Goal: Task Accomplishment & Management: Complete application form

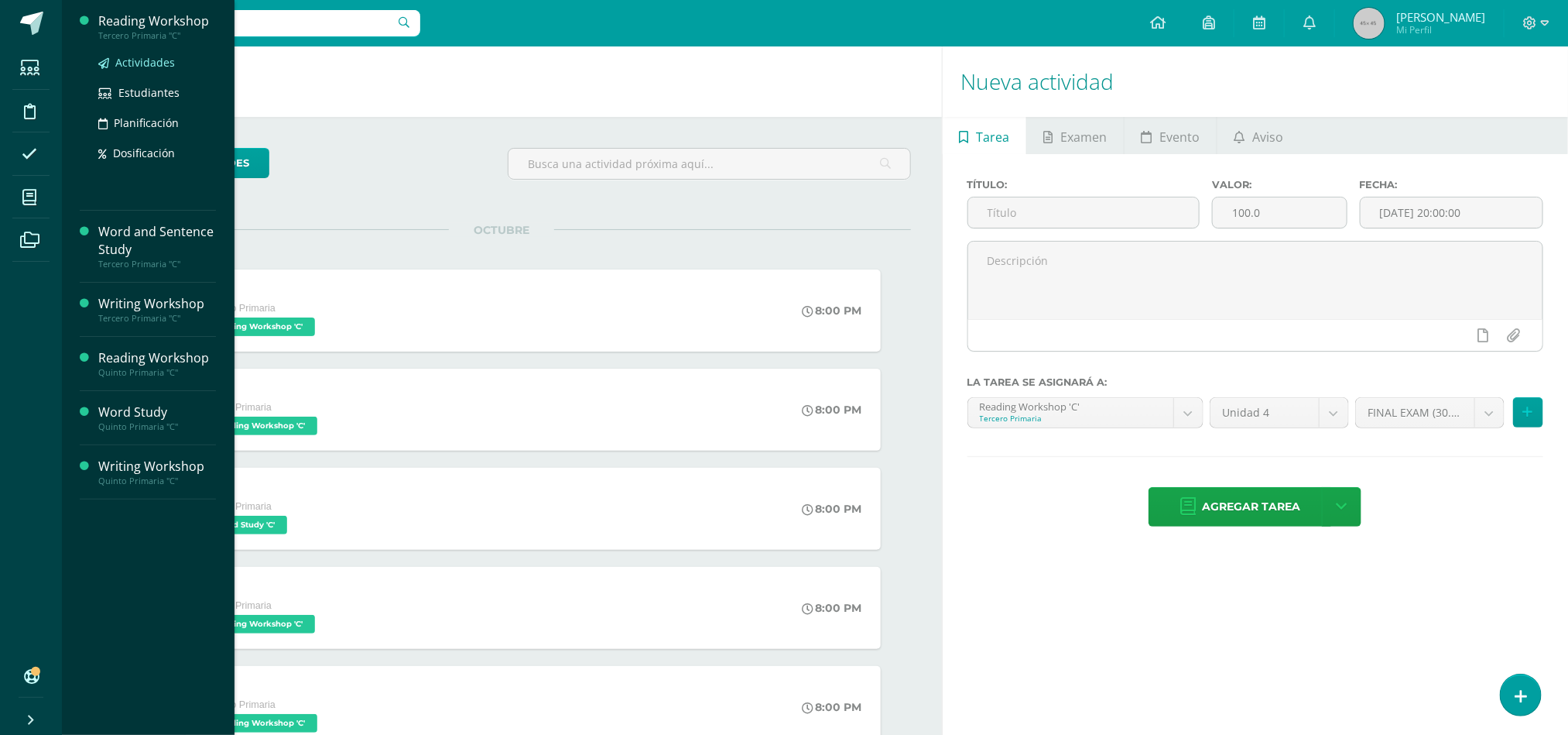
click at [146, 70] on link "Actividades" at bounding box center [157, 62] width 118 height 18
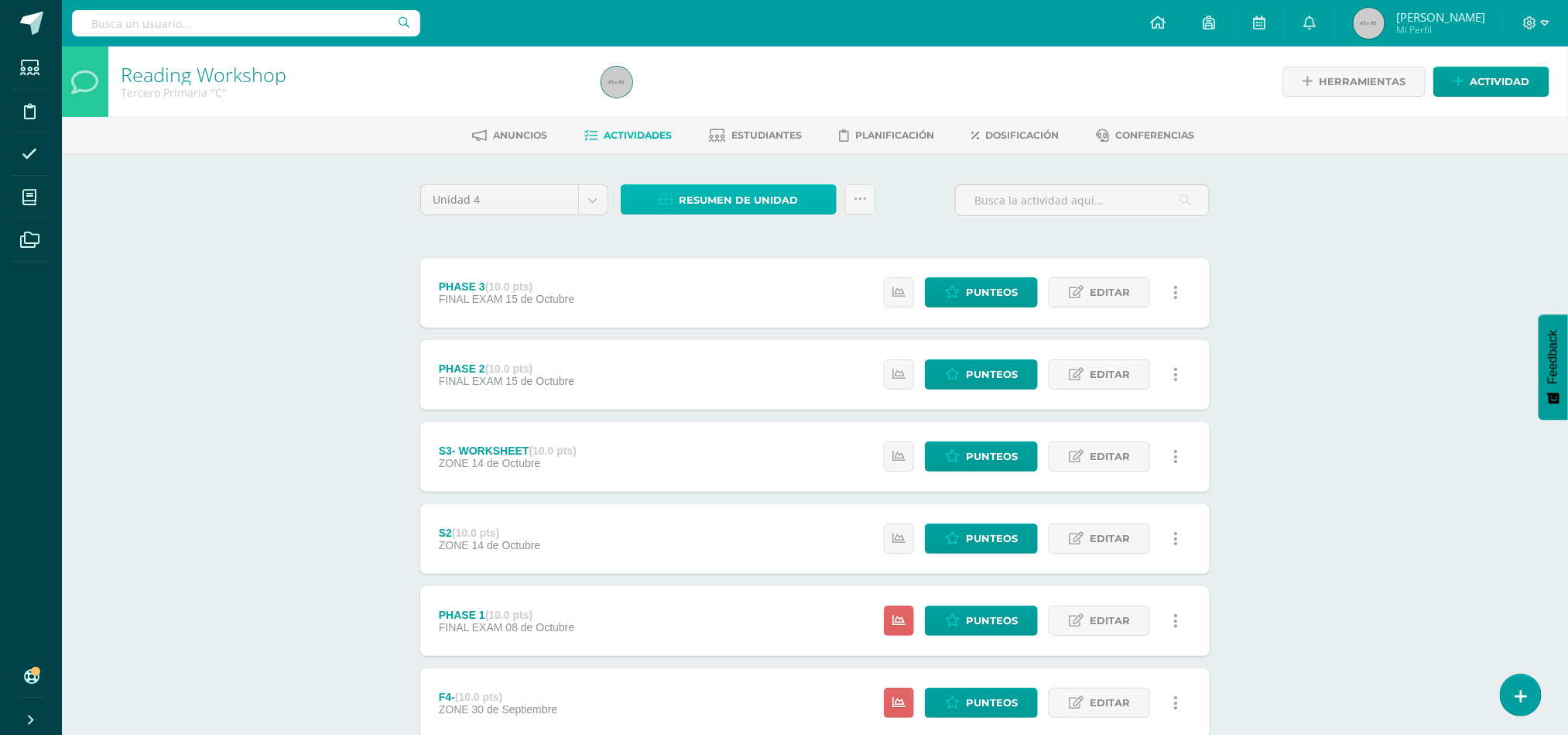
click at [715, 190] on span "Resumen de unidad" at bounding box center [738, 200] width 119 height 29
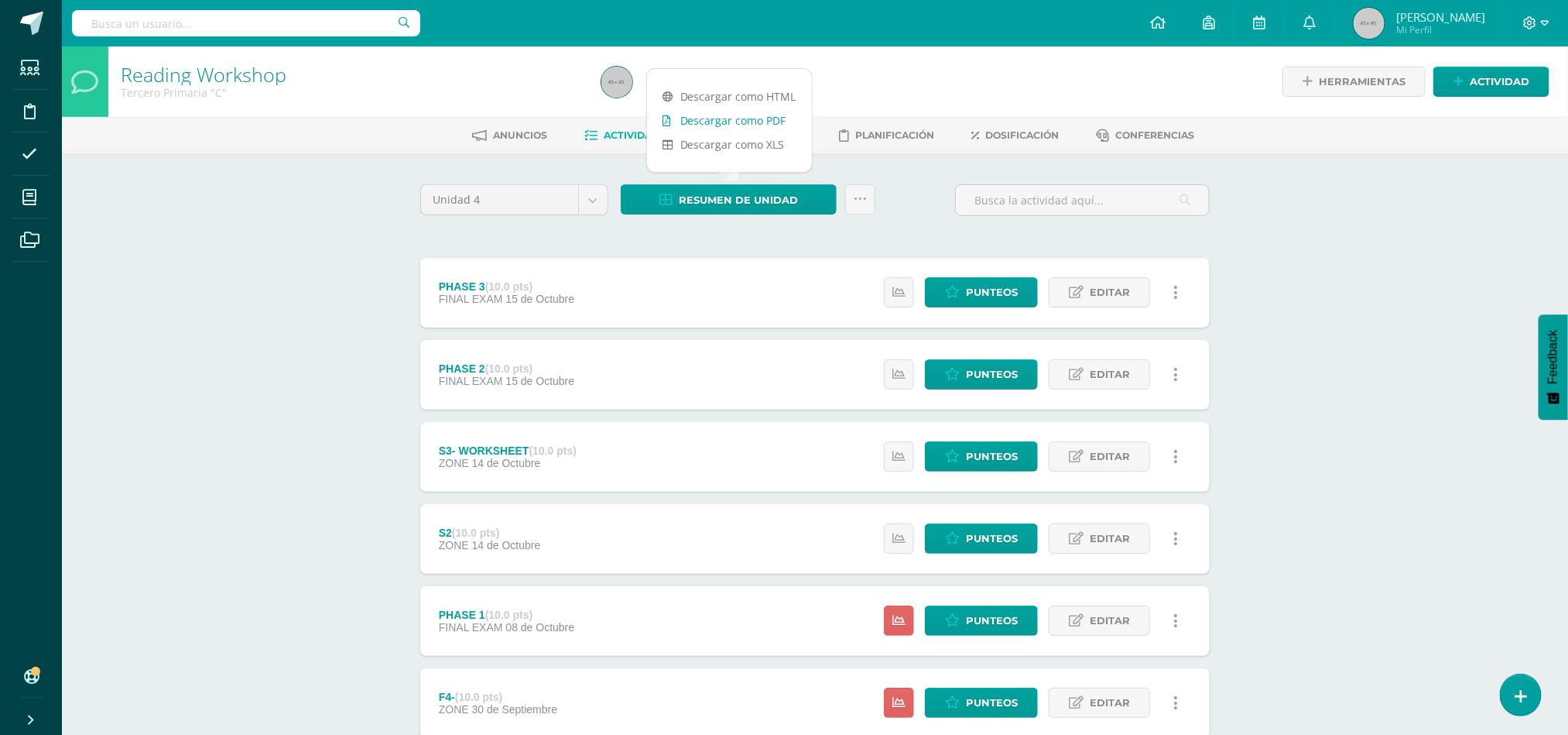
click at [741, 119] on link "Descargar como PDF" at bounding box center [729, 120] width 165 height 24
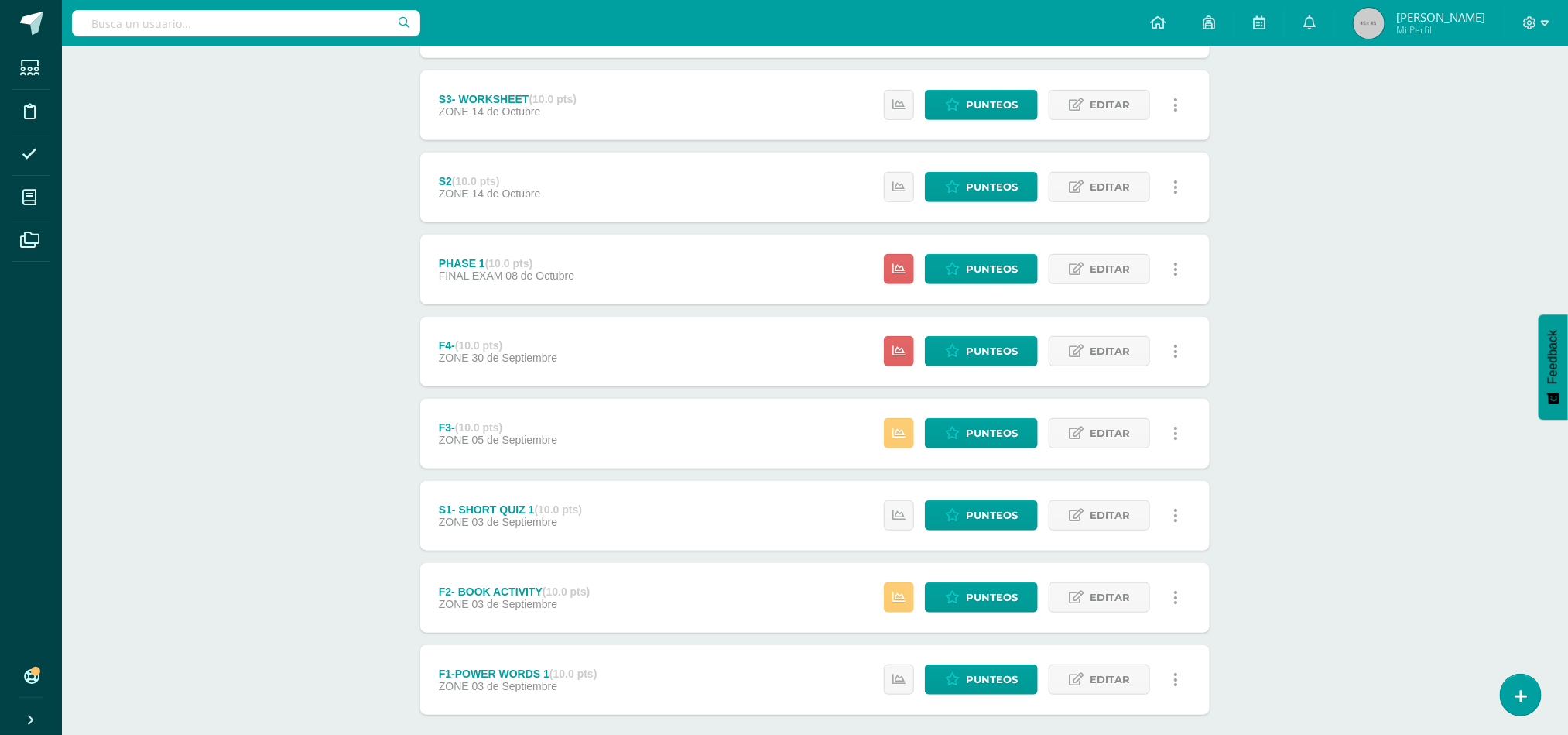
scroll to position [430, 0]
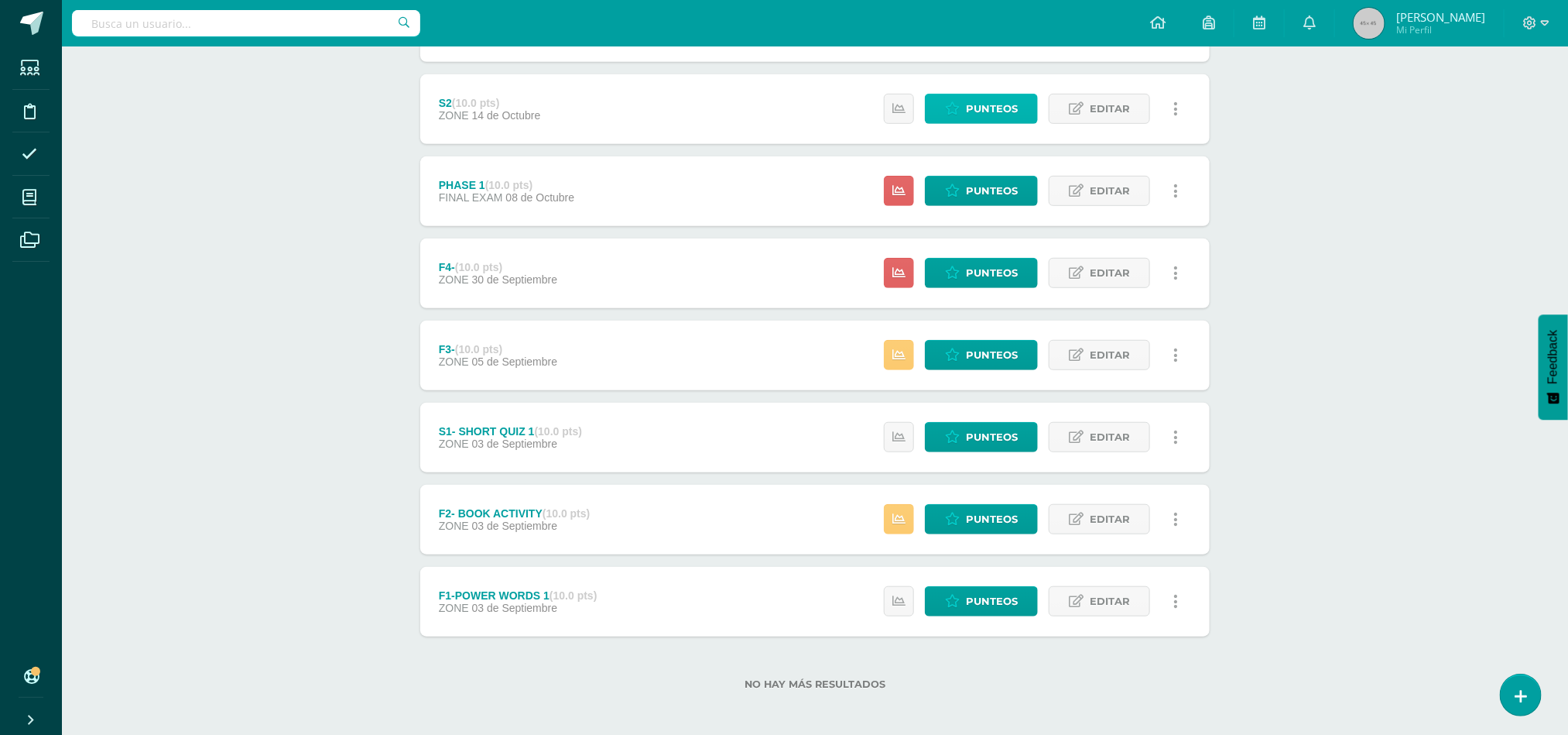
click at [991, 107] on span "Punteos" at bounding box center [991, 108] width 52 height 29
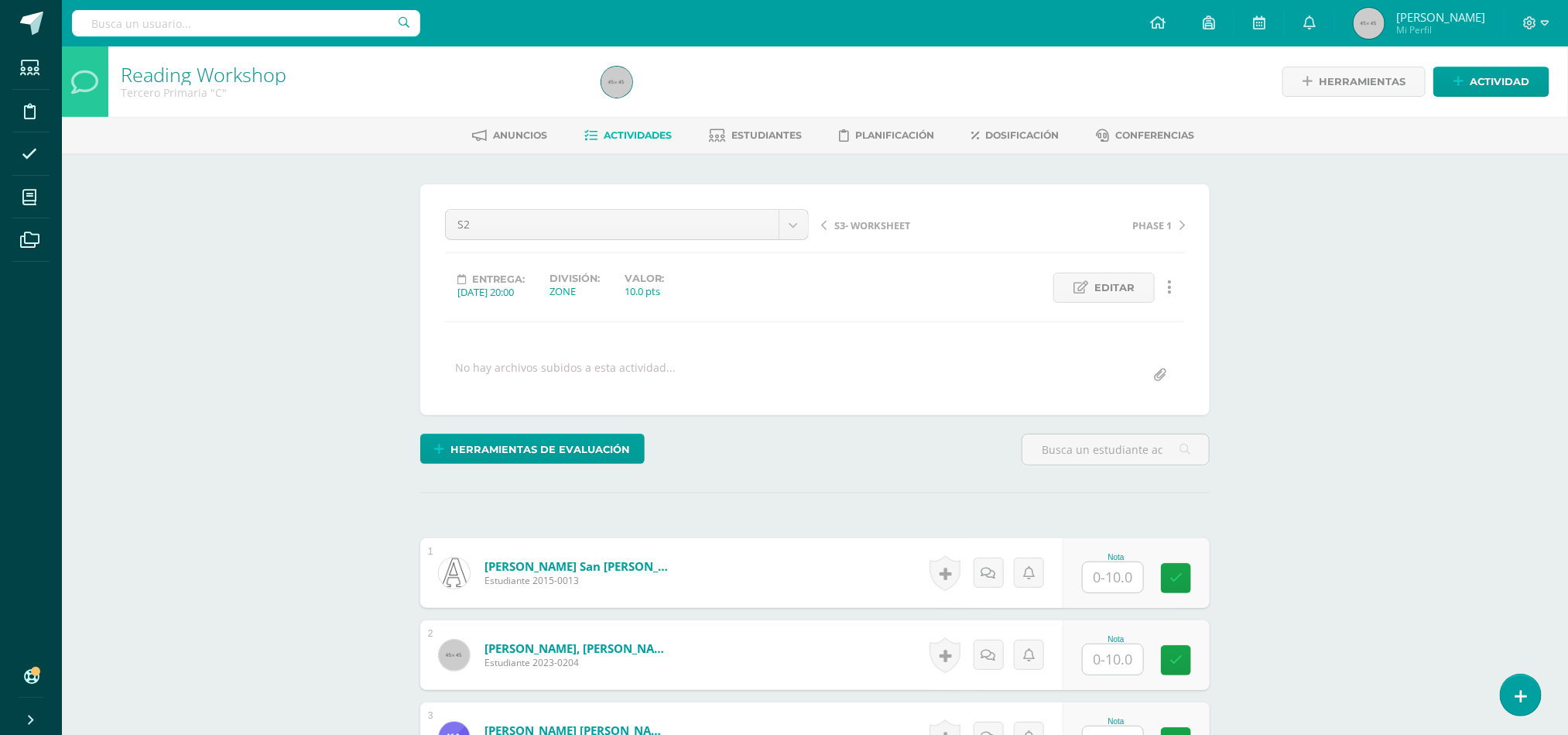
scroll to position [1, 0]
click at [1116, 588] on input "text" at bounding box center [1122, 576] width 62 height 31
type input "10"
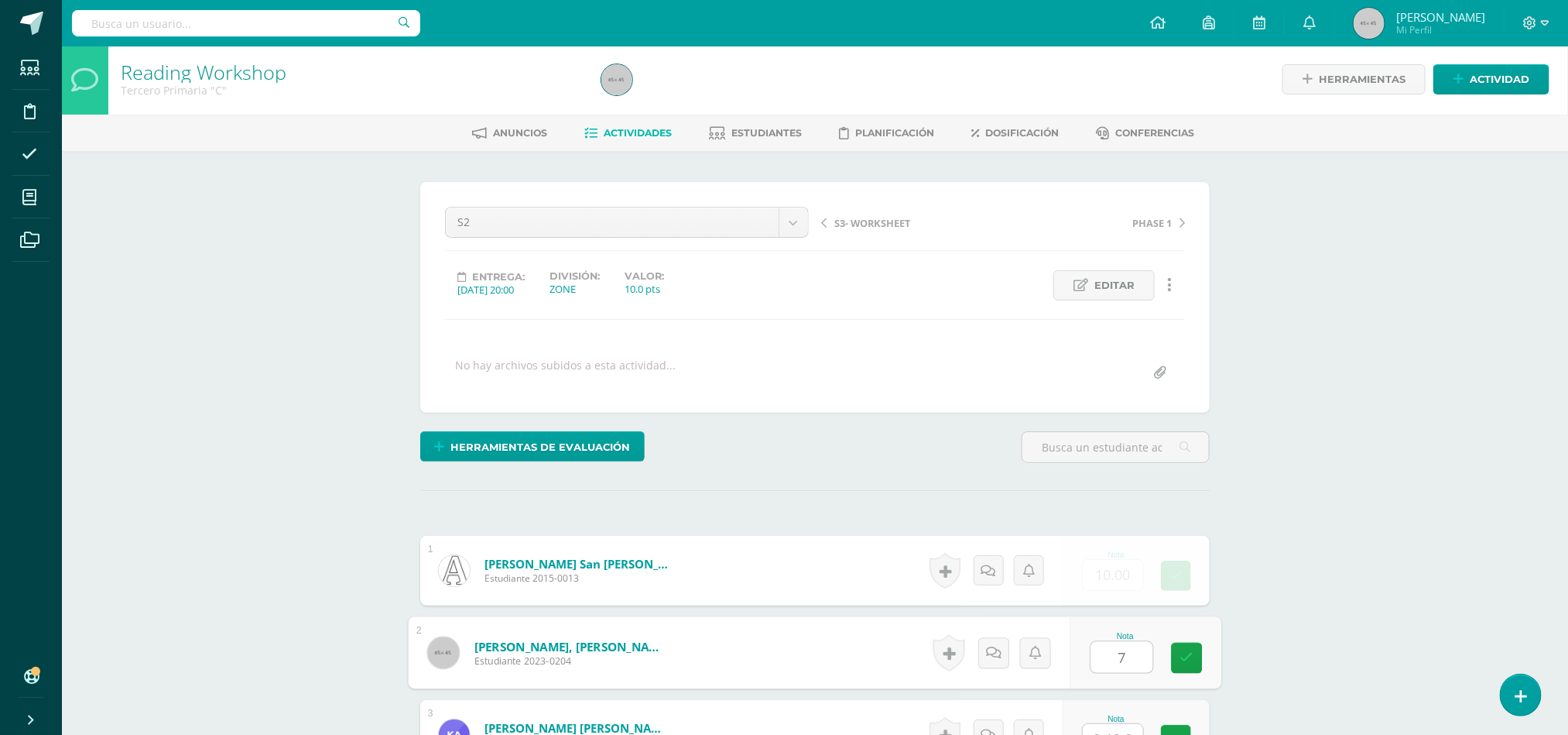
type input "7"
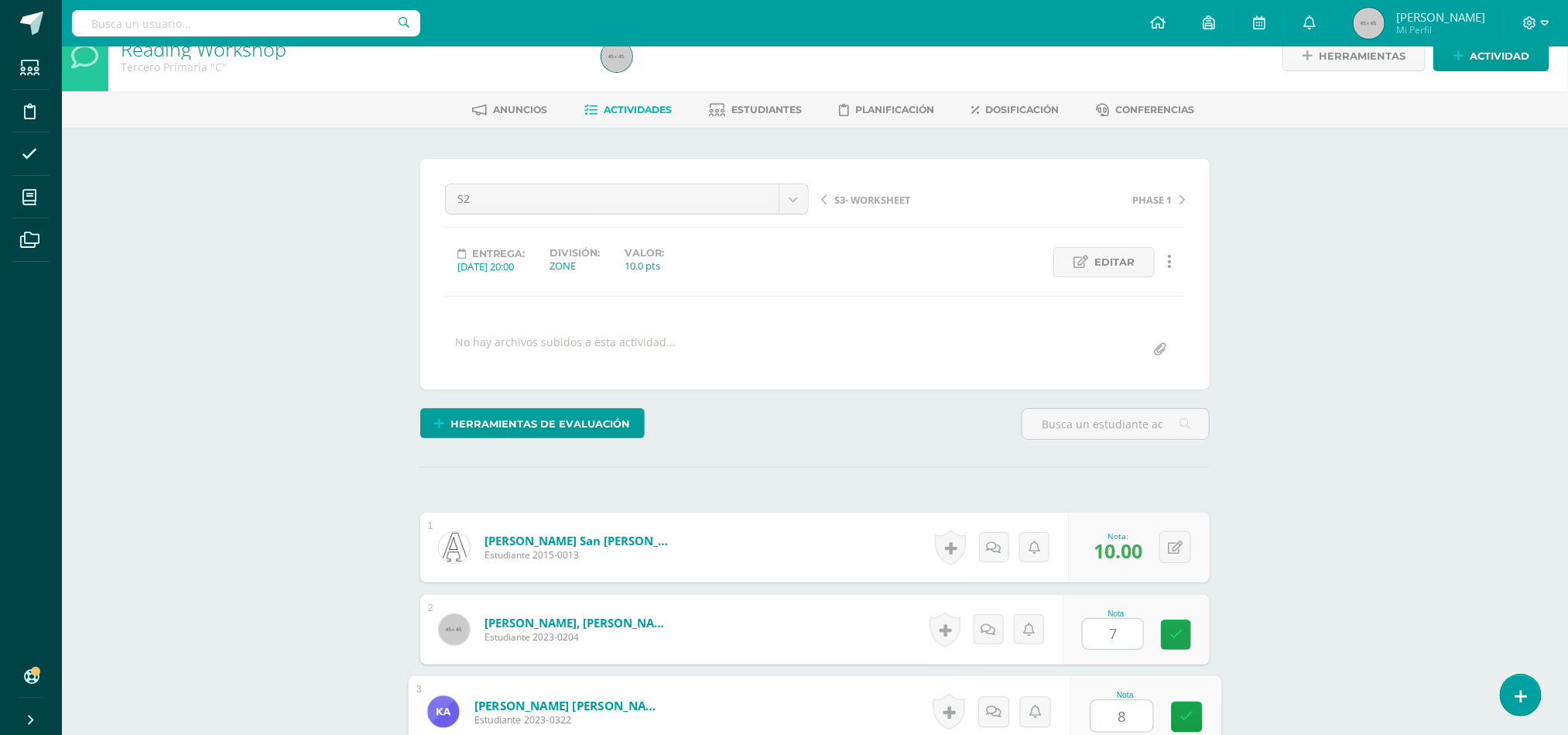
type input "8"
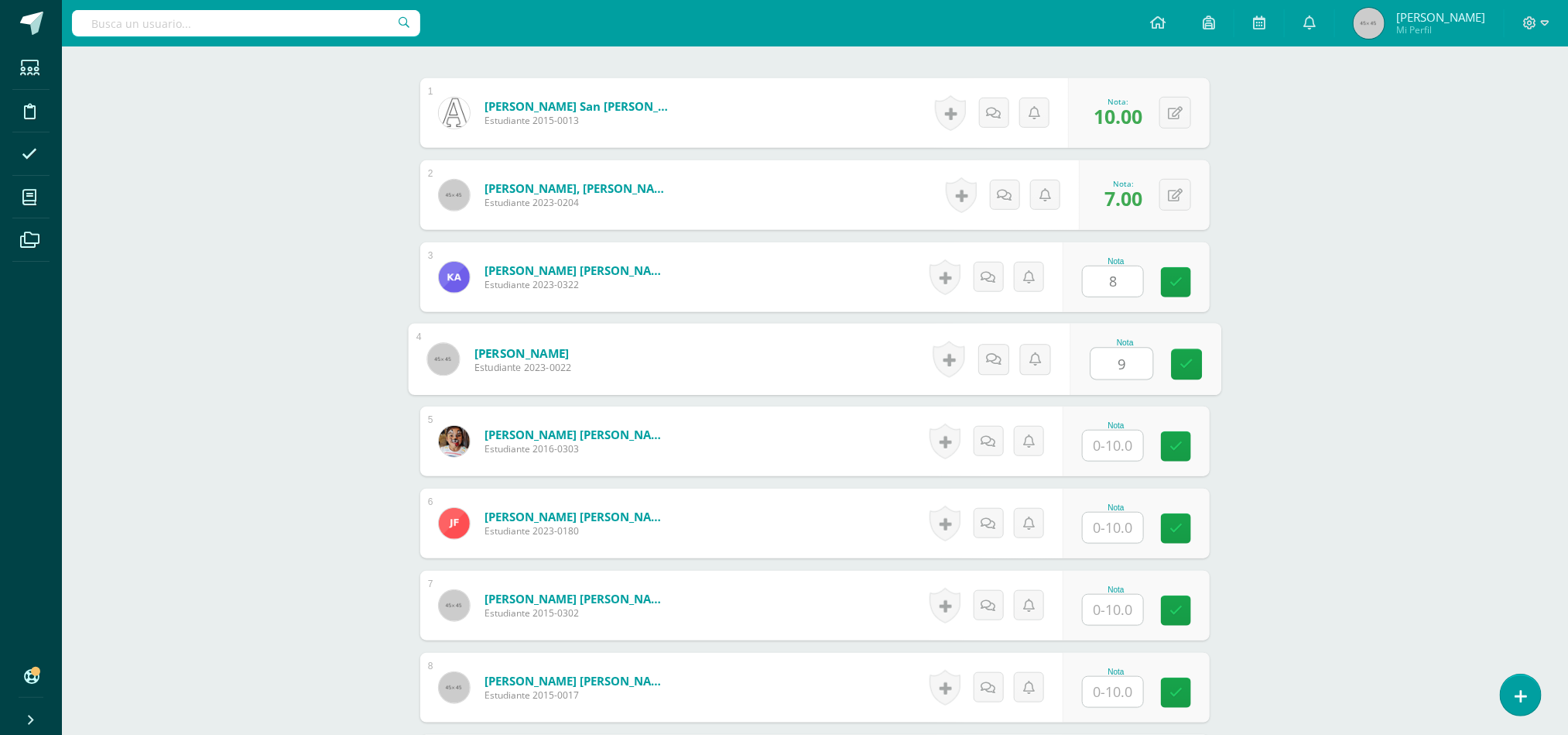
type input "9"
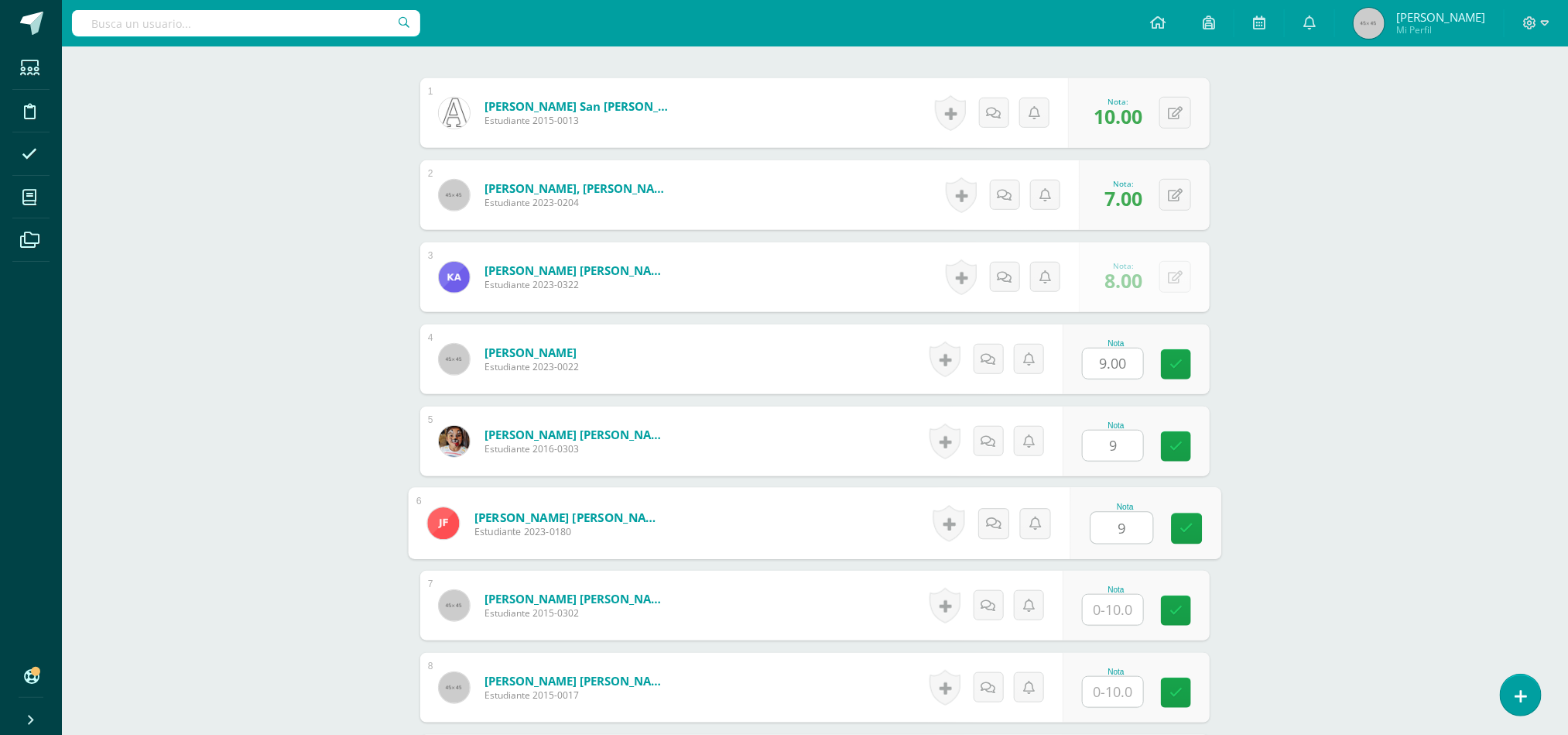
type input "9"
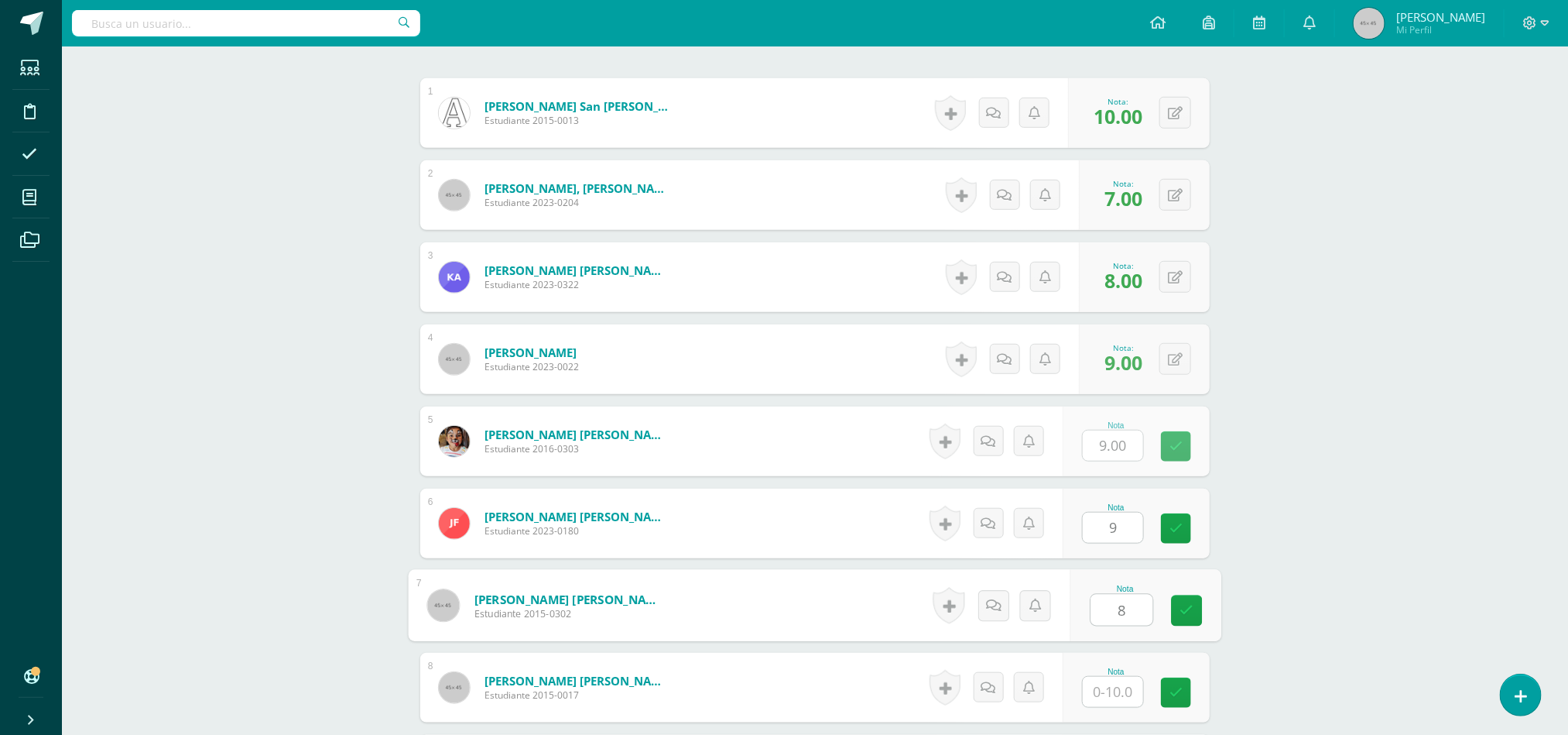
type input "8"
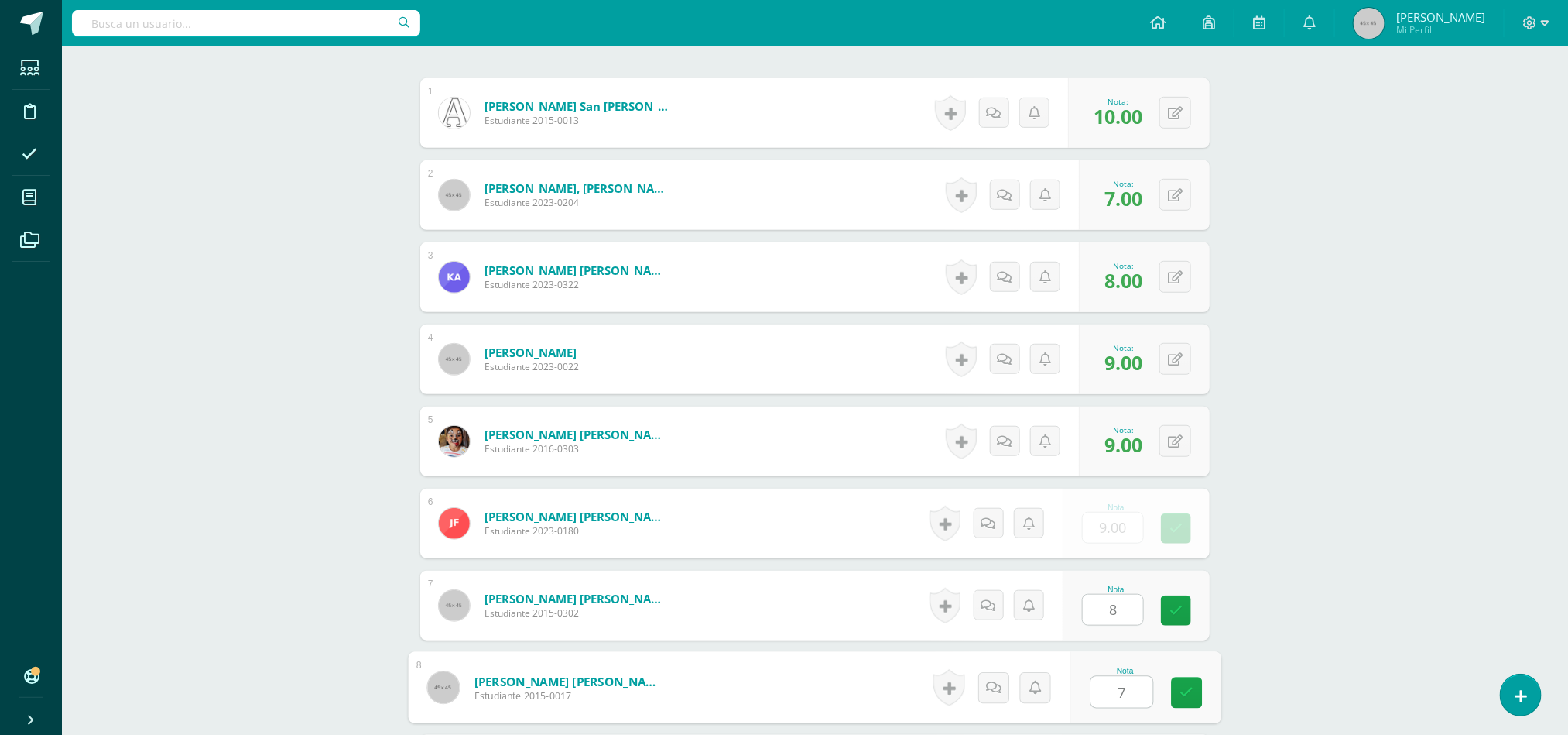
type input "7"
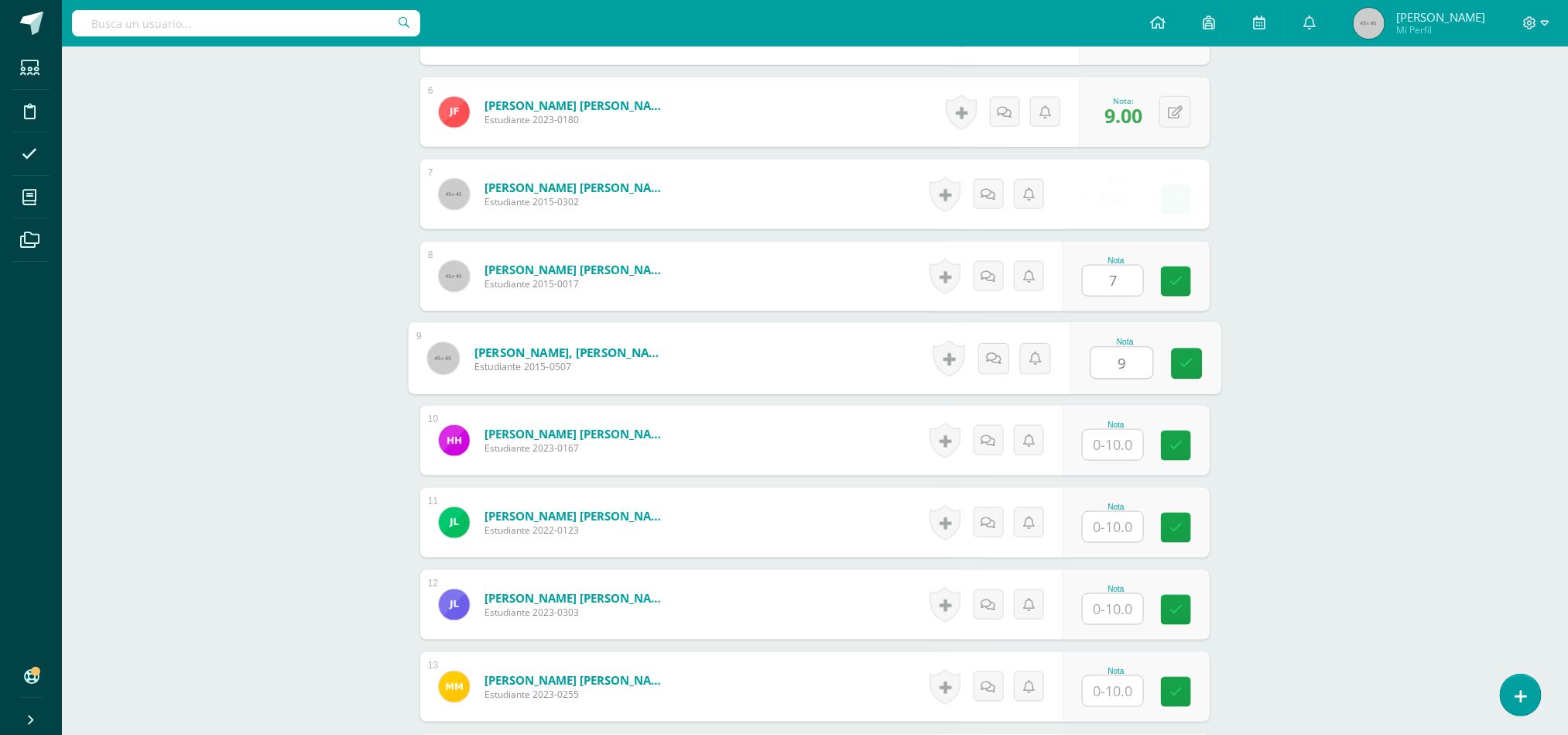
type input "9"
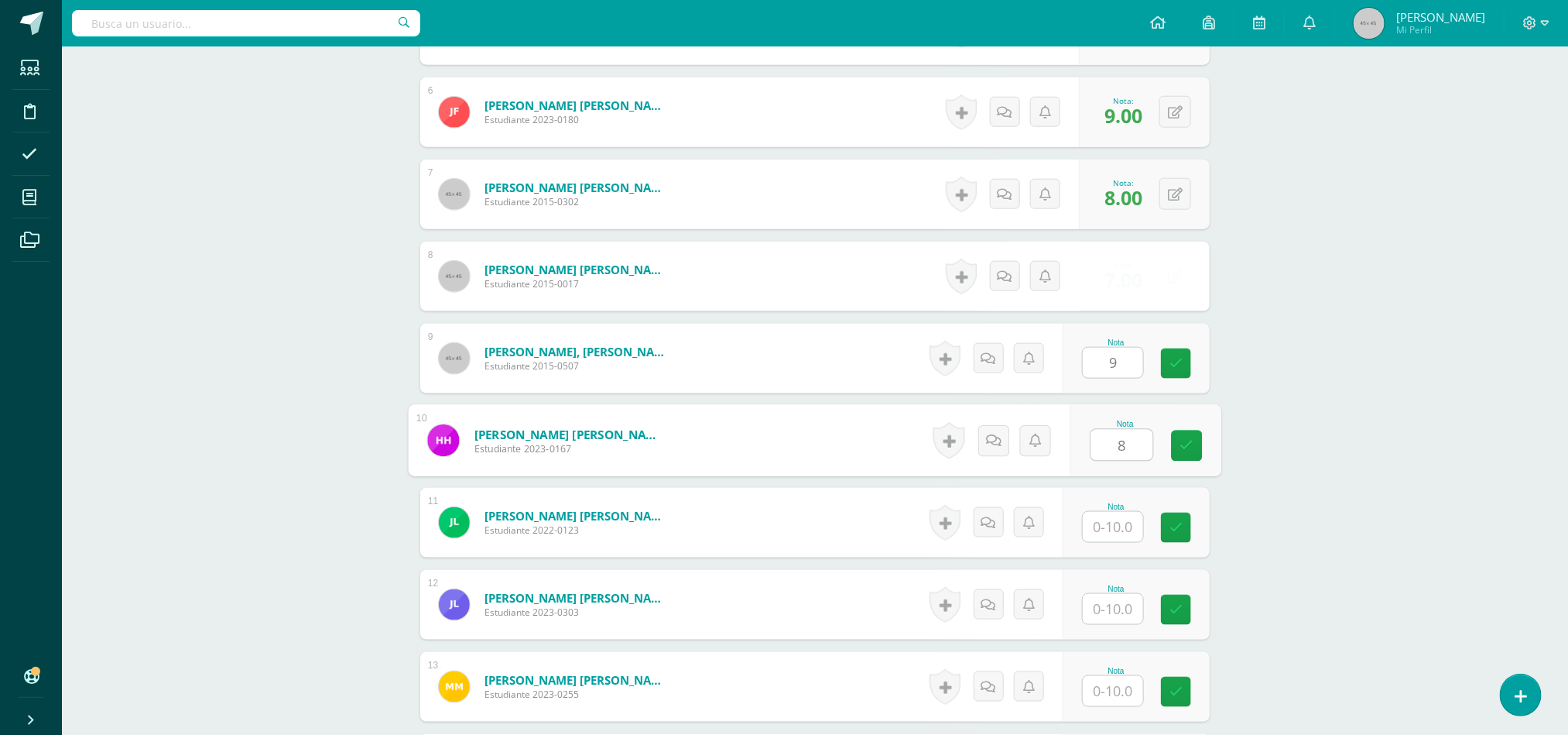
type input "8"
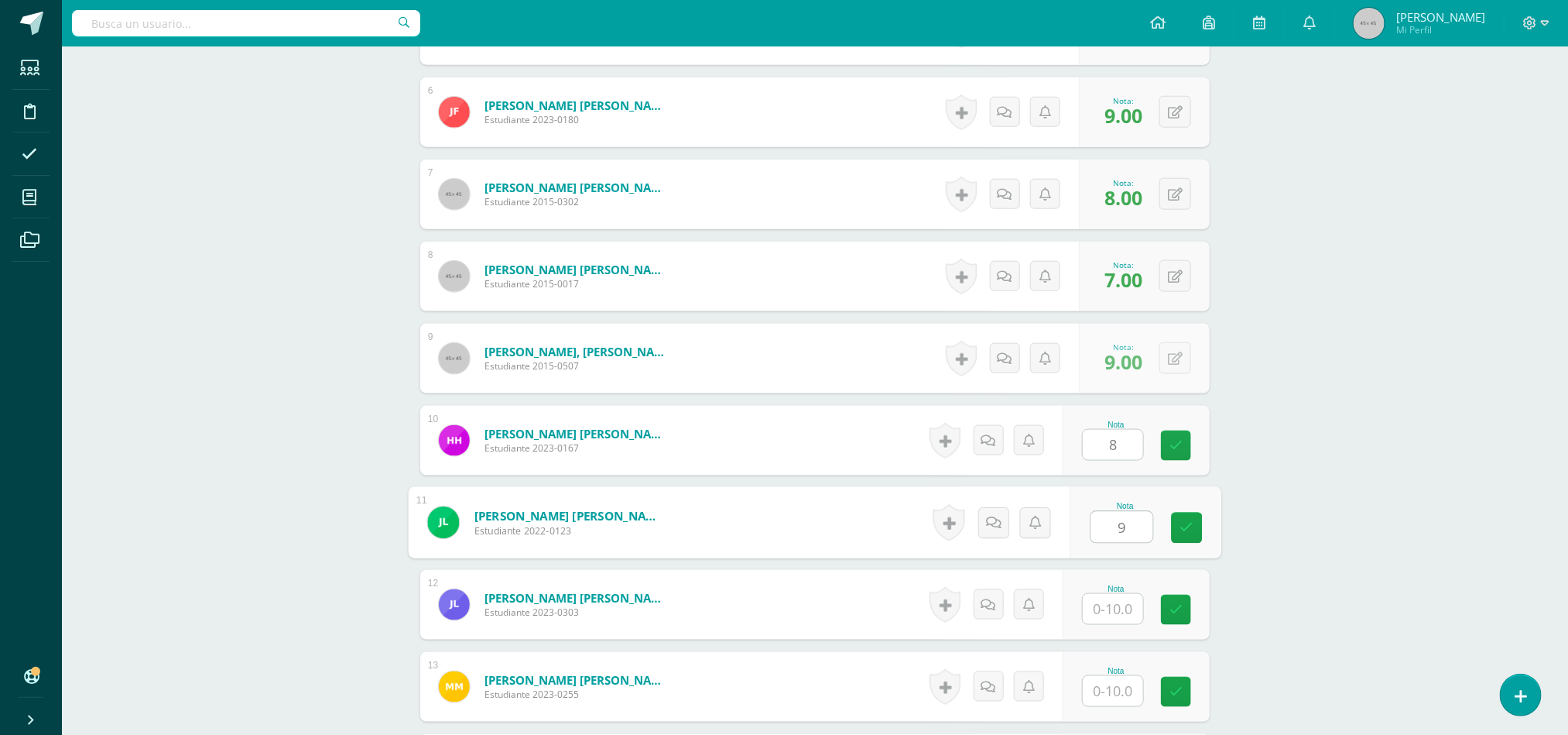
type input "9"
type input "8"
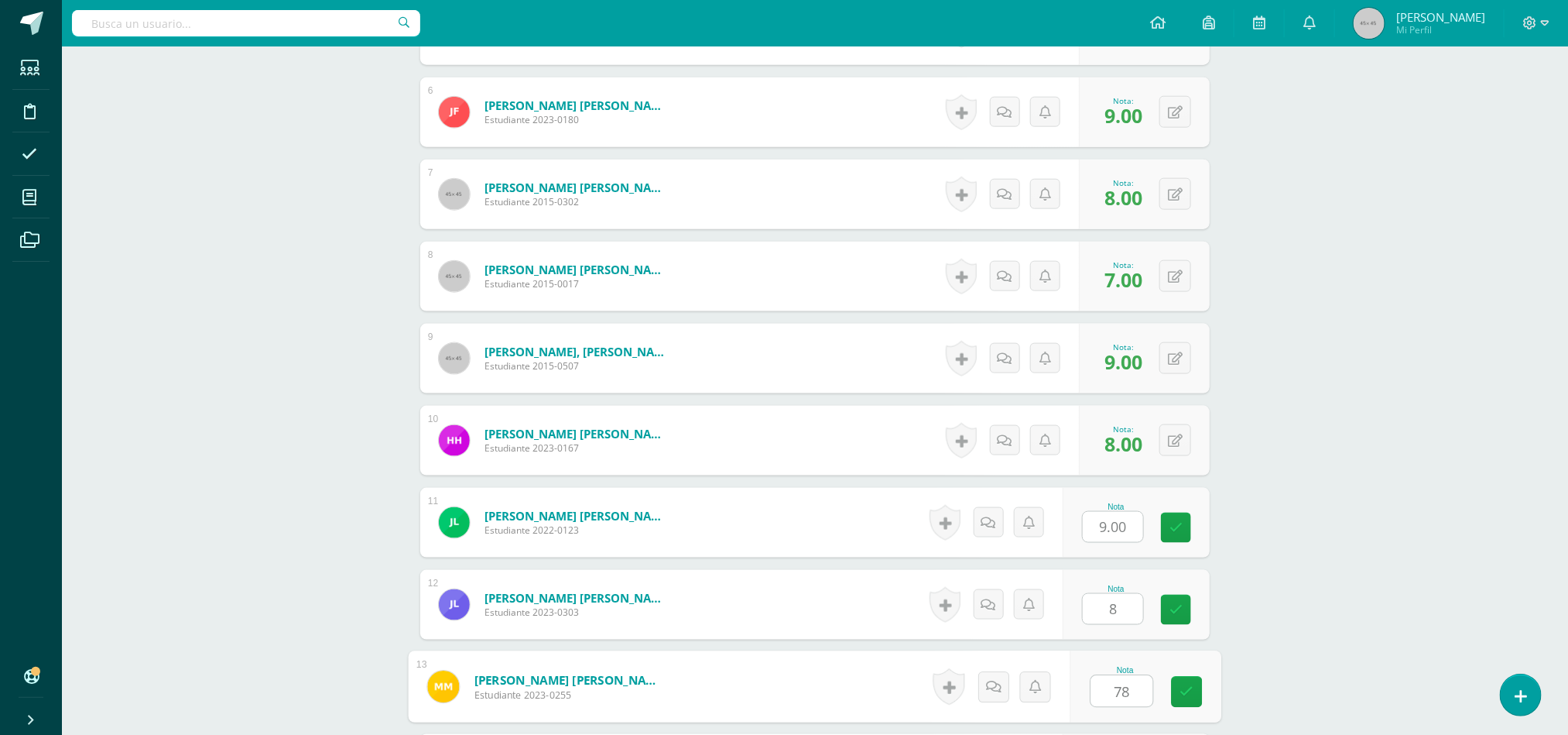
type input "78"
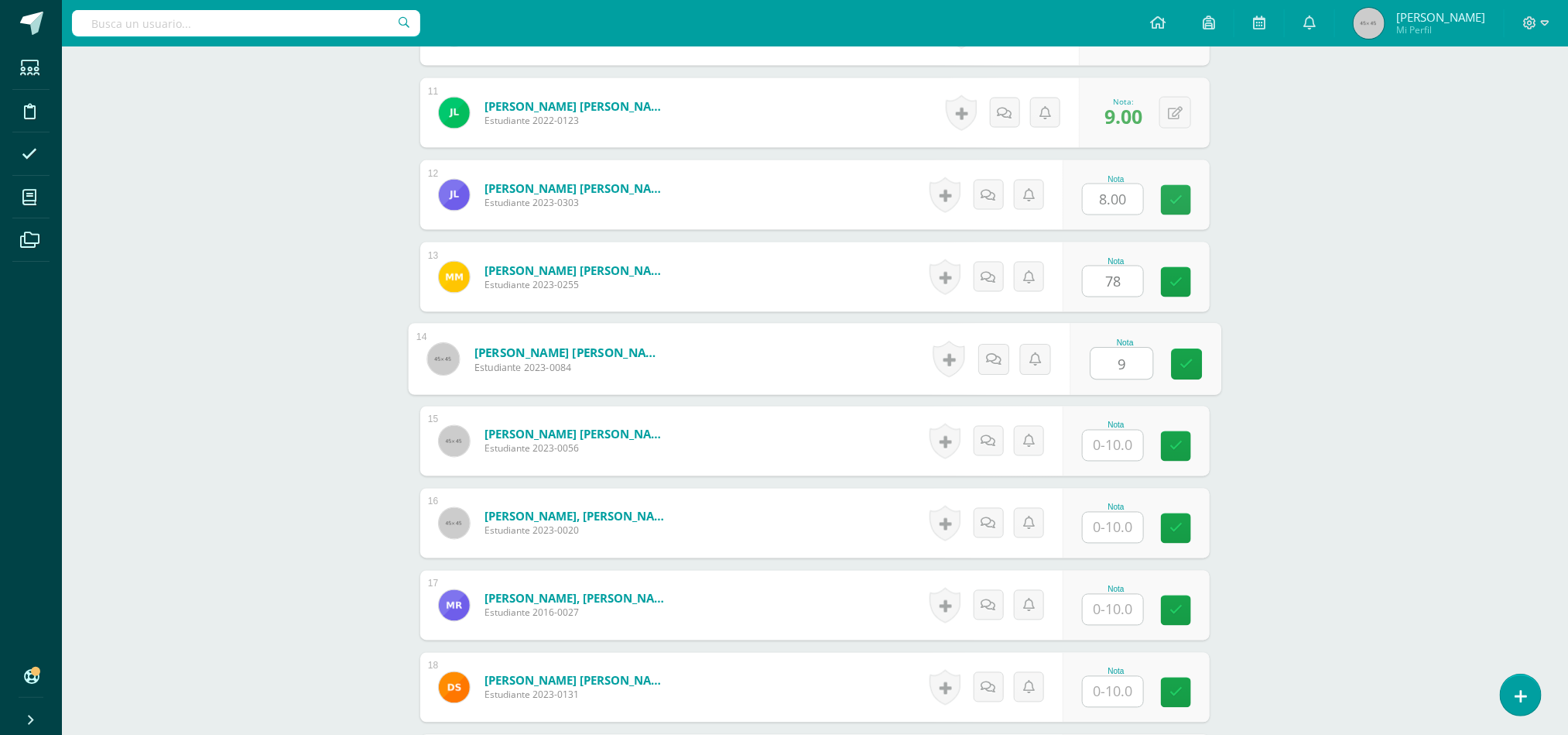
type input "9"
type input "0"
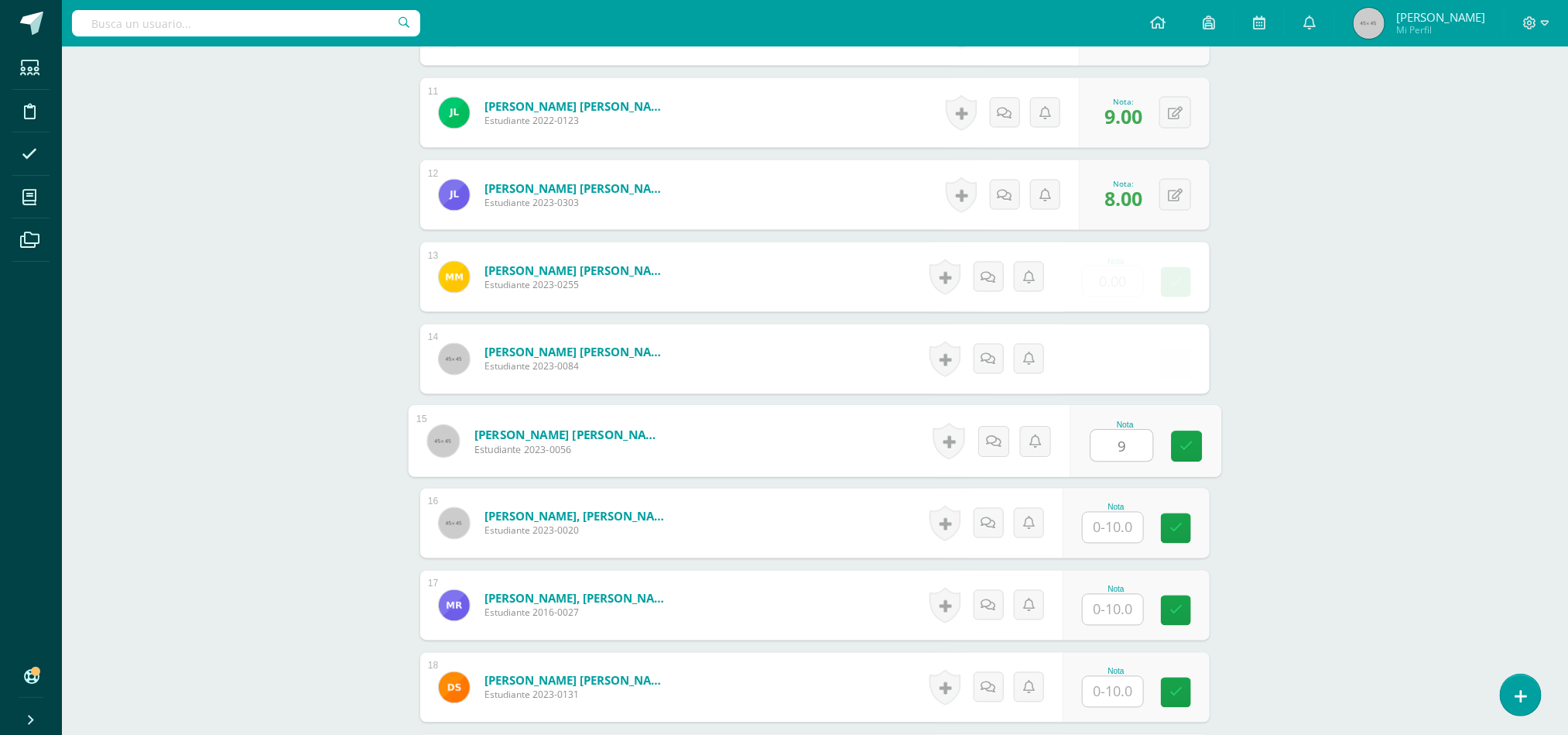
type input "9"
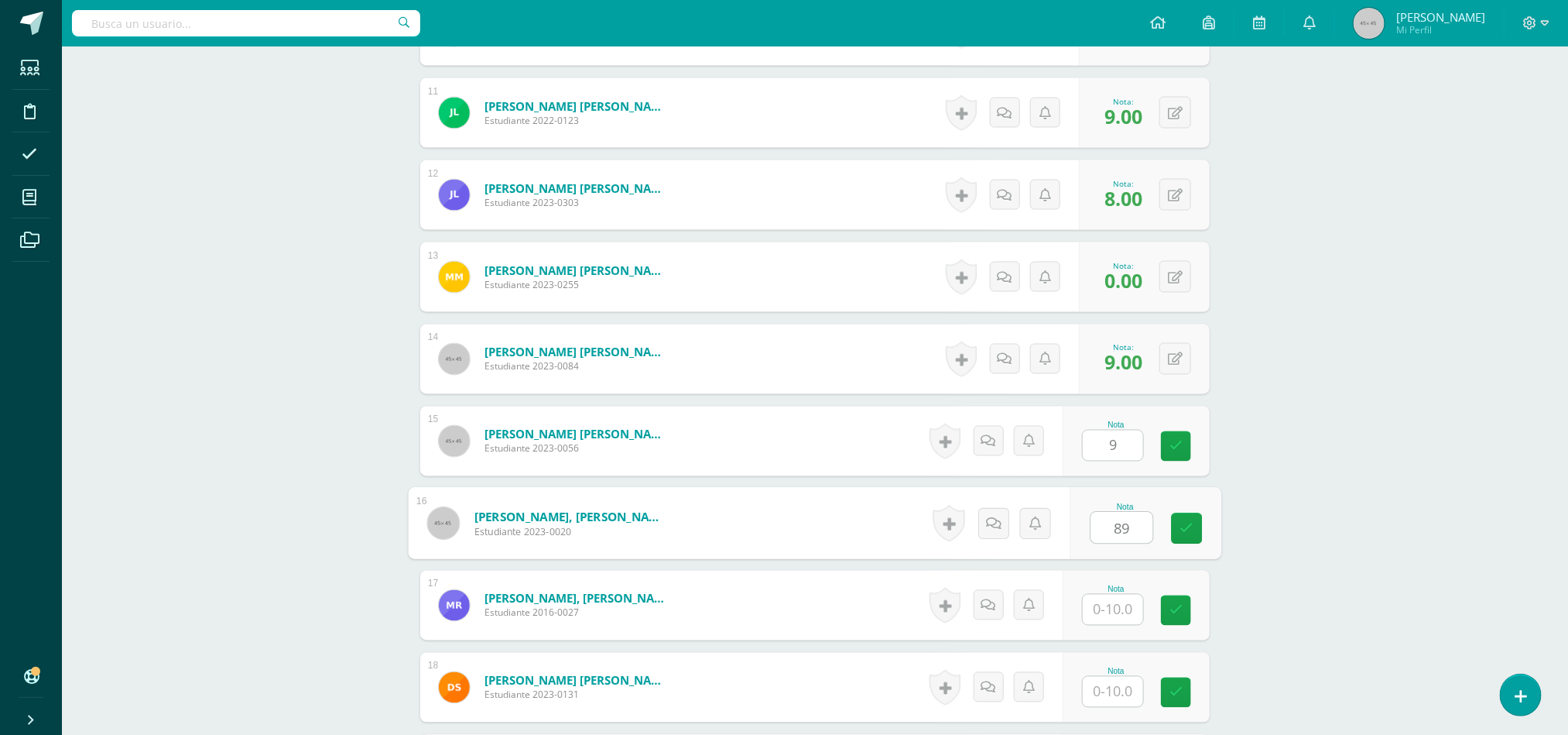
type input "89"
type input "9"
type input "0"
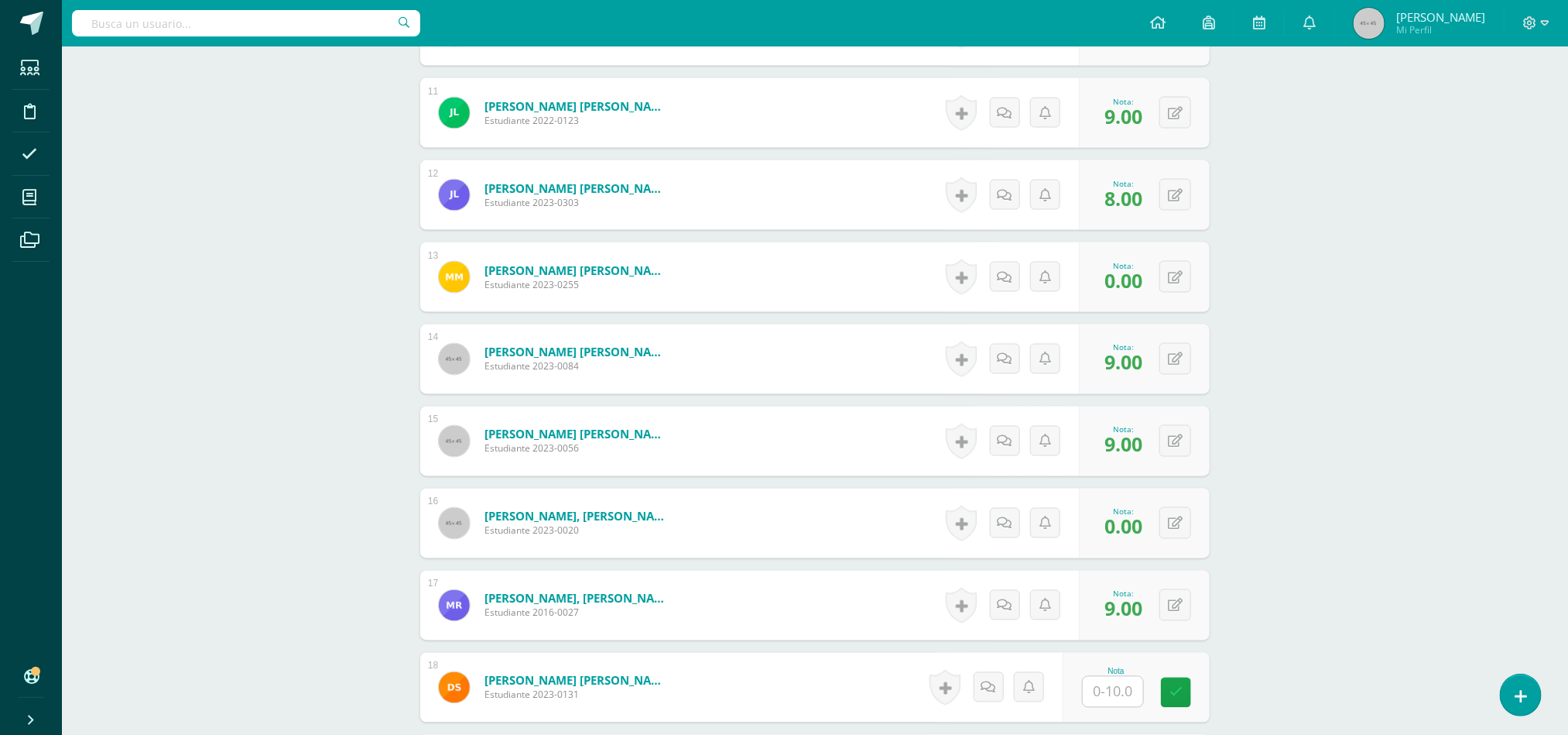
scroll to position [1533, 0]
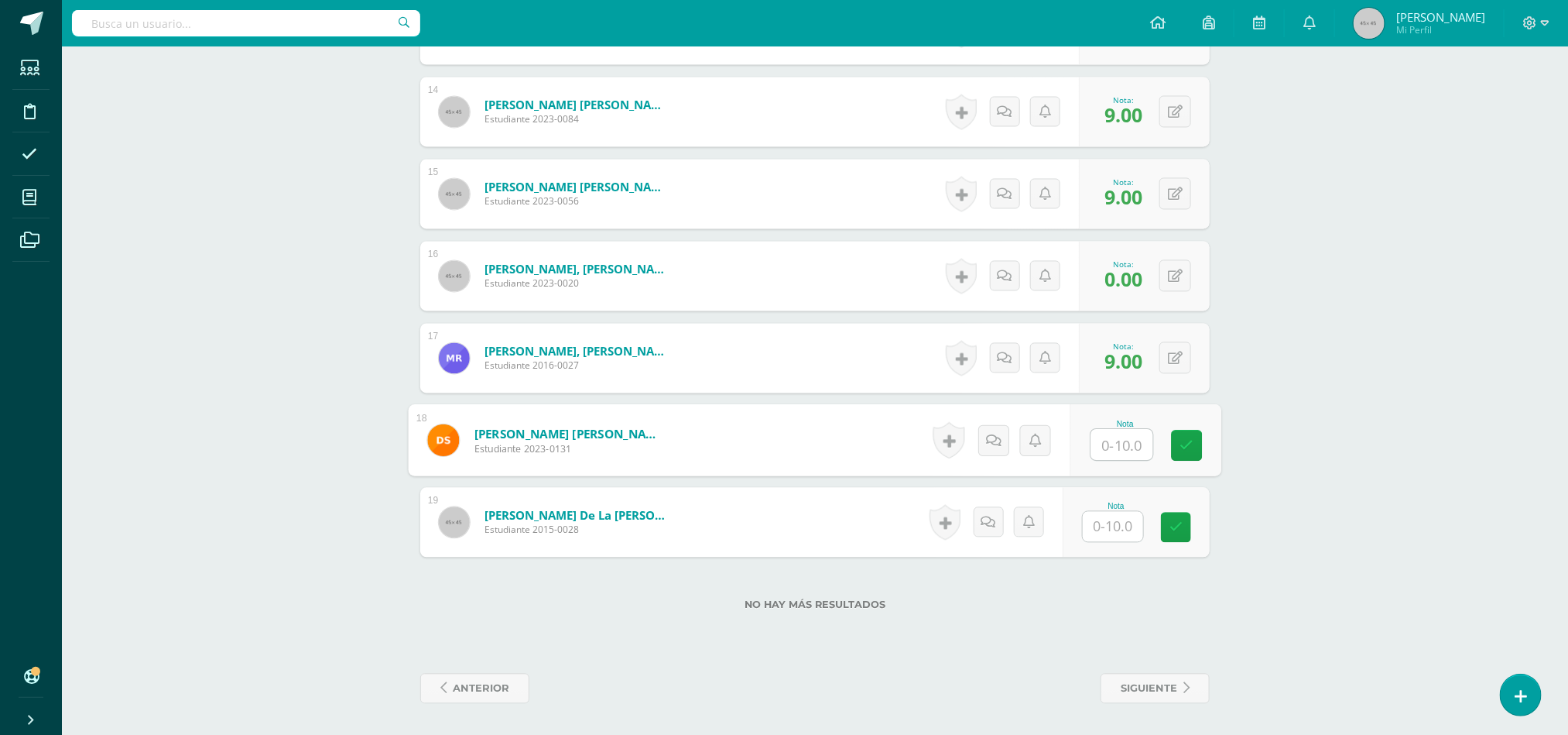
click at [1128, 456] on input "text" at bounding box center [1122, 445] width 62 height 31
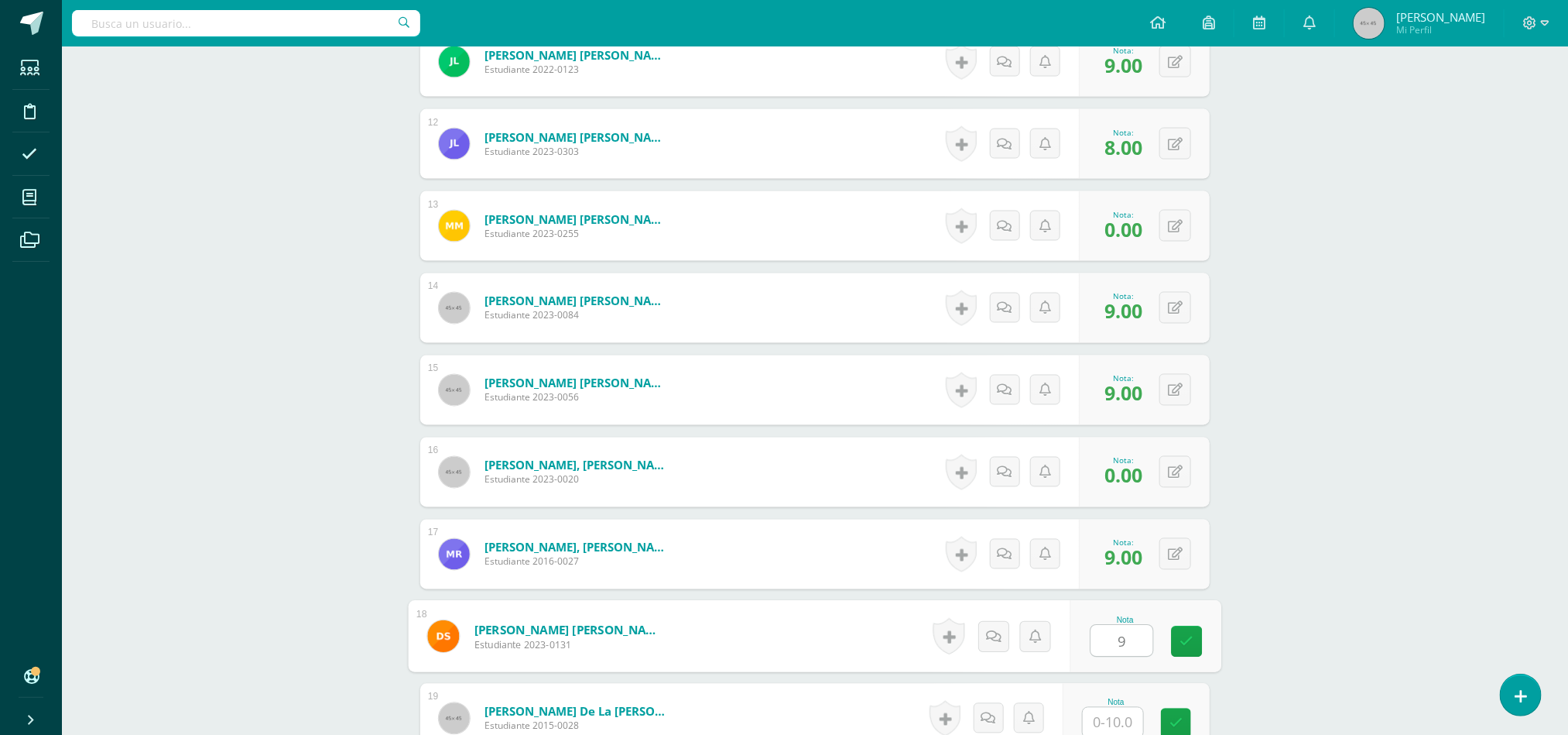
scroll to position [1320, 0]
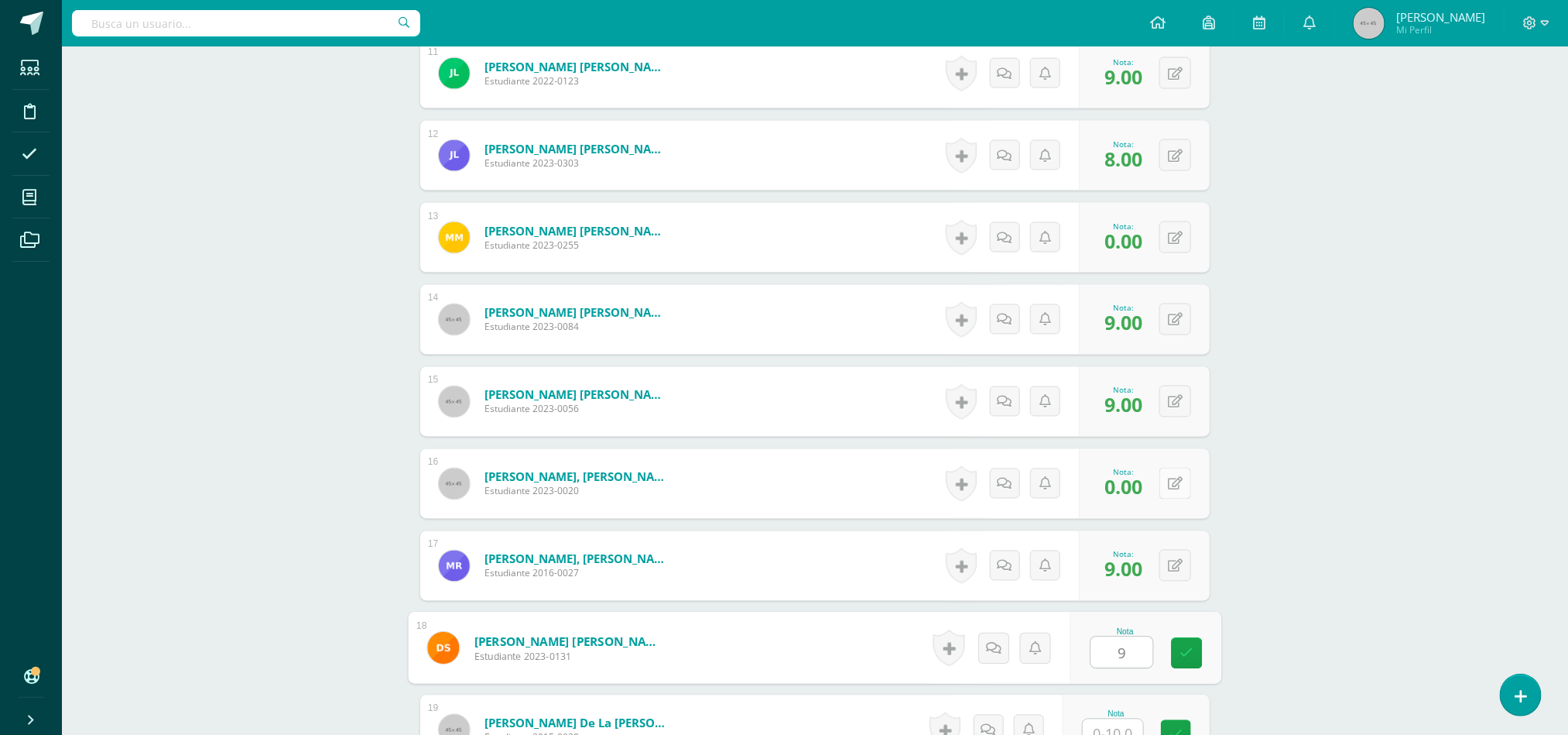
type input "9"
click at [1177, 490] on icon at bounding box center [1174, 484] width 15 height 13
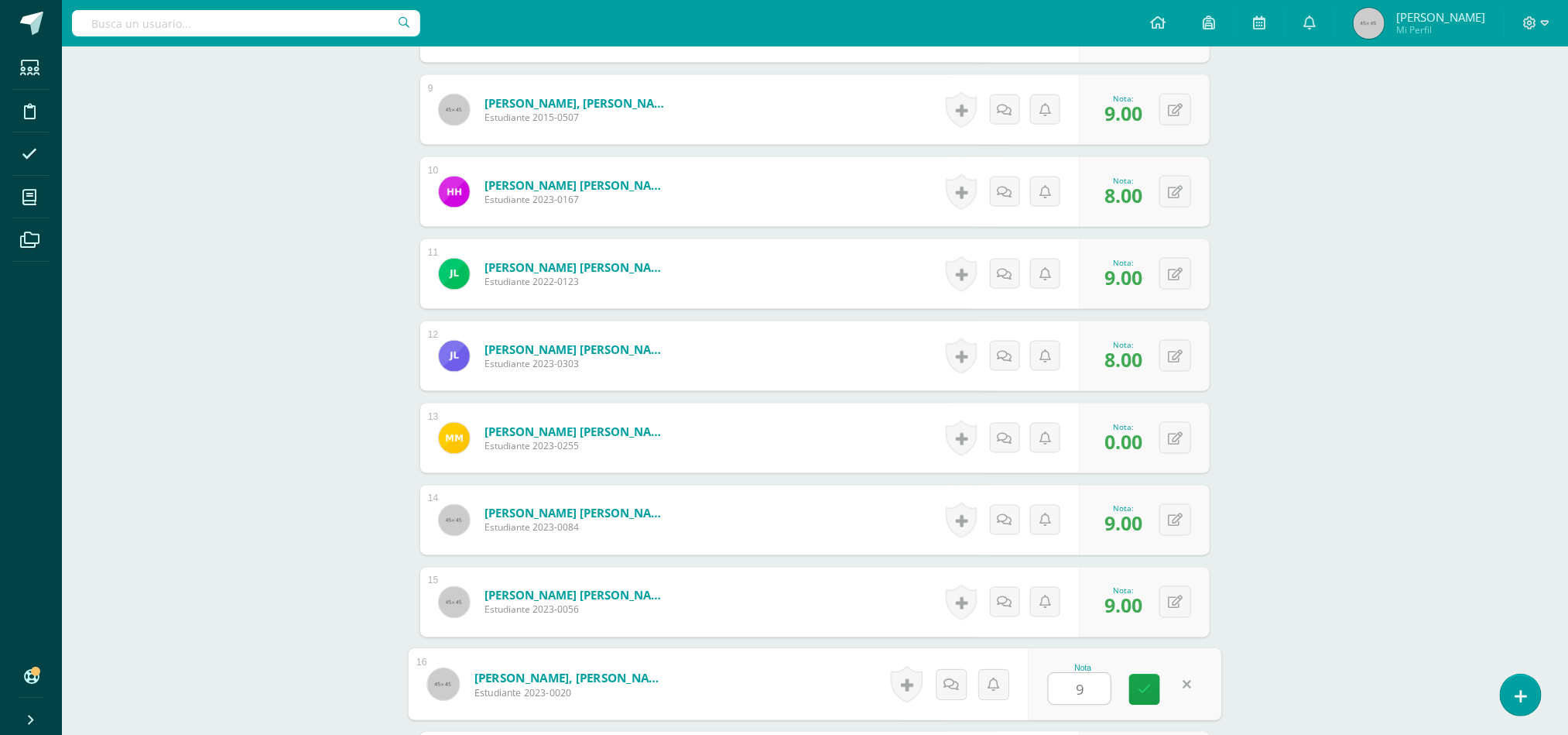
scroll to position [1013, 0]
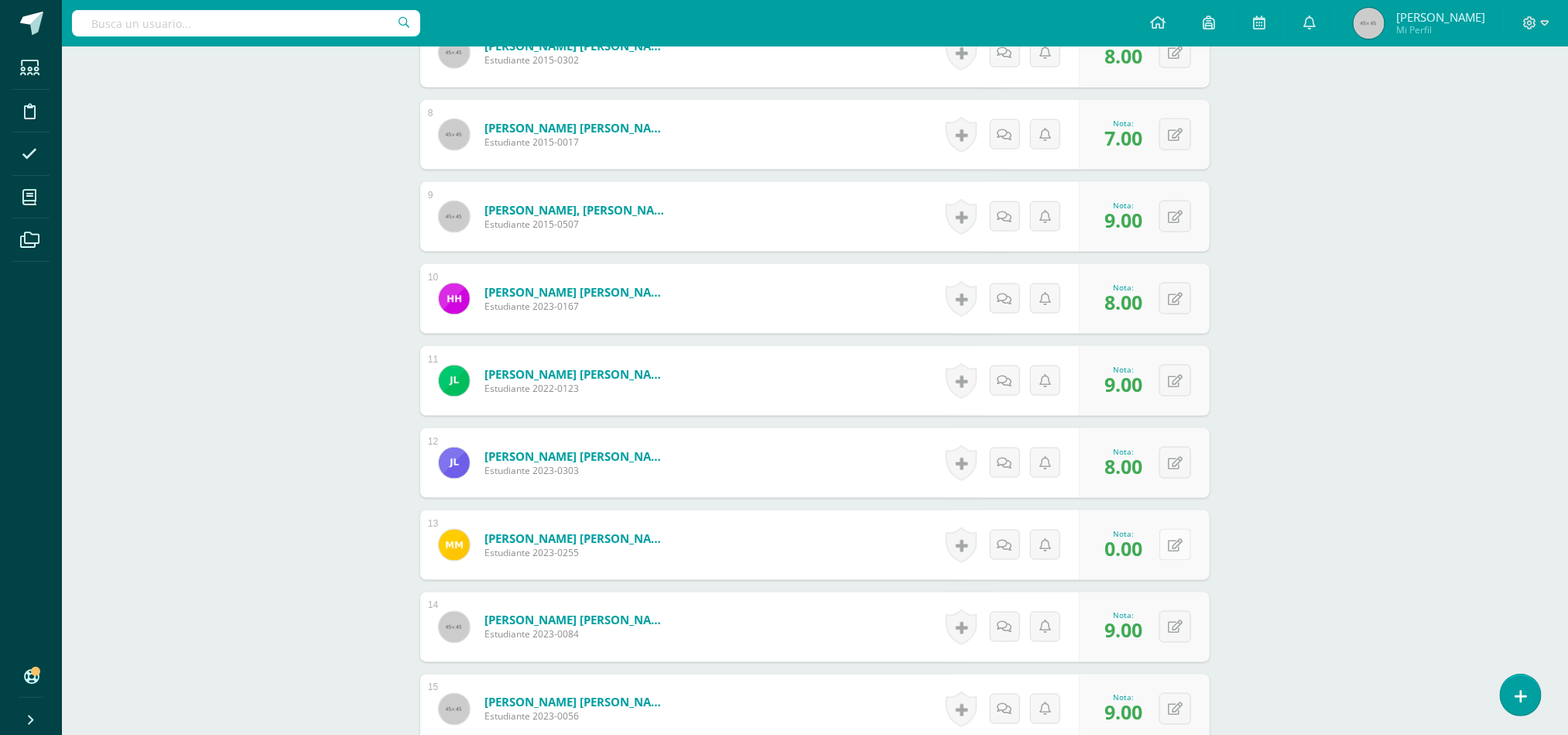
type input "9"
click at [1186, 558] on button at bounding box center [1185, 545] width 33 height 33
type input "10"
click at [1144, 551] on icon at bounding box center [1144, 550] width 14 height 13
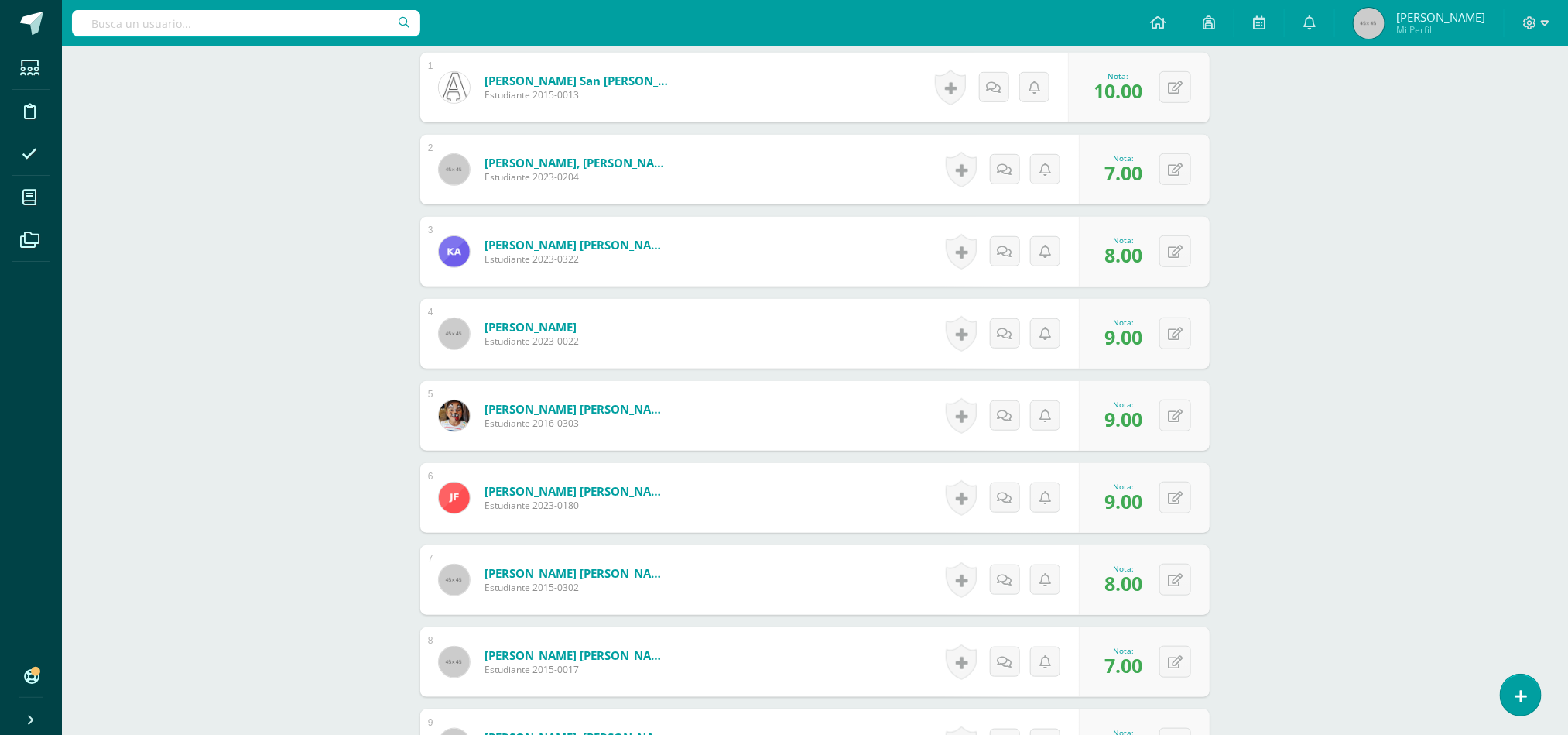
scroll to position [463, 0]
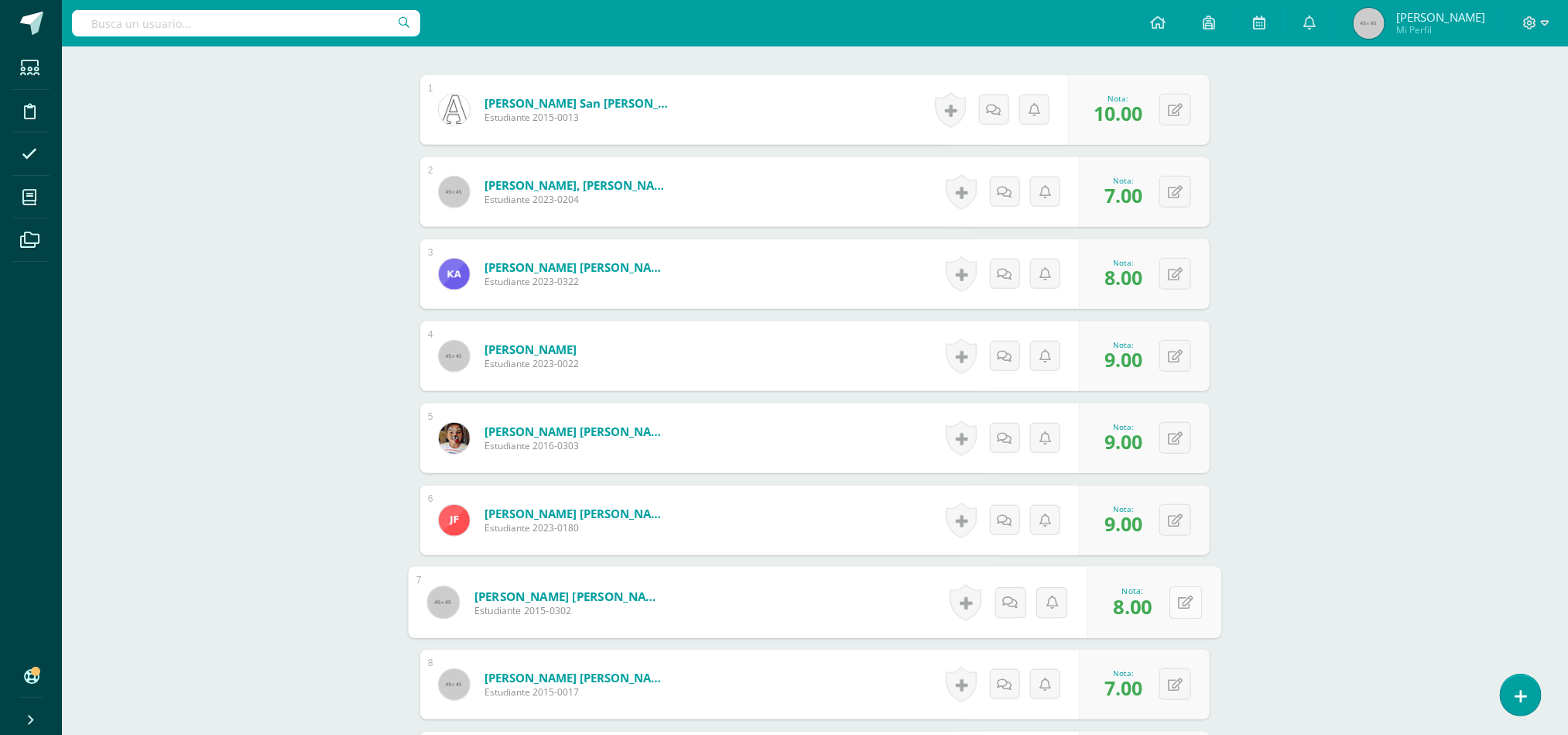
click at [1170, 600] on button at bounding box center [1185, 602] width 33 height 33
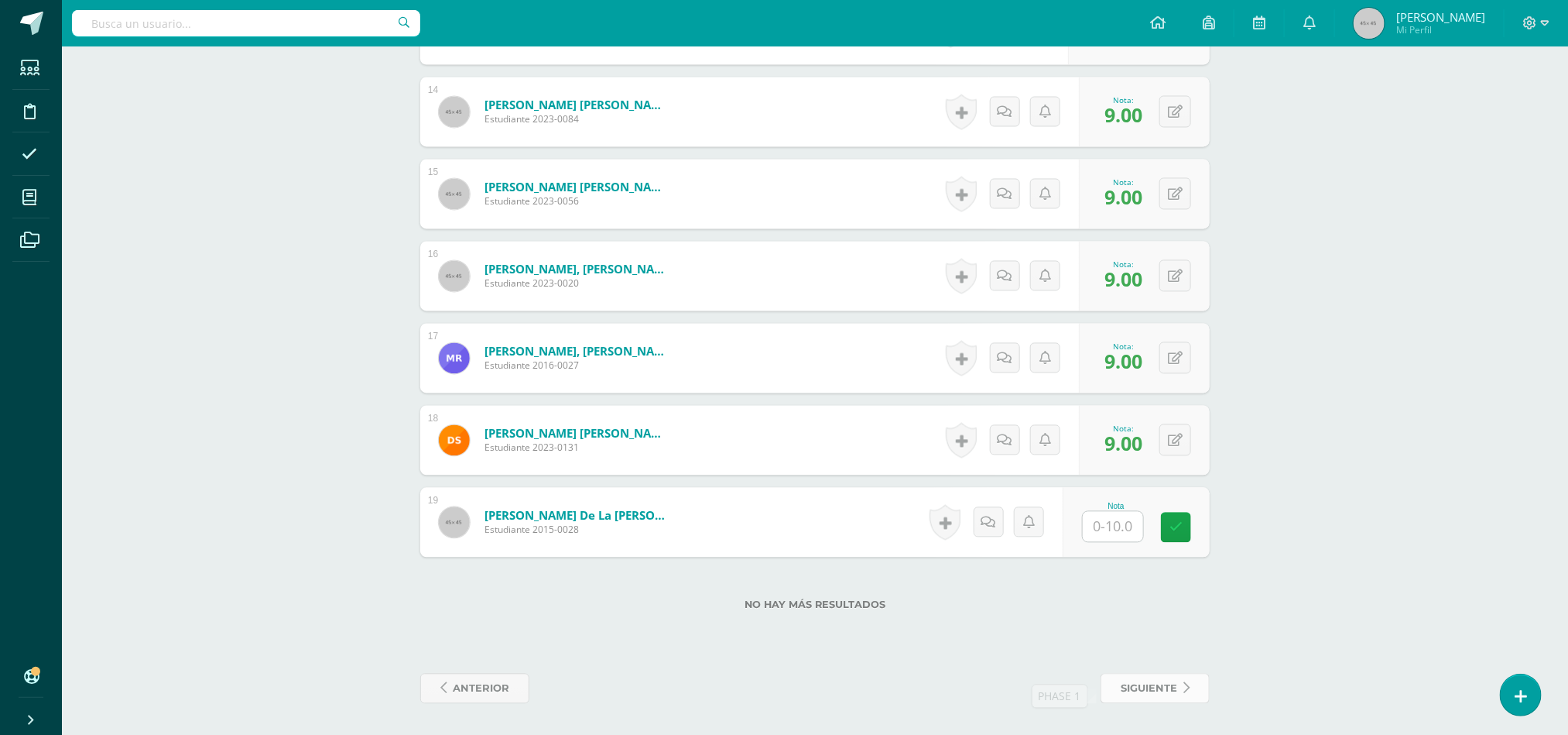
type input "10"
click at [1115, 699] on link "siguiente" at bounding box center [1154, 689] width 109 height 30
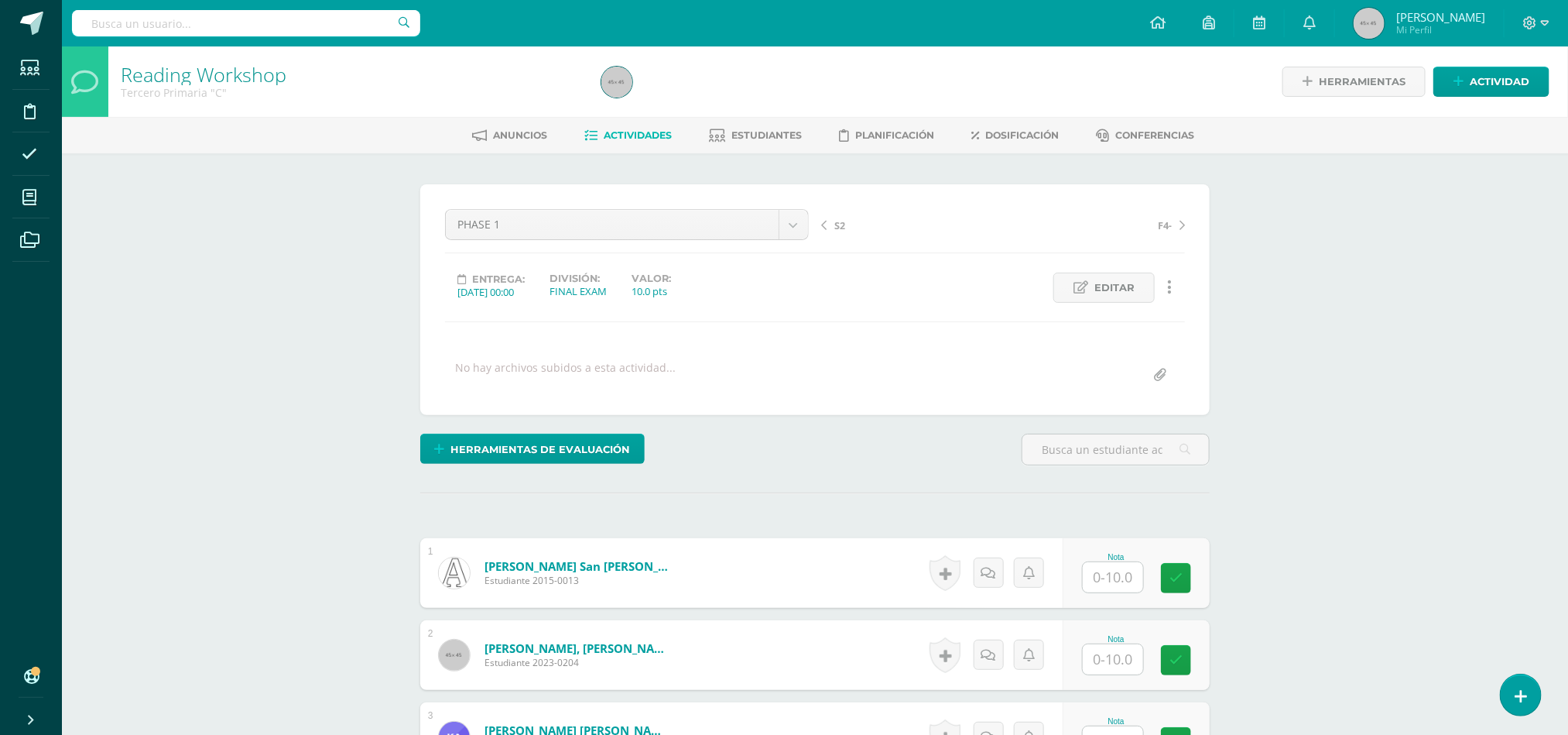
scroll to position [1, 0]
click at [1109, 579] on input "text" at bounding box center [1112, 576] width 60 height 30
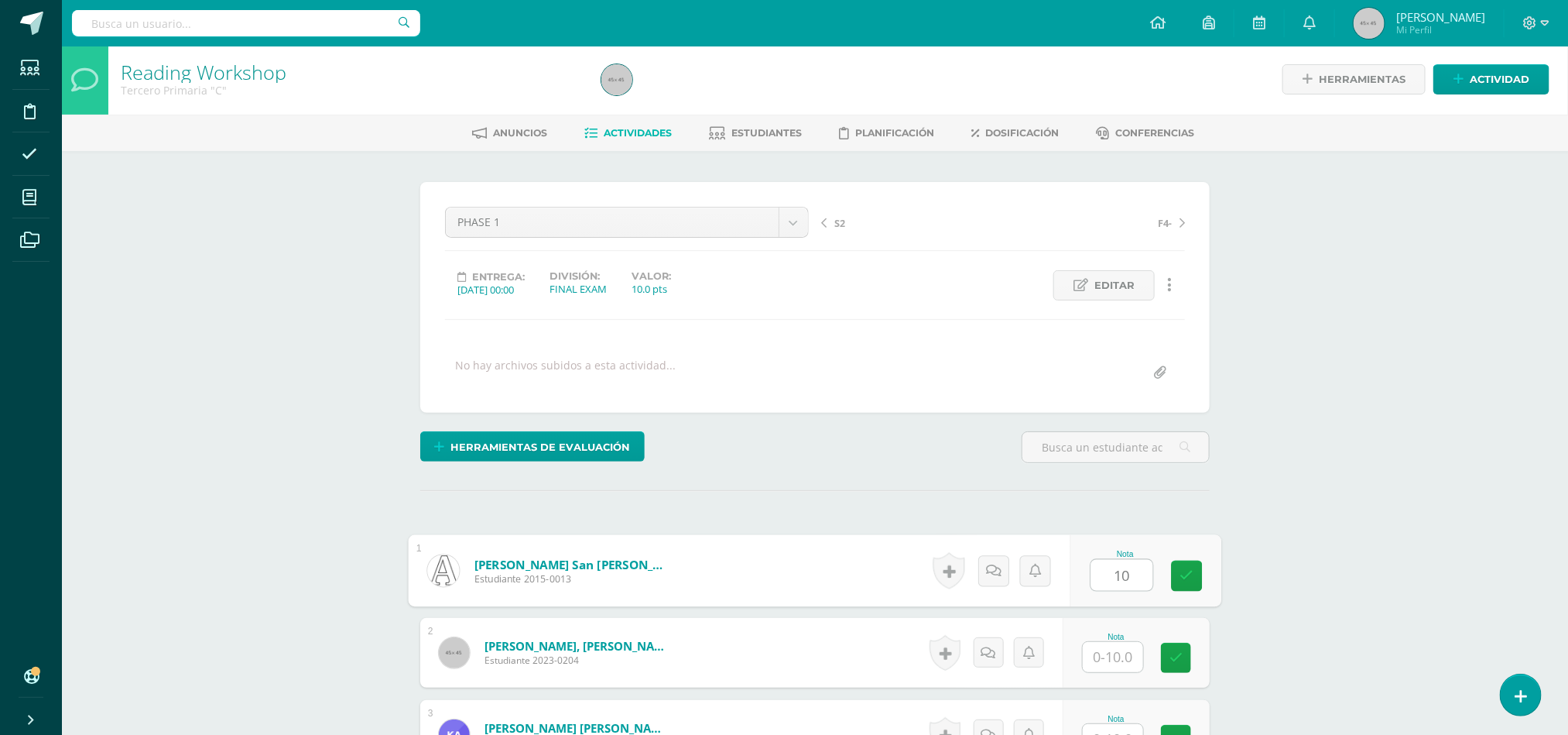
type input "10"
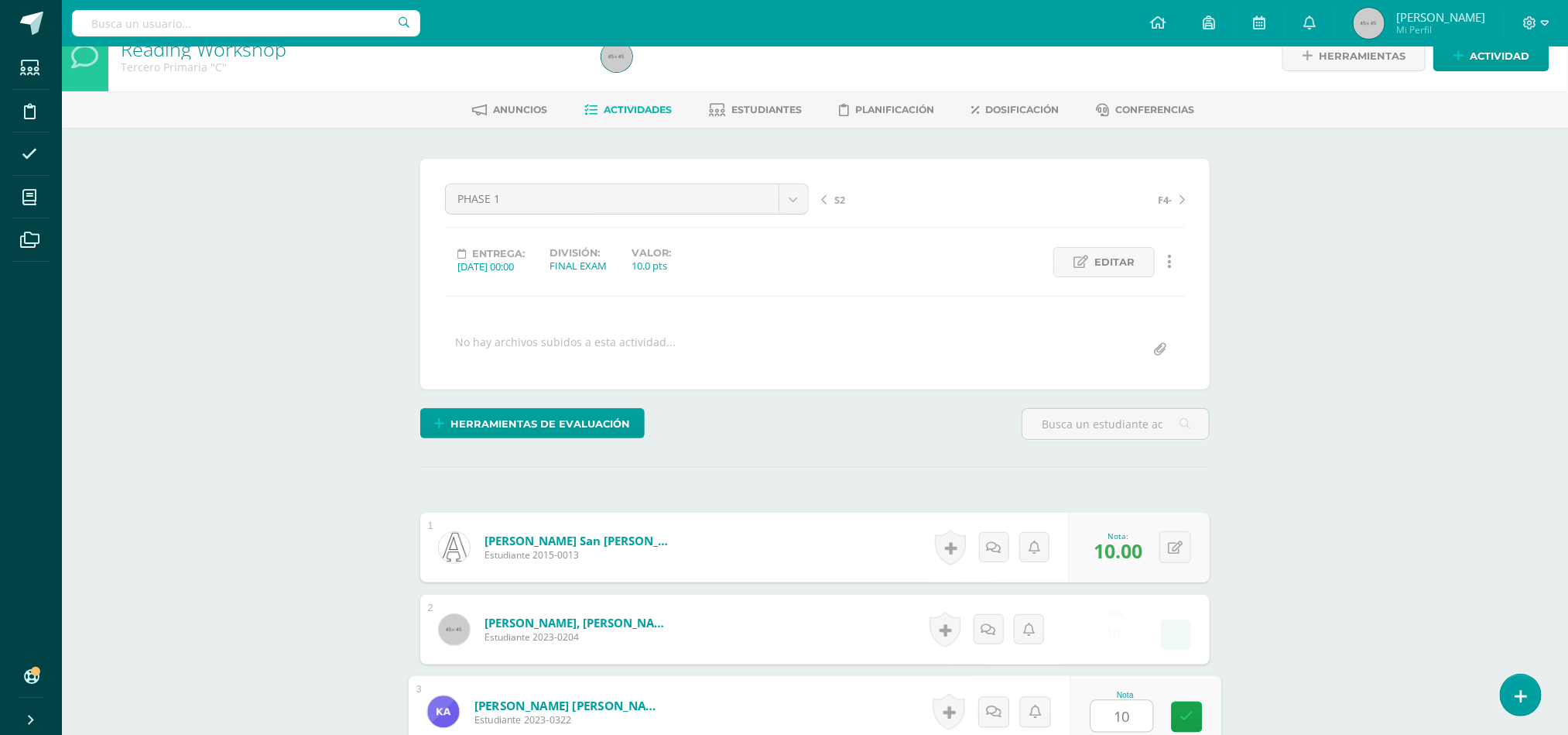
type input "10"
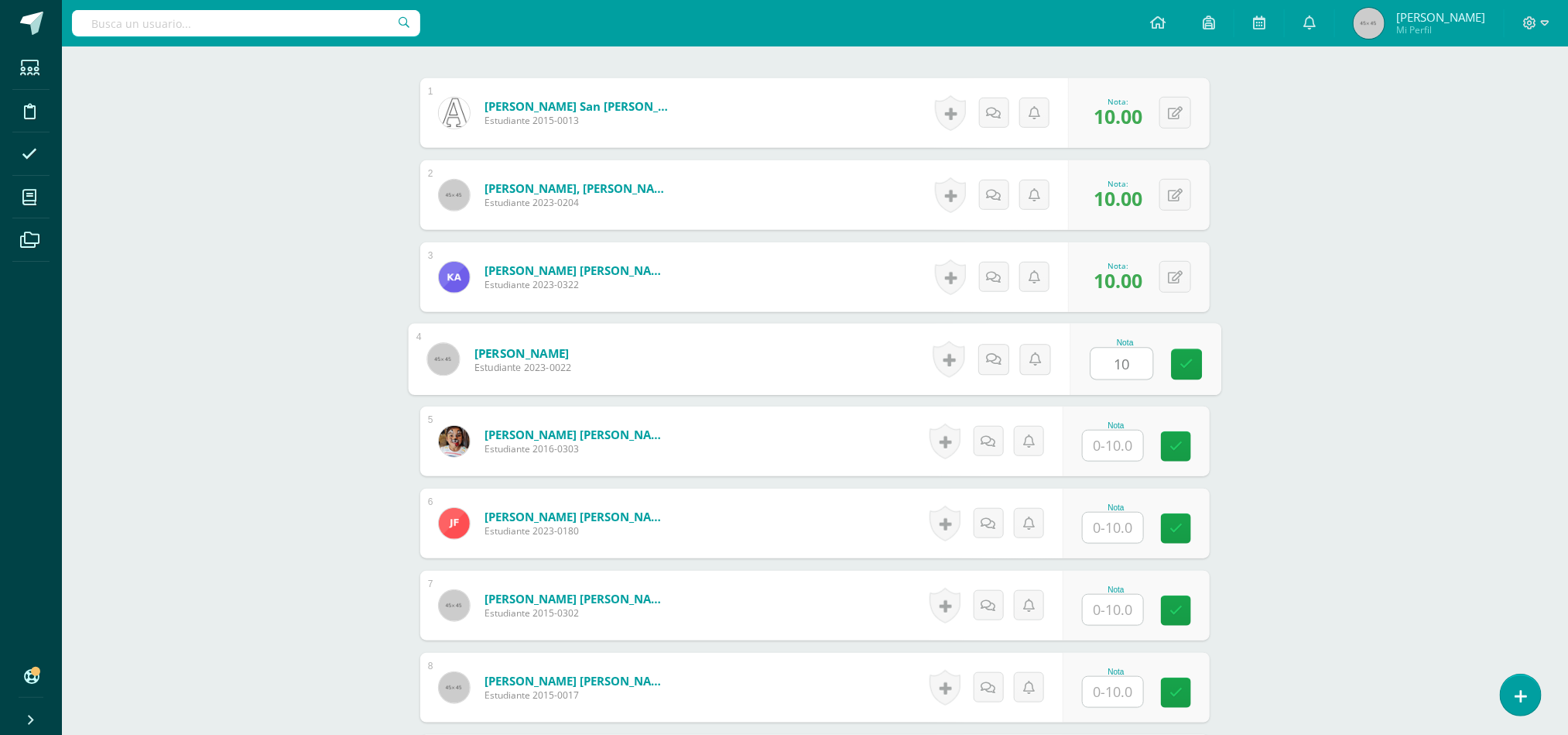
type input "10"
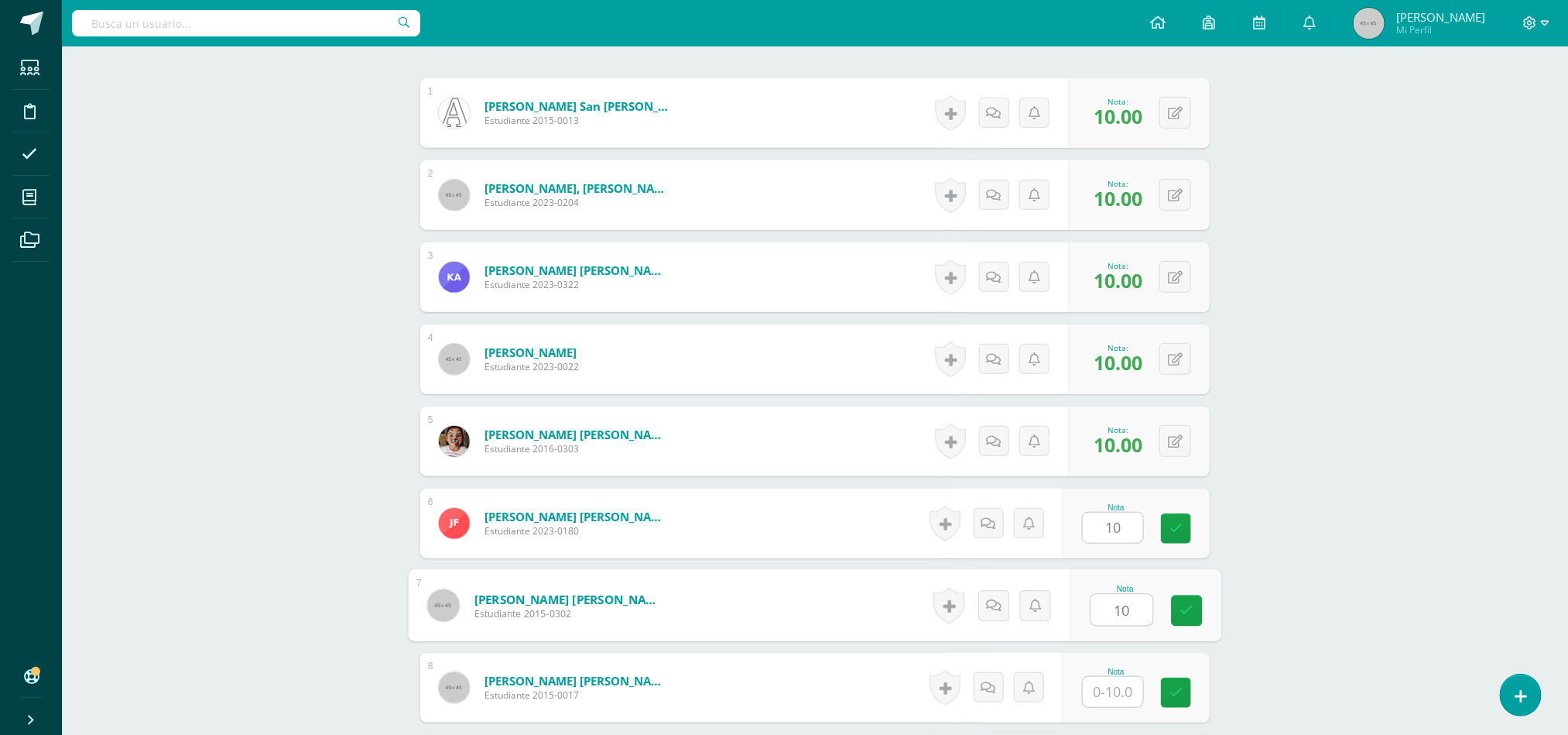
type input "10"
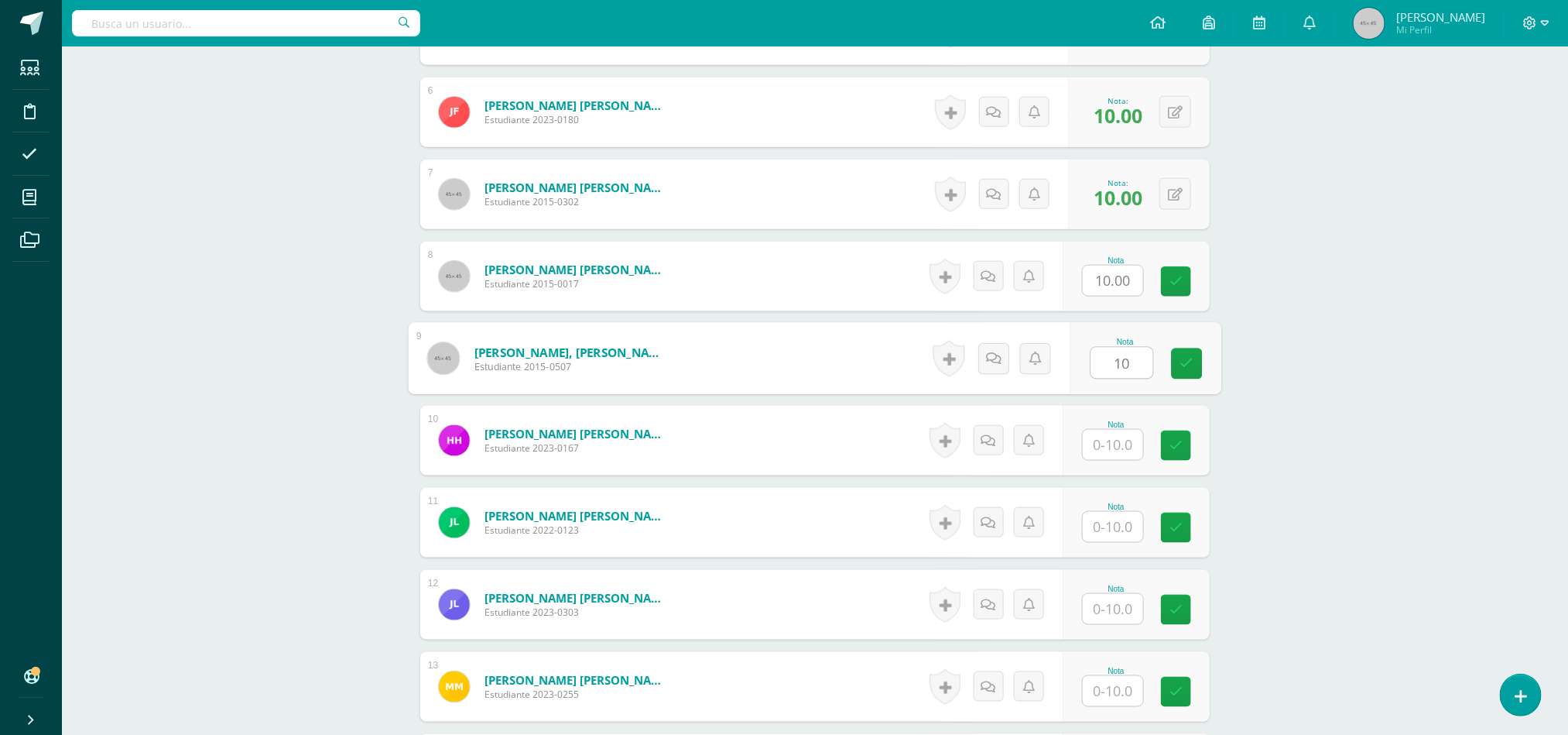
type input "10"
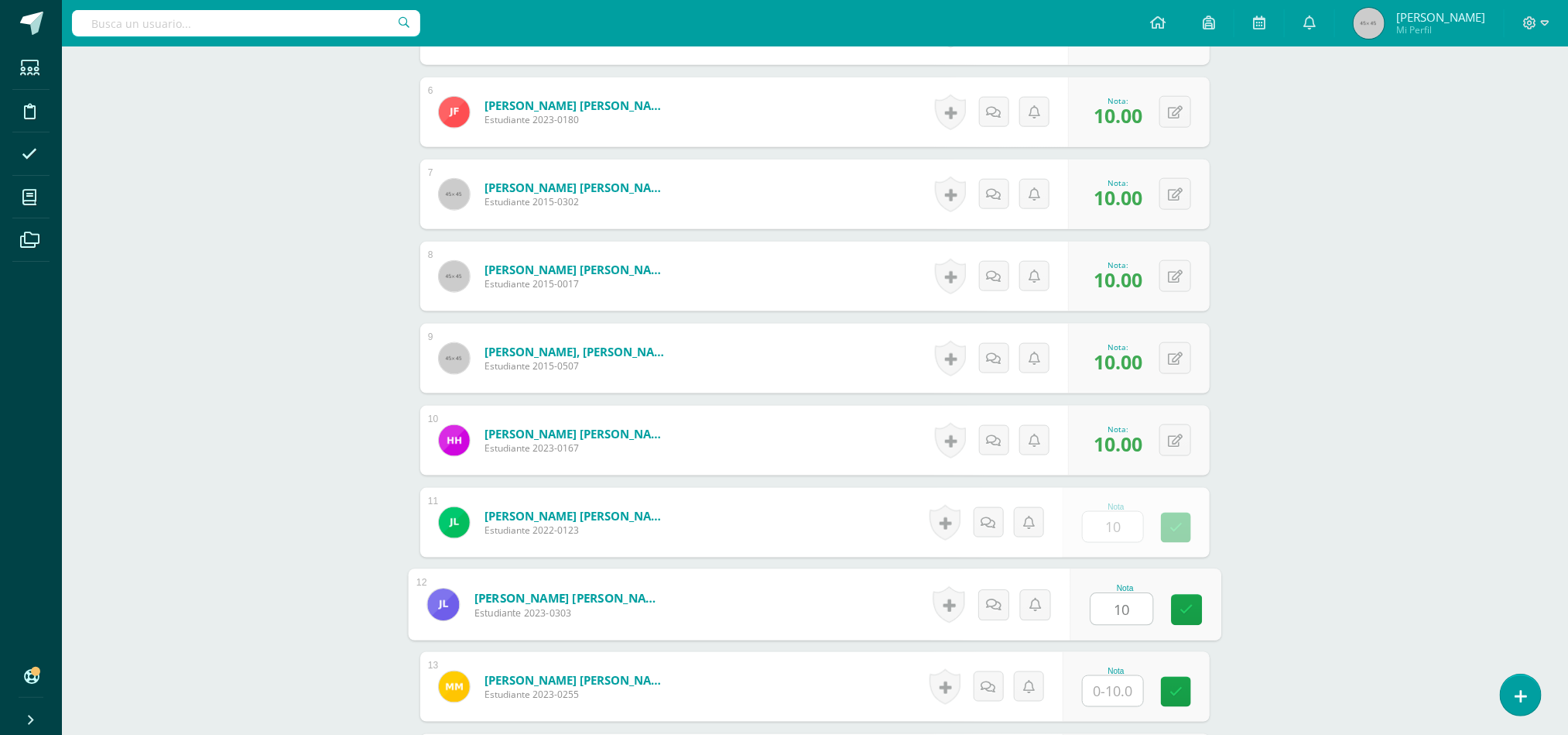
type input "10"
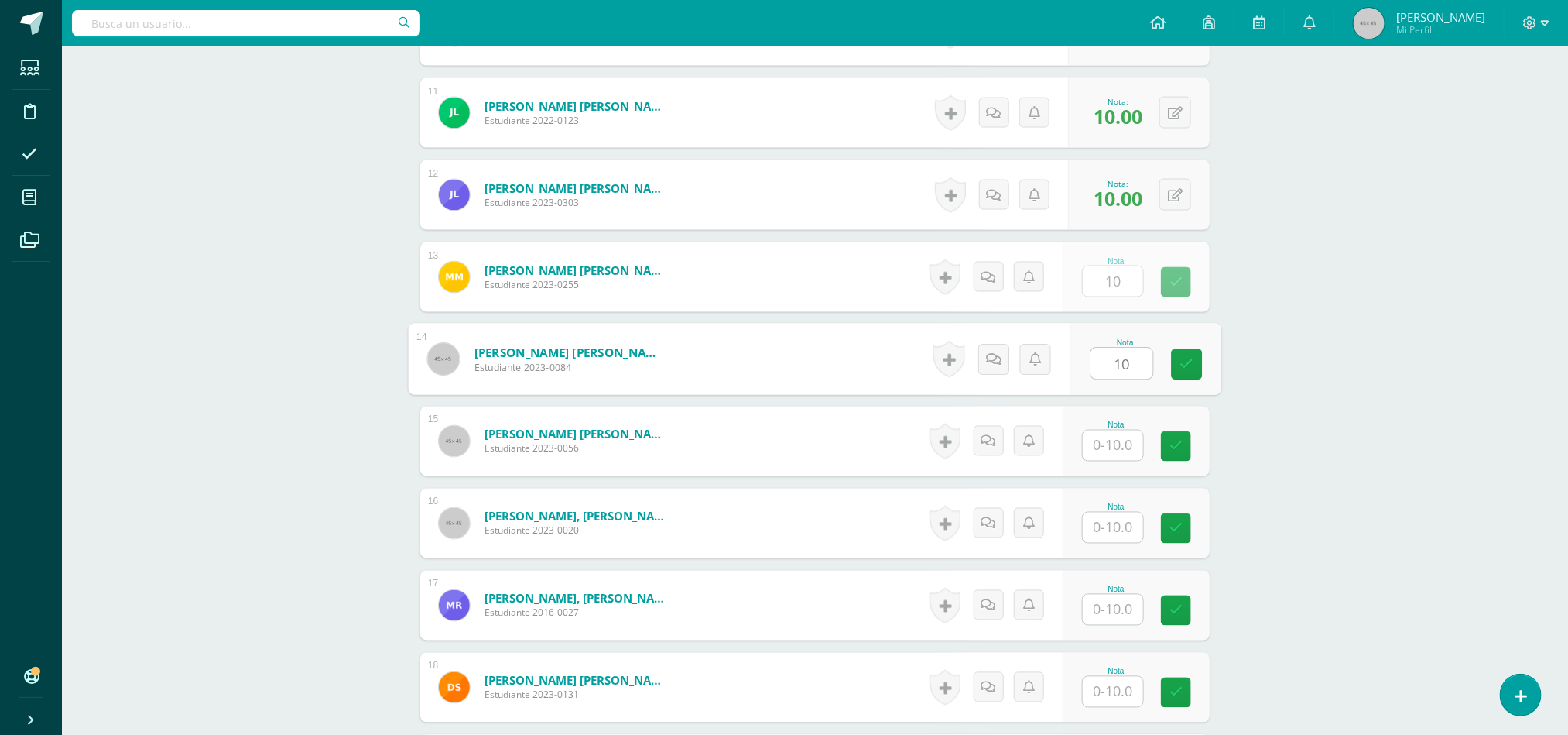
type input "10"
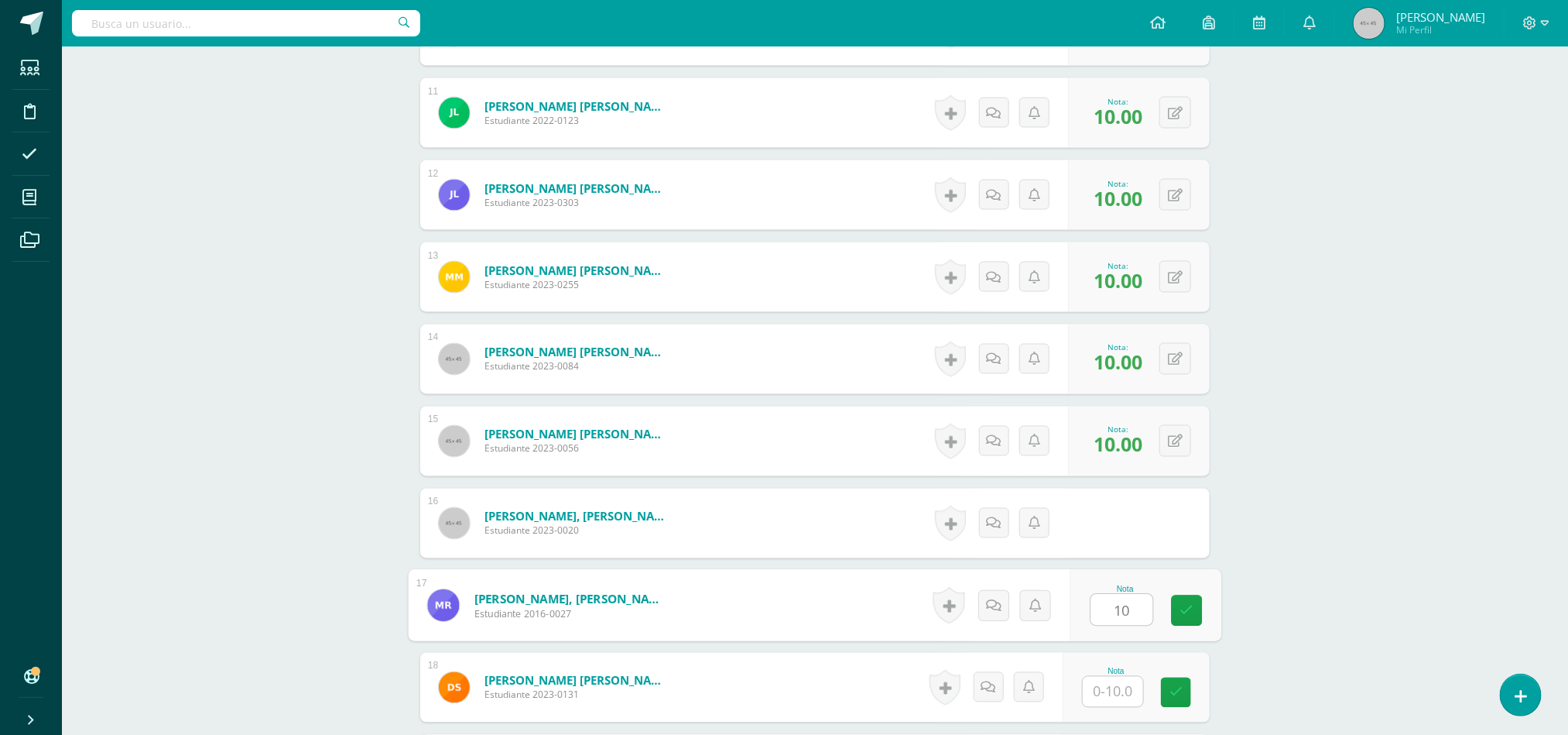
type input "10"
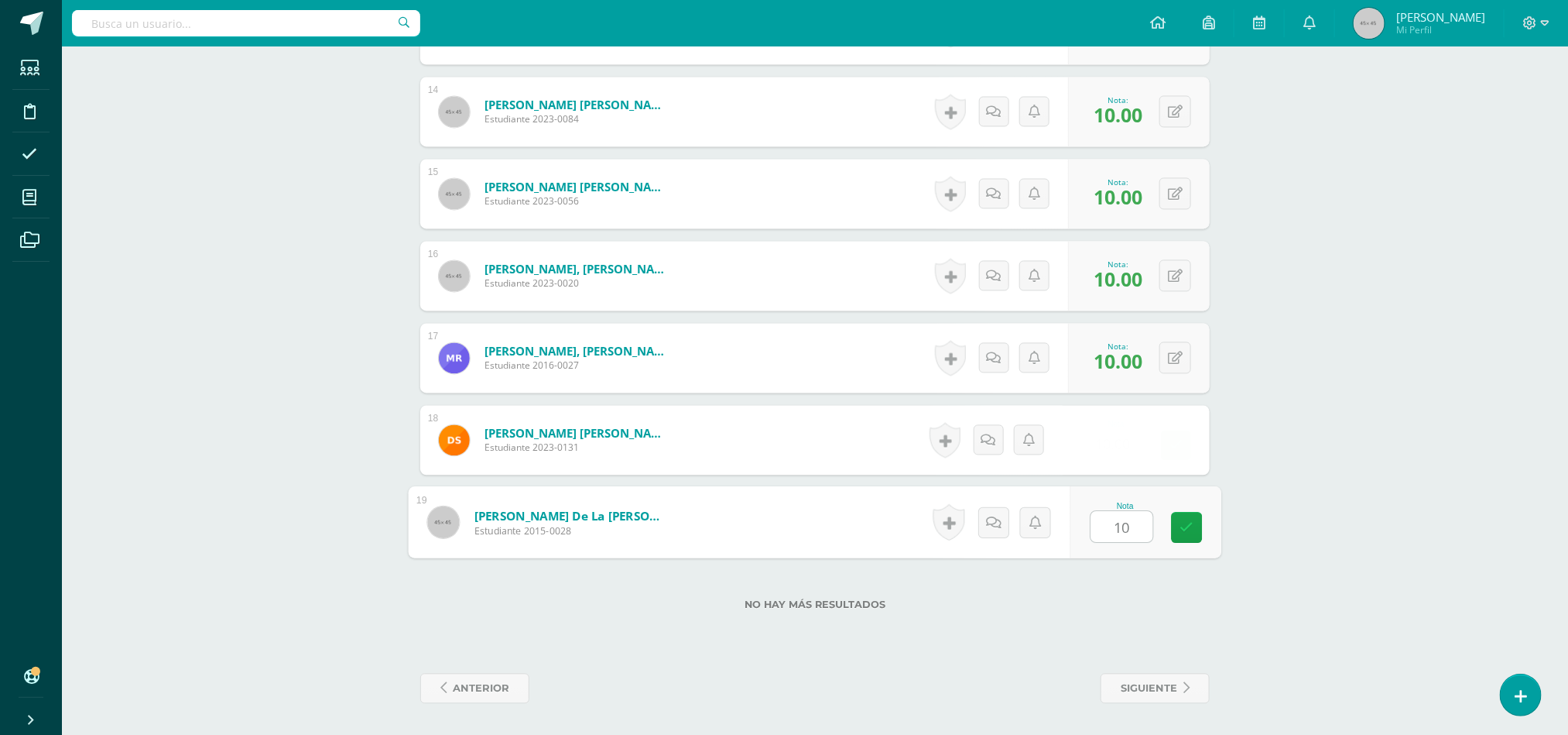
type input "10"
click at [1179, 698] on link "siguiente" at bounding box center [1154, 689] width 109 height 30
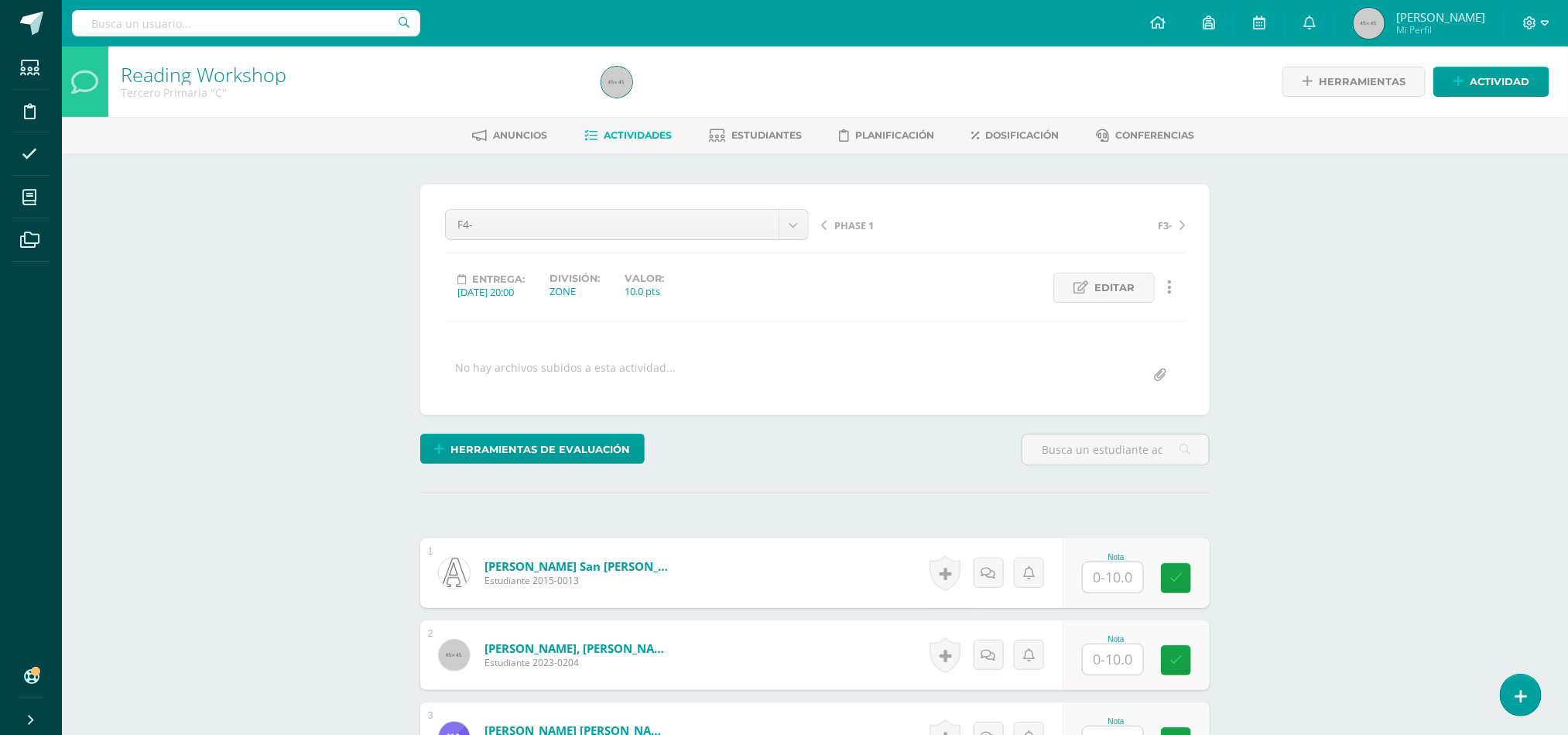
scroll to position [1, 0]
type input "10"
type input "1"
type input "0"
click at [1116, 597] on div "Nota" at bounding box center [1135, 572] width 147 height 70
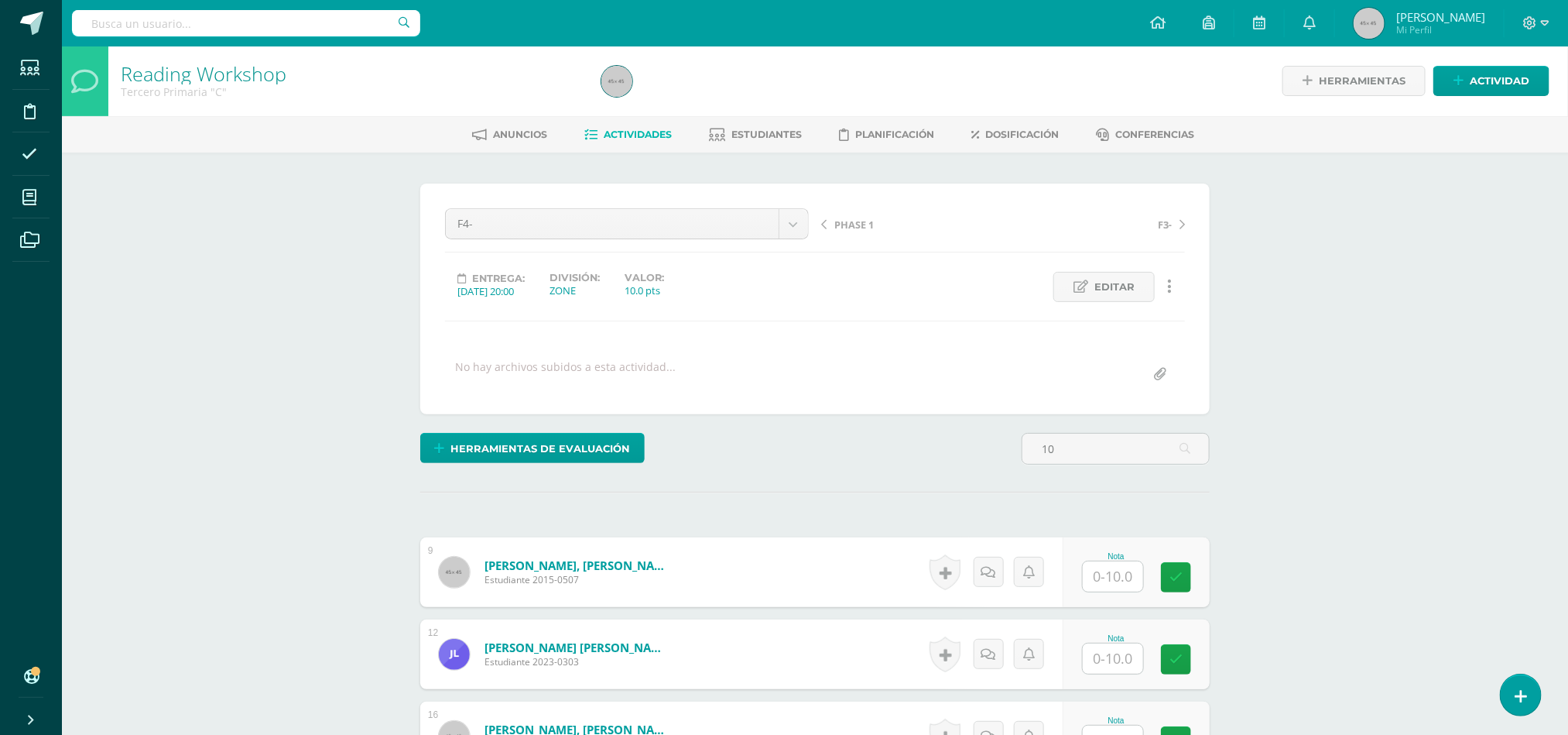
click at [1109, 591] on input "text" at bounding box center [1112, 576] width 60 height 30
type input "10"
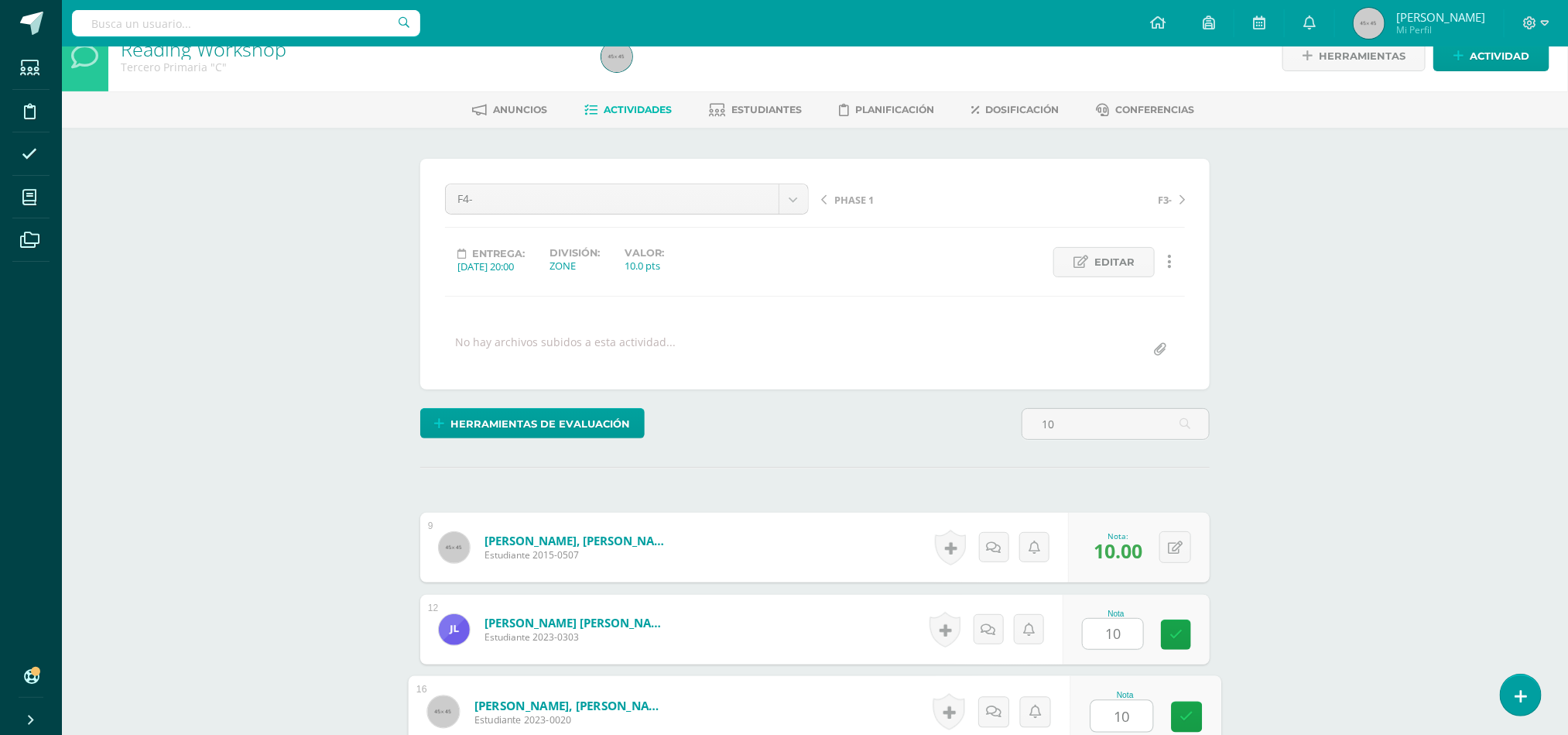
type input "10"
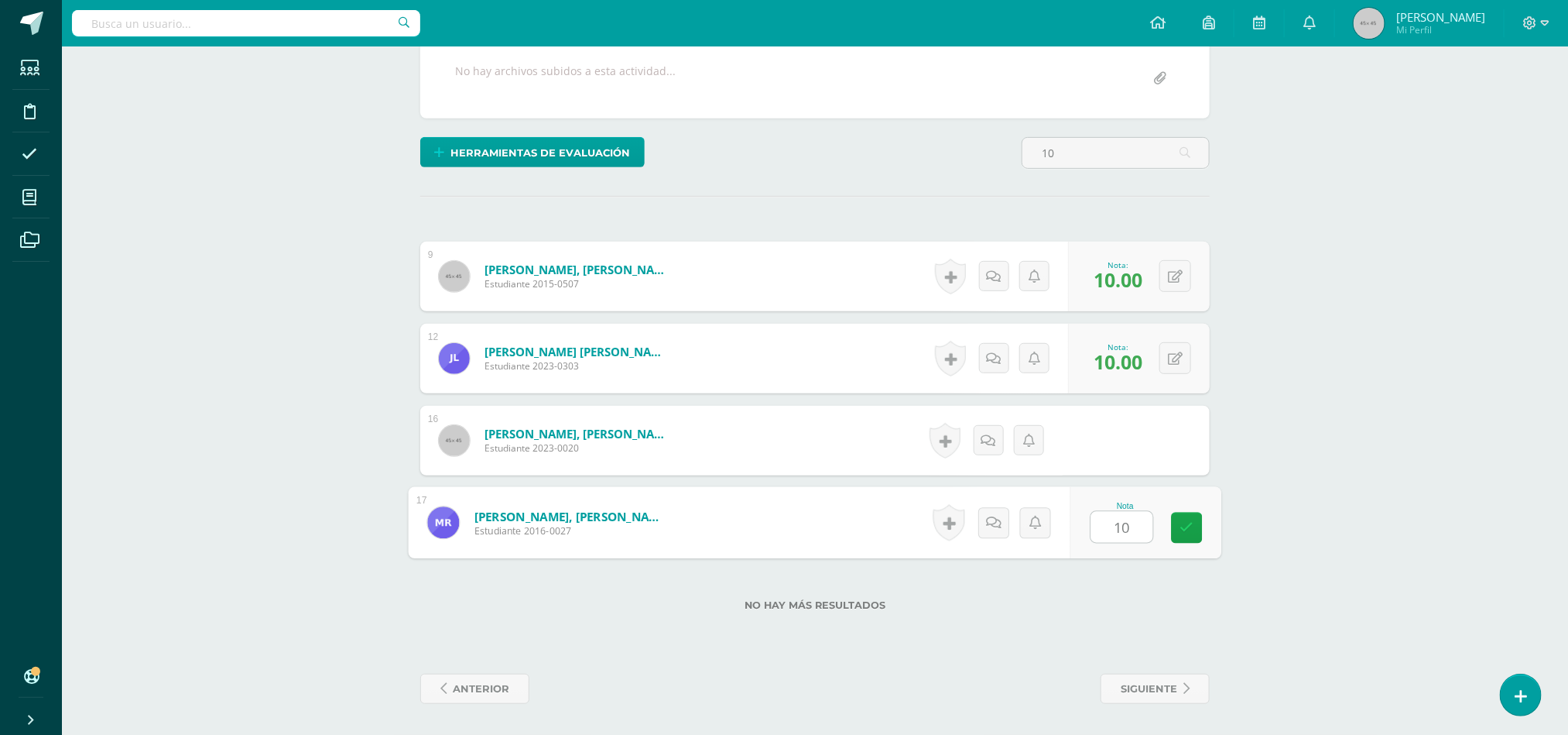
type input "10"
click at [1158, 681] on span "siguiente" at bounding box center [1148, 688] width 57 height 29
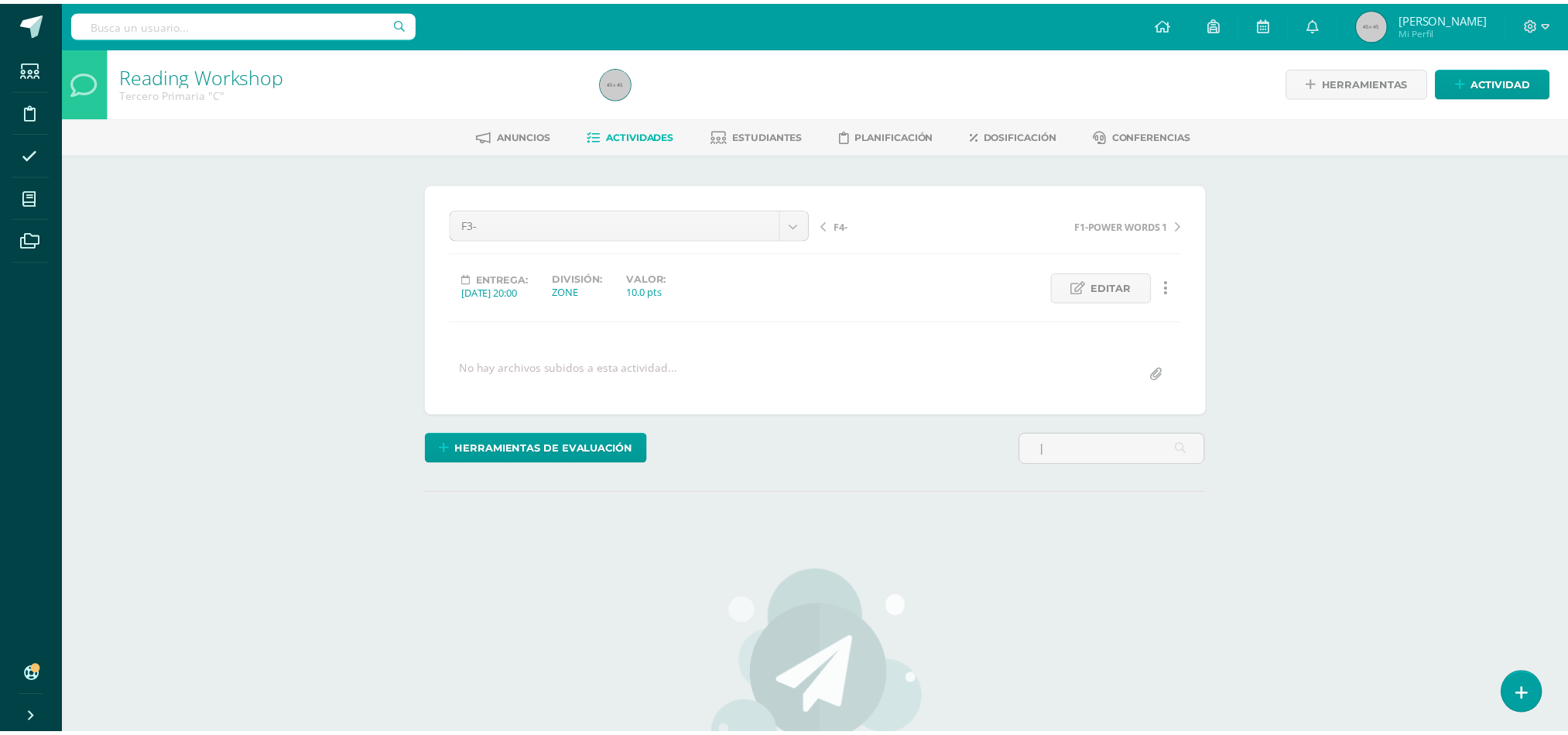
scroll to position [1, 0]
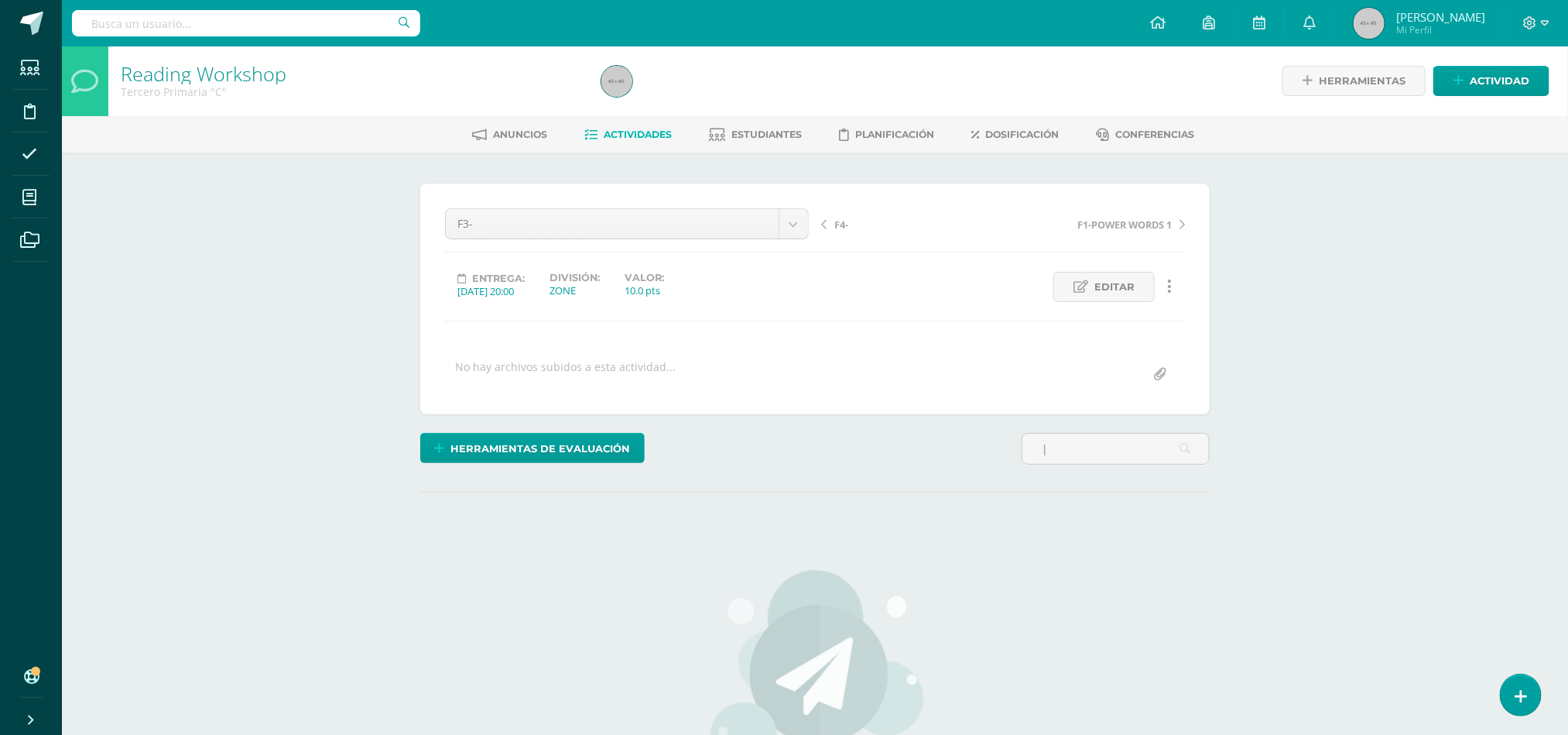
type input "|"
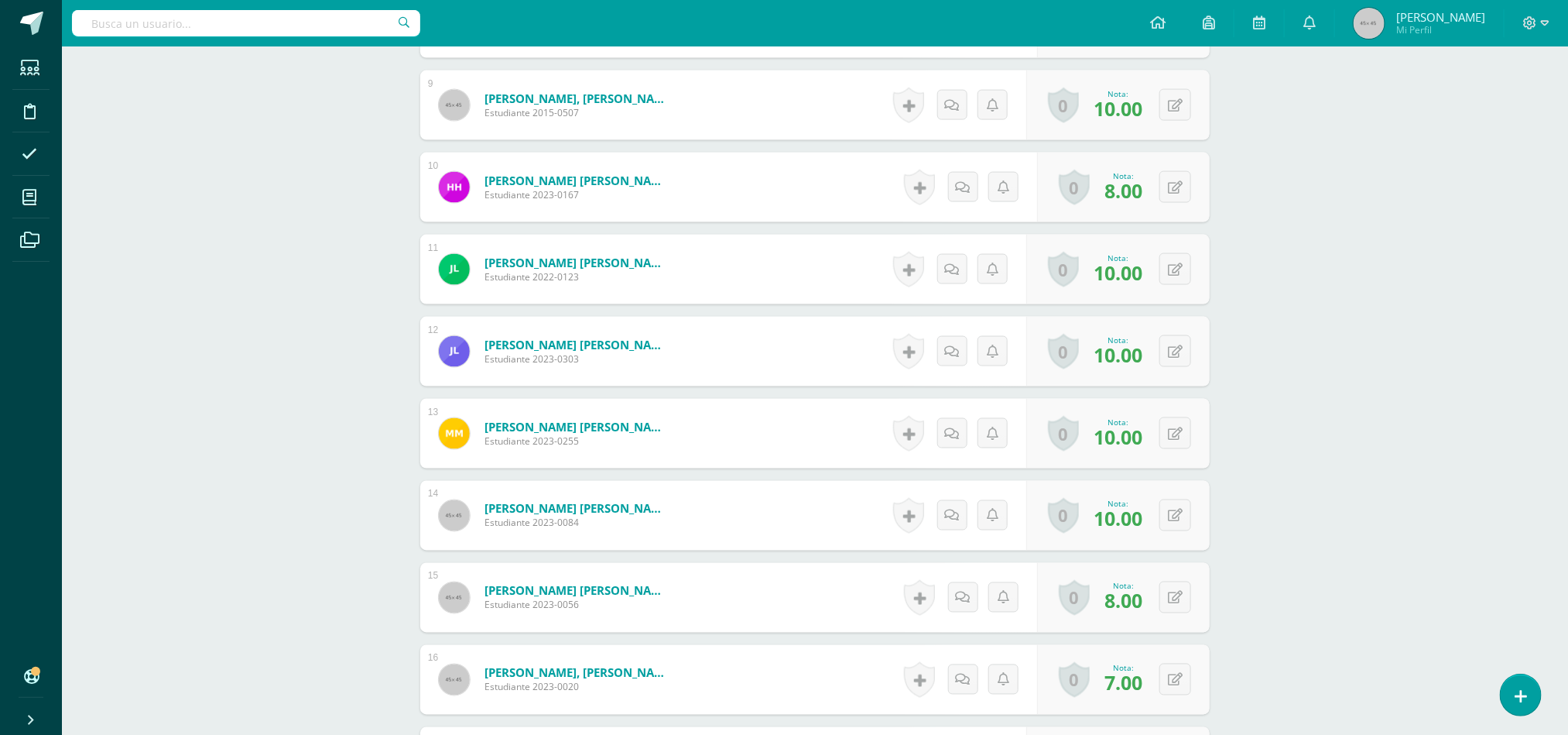
scroll to position [1533, 0]
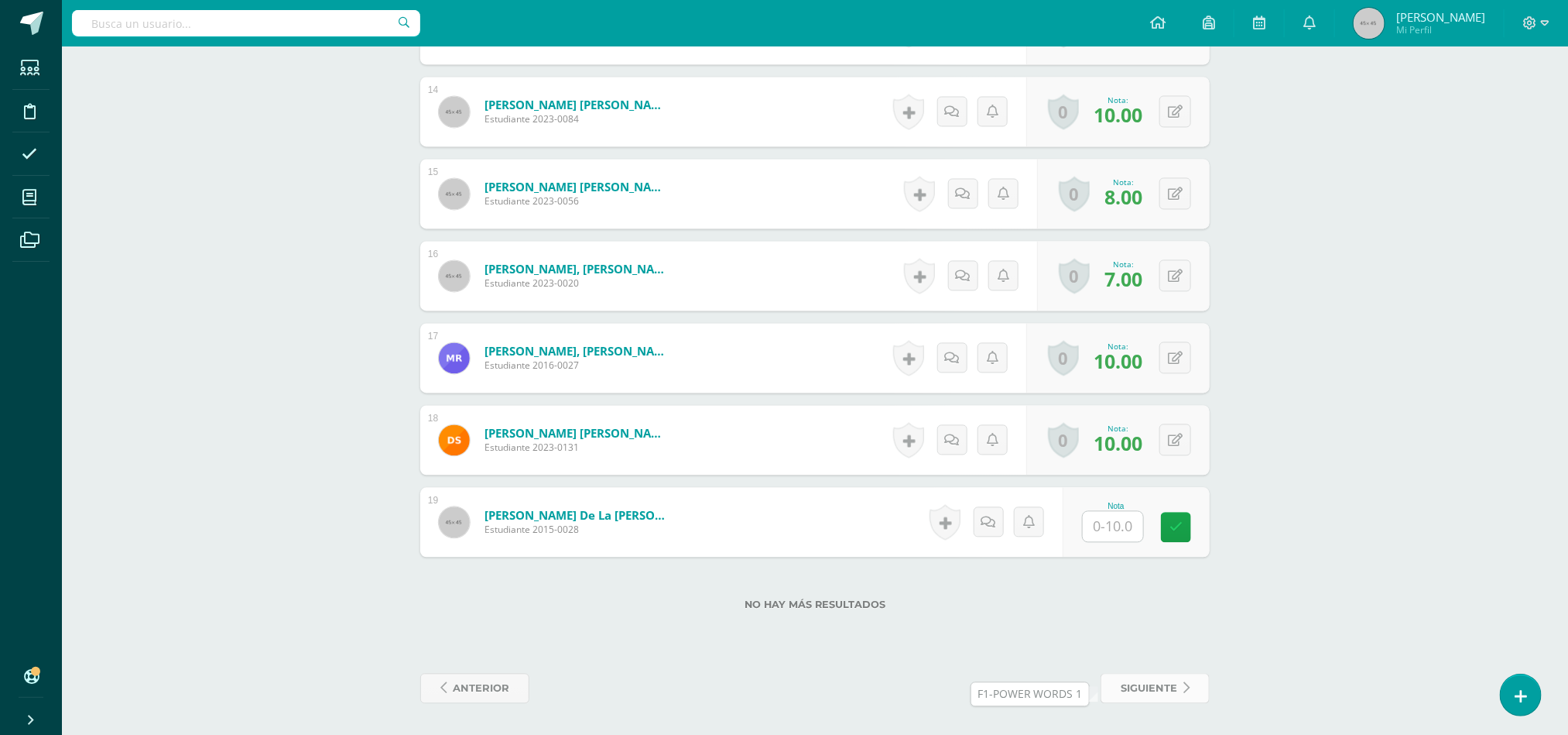
click at [1170, 686] on span "siguiente" at bounding box center [1148, 688] width 57 height 29
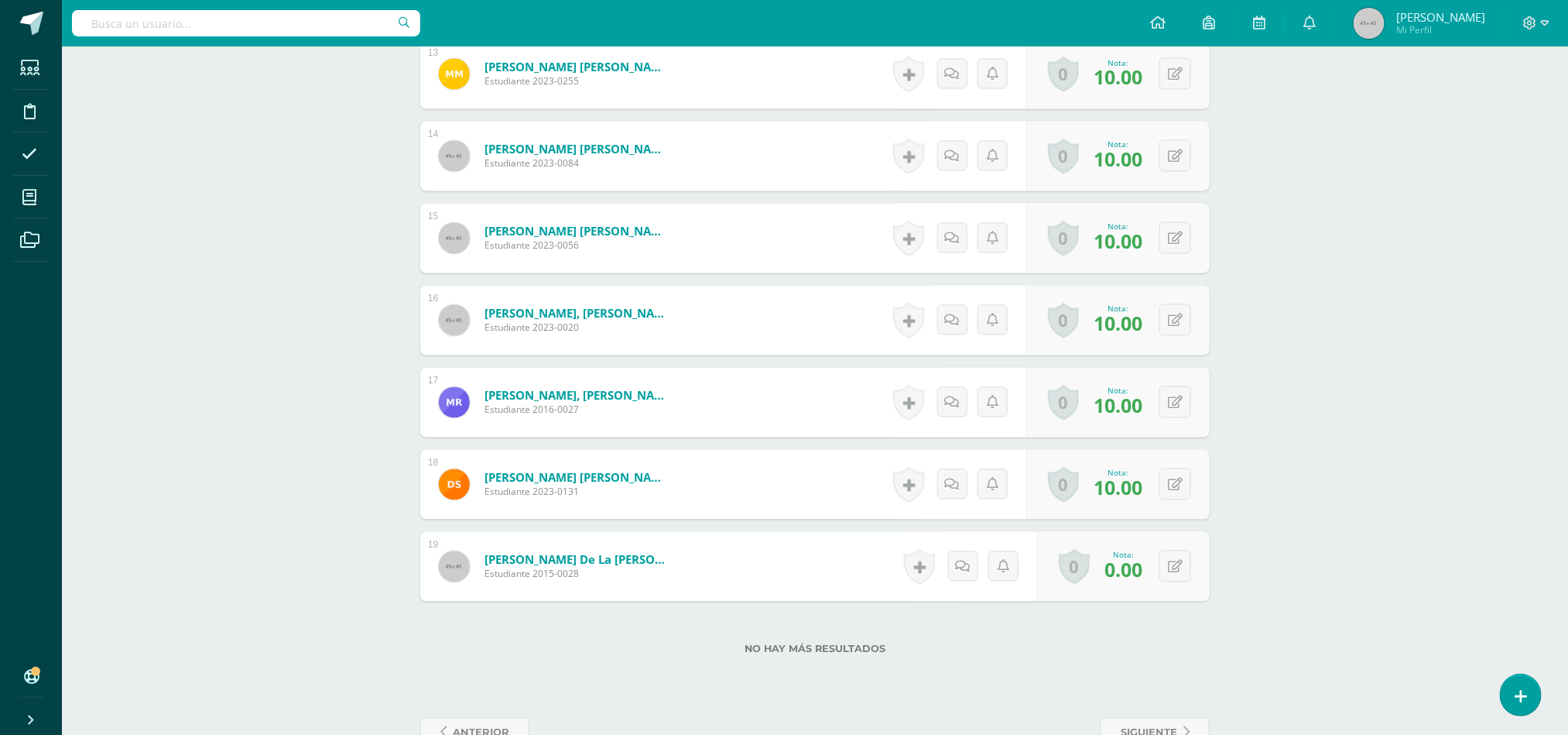
scroll to position [1548, 0]
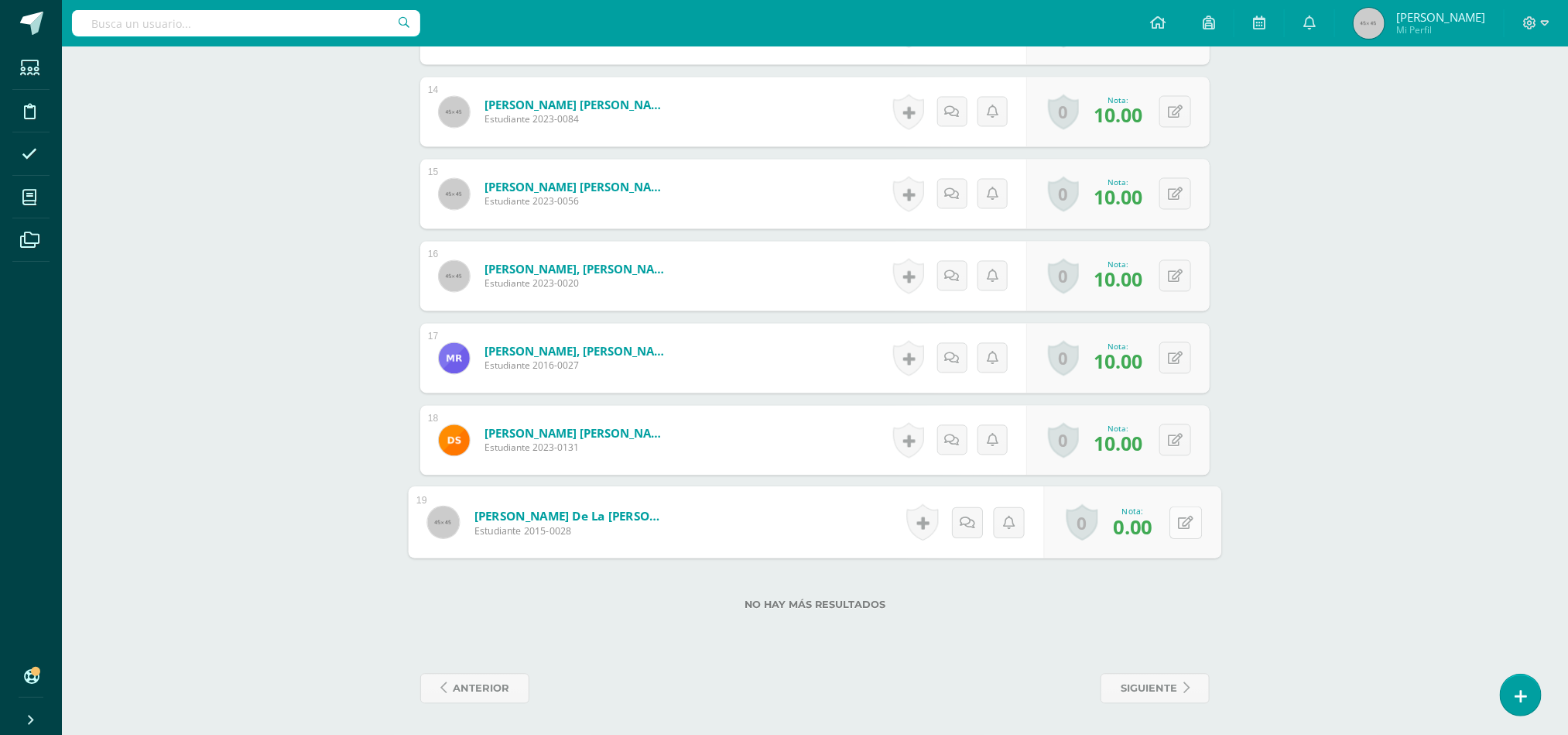
click at [1181, 521] on button at bounding box center [1185, 522] width 33 height 33
click at [1137, 537] on link at bounding box center [1144, 528] width 31 height 31
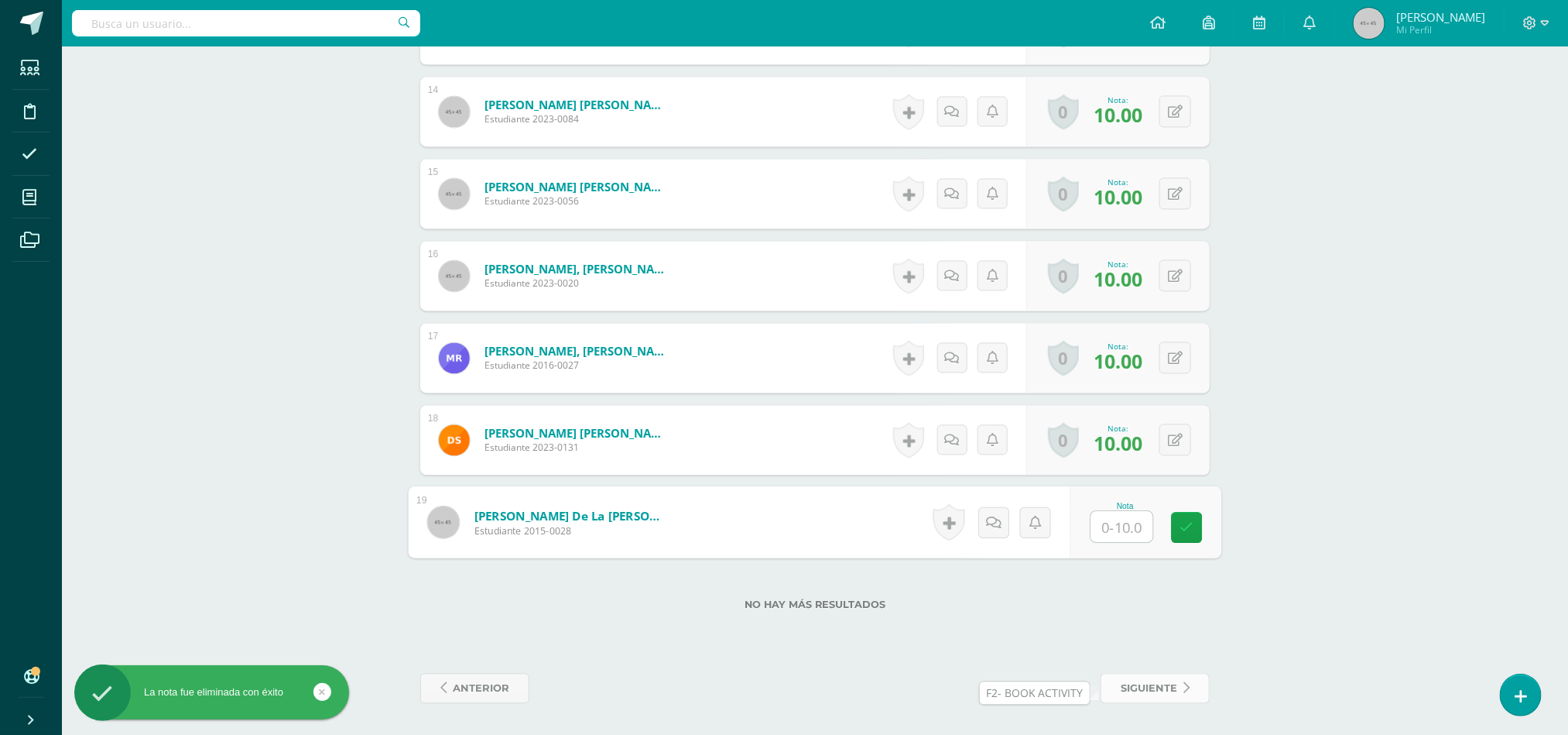
click at [1164, 686] on span "siguiente" at bounding box center [1148, 688] width 57 height 29
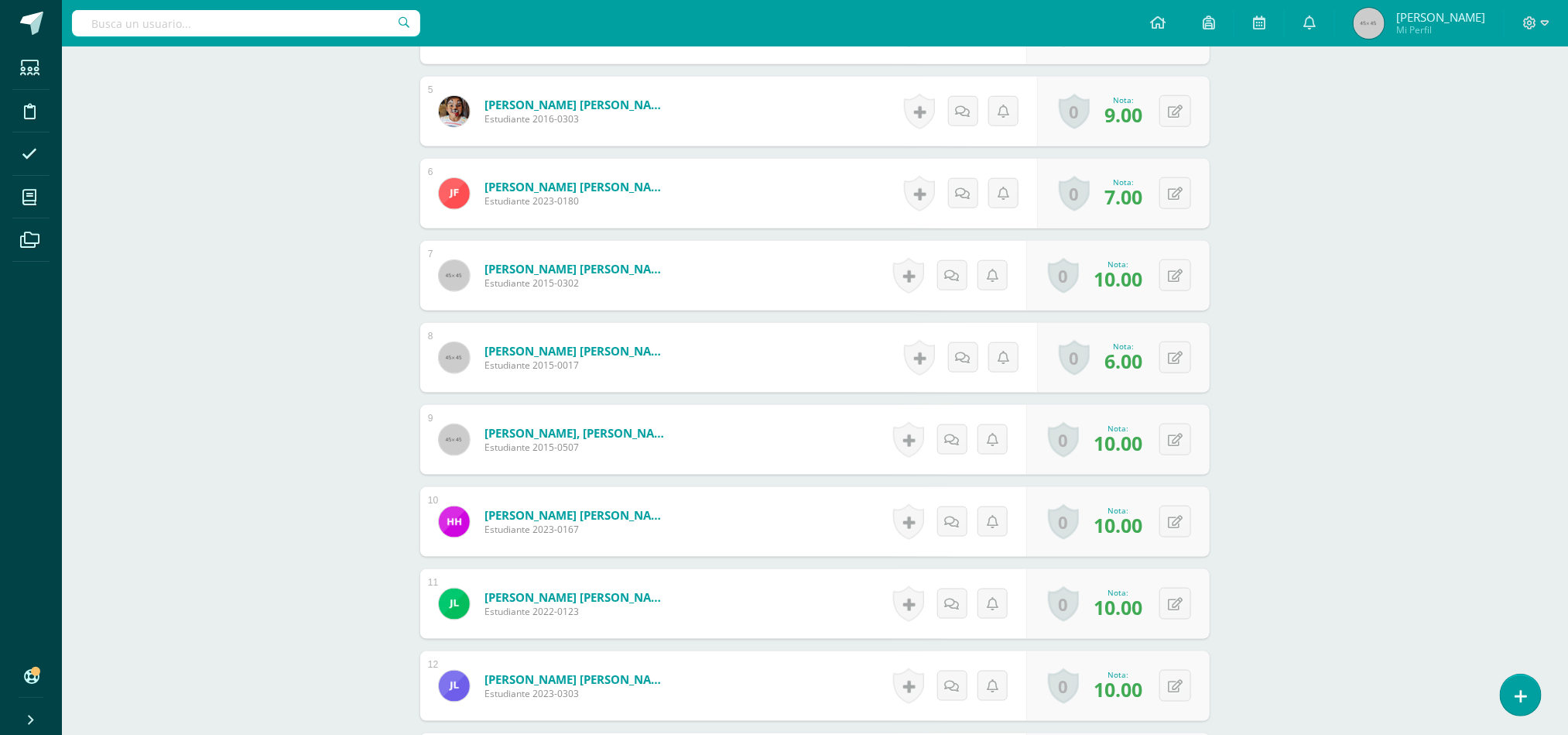
scroll to position [1533, 0]
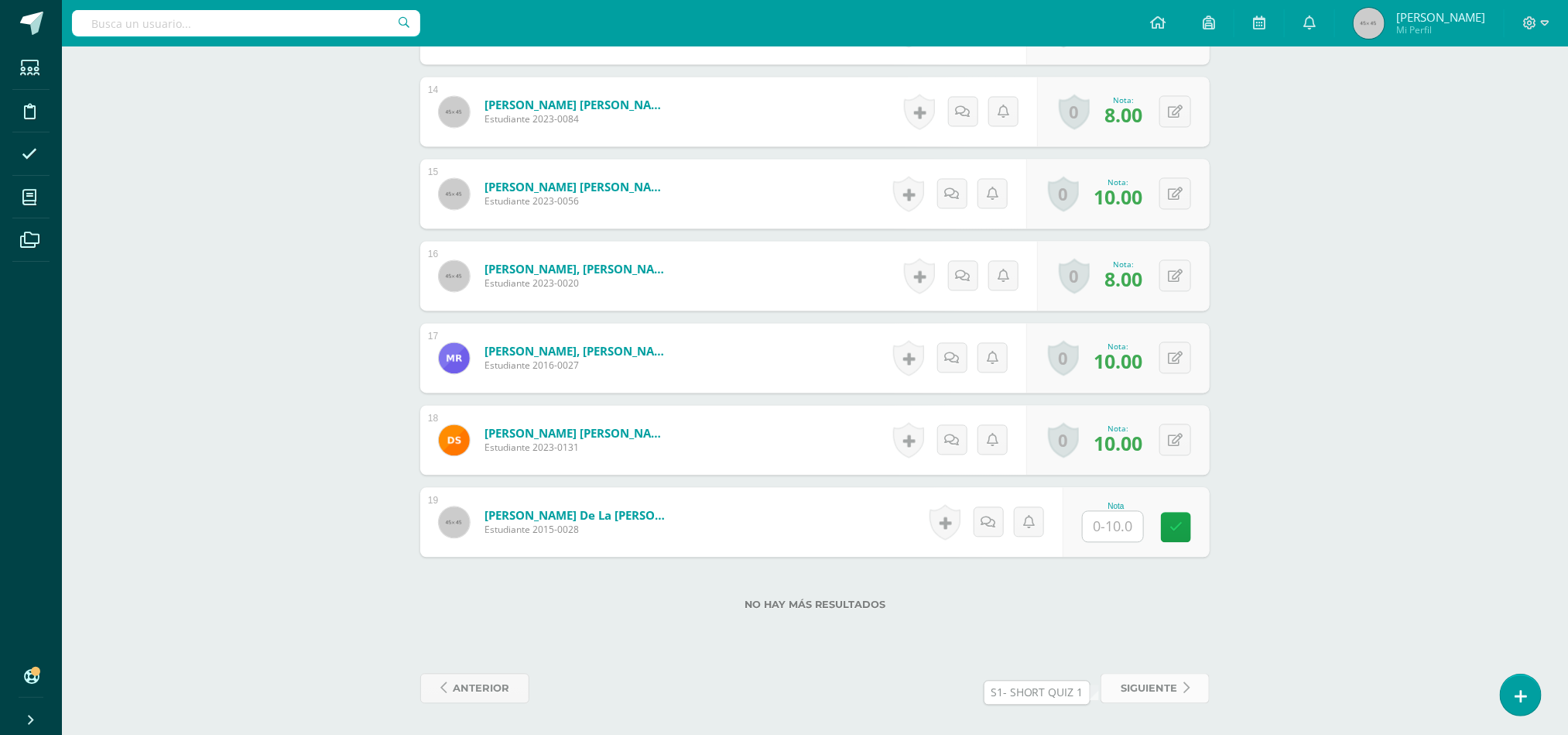
click at [1189, 683] on link "siguiente" at bounding box center [1154, 689] width 109 height 30
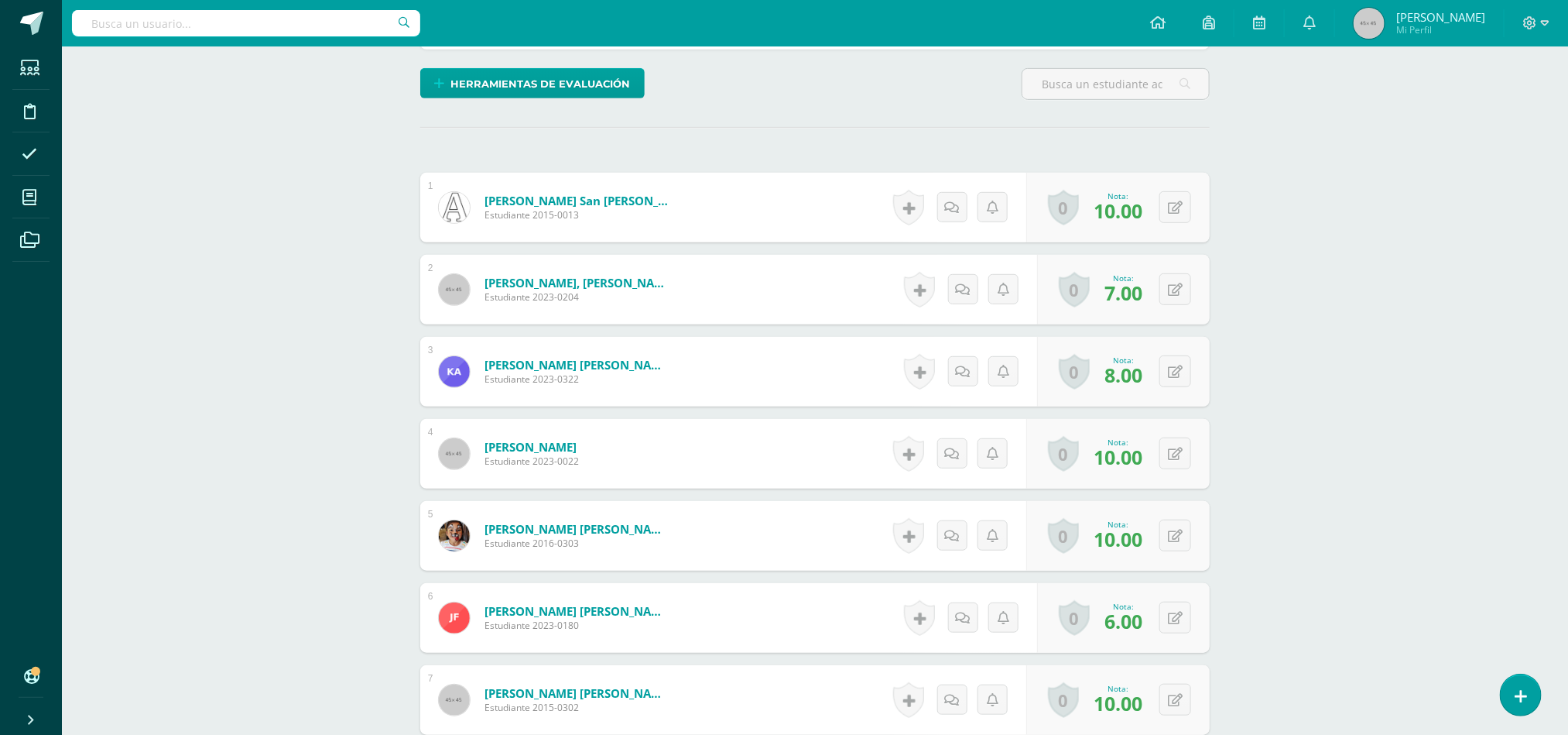
scroll to position [1533, 0]
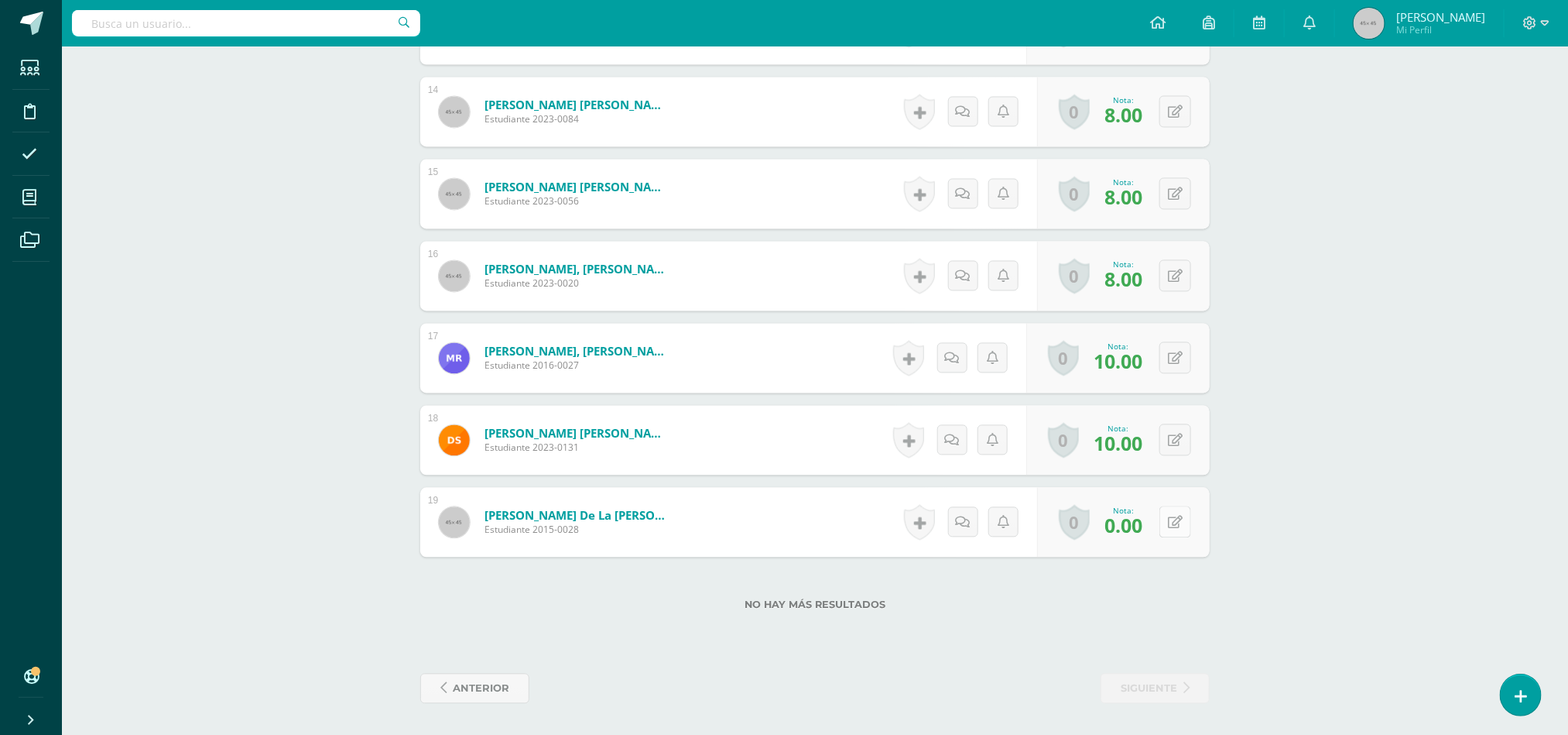
click at [1172, 523] on button at bounding box center [1175, 522] width 32 height 32
click at [1143, 526] on icon at bounding box center [1144, 527] width 14 height 13
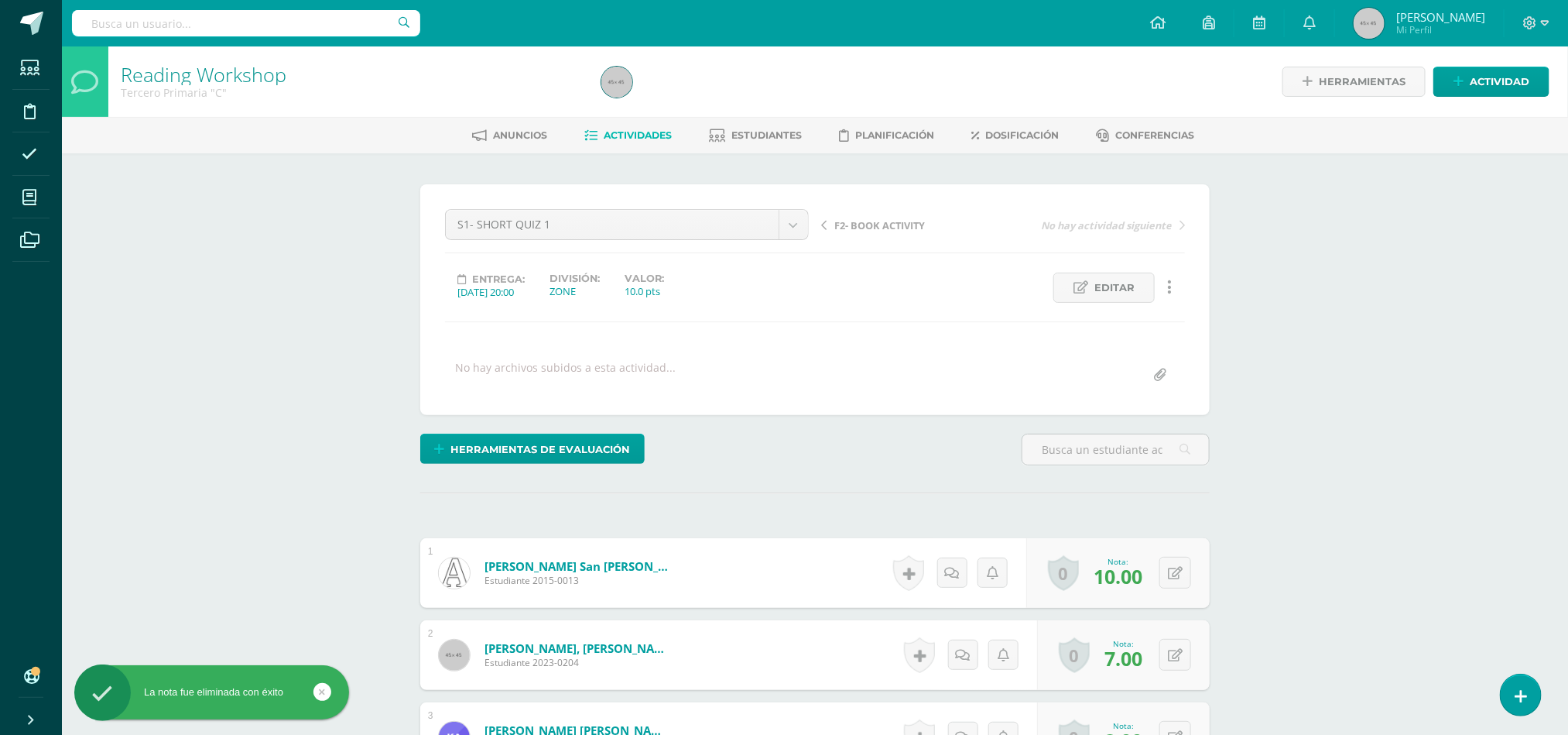
click at [646, 135] on span "Actividades" at bounding box center [639, 135] width 68 height 12
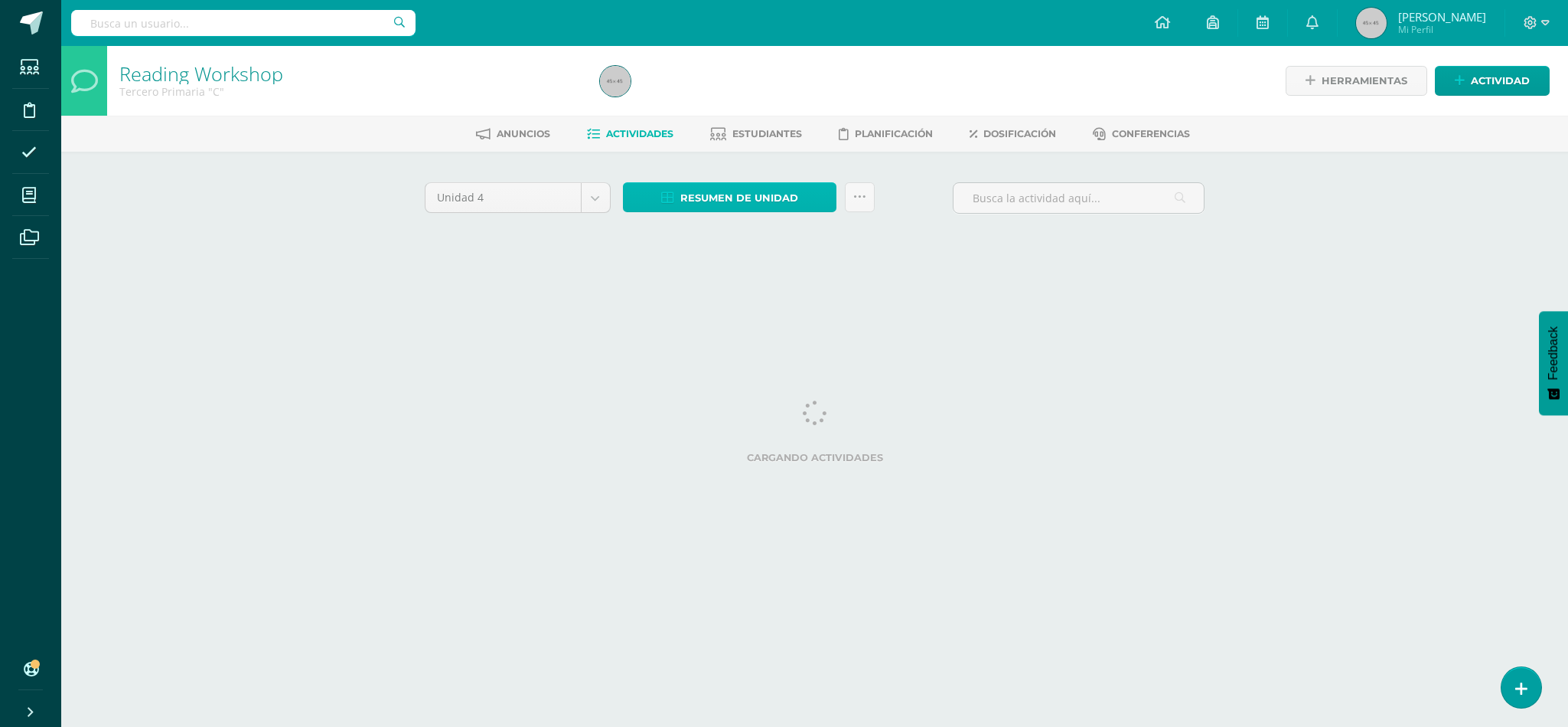
click at [726, 208] on span "Resumen de unidad" at bounding box center [739, 198] width 118 height 29
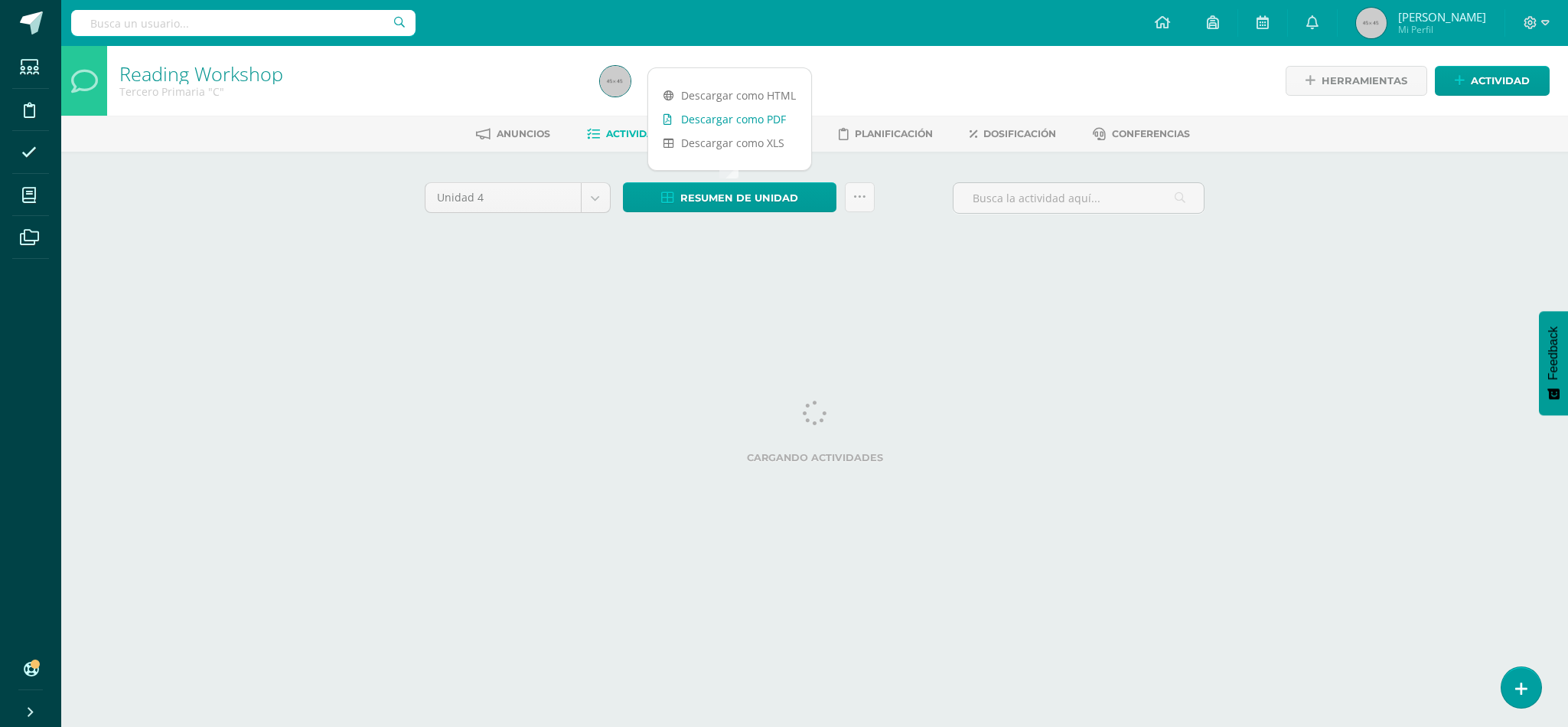
click at [722, 109] on link "Descargar como PDF" at bounding box center [730, 119] width 163 height 24
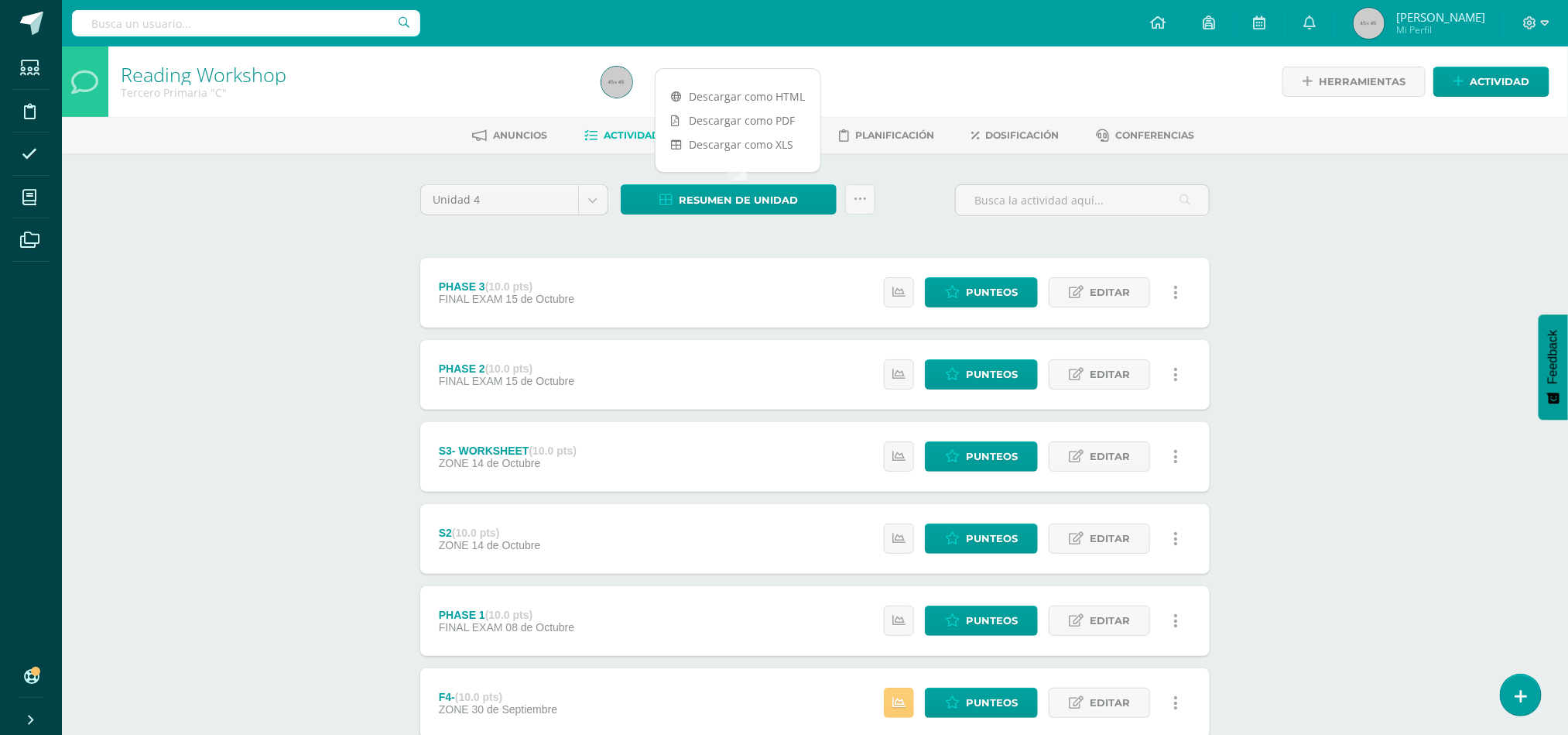
click at [1194, 321] on div "Estatus de Actividad: 19 Estudiantes sin calificar 0 Estudiantes con cero Media…" at bounding box center [1034, 293] width 349 height 70
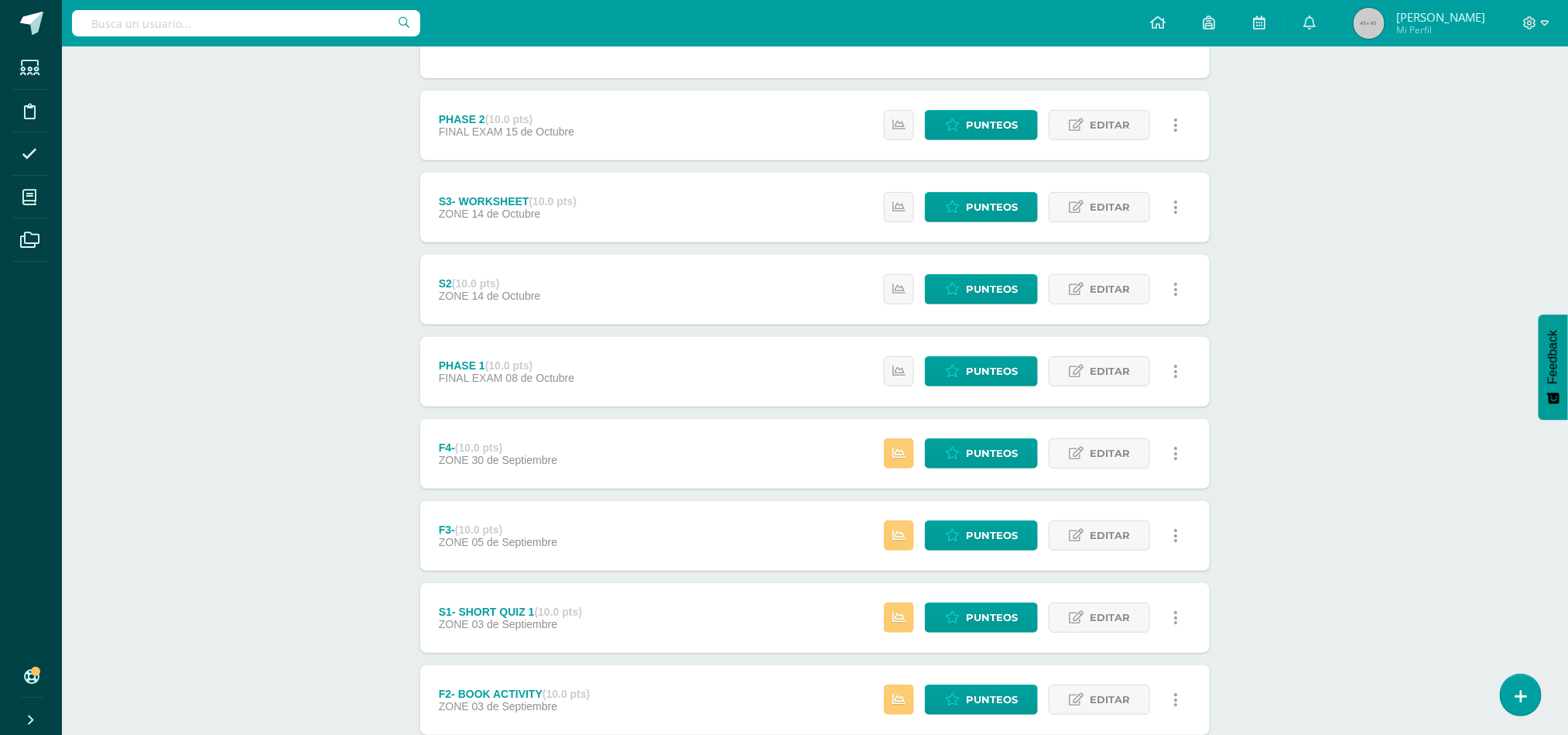
scroll to position [462, 0]
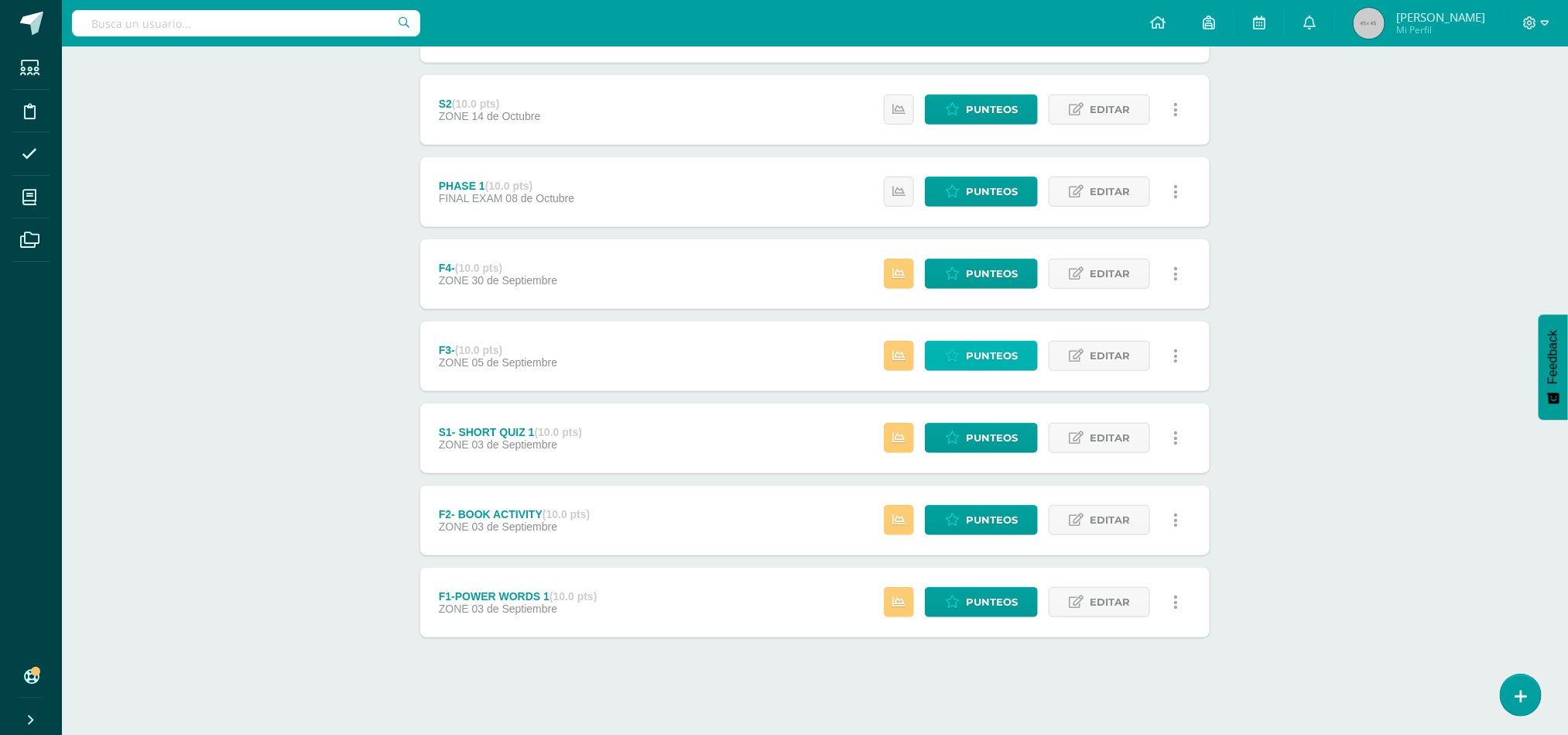
click at [961, 362] on link "Punteos" at bounding box center [980, 356] width 113 height 30
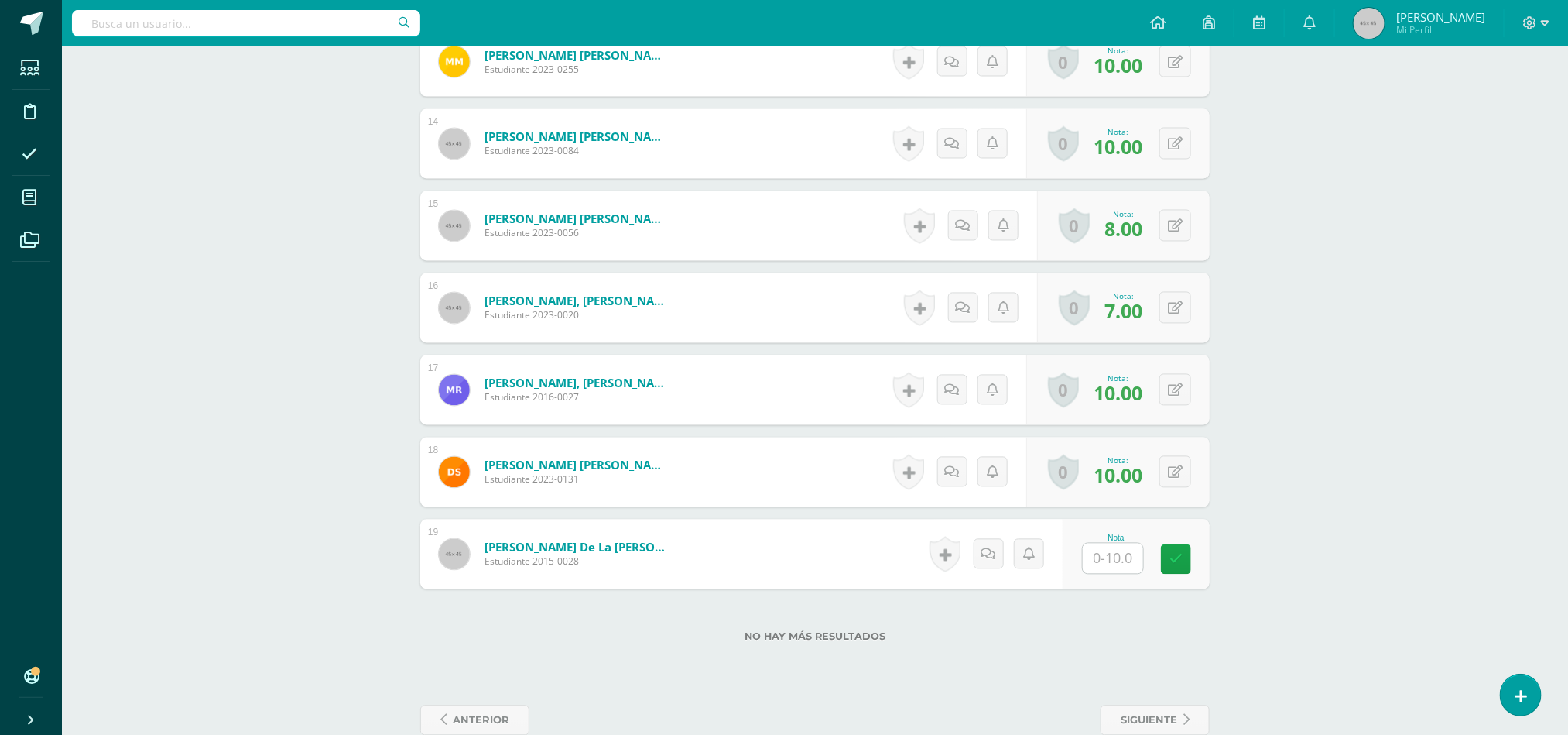
scroll to position [1533, 0]
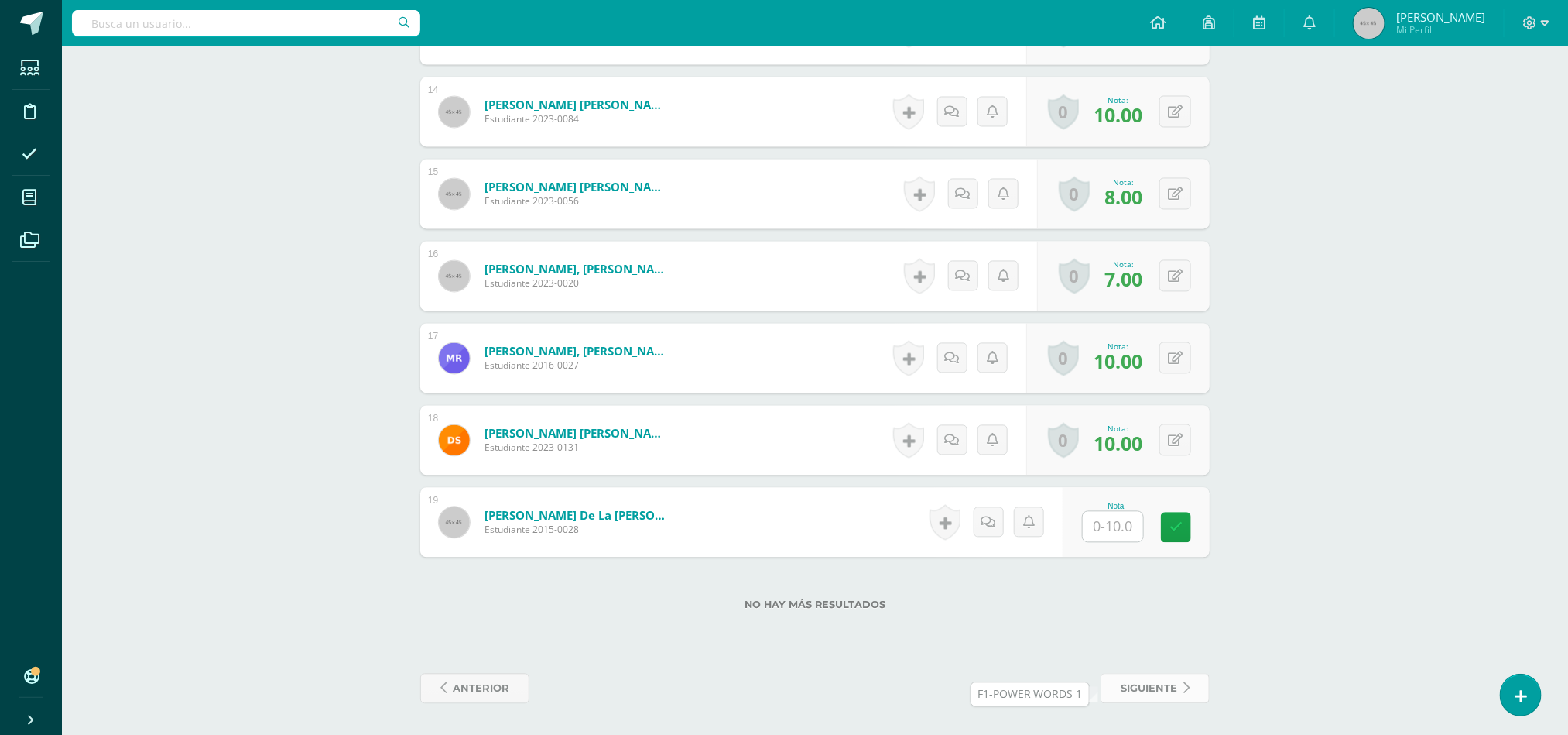
click at [1184, 683] on icon at bounding box center [1186, 688] width 6 height 13
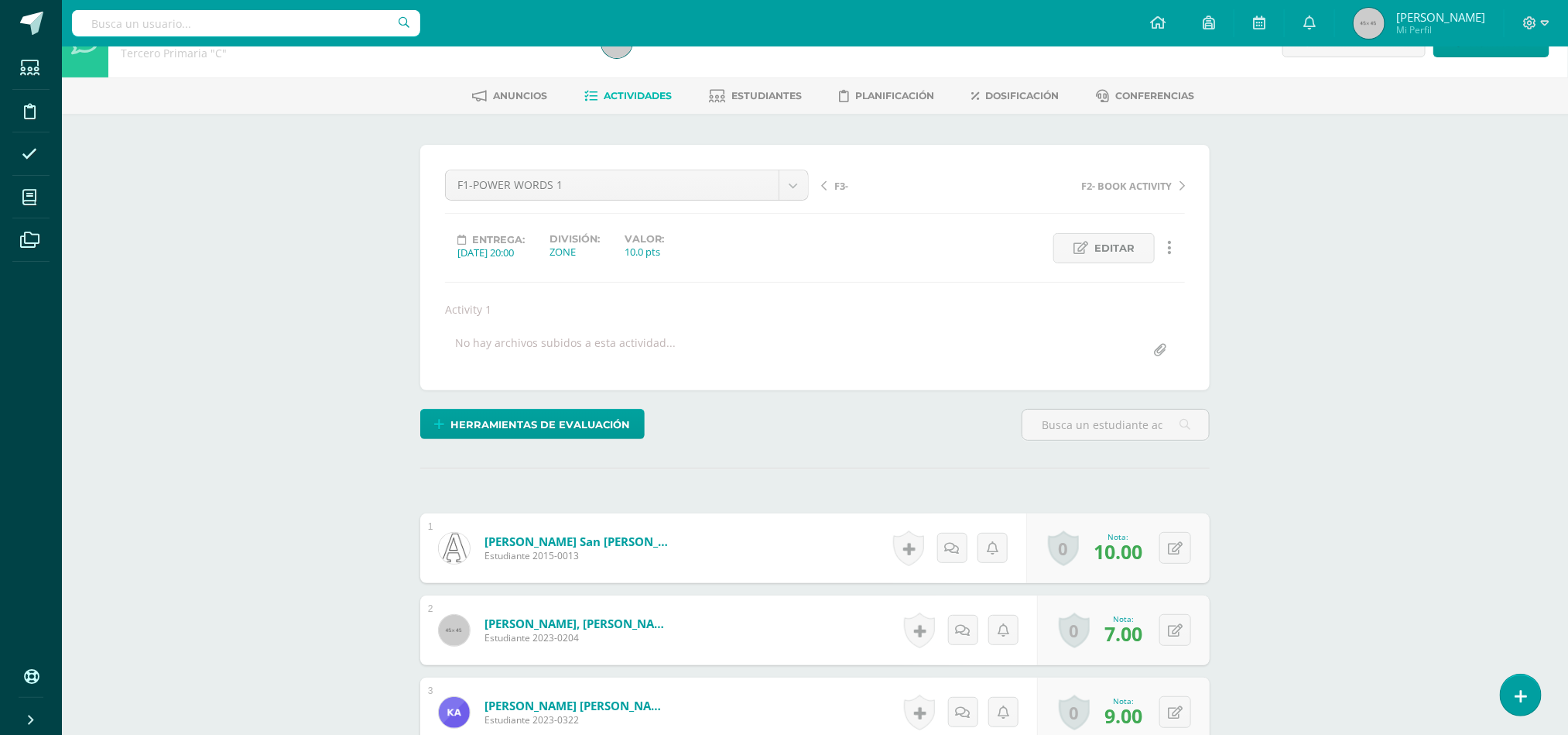
scroll to position [40, 0]
click at [626, 91] on span "Actividades" at bounding box center [639, 95] width 68 height 12
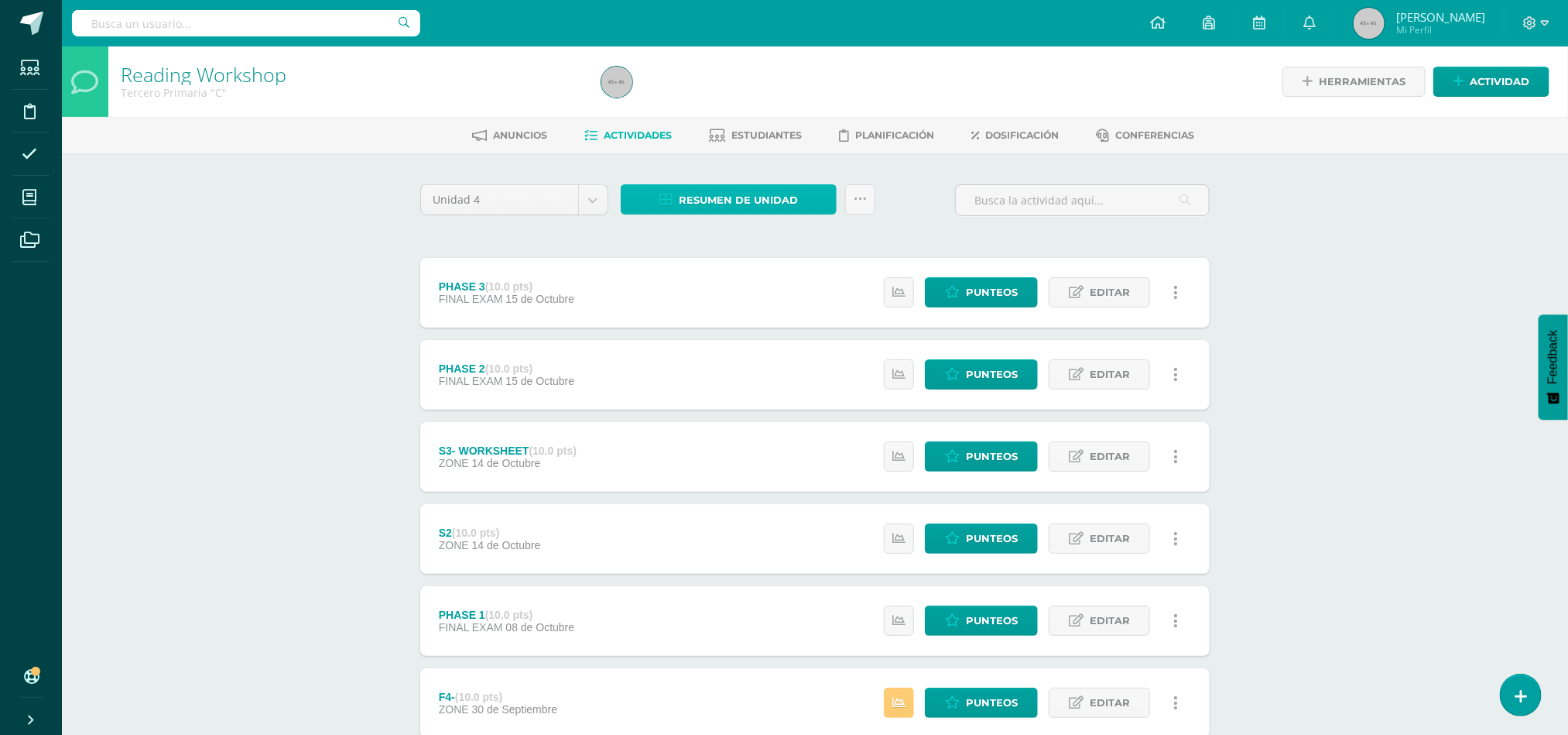
click at [772, 190] on span "Resumen de unidad" at bounding box center [738, 200] width 119 height 29
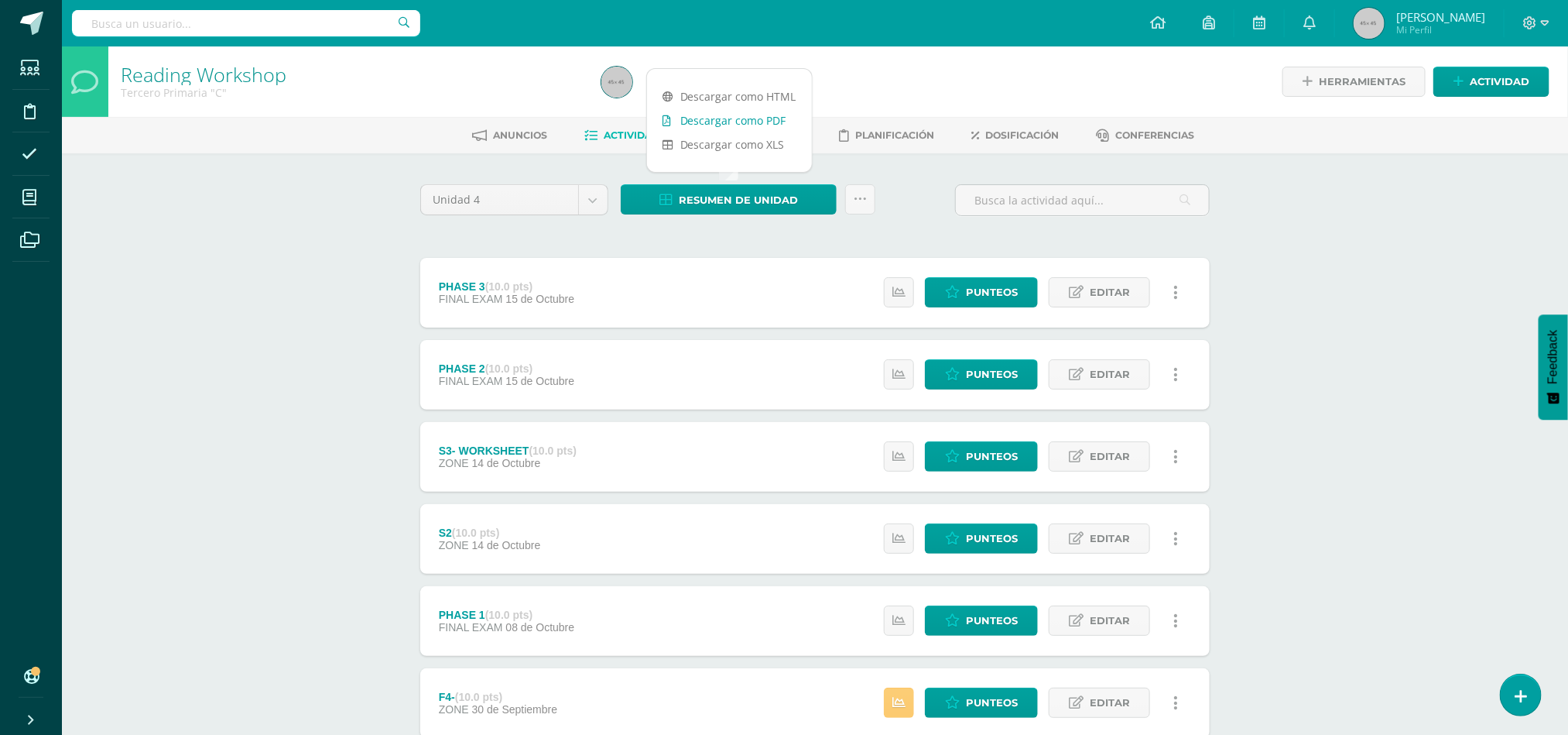
click at [751, 123] on link "Descargar como PDF" at bounding box center [729, 120] width 165 height 24
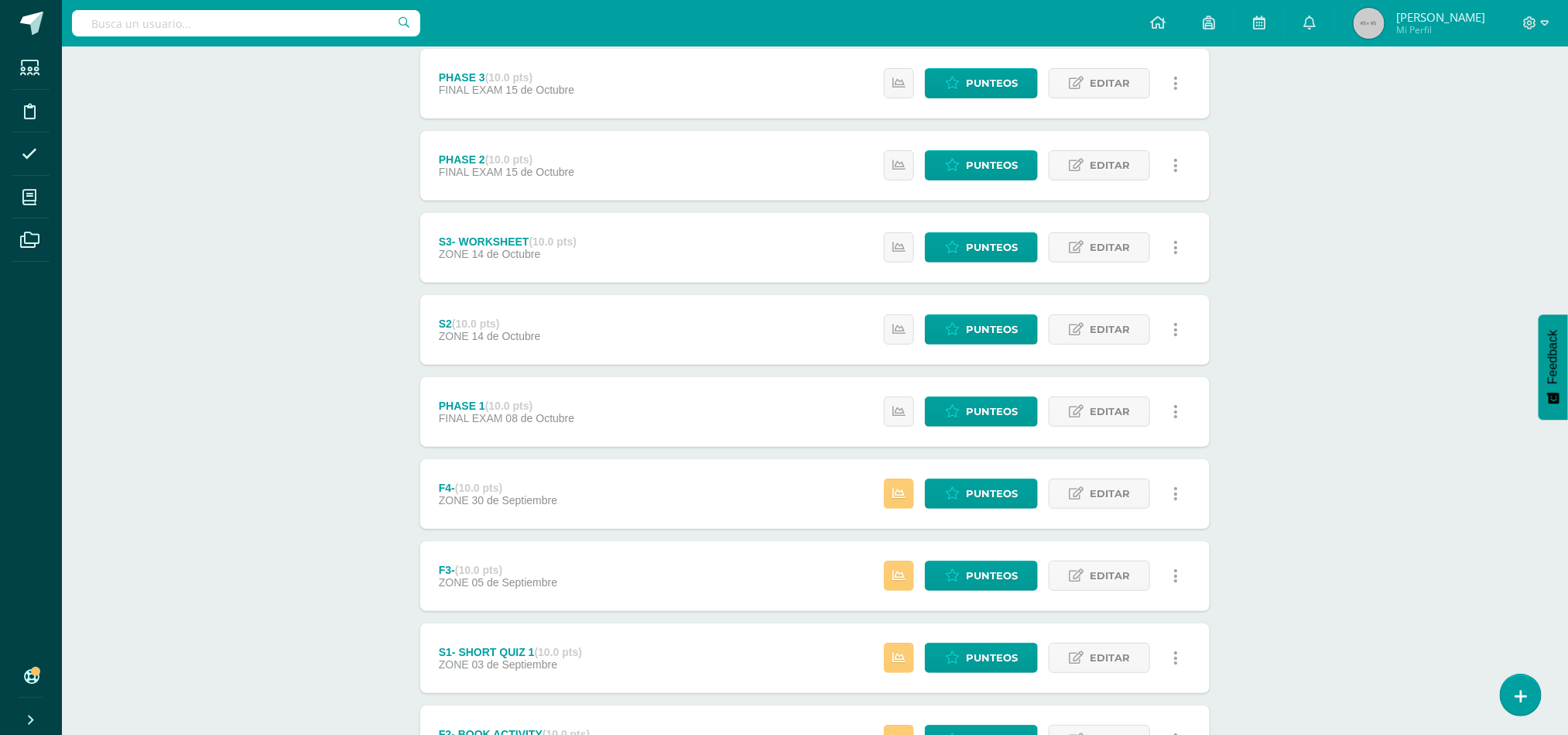
scroll to position [214, 0]
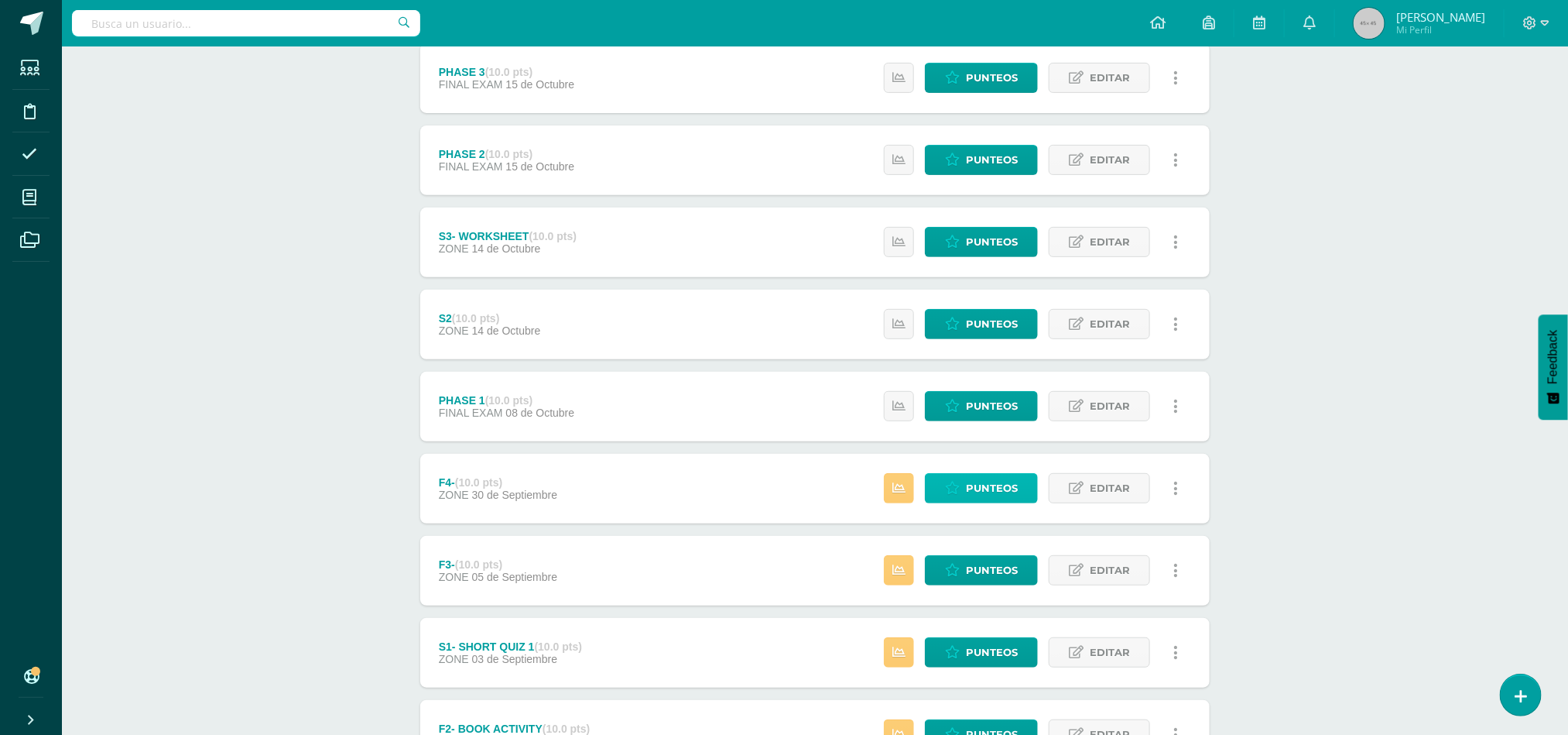
click at [991, 495] on span "Punteos" at bounding box center [991, 488] width 52 height 29
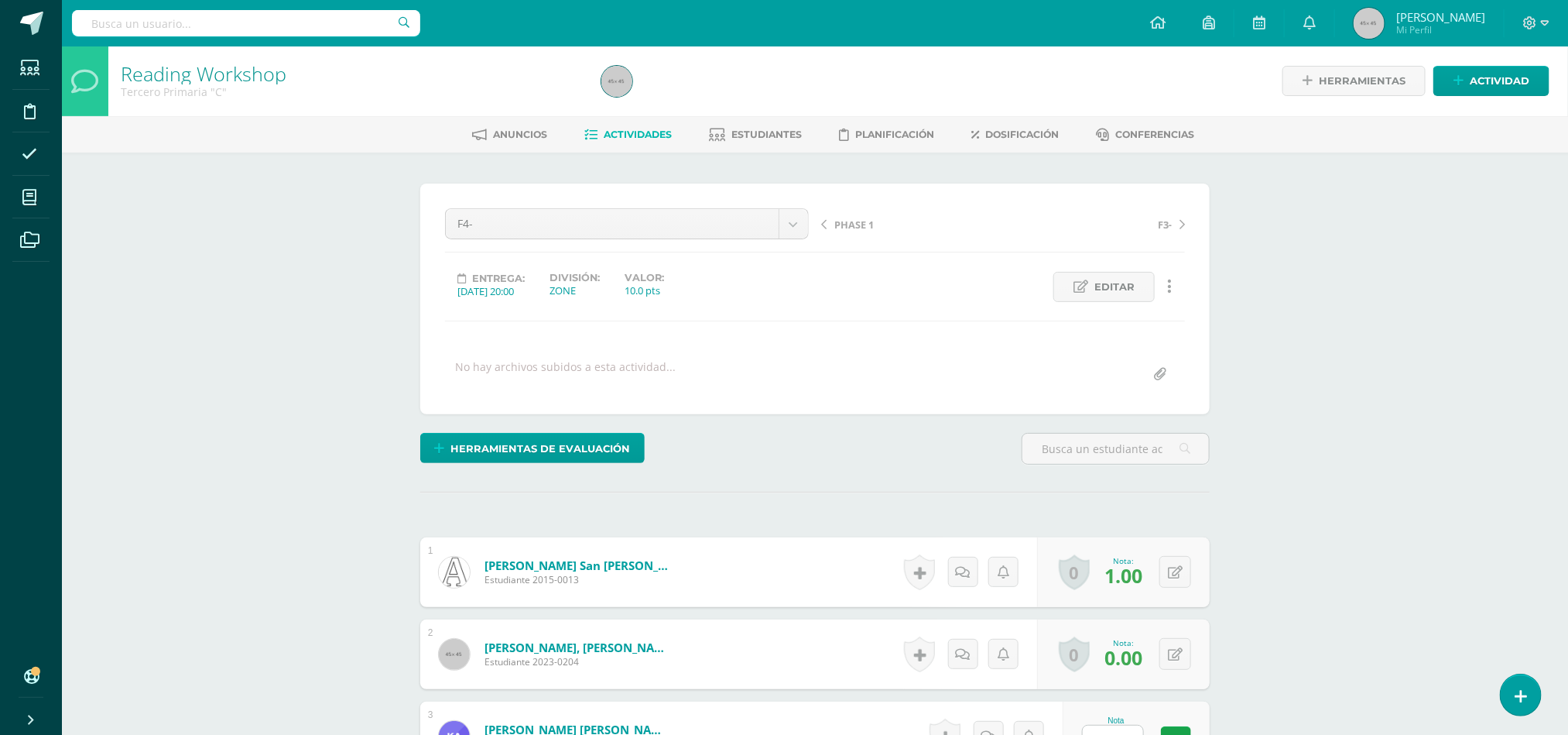
scroll to position [2, 0]
drag, startPoint x: 1584, startPoint y: 151, endPoint x: 328, endPoint y: 328, distance: 1268.4
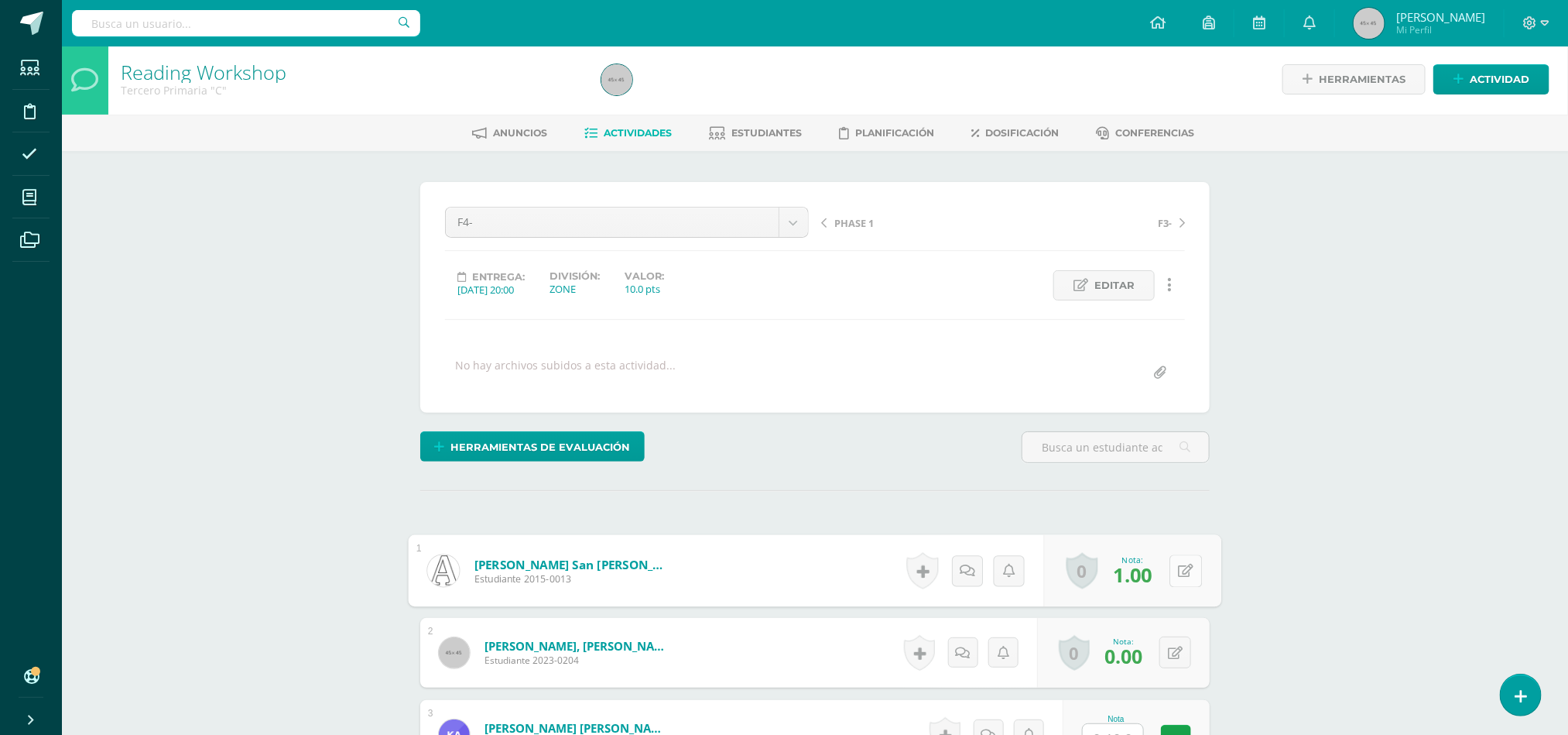
click at [1174, 583] on button at bounding box center [1185, 570] width 33 height 33
type input "10"
click at [1177, 665] on button at bounding box center [1185, 652] width 33 height 33
type input "8"
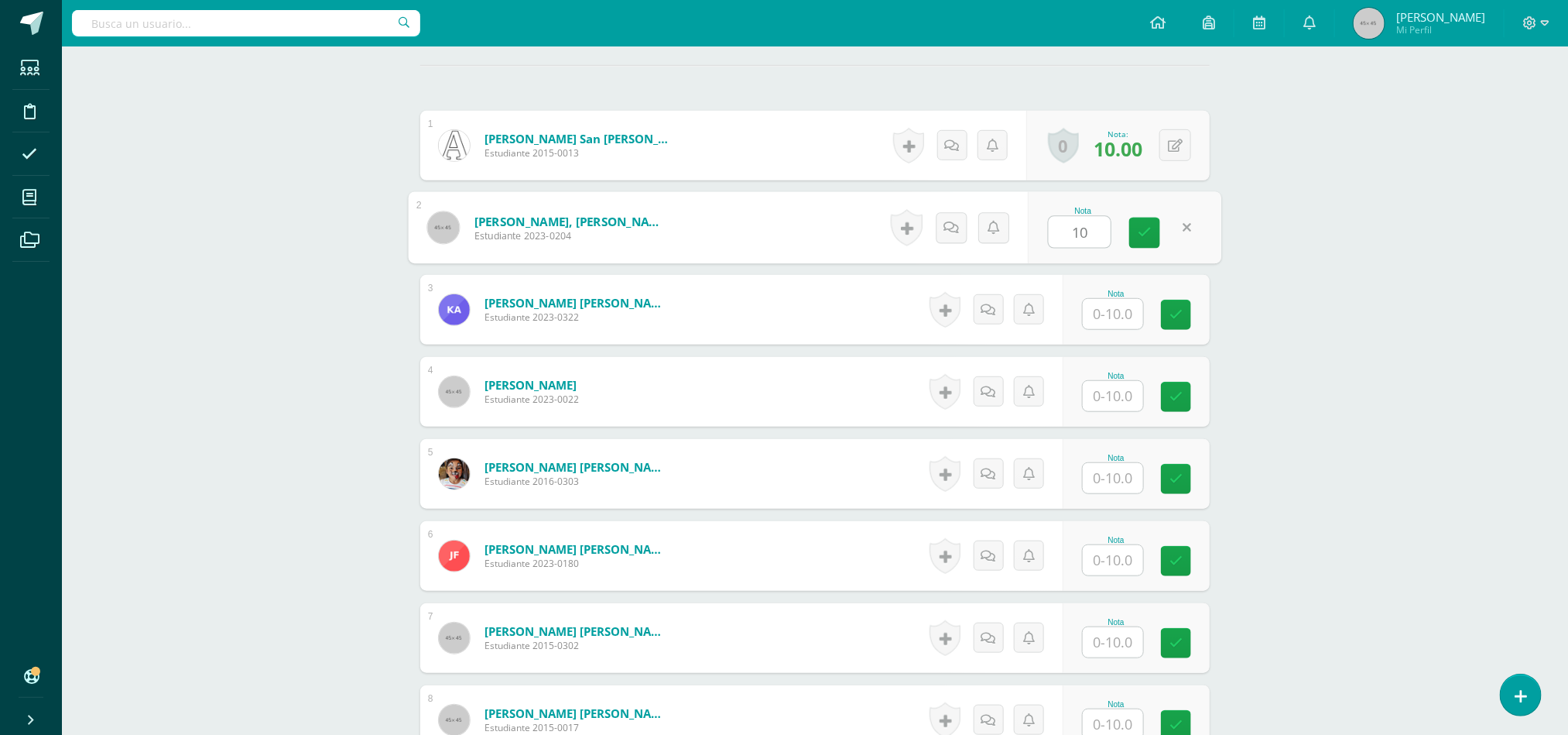
scroll to position [430, 0]
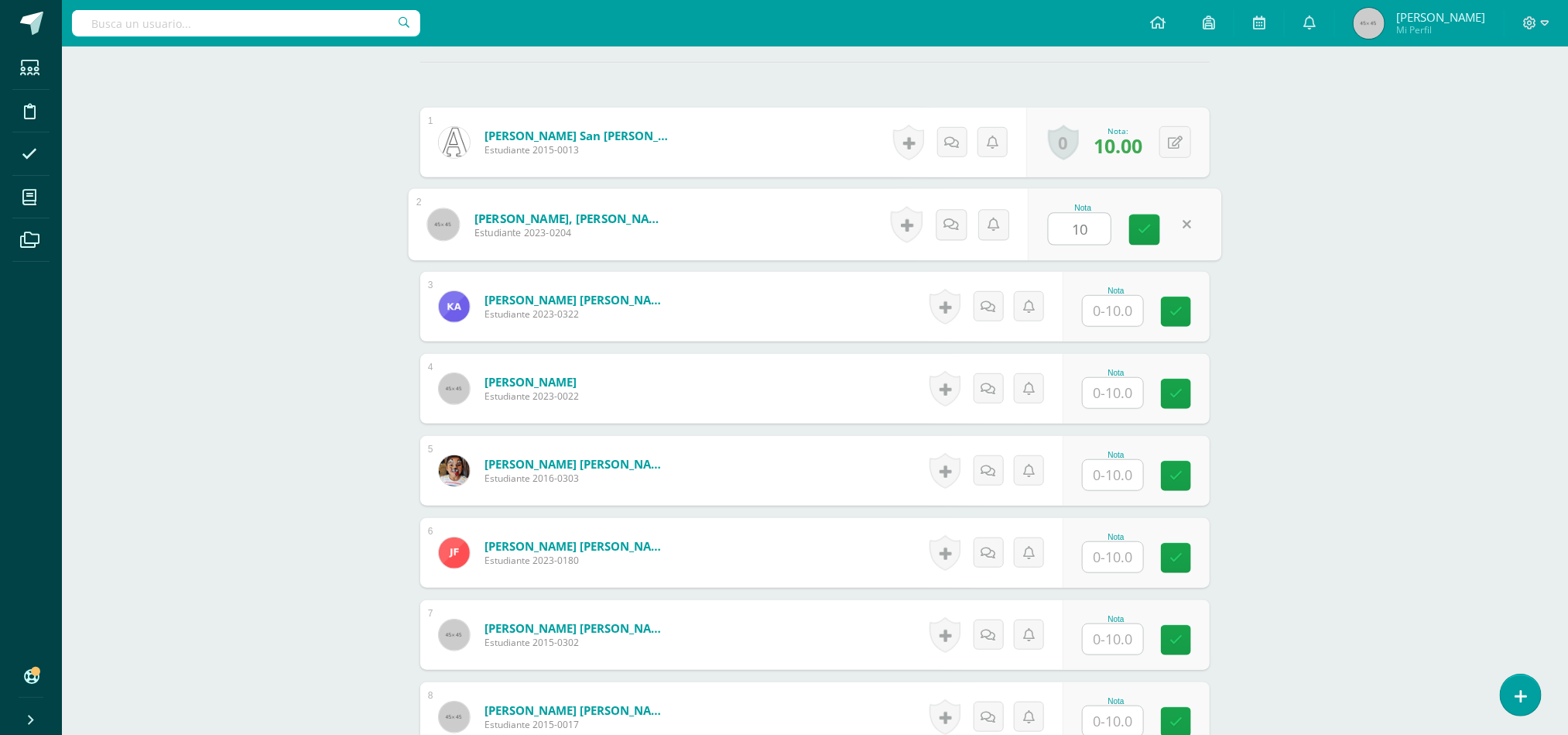
type input "10"
click at [1131, 311] on input "text" at bounding box center [1122, 311] width 62 height 31
type input "10"
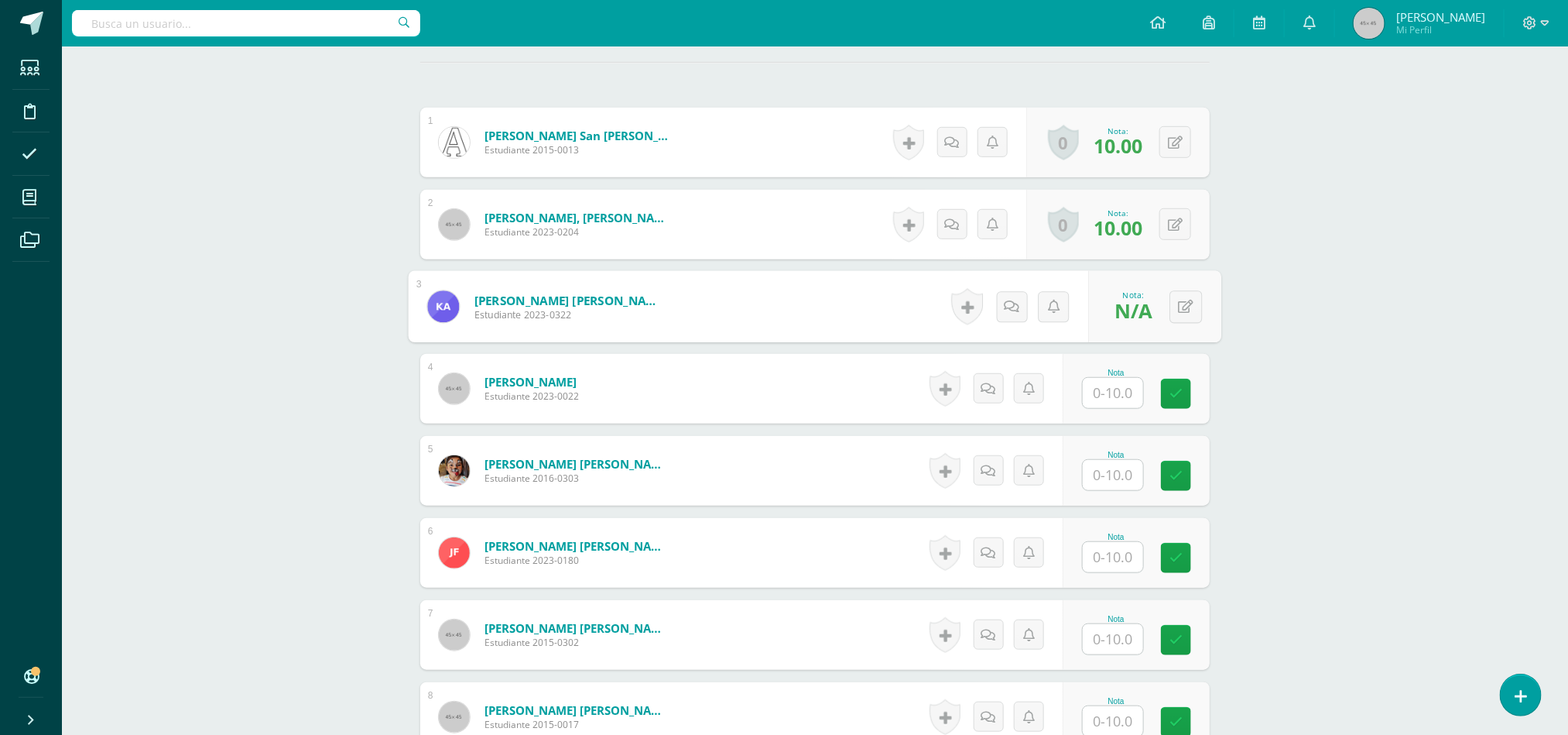
click at [1161, 314] on div "0 Logros Logros obtenidos Aún no hay logros agregados Nota: N/A" at bounding box center [1154, 307] width 133 height 72
click at [1182, 313] on icon at bounding box center [1185, 306] width 15 height 13
click at [1182, 317] on icon at bounding box center [1187, 311] width 14 height 13
drag, startPoint x: 1135, startPoint y: 393, endPoint x: 1133, endPoint y: 400, distance: 7.3
drag, startPoint x: 1133, startPoint y: 400, endPoint x: 1116, endPoint y: 396, distance: 17.5
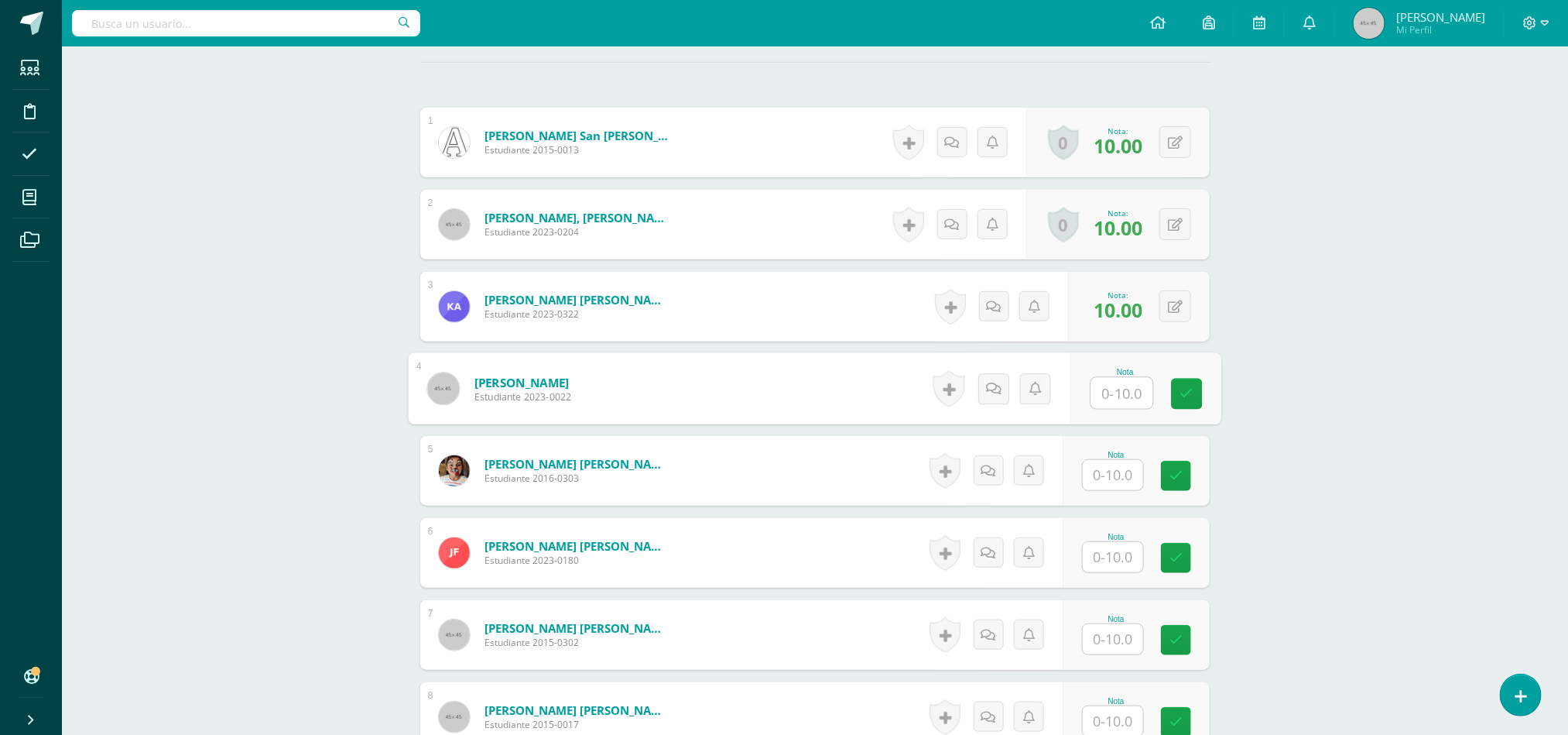
click at [1116, 396] on input "text" at bounding box center [1122, 393] width 62 height 31
type input "10"
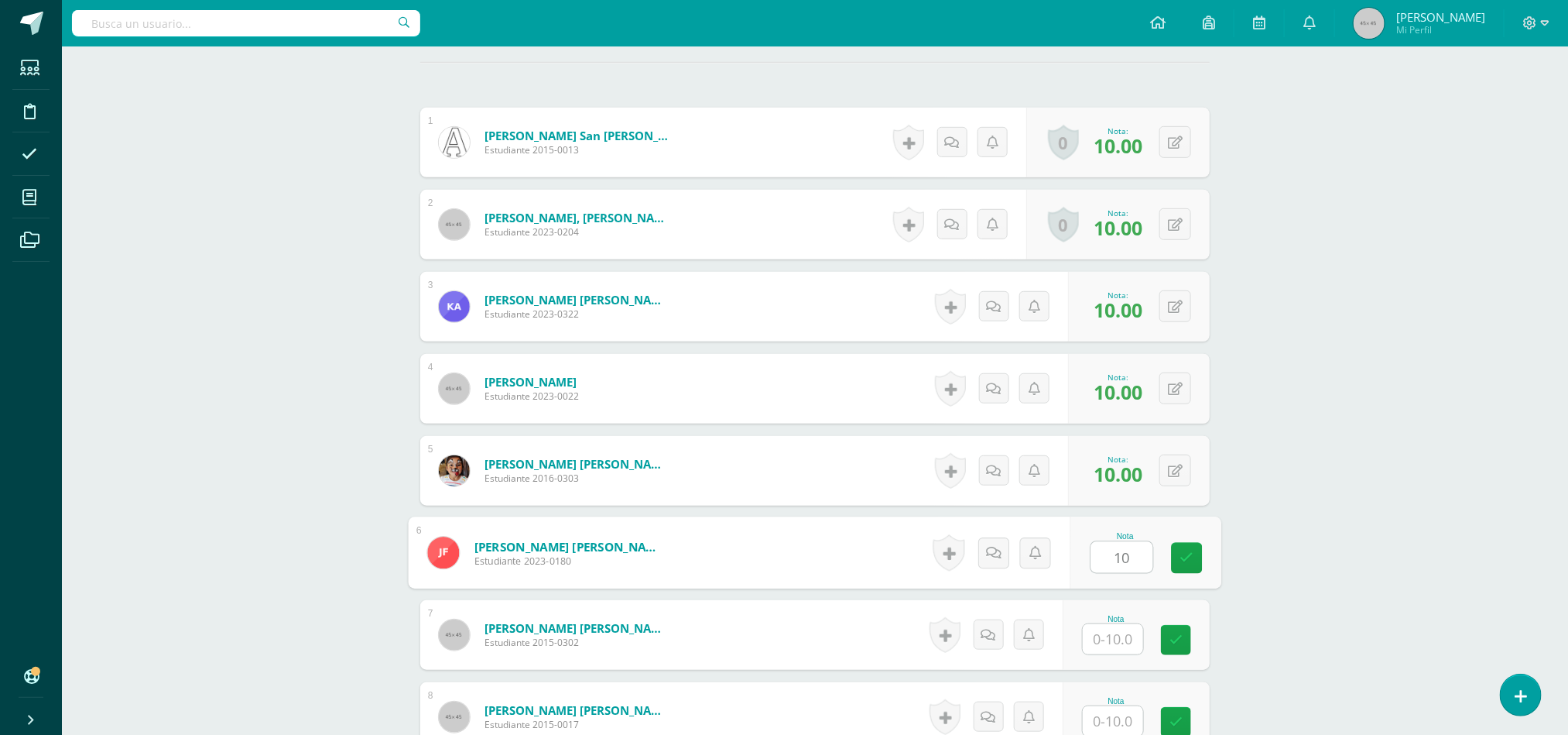
type input "10"
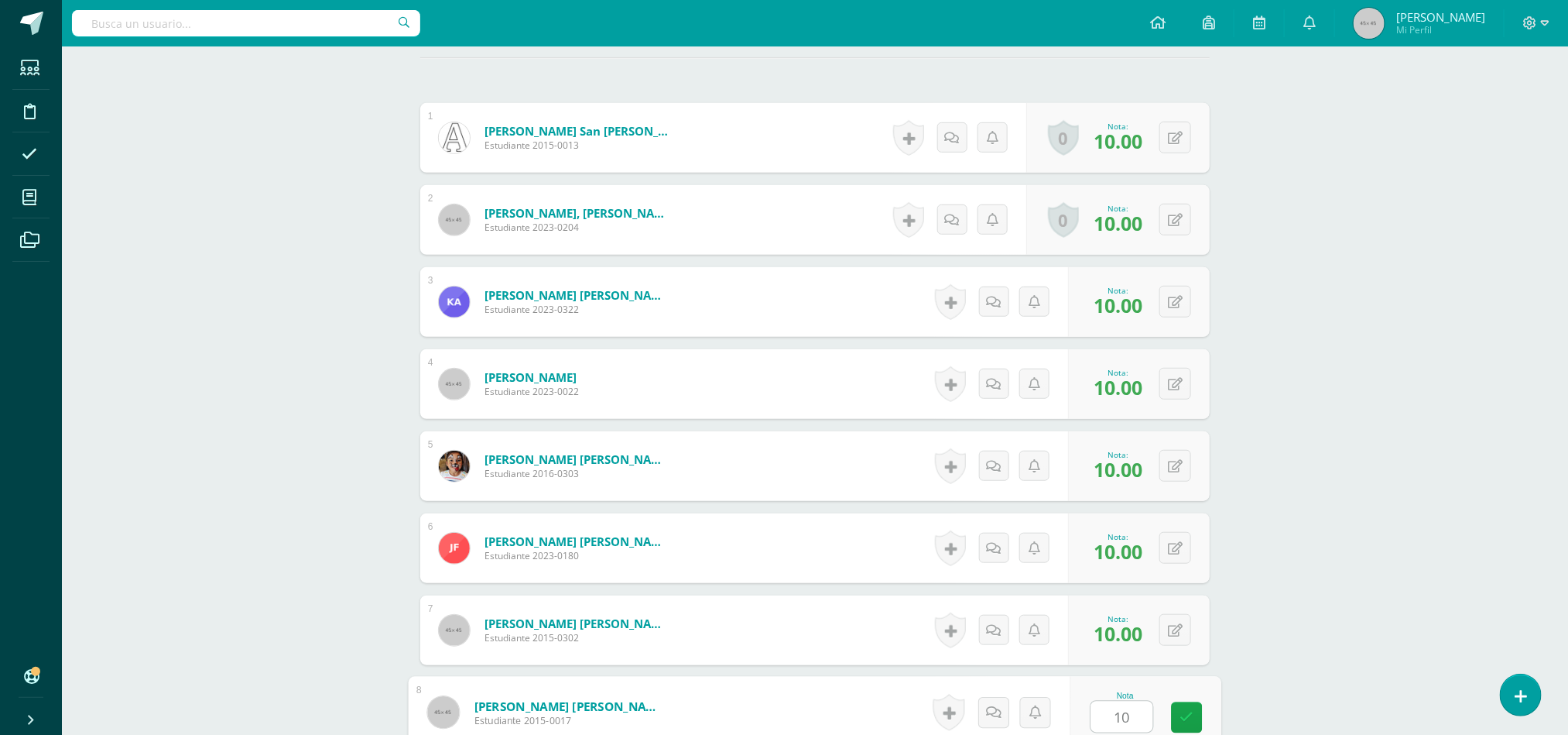
type input "10"
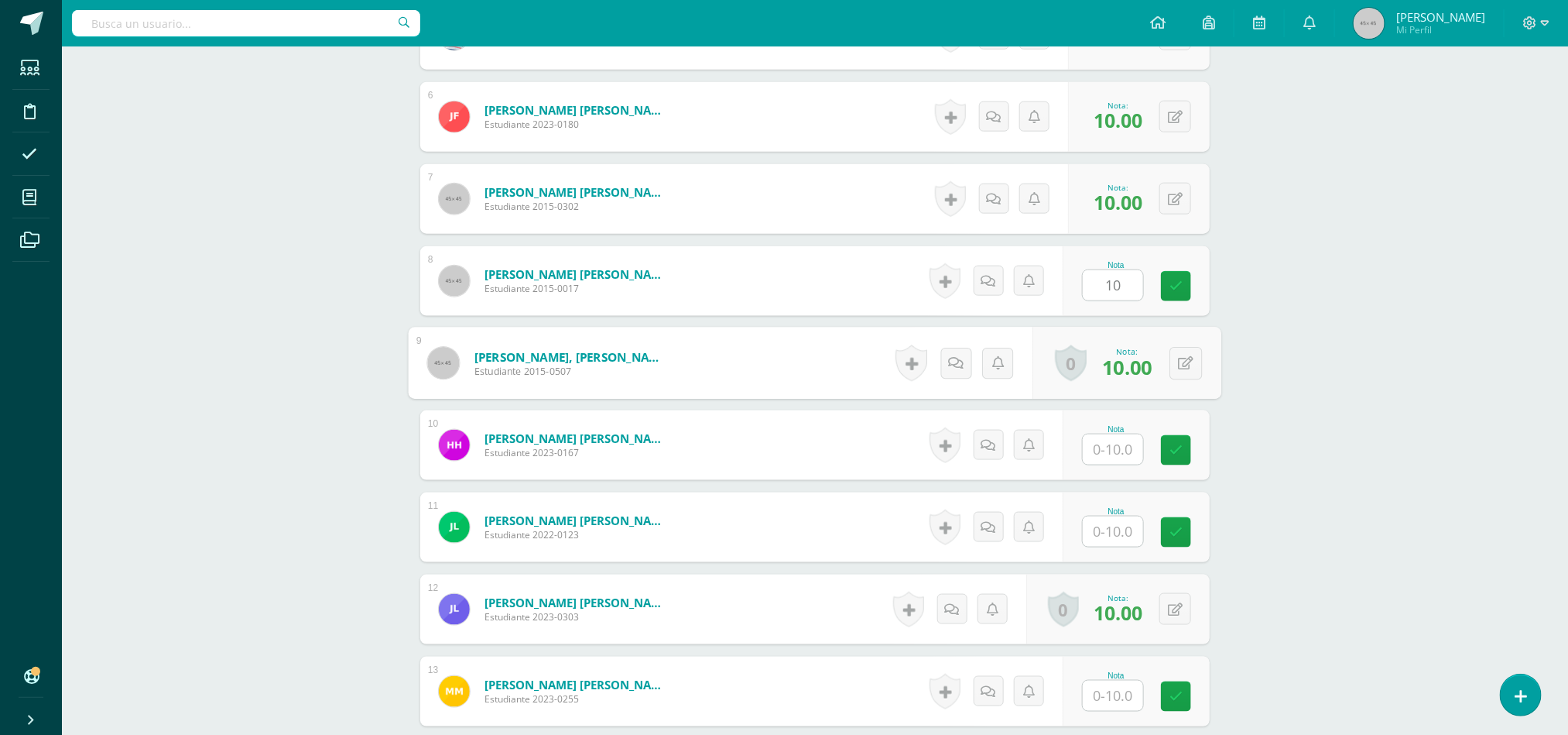
click at [1126, 448] on input "text" at bounding box center [1112, 449] width 60 height 30
type input "10"
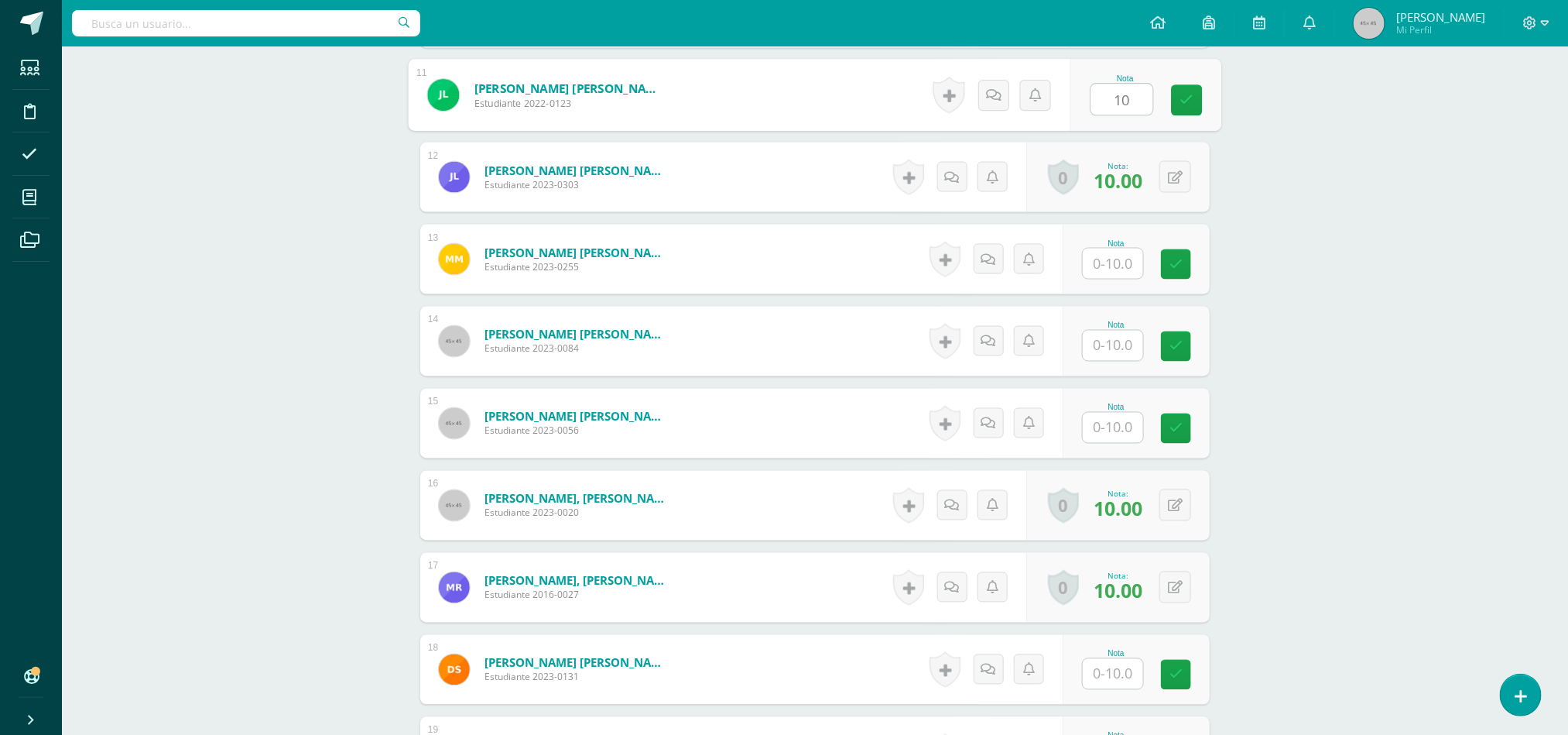
scroll to position [1385, 0]
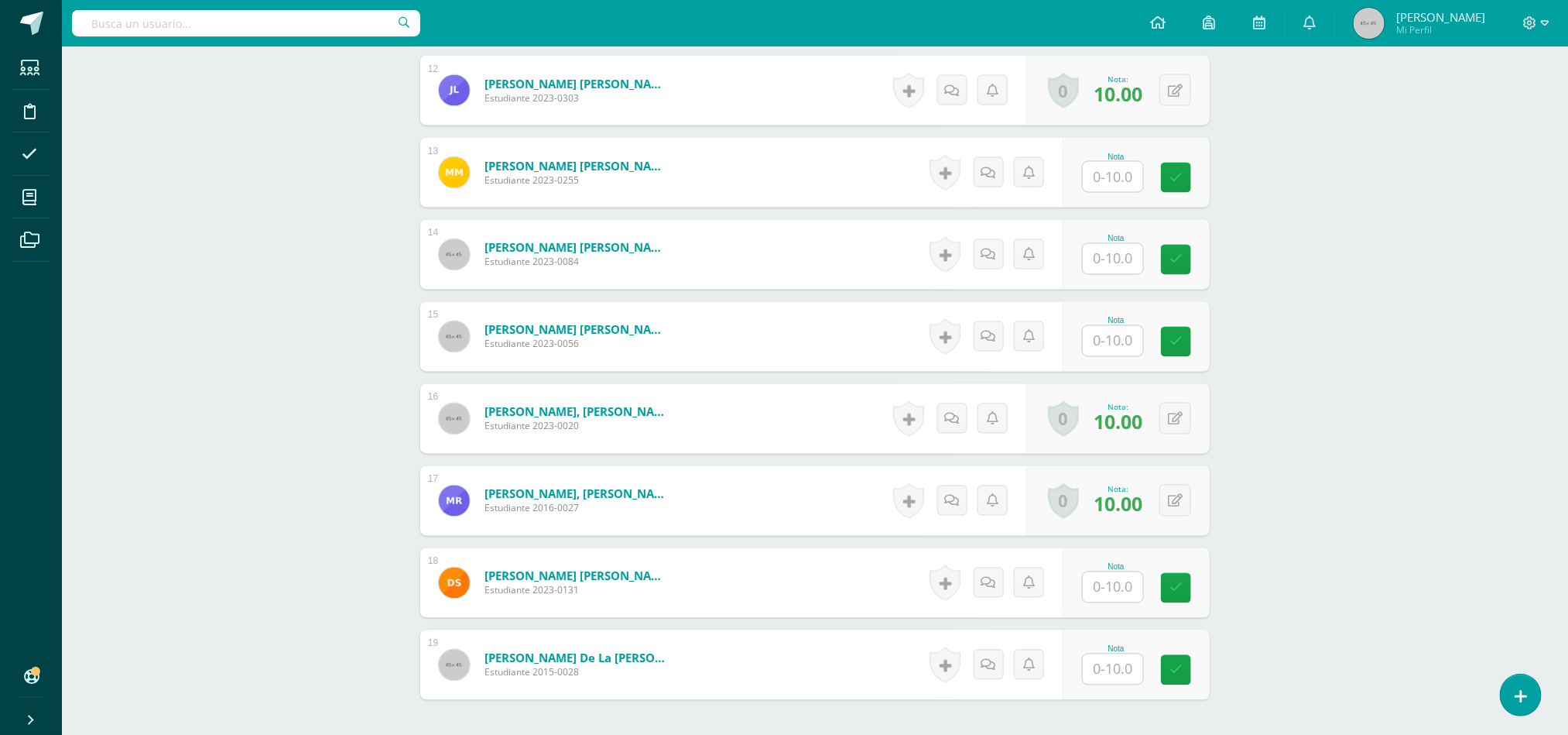
type input "10"
click at [1110, 189] on input "text" at bounding box center [1112, 177] width 60 height 30
type input "10"
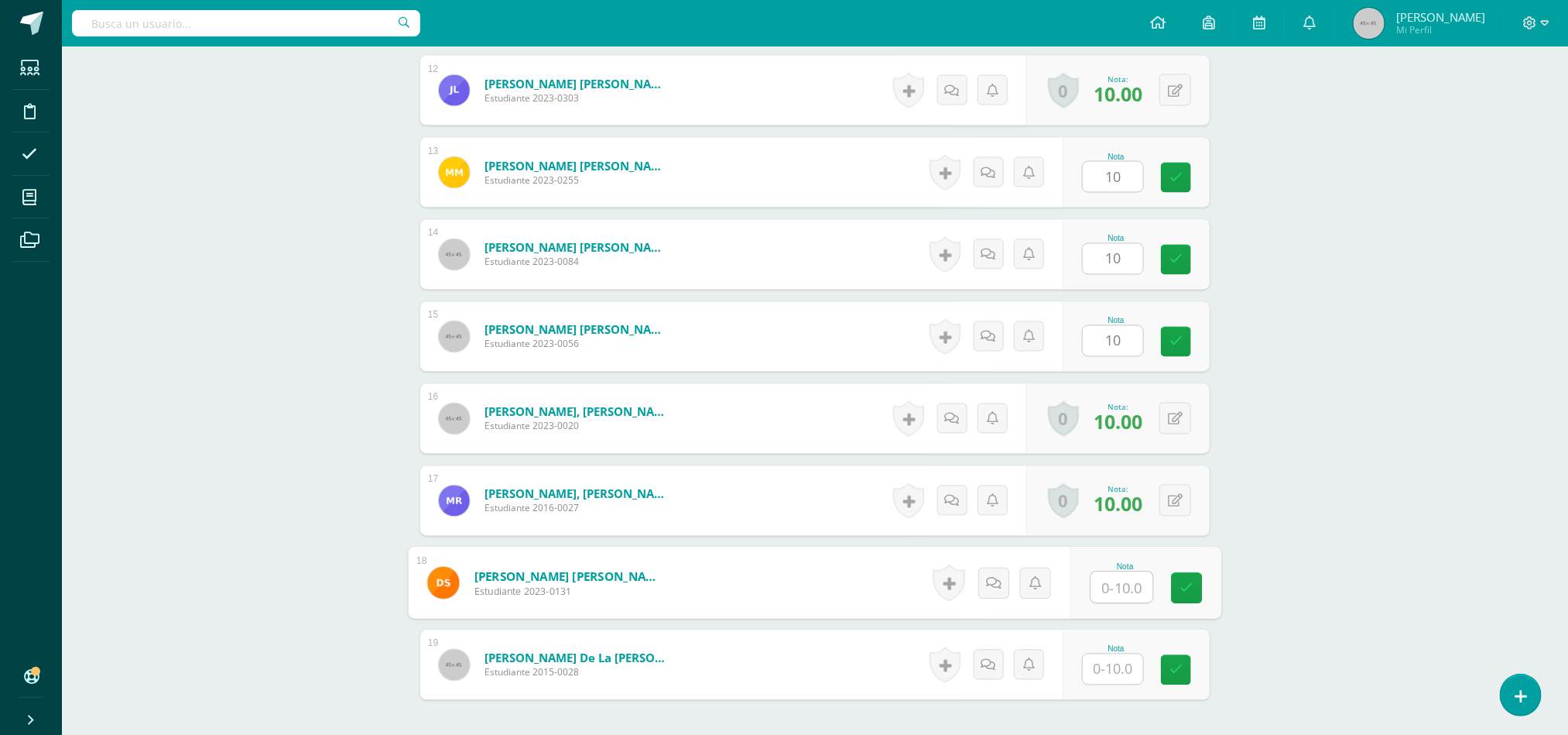
click at [1114, 597] on input "text" at bounding box center [1122, 587] width 62 height 31
type input "10"
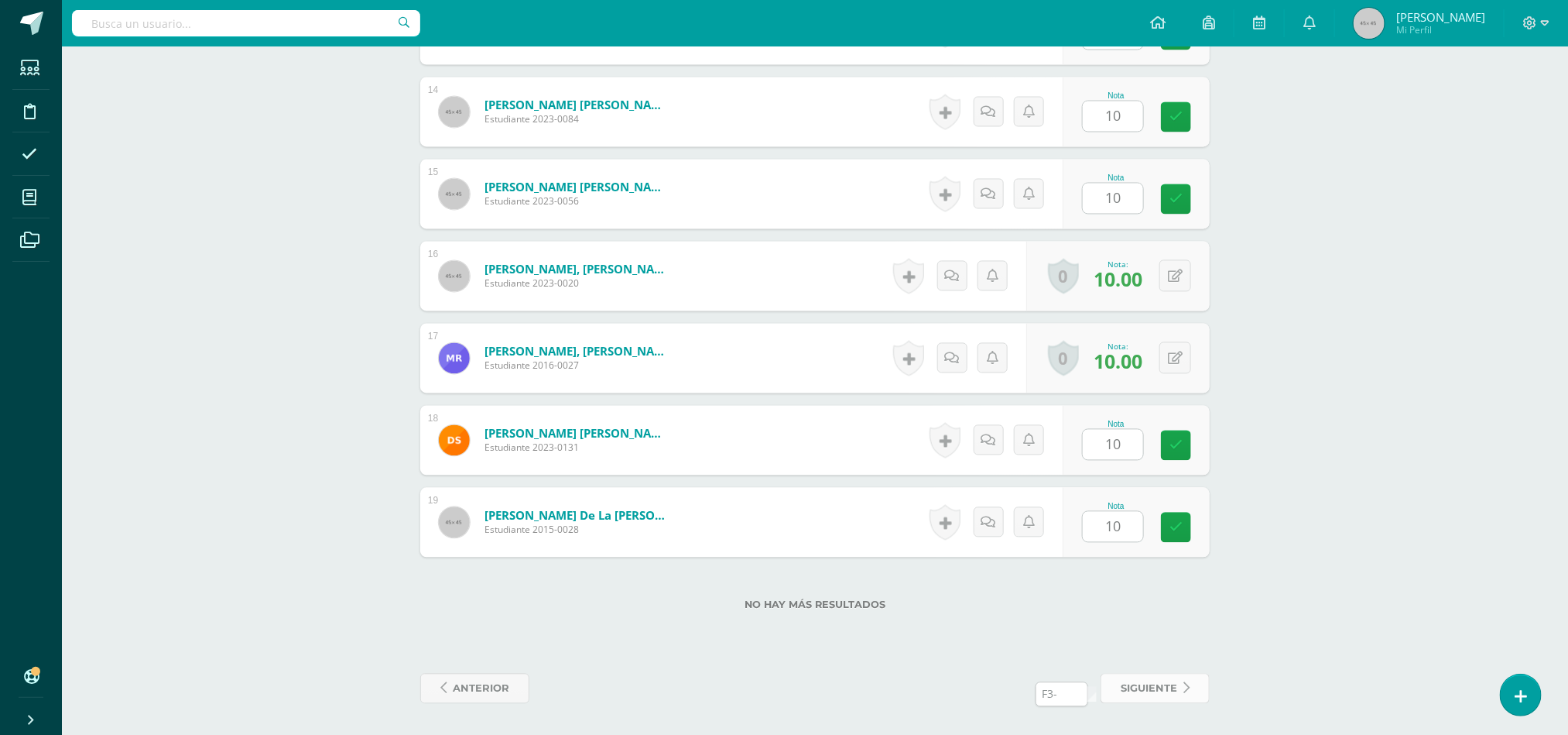
click at [1191, 681] on link "siguiente" at bounding box center [1154, 689] width 109 height 30
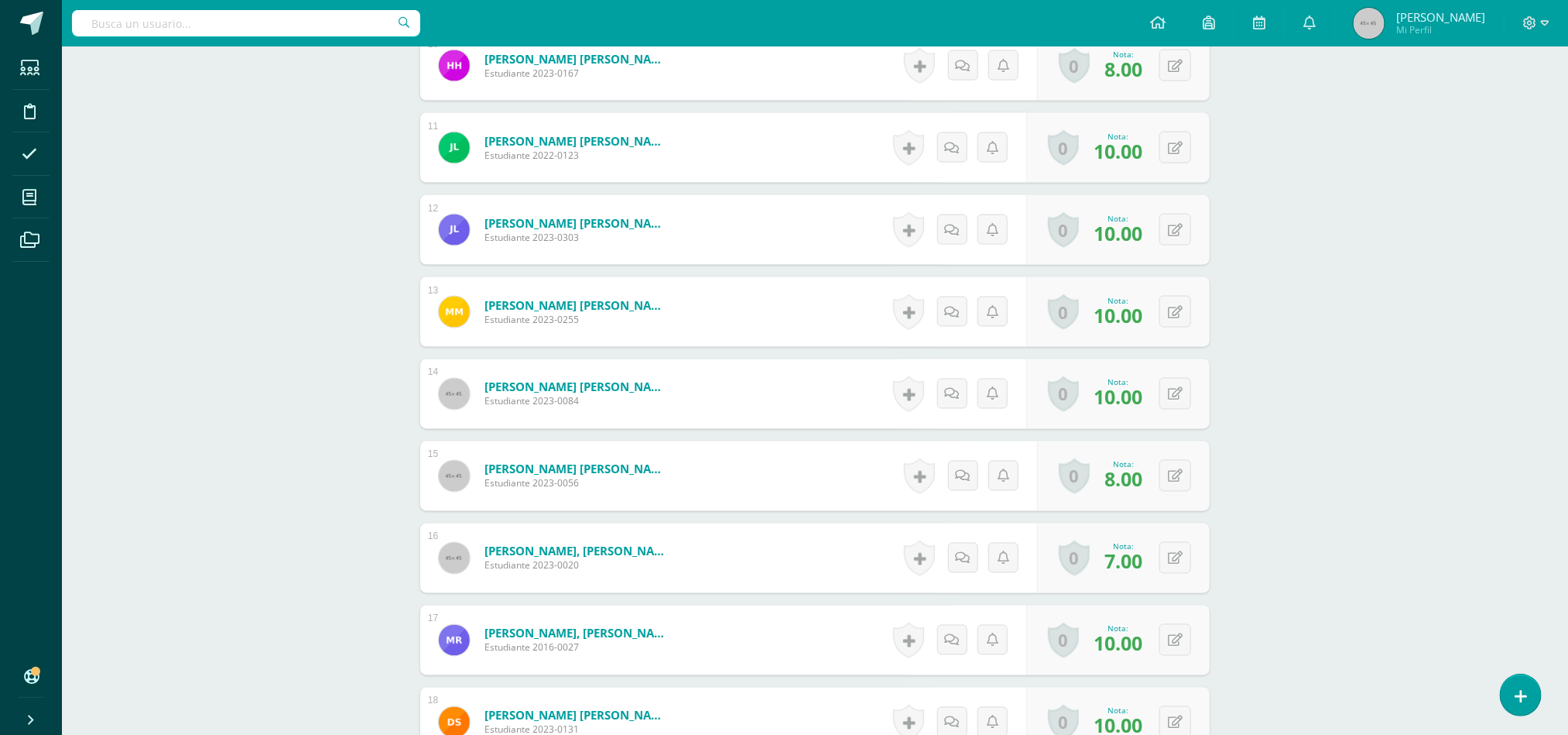
scroll to position [1533, 0]
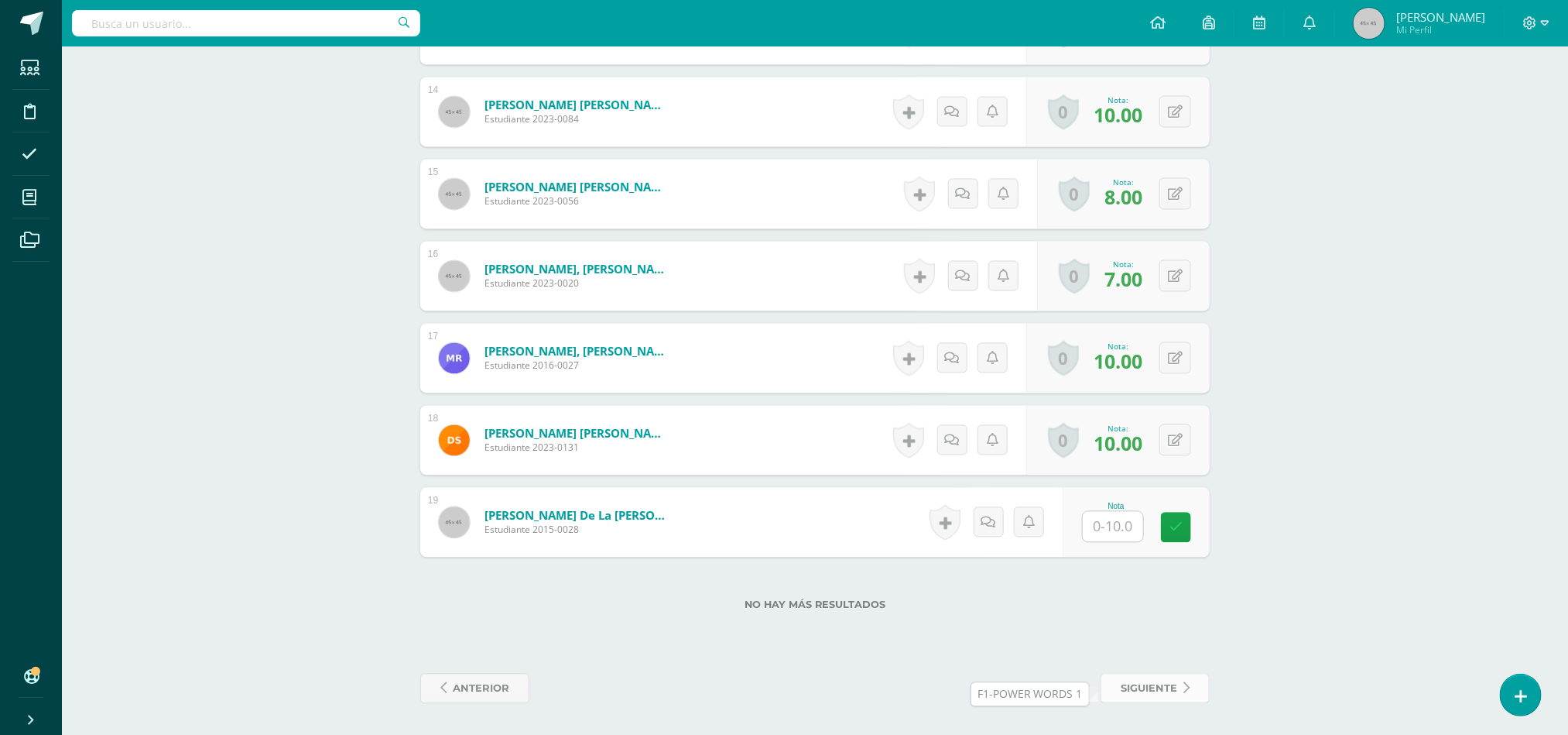
click at [1133, 692] on span "siguiente" at bounding box center [1148, 688] width 57 height 29
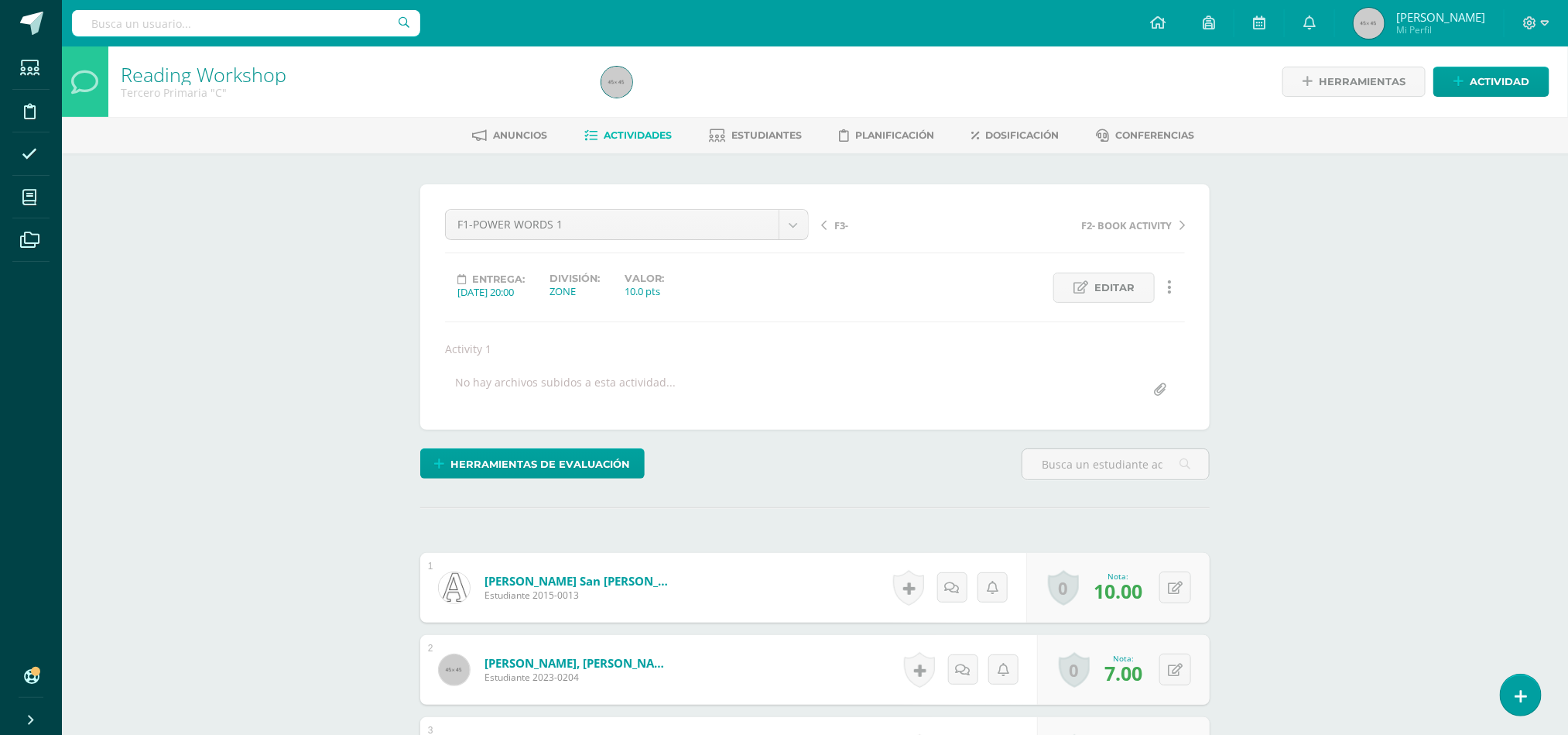
click at [662, 132] on span "Actividades" at bounding box center [639, 135] width 68 height 12
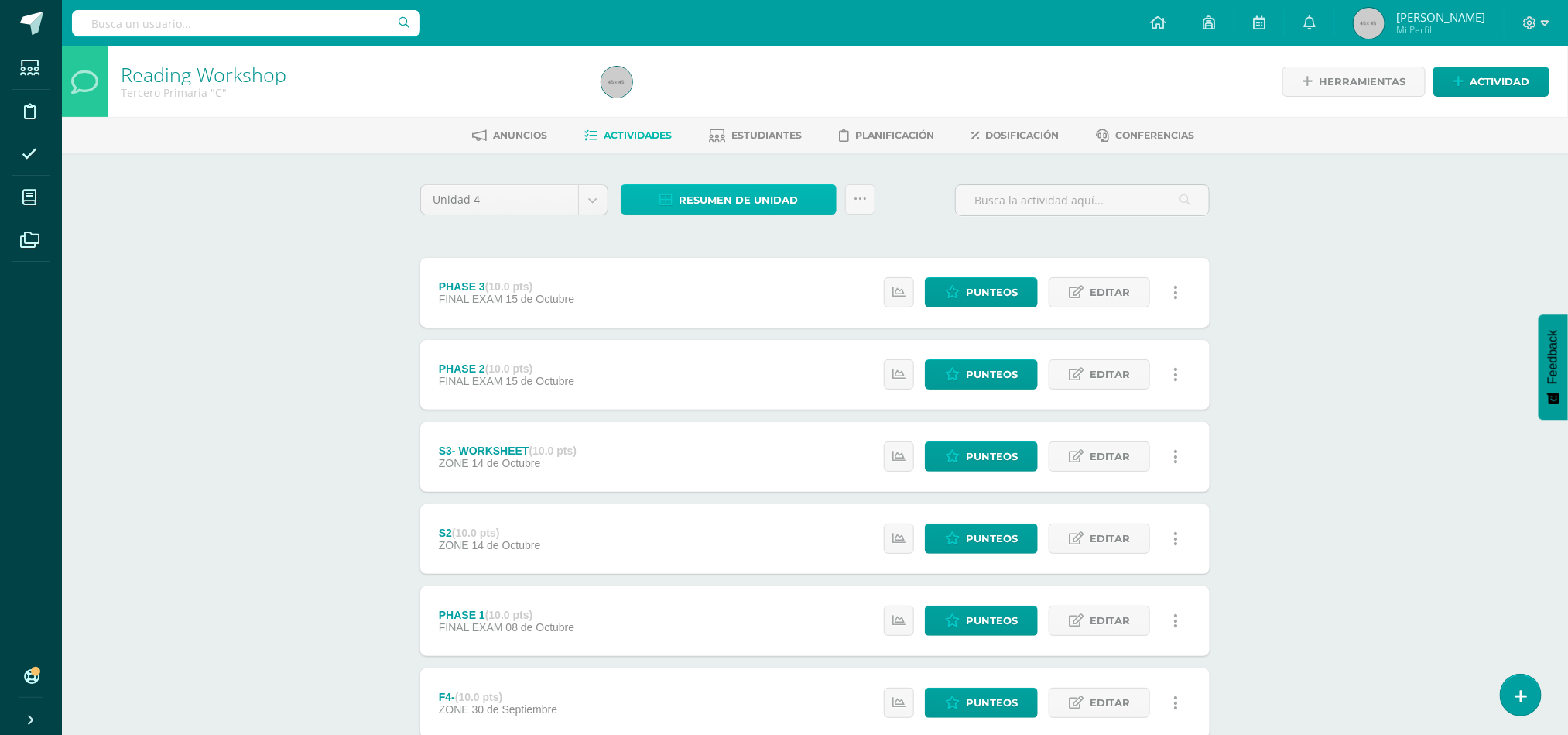
click at [711, 196] on span "Resumen de unidad" at bounding box center [738, 200] width 119 height 29
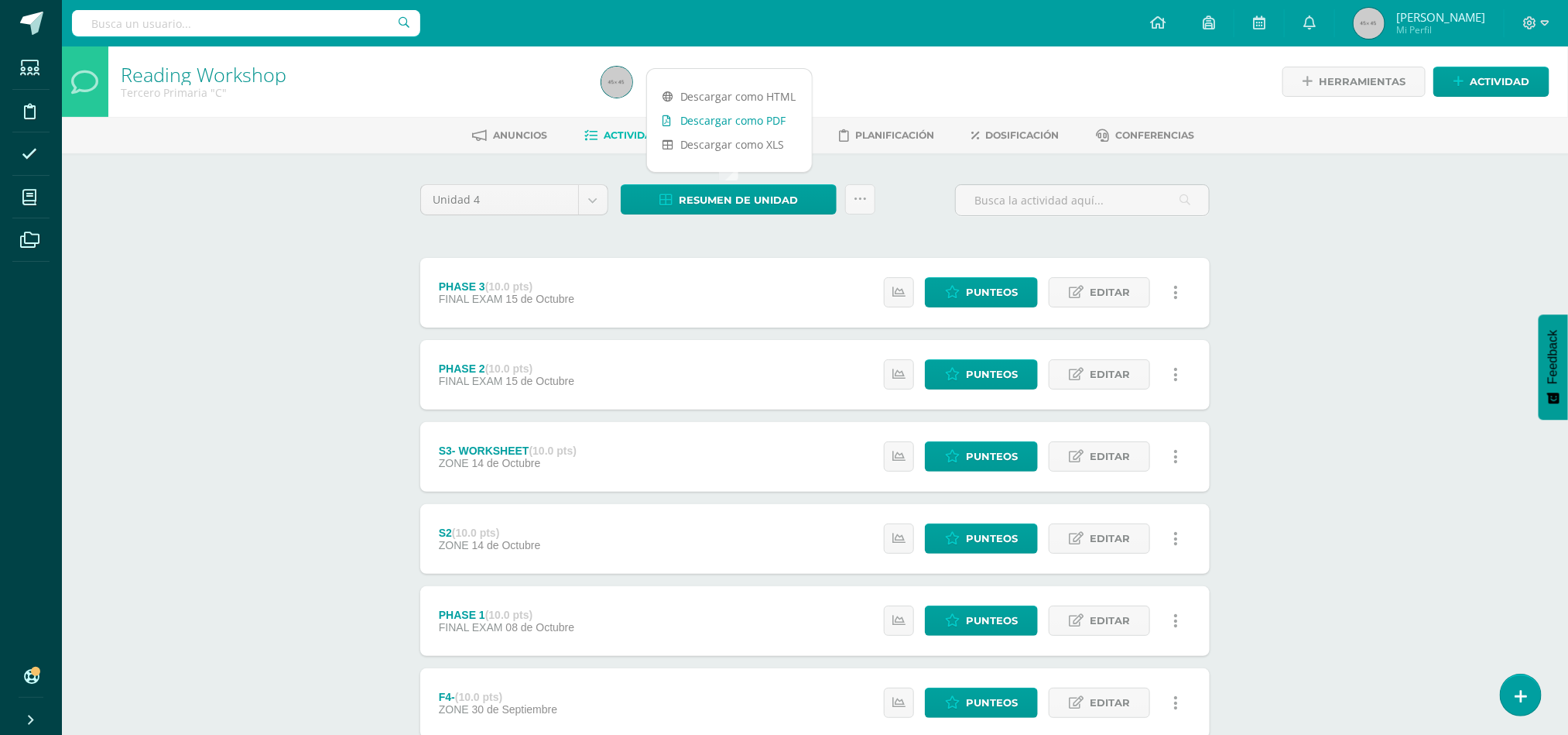
click at [715, 123] on link "Descargar como PDF" at bounding box center [729, 120] width 165 height 24
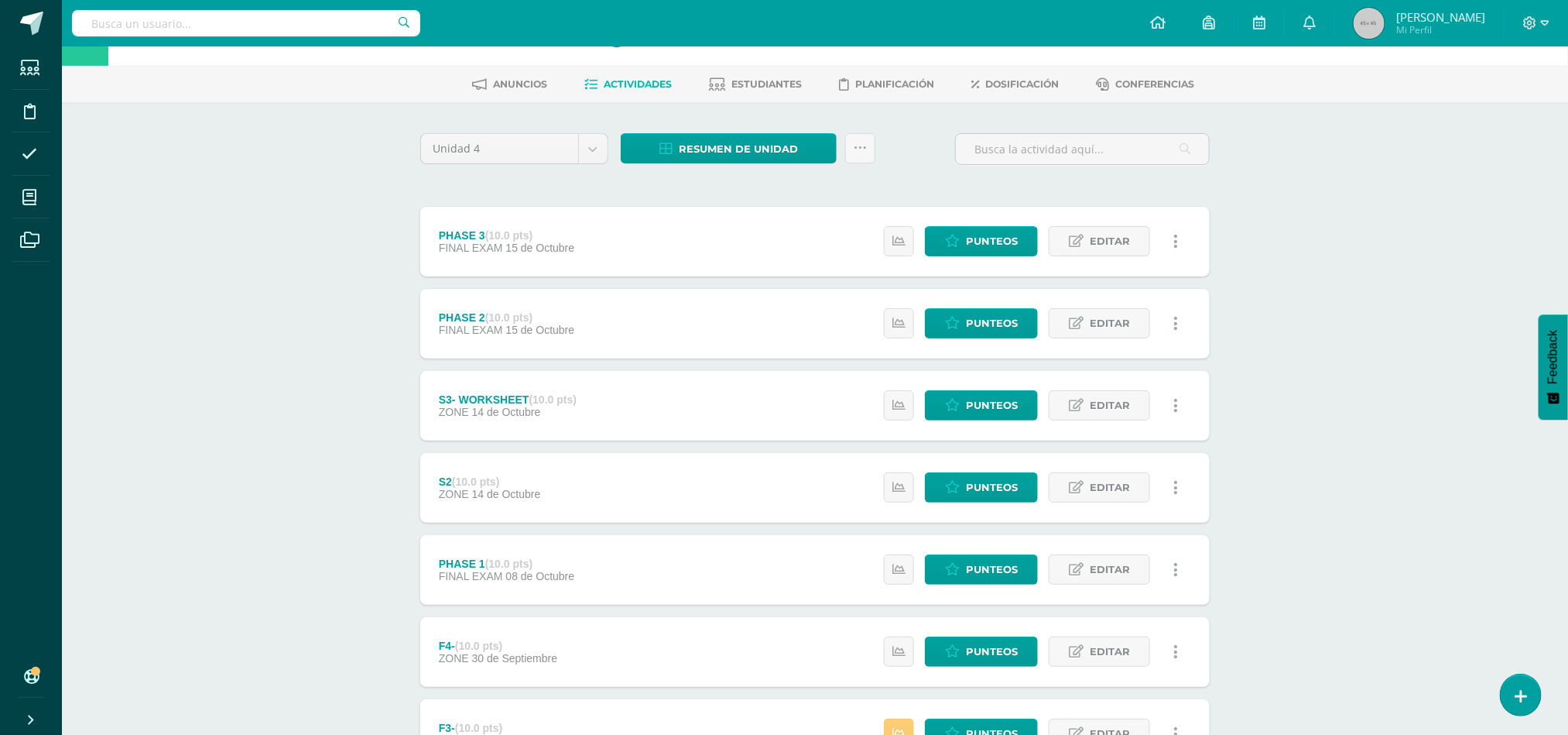
scroll to position [52, 0]
click at [982, 412] on span "Punteos" at bounding box center [991, 404] width 52 height 29
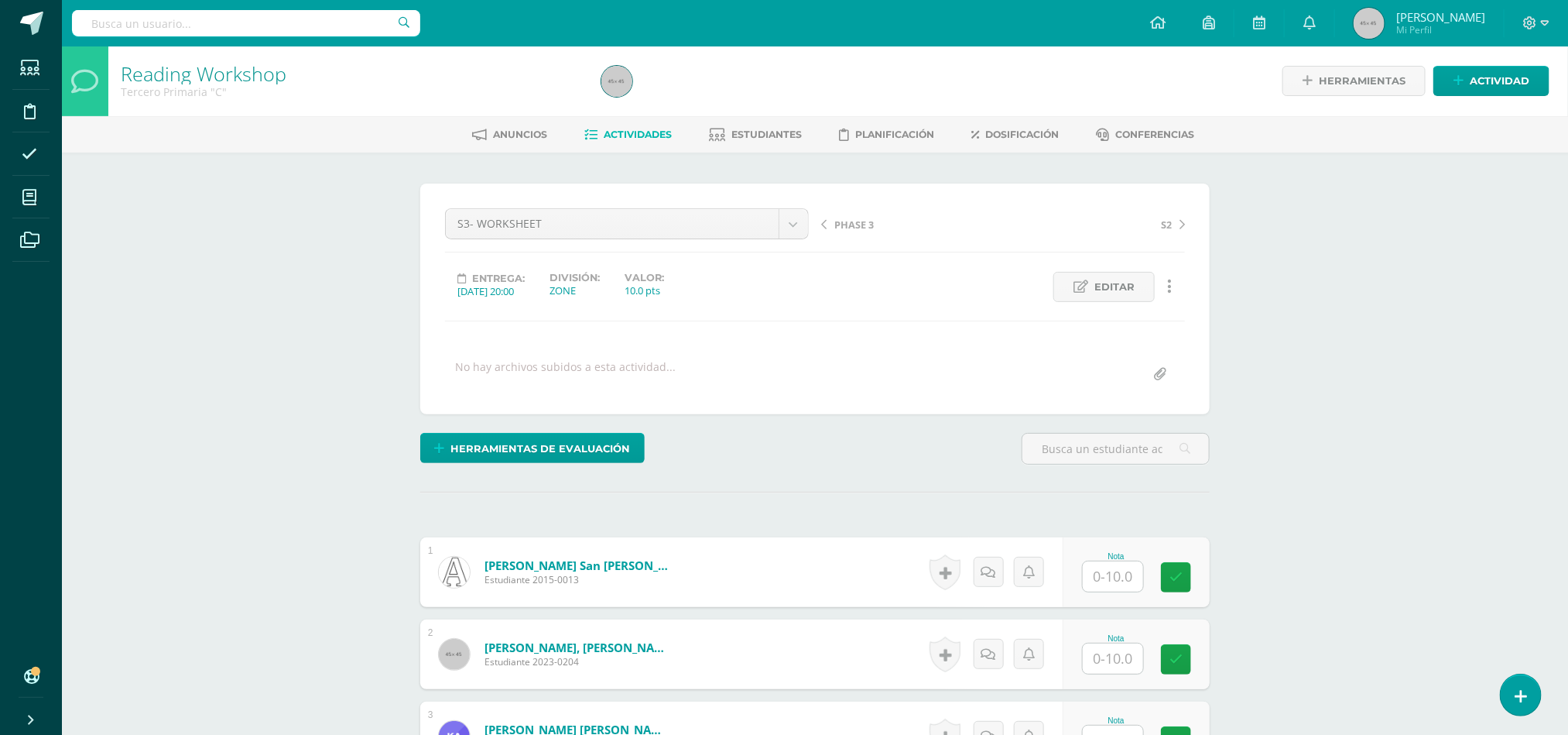
scroll to position [2, 0]
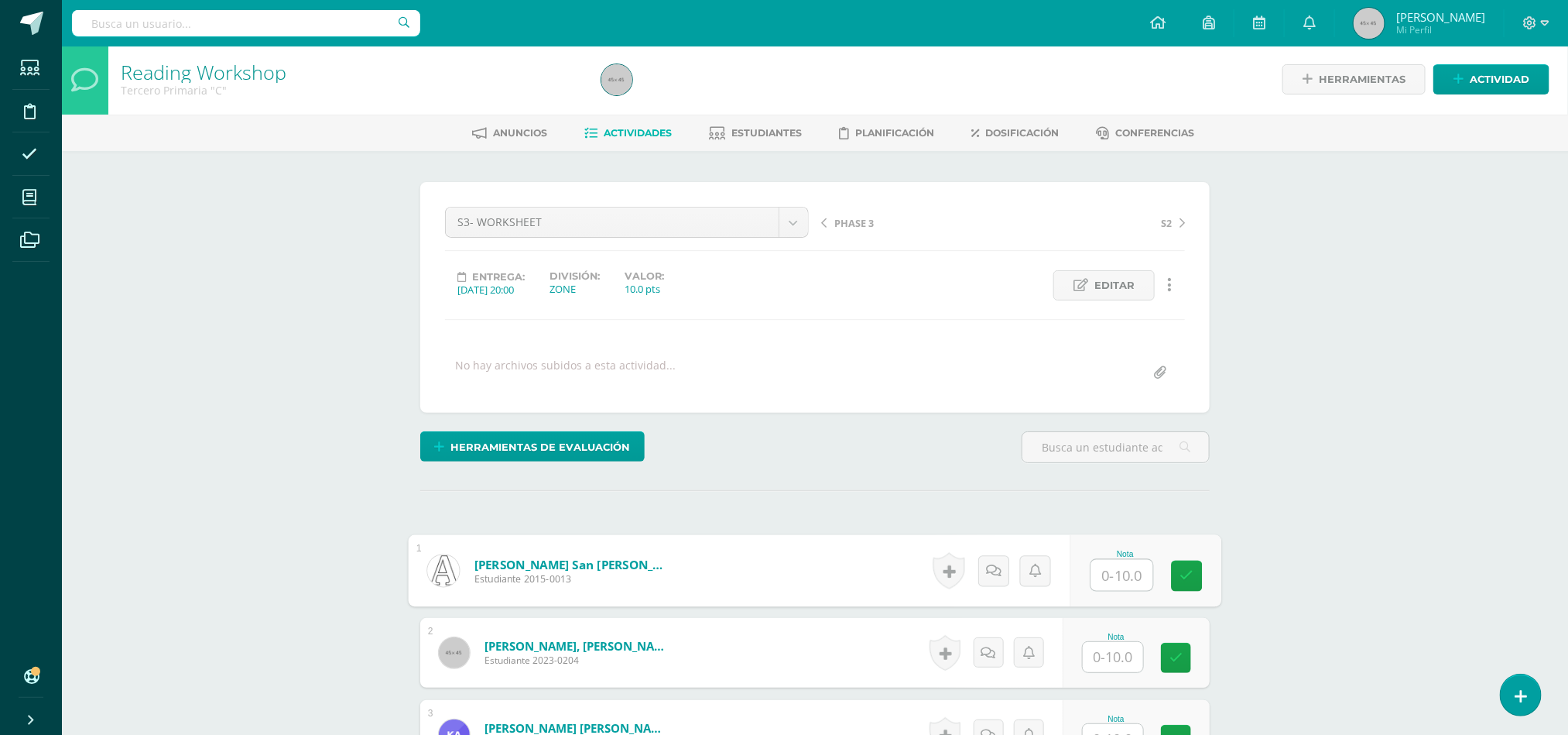
click at [1119, 578] on input "text" at bounding box center [1122, 575] width 62 height 31
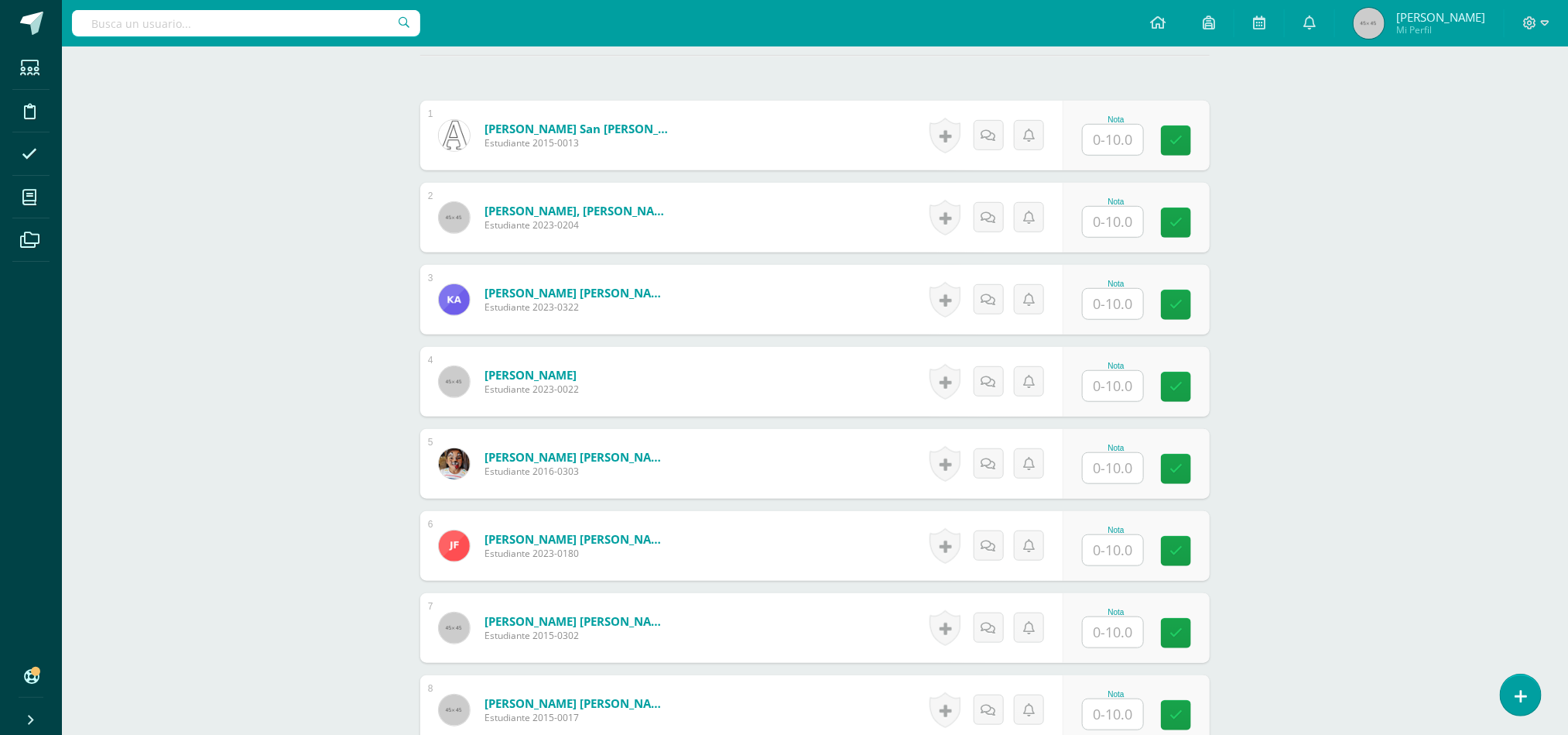
scroll to position [446, 0]
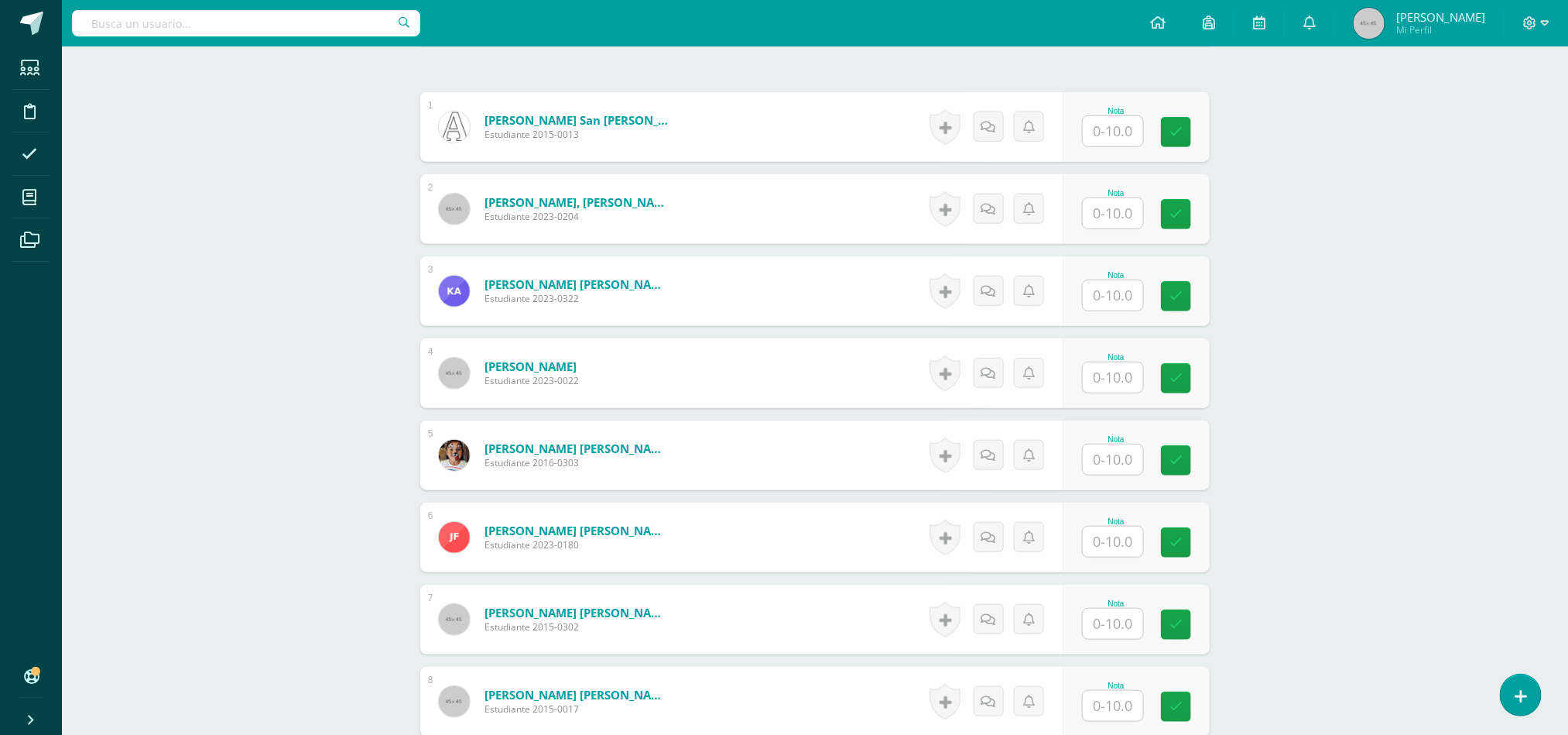
click at [1117, 158] on div "Nota" at bounding box center [1135, 127] width 147 height 70
click at [1114, 147] on input "text" at bounding box center [1122, 131] width 62 height 31
type input "10"
type input "9"
type input "7"
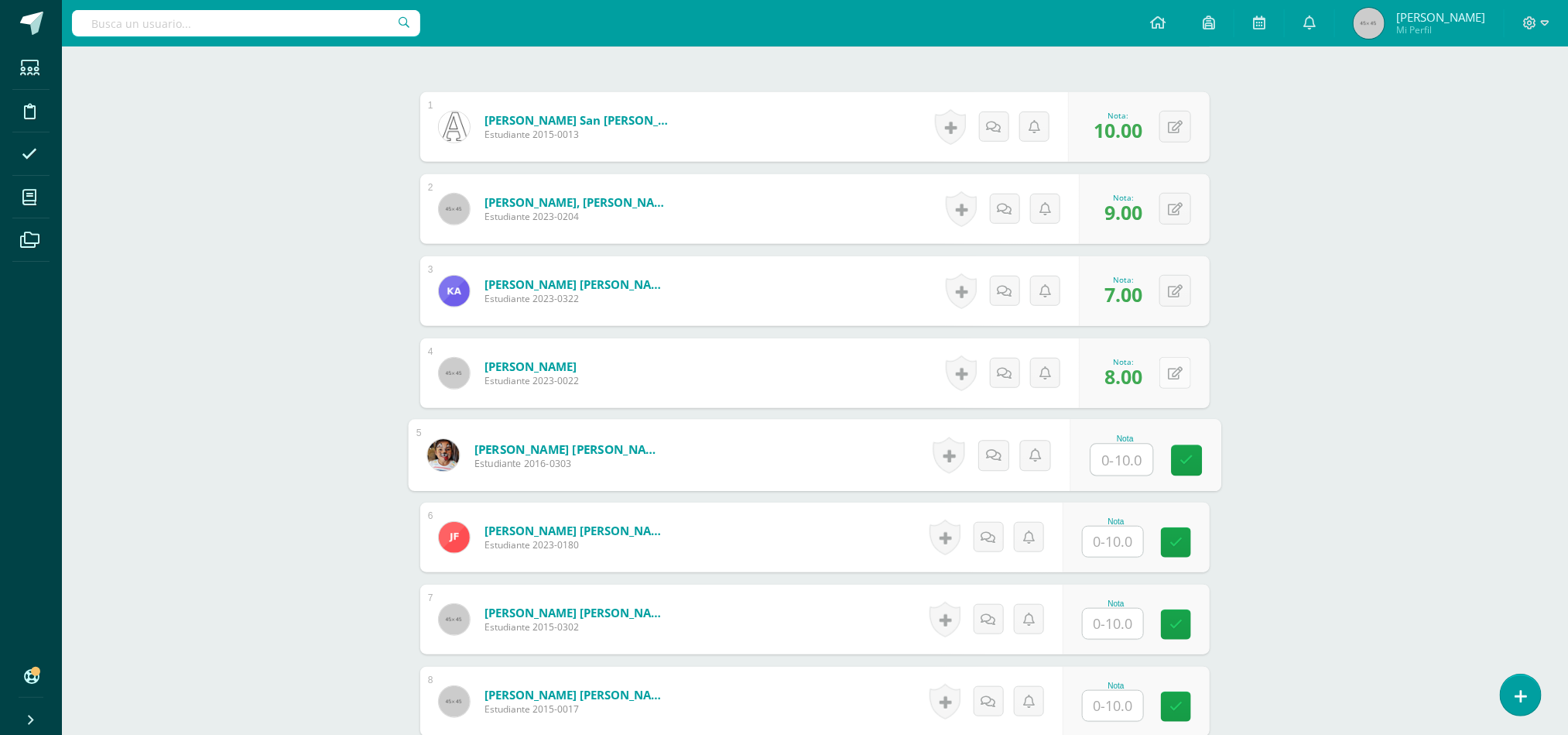
click at [1186, 389] on button at bounding box center [1175, 373] width 32 height 32
type input "10"
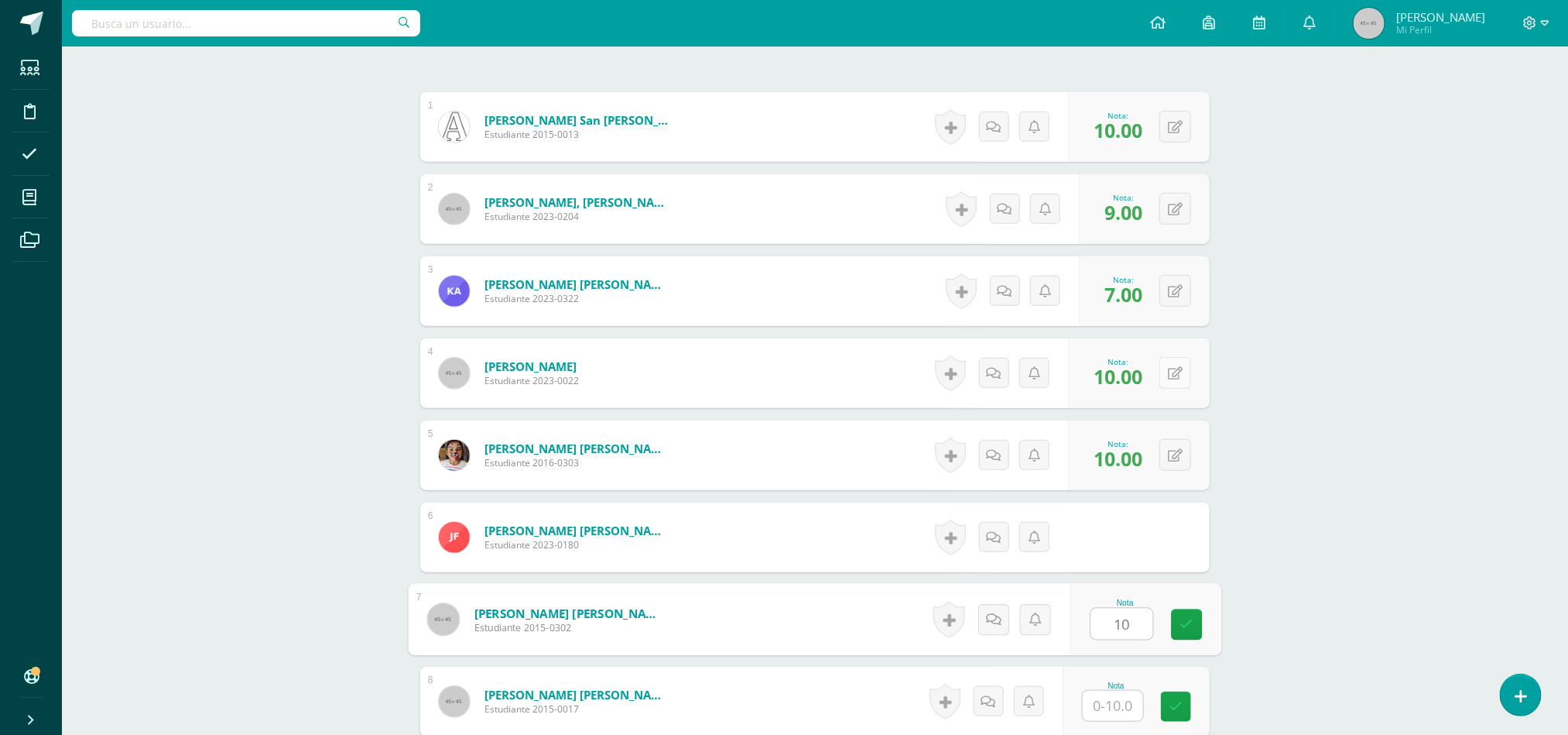
type input "10"
type input "8"
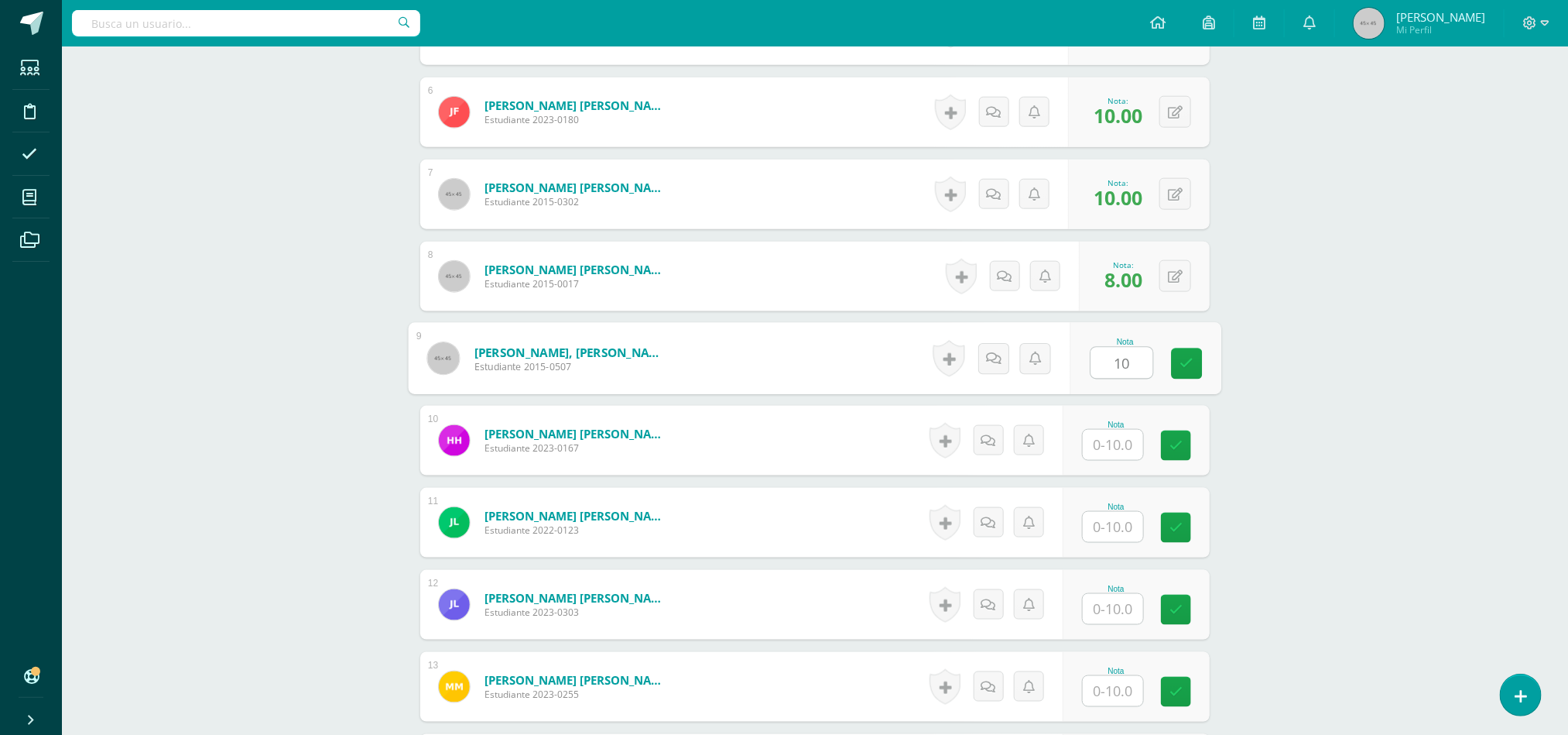
type input "10"
type input "7"
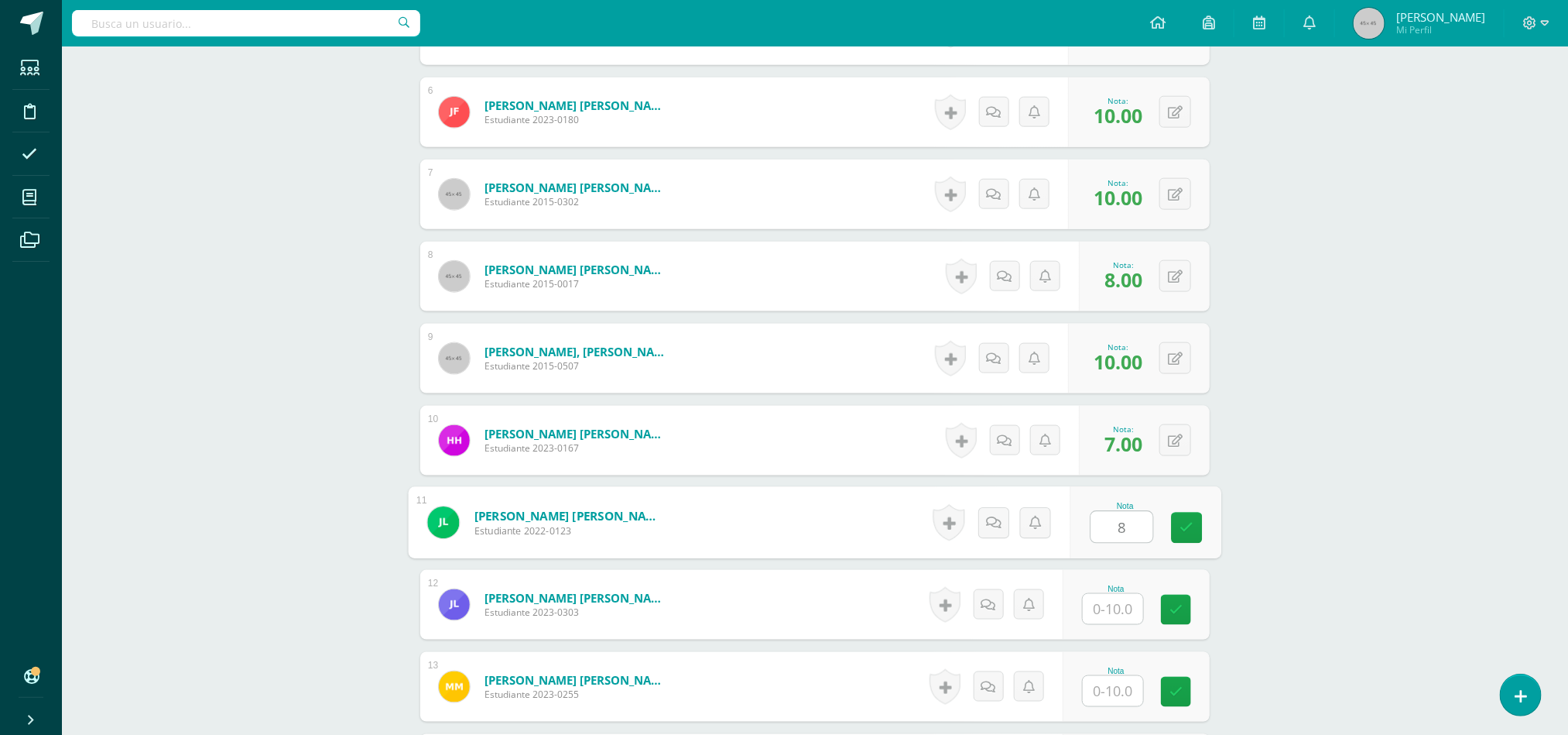
type input "8"
type input "10"
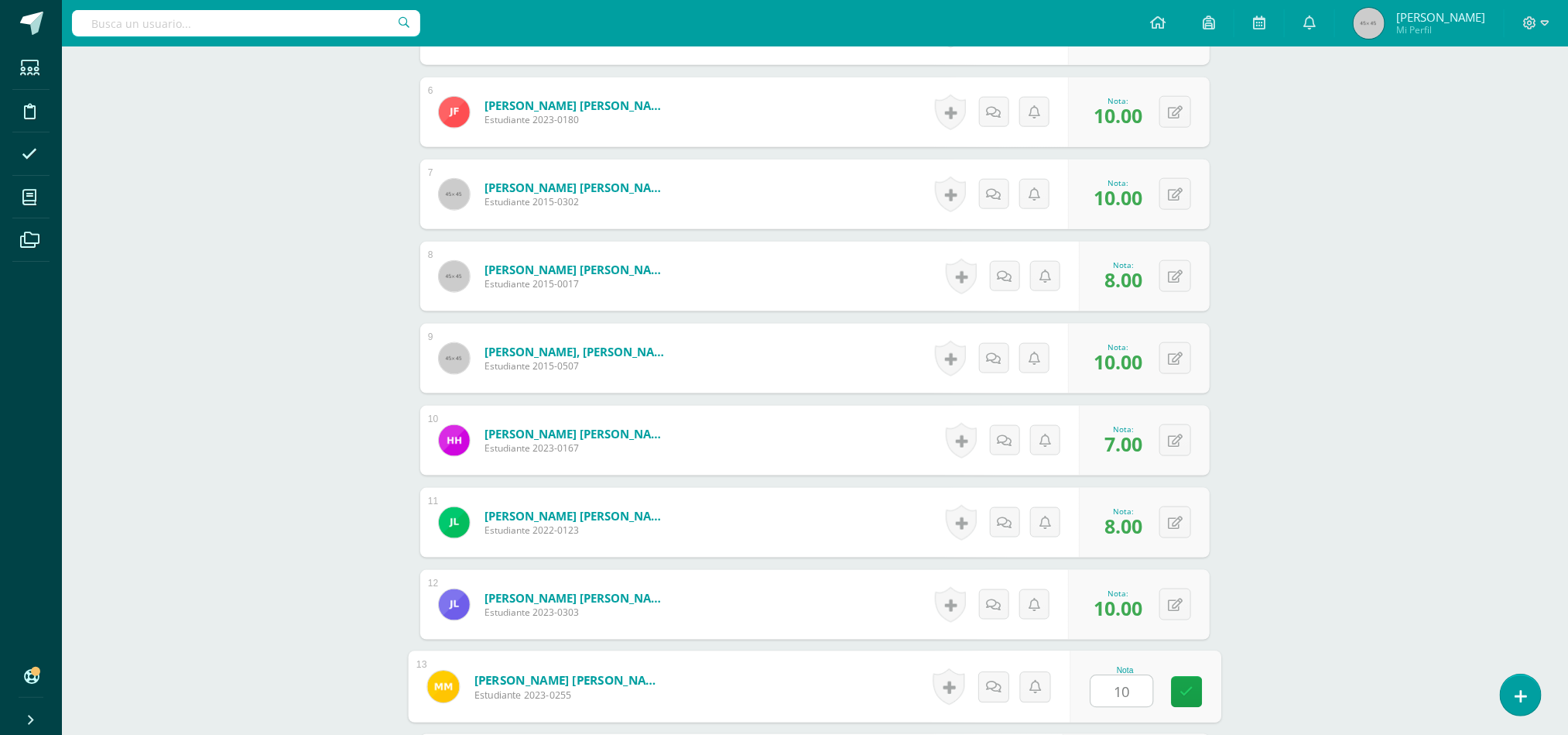
type input "10"
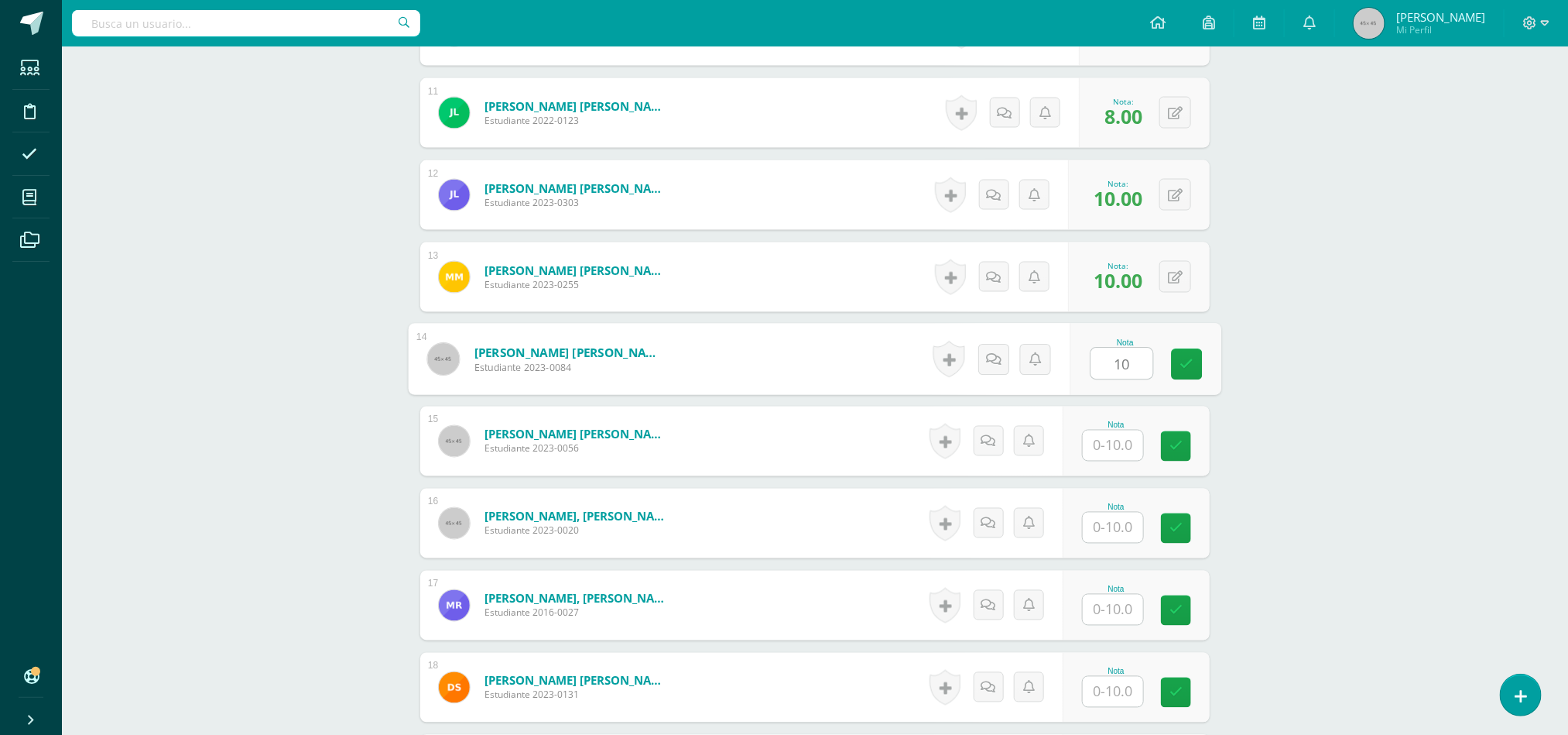
type input "10"
type input "8"
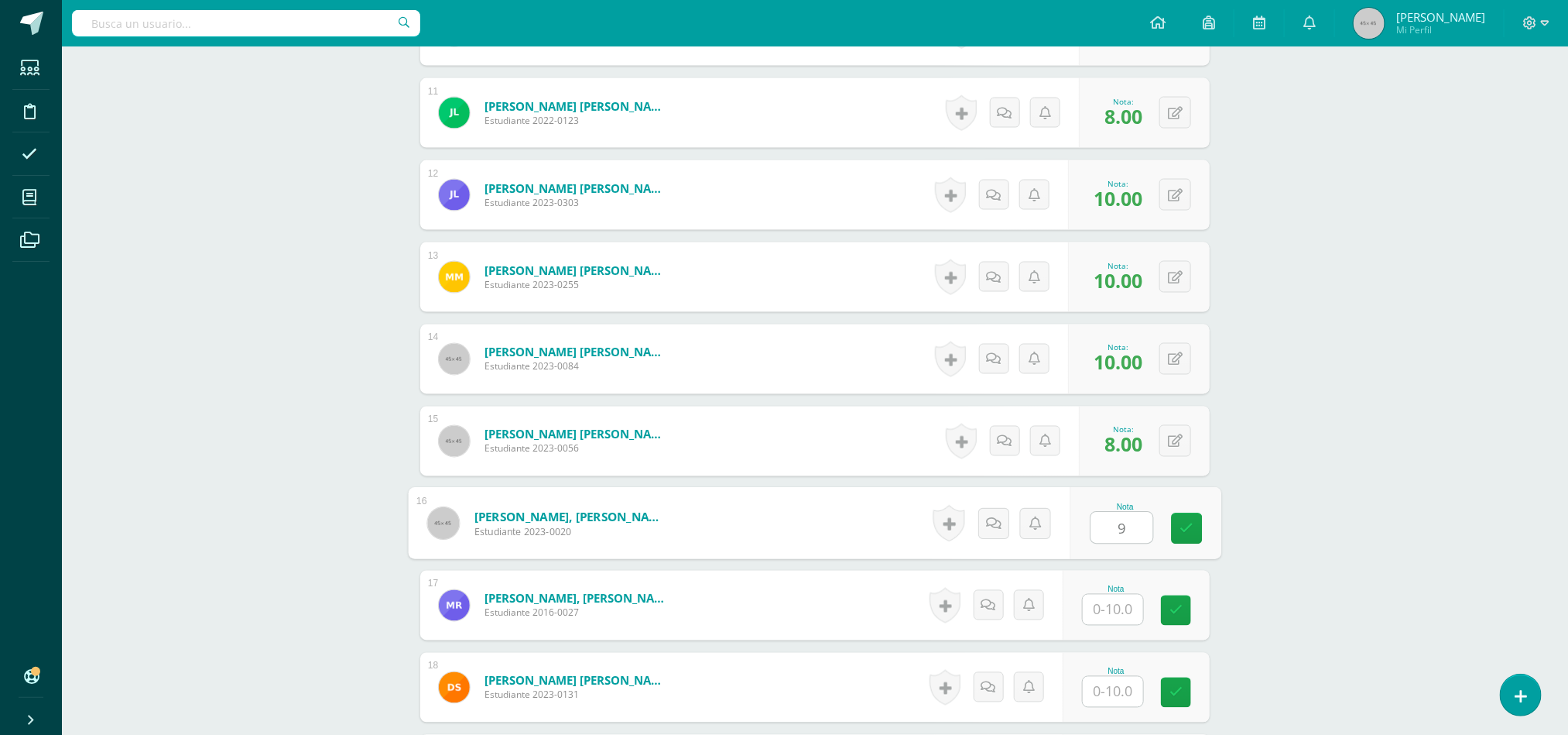
type input "9"
type input "10"
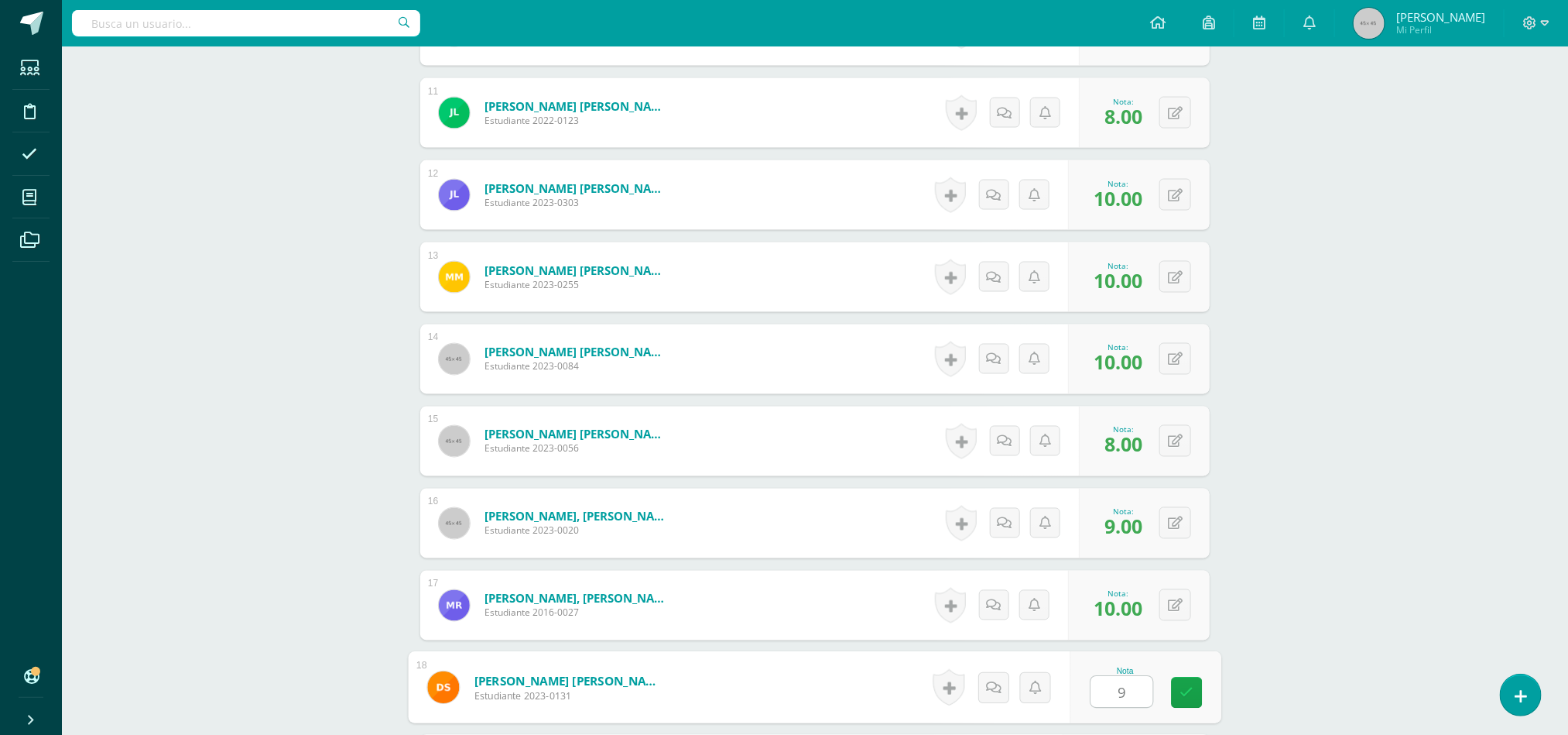
type input "9"
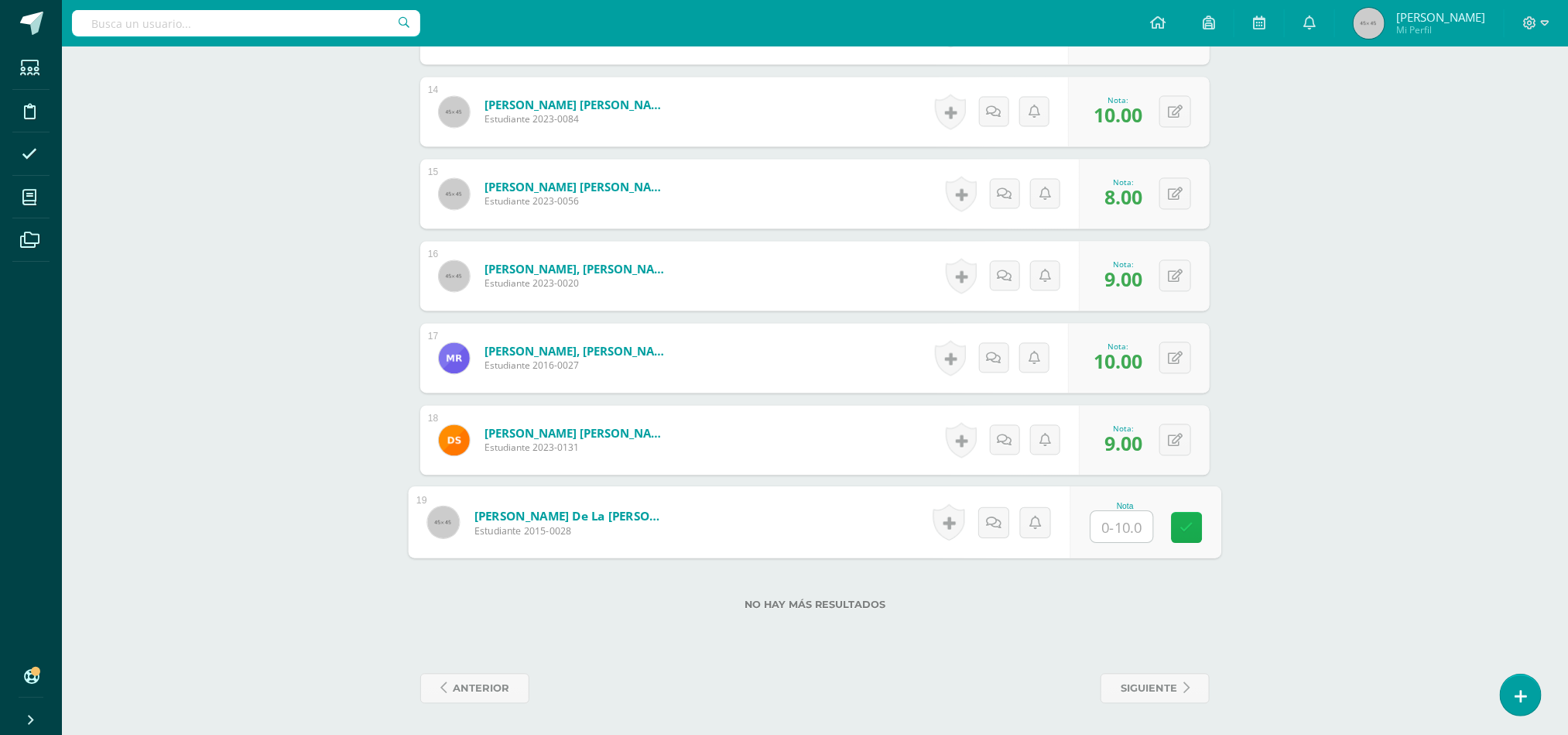
click at [1194, 520] on link at bounding box center [1186, 528] width 31 height 31
click at [1184, 537] on link at bounding box center [1186, 528] width 31 height 31
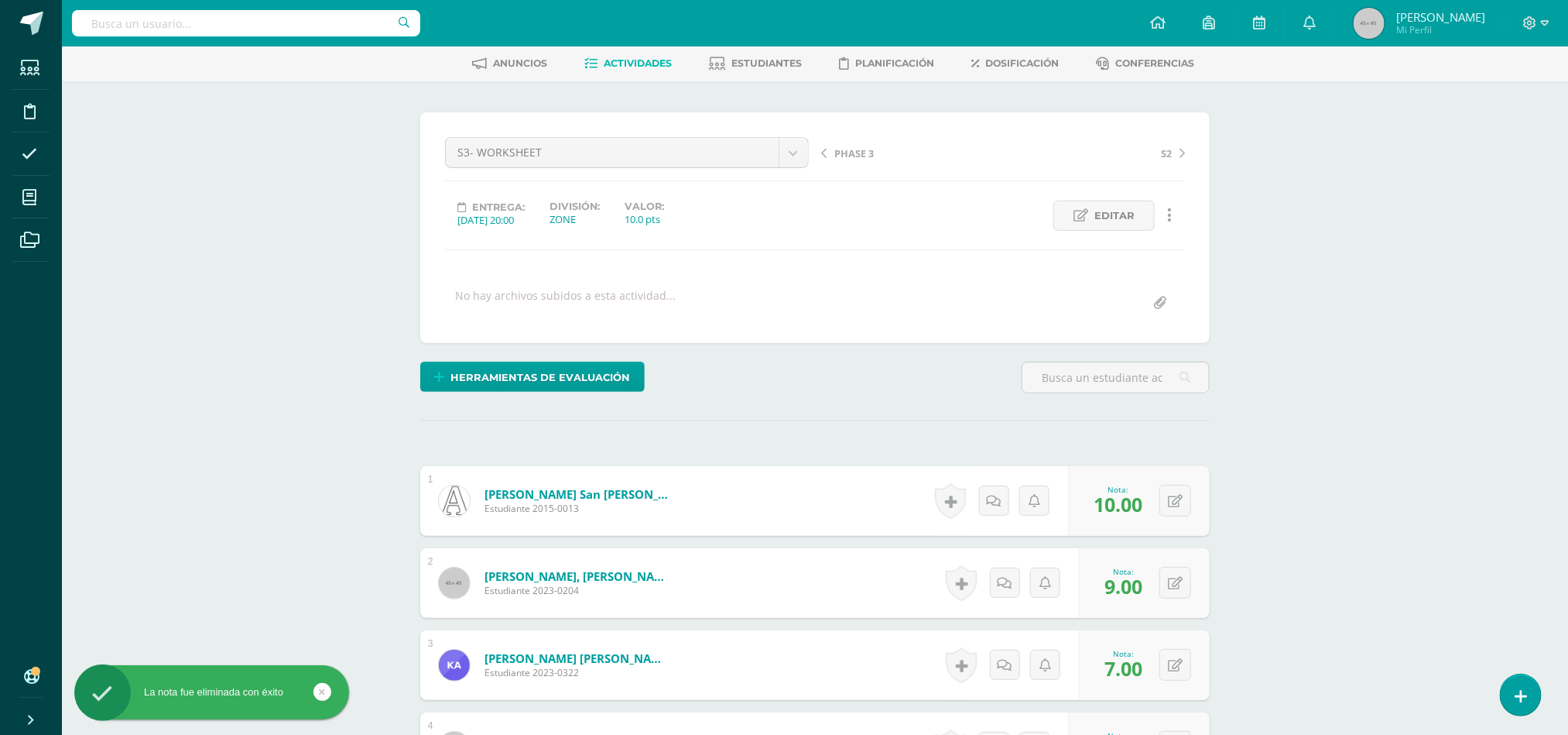
scroll to position [0, 0]
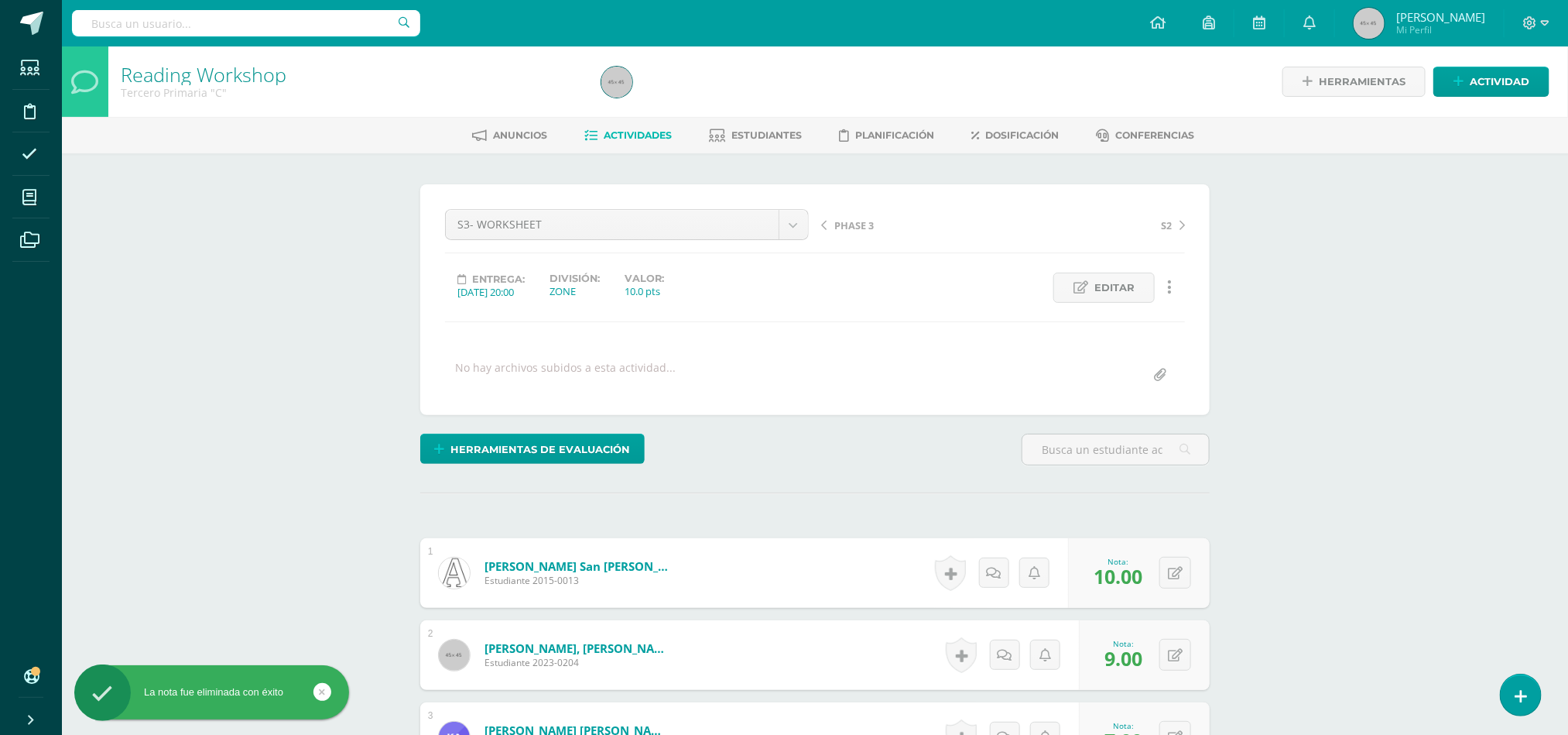
click at [658, 131] on span "Actividades" at bounding box center [639, 135] width 68 height 12
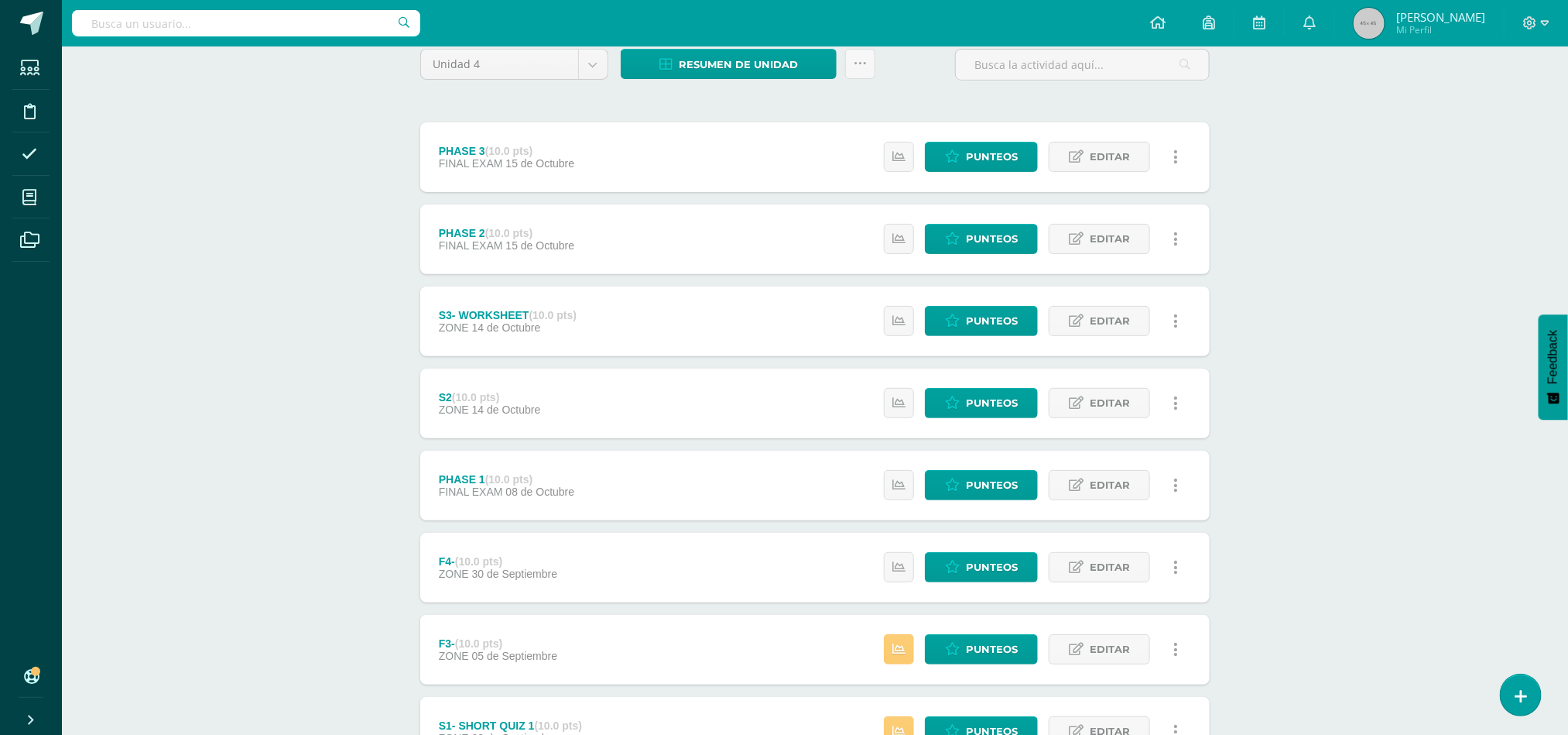
scroll to position [161, 0]
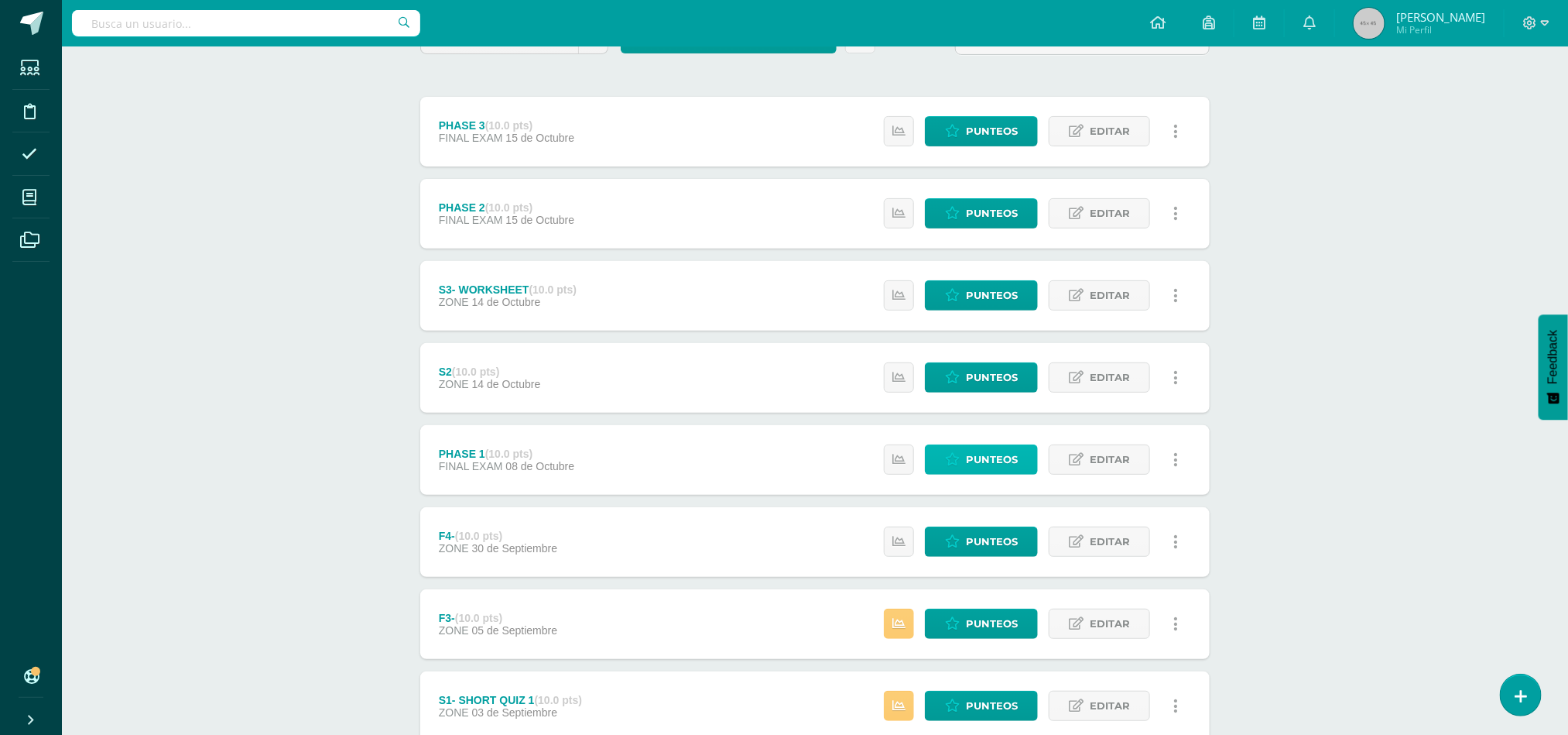
click at [949, 460] on icon at bounding box center [951, 459] width 15 height 13
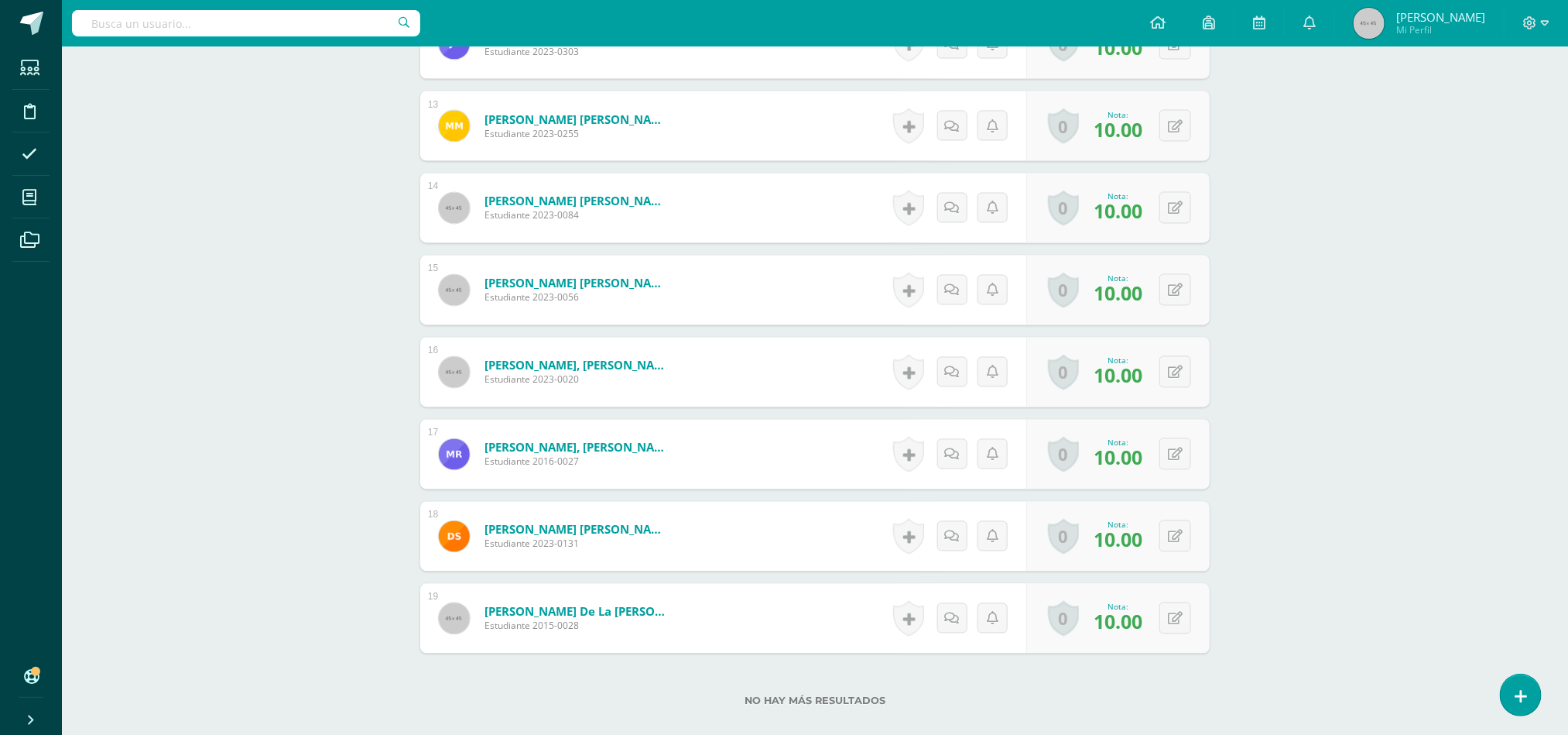
scroll to position [1533, 0]
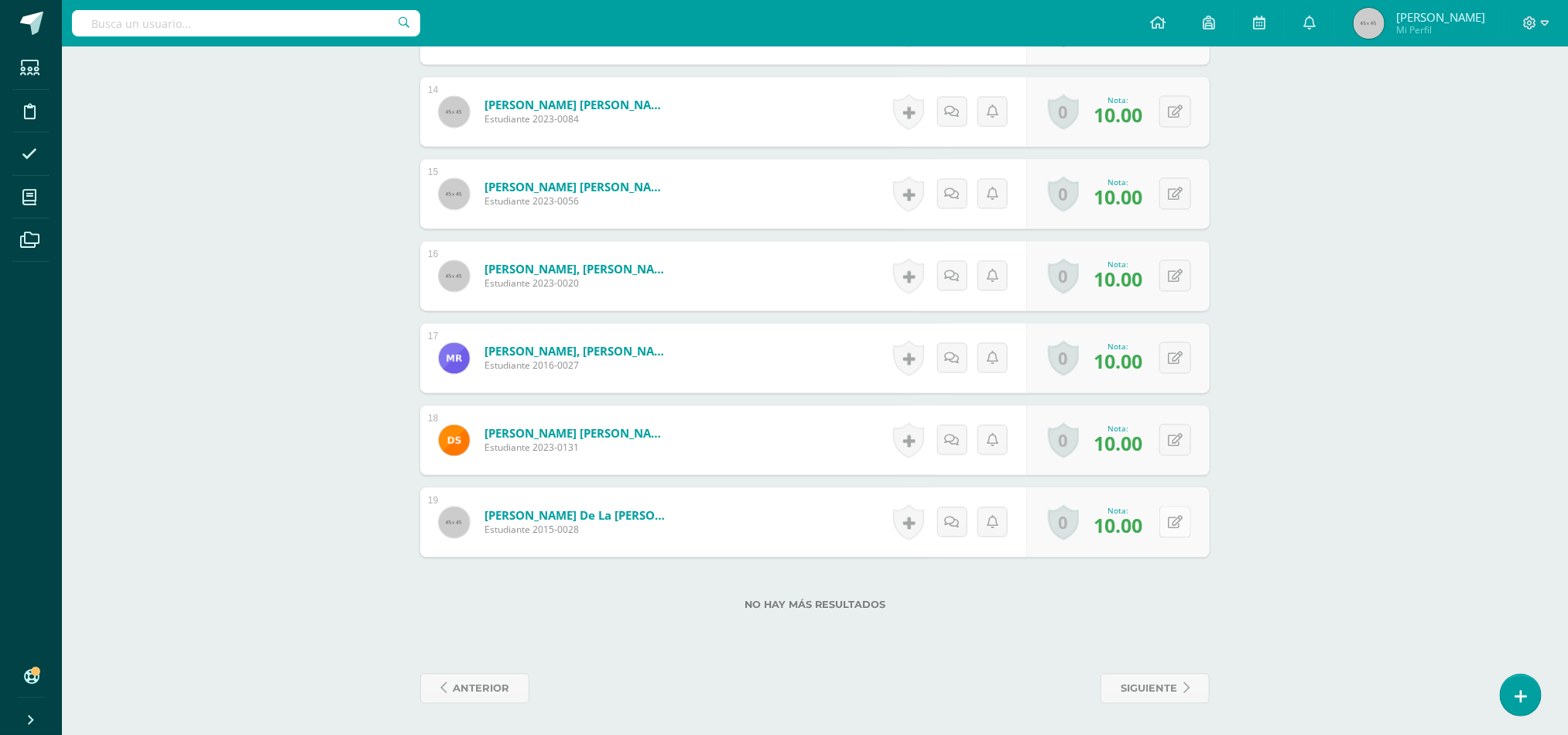
click at [1170, 530] on button at bounding box center [1175, 522] width 32 height 32
type input "}"
click at [1140, 521] on icon at bounding box center [1144, 527] width 14 height 13
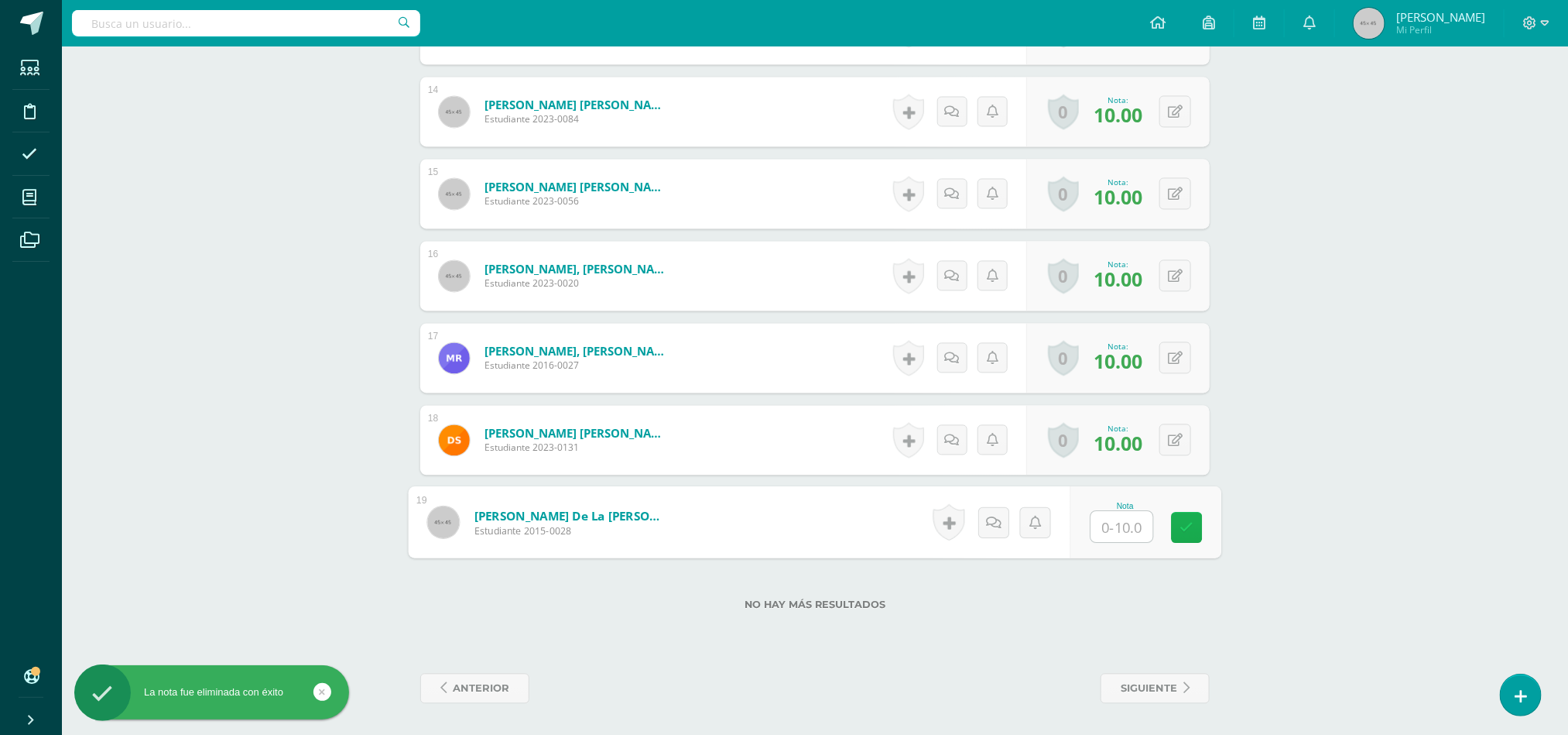
click at [1177, 530] on link at bounding box center [1186, 528] width 31 height 31
click at [1177, 537] on link at bounding box center [1186, 528] width 31 height 31
click at [1170, 690] on span "siguiente" at bounding box center [1148, 688] width 57 height 29
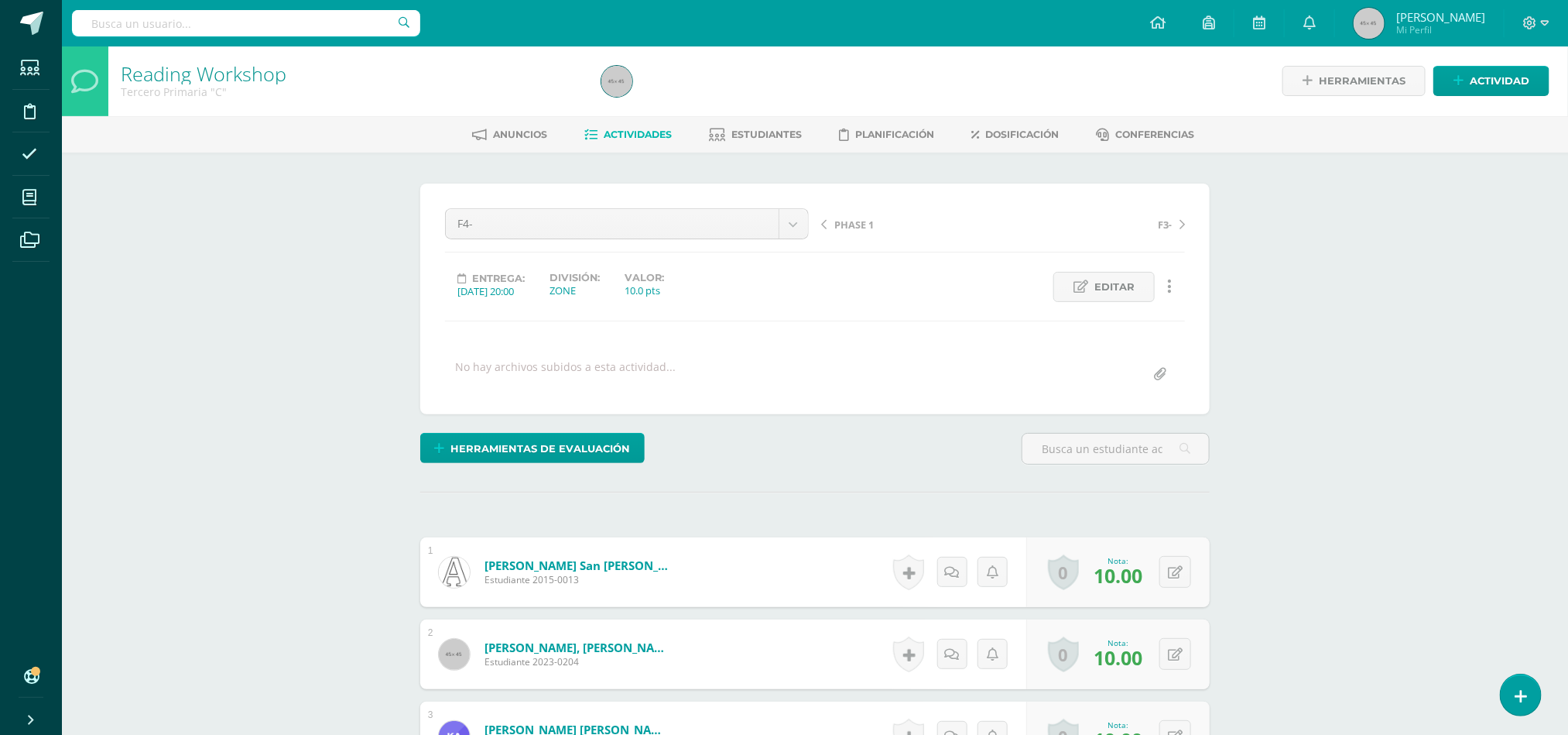
scroll to position [1533, 0]
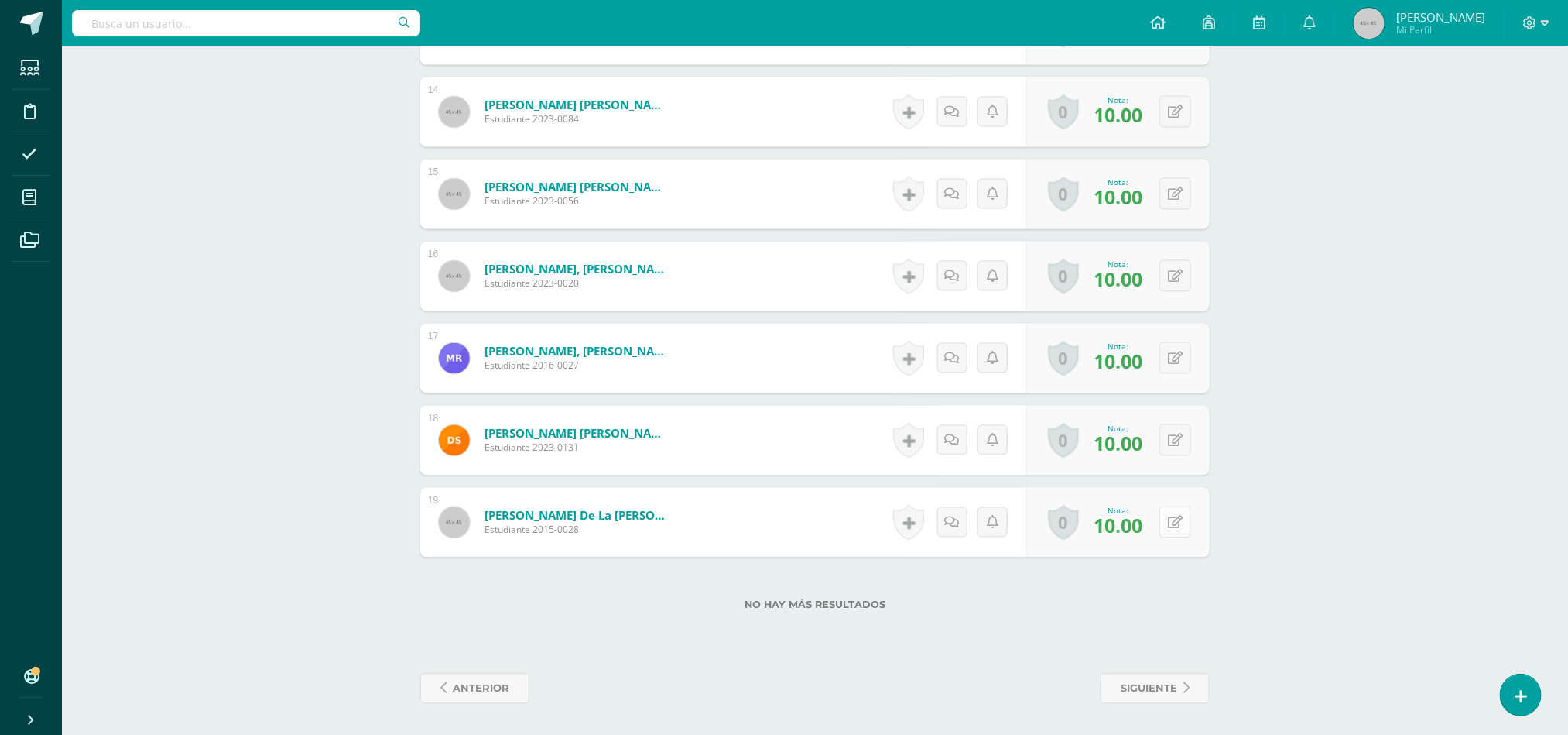
click at [1177, 518] on icon at bounding box center [1174, 522] width 15 height 13
click at [1137, 532] on icon at bounding box center [1144, 527] width 14 height 13
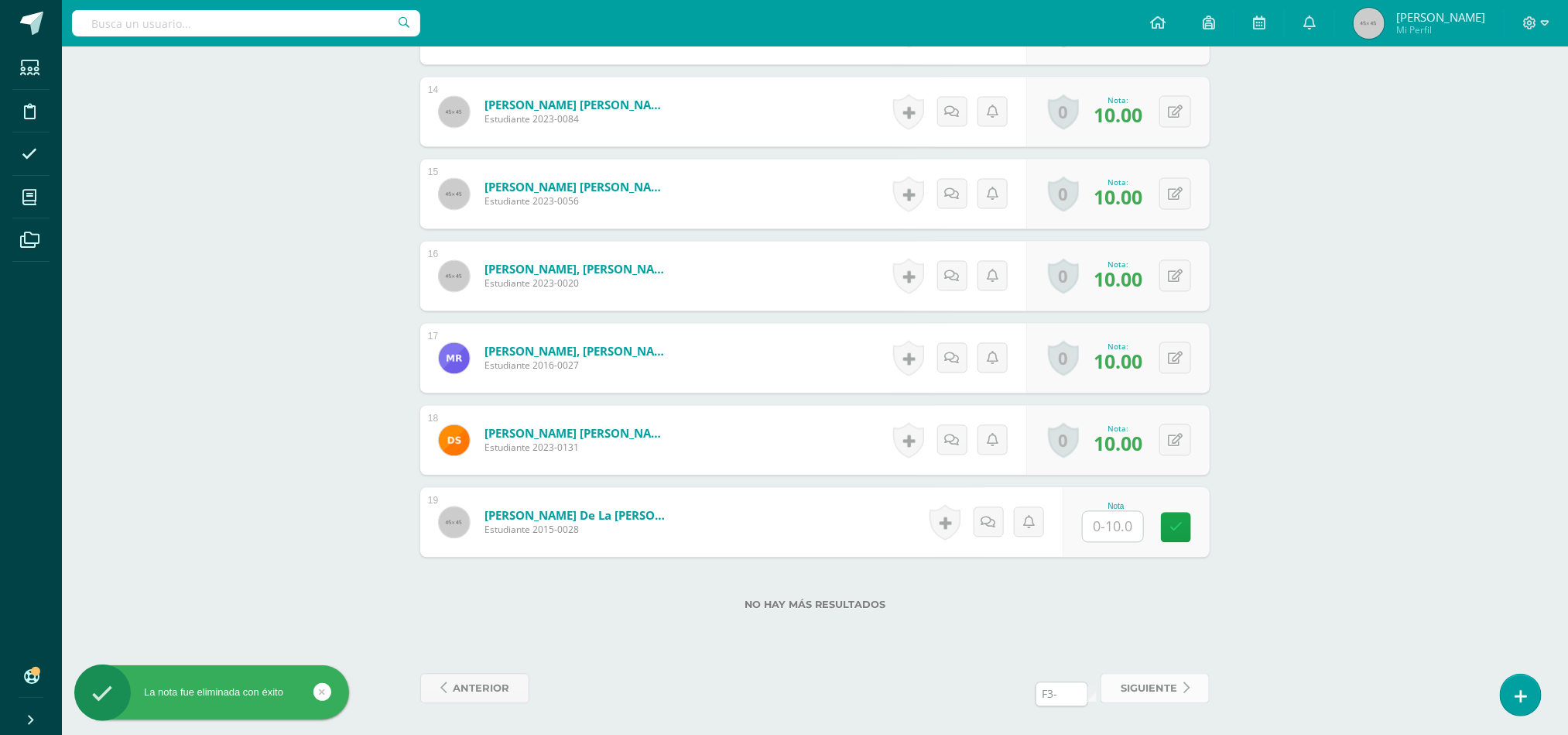
click at [1177, 692] on link "siguiente" at bounding box center [1154, 689] width 109 height 30
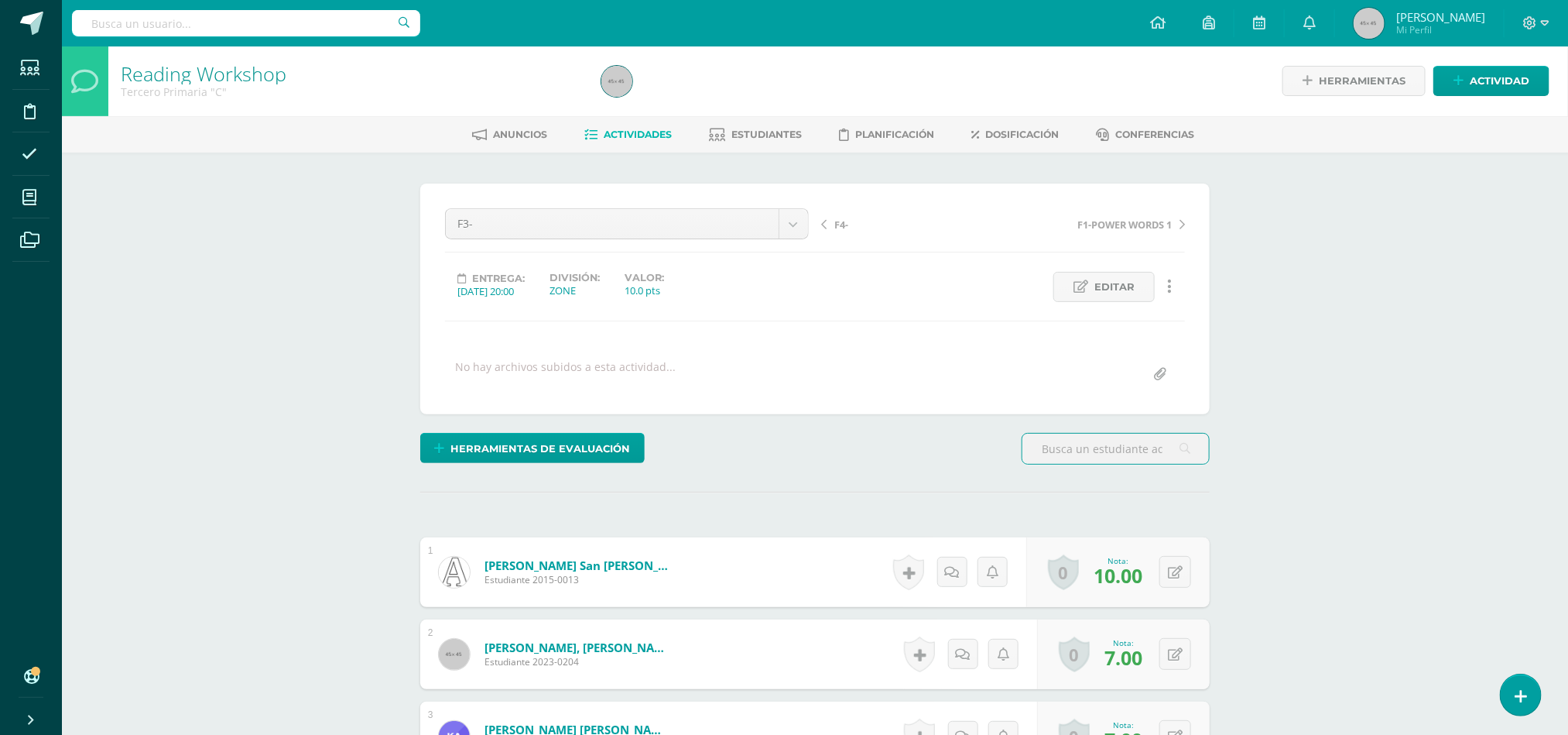
click at [625, 135] on span "Actividades" at bounding box center [639, 135] width 68 height 12
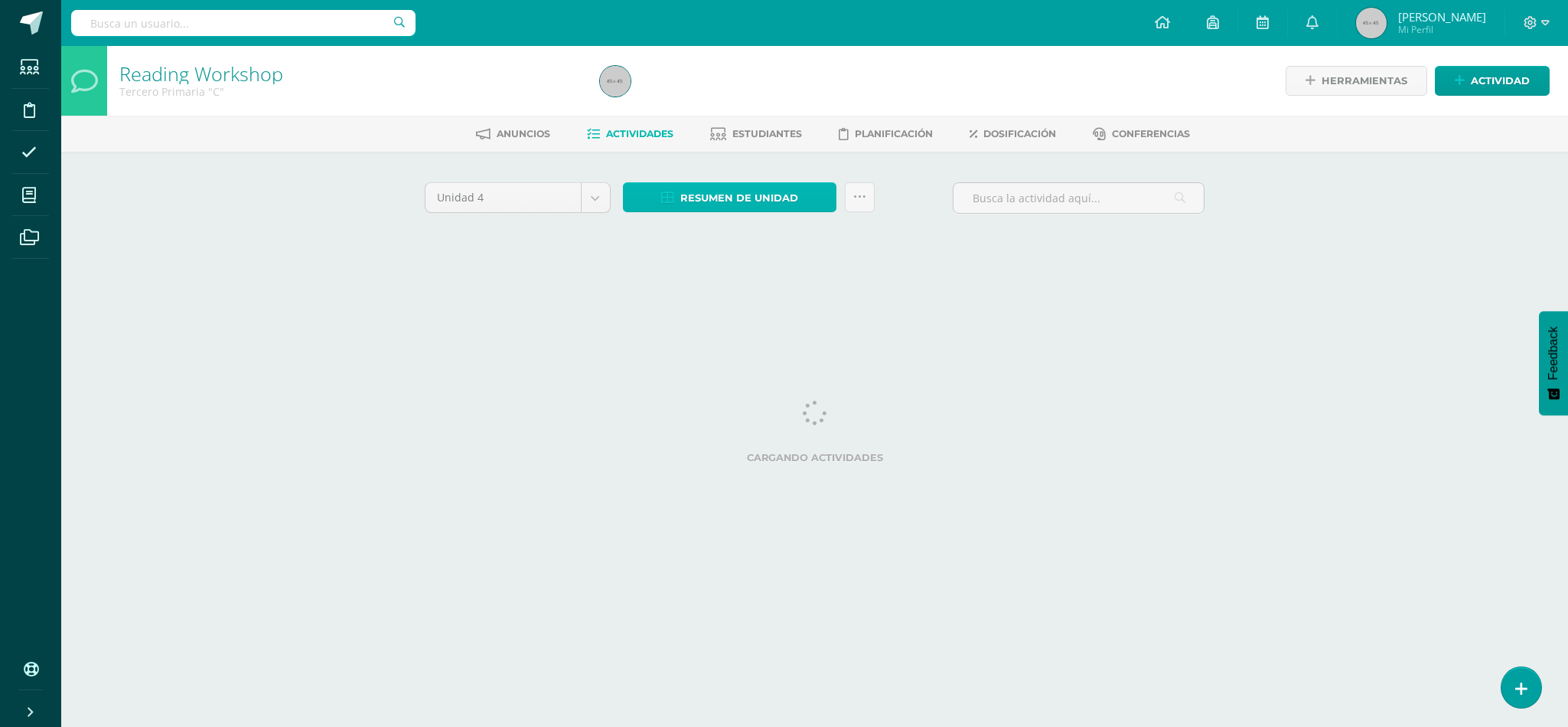
click at [712, 203] on span "Resumen de unidad" at bounding box center [739, 198] width 118 height 29
click at [751, 199] on span "Resumen de unidad" at bounding box center [739, 198] width 118 height 29
click at [804, 14] on div "Configuración Cerrar sesión Isabel Mi Perfil Avisos 346 avisos sin leer Avisos …" at bounding box center [815, 23] width 1508 height 45
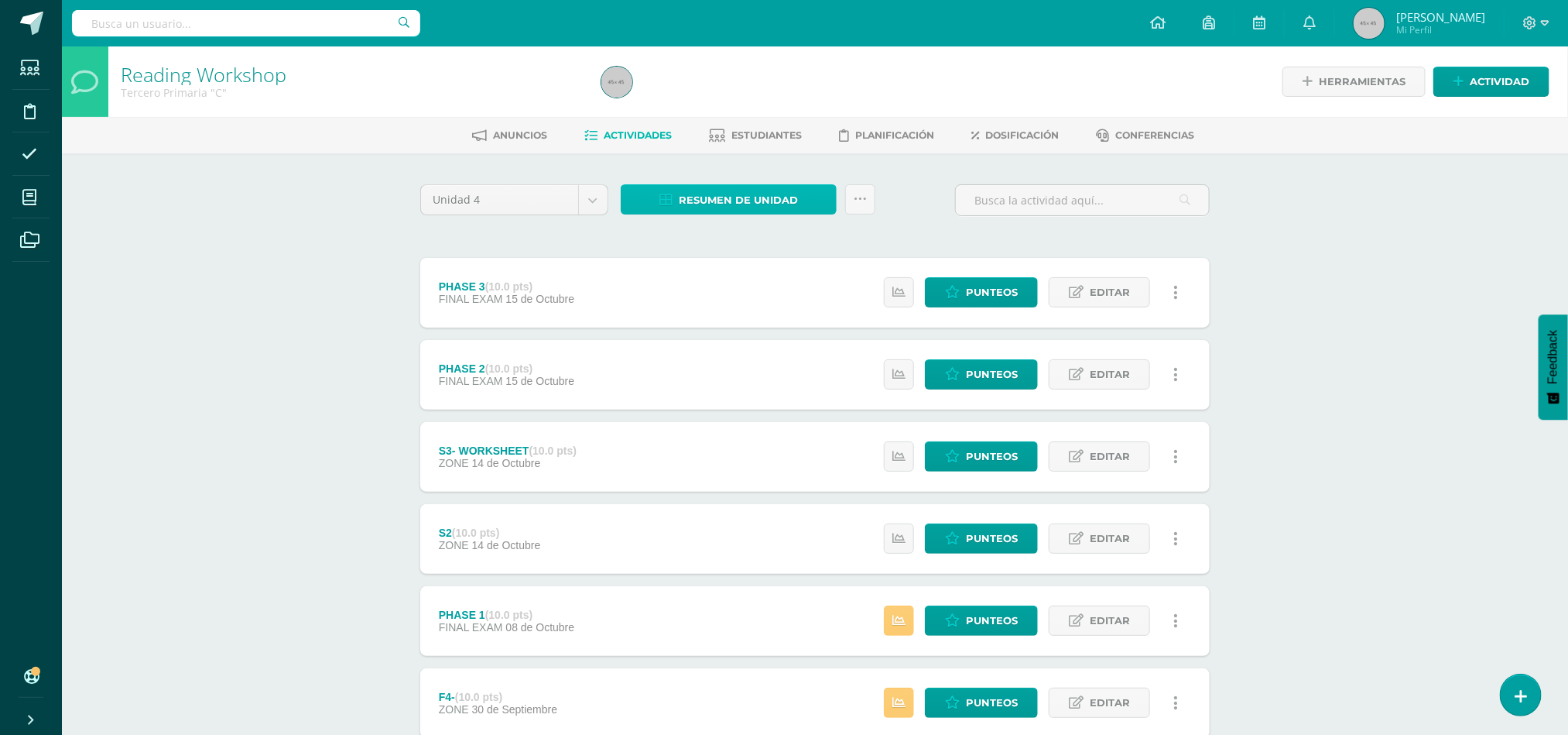
click at [730, 211] on span "Resumen de unidad" at bounding box center [738, 200] width 119 height 29
click at [760, 88] on div at bounding box center [837, 81] width 487 height 70
click at [728, 201] on span "Resumen de unidad" at bounding box center [738, 200] width 119 height 29
click at [746, 240] on div "Unidad 4 Unidad 1 Unidad 2 Unidad 3 Unidad 4 Resumen de unidad Subir actividade…" at bounding box center [814, 658] width 801 height 948
click at [732, 204] on span "Resumen de unidad" at bounding box center [738, 200] width 119 height 29
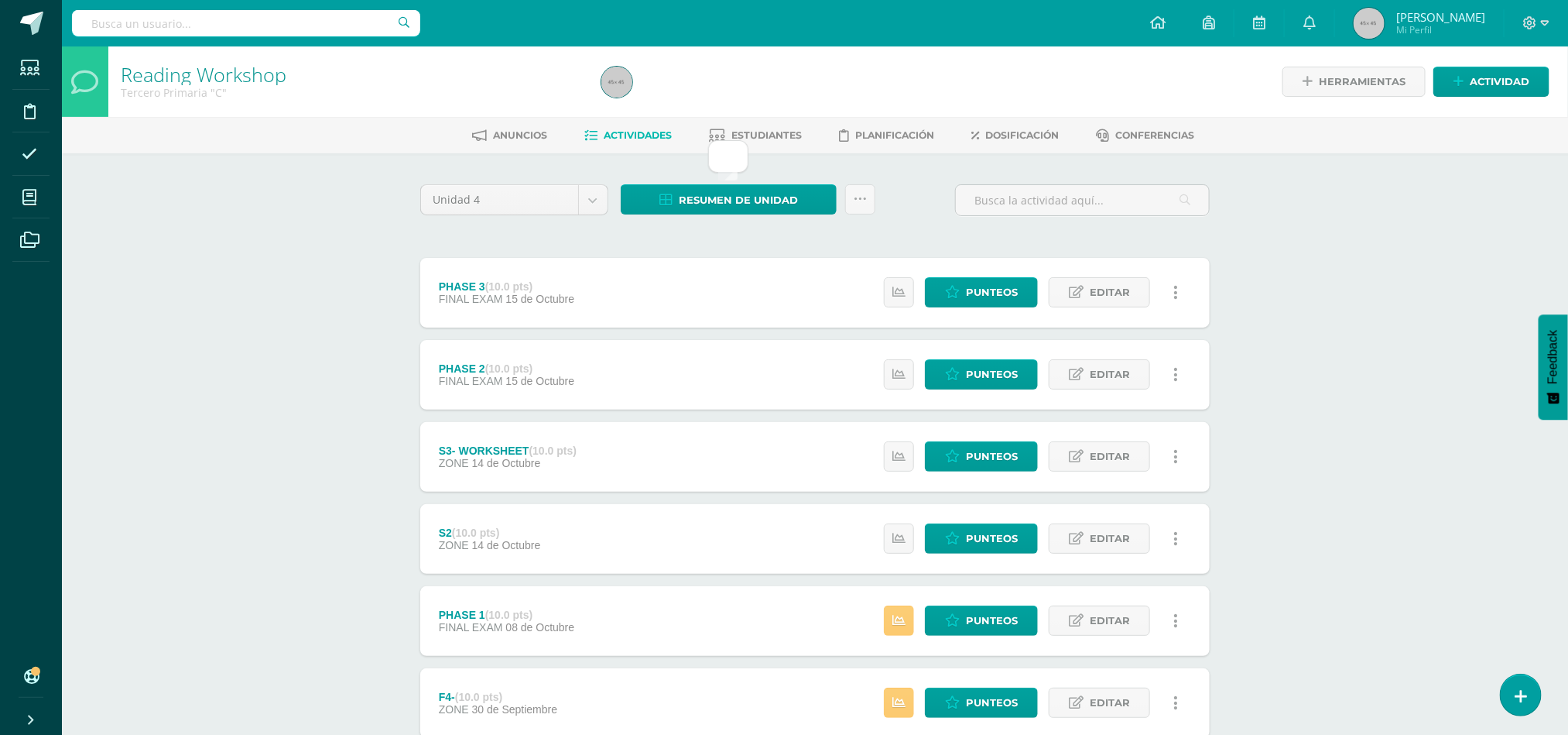
click at [790, 81] on div at bounding box center [837, 81] width 487 height 70
click at [714, 194] on span "Resumen de unidad" at bounding box center [738, 200] width 119 height 29
click at [799, 77] on div at bounding box center [837, 81] width 487 height 70
click at [723, 193] on span "Resumen de unidad" at bounding box center [738, 200] width 119 height 29
click at [751, 82] on div at bounding box center [837, 81] width 487 height 70
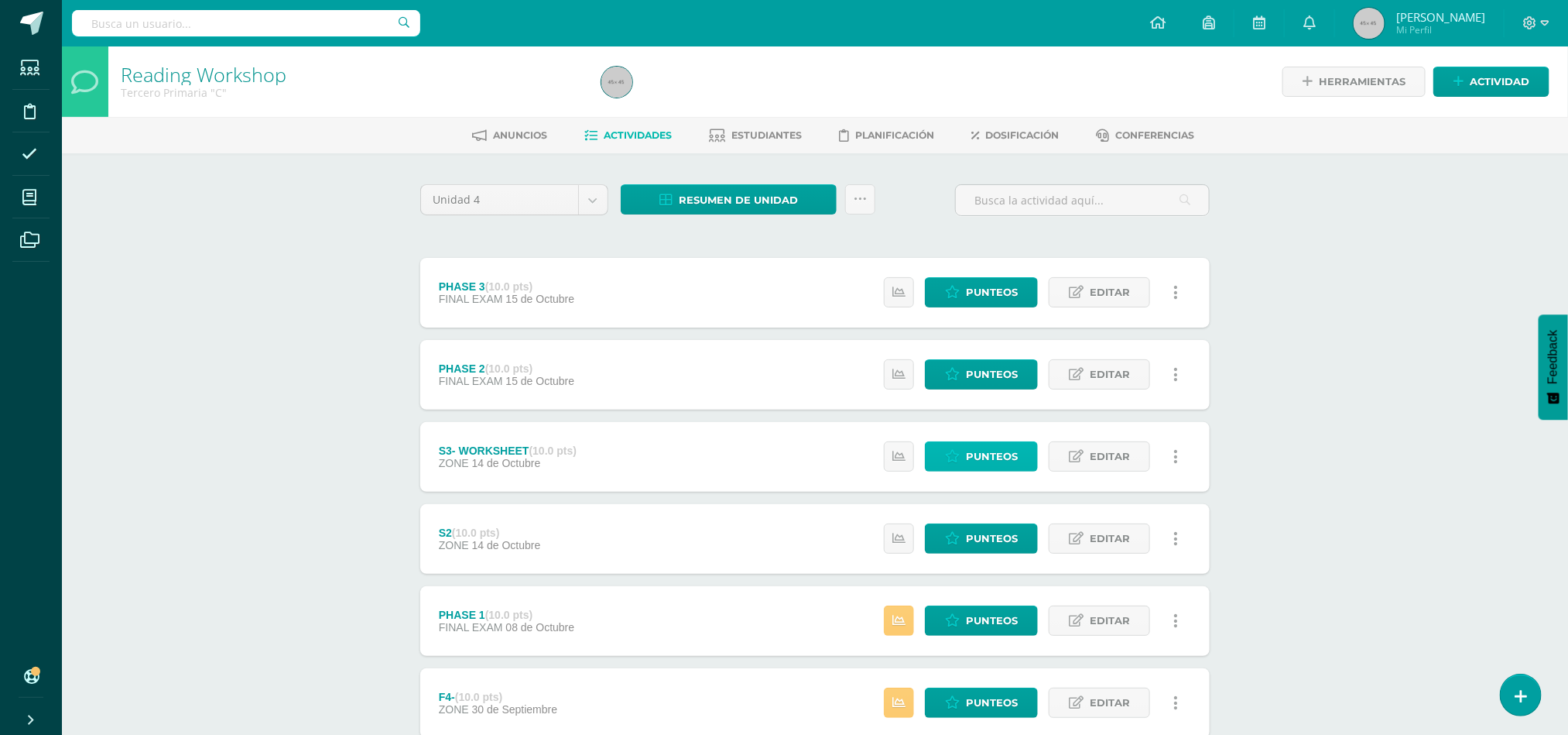
click at [991, 455] on span "Punteos" at bounding box center [991, 456] width 52 height 29
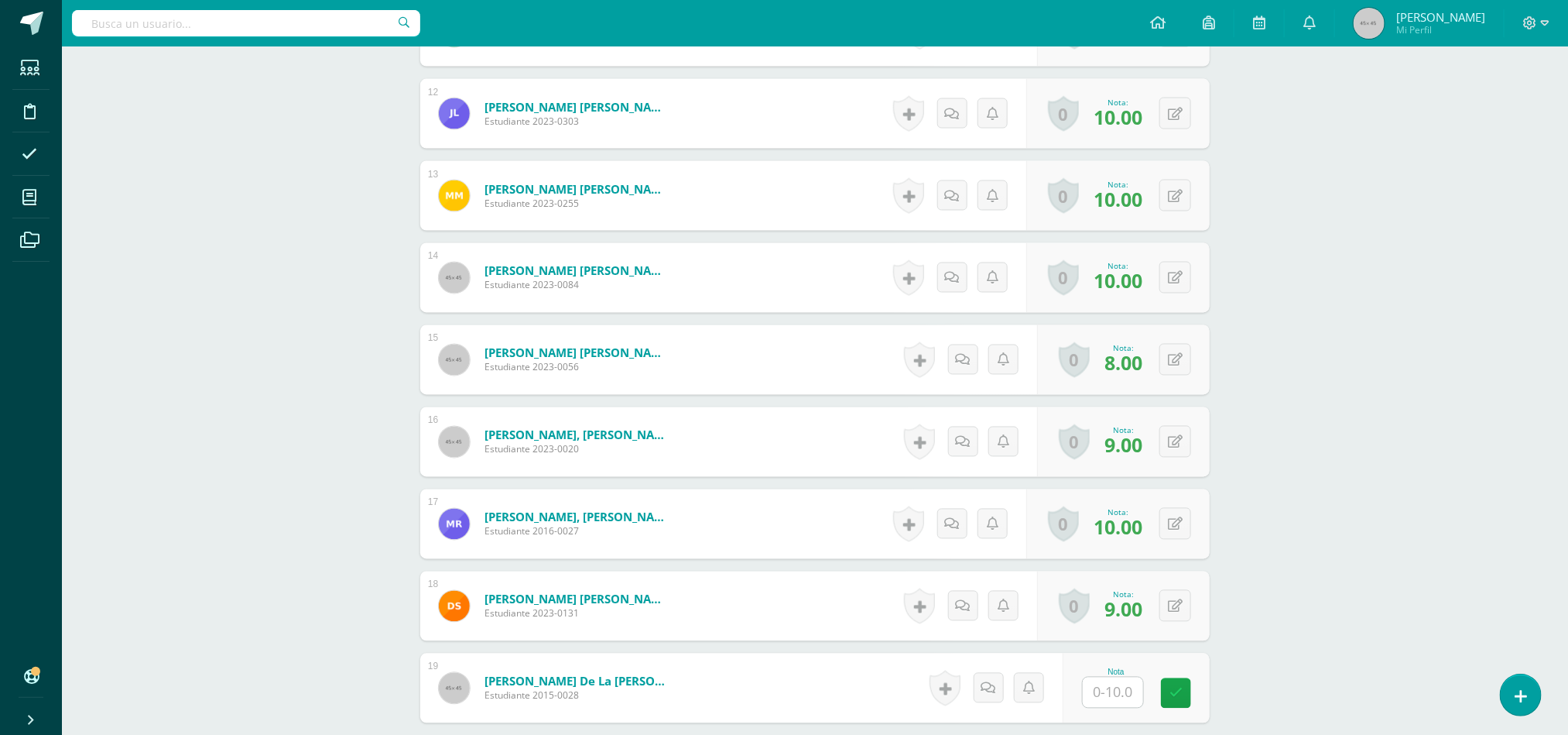
scroll to position [1364, 0]
click at [1181, 606] on button at bounding box center [1175, 604] width 32 height 32
type input "7"
click at [1150, 606] on link at bounding box center [1144, 610] width 31 height 31
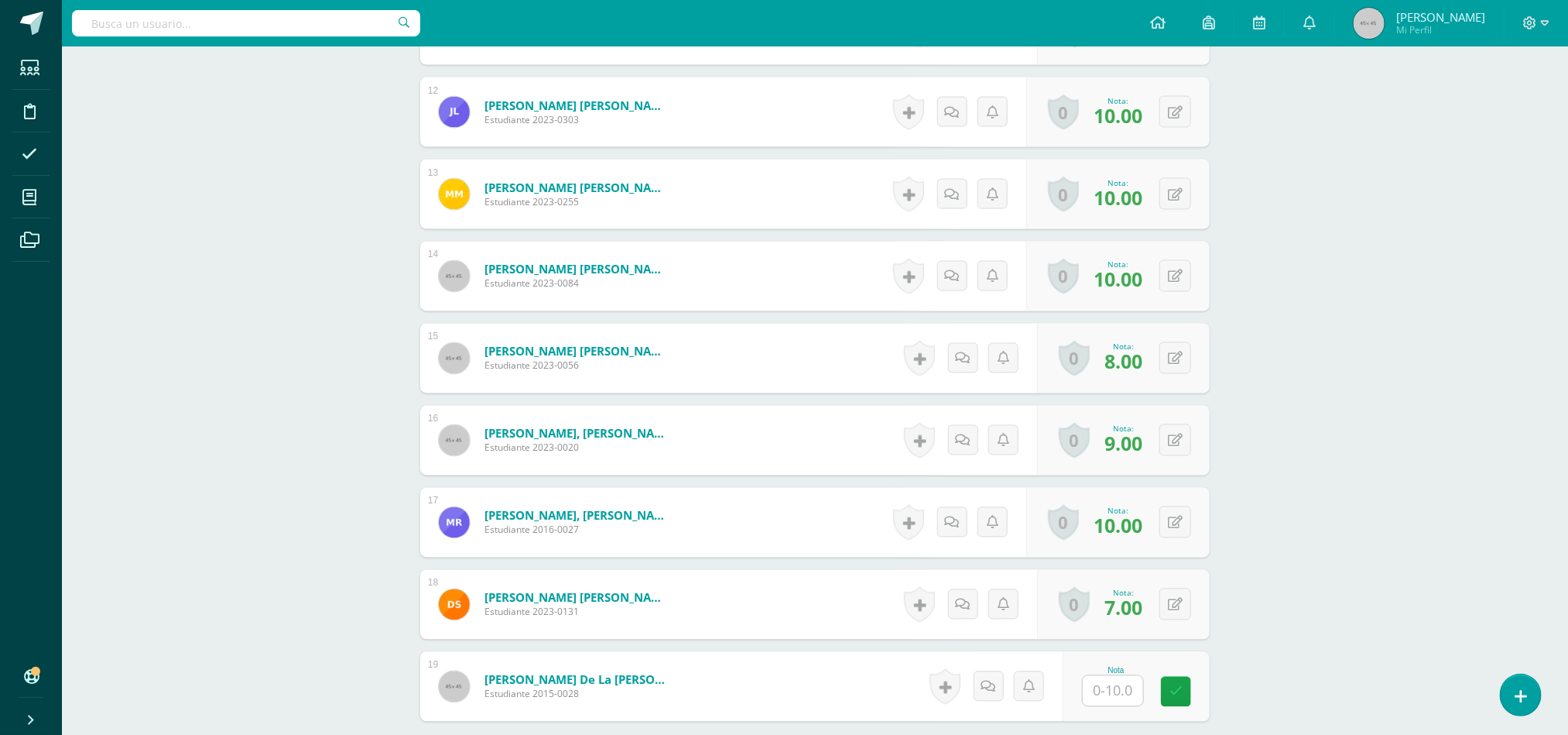
scroll to position [1533, 0]
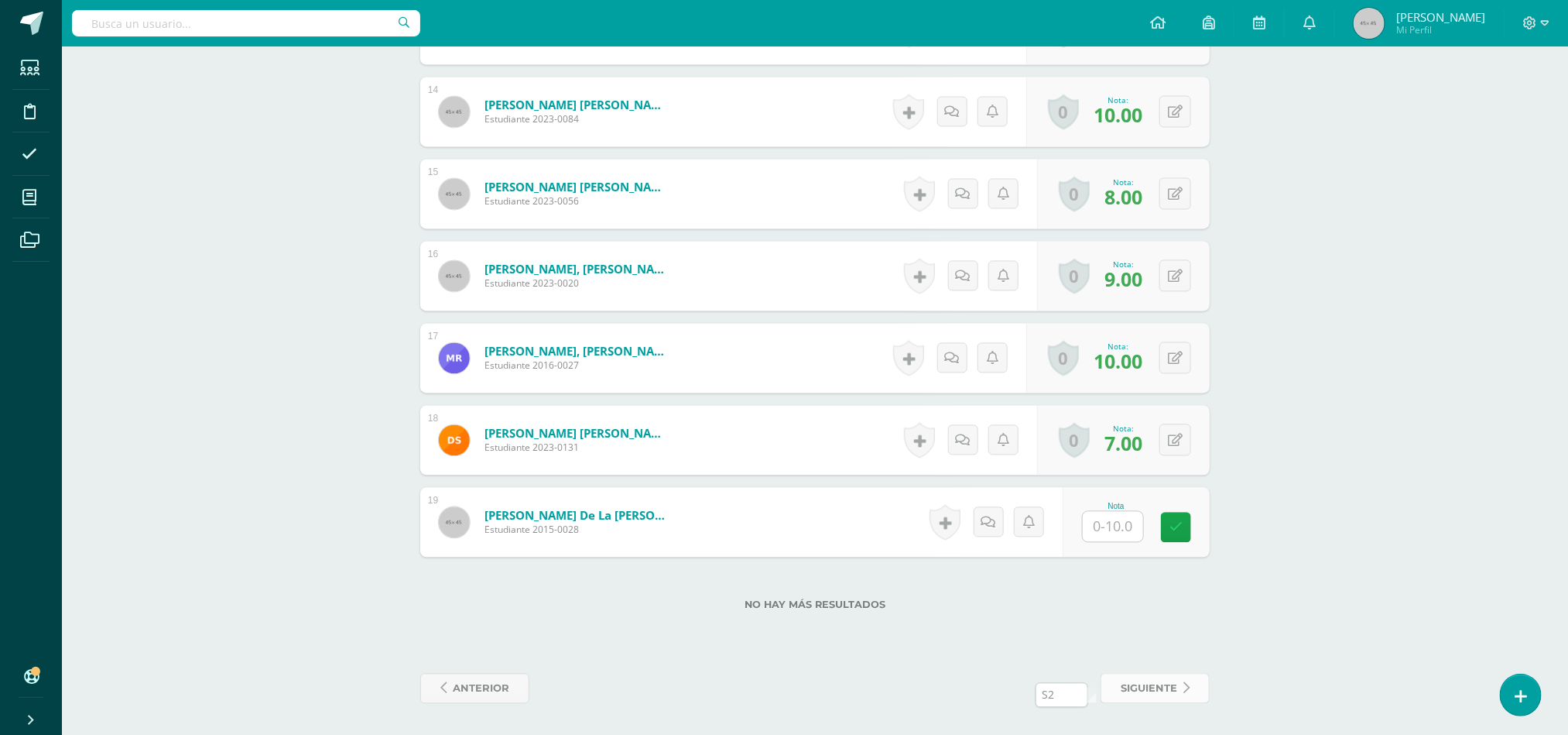
click at [1140, 695] on span "siguiente" at bounding box center [1148, 688] width 57 height 29
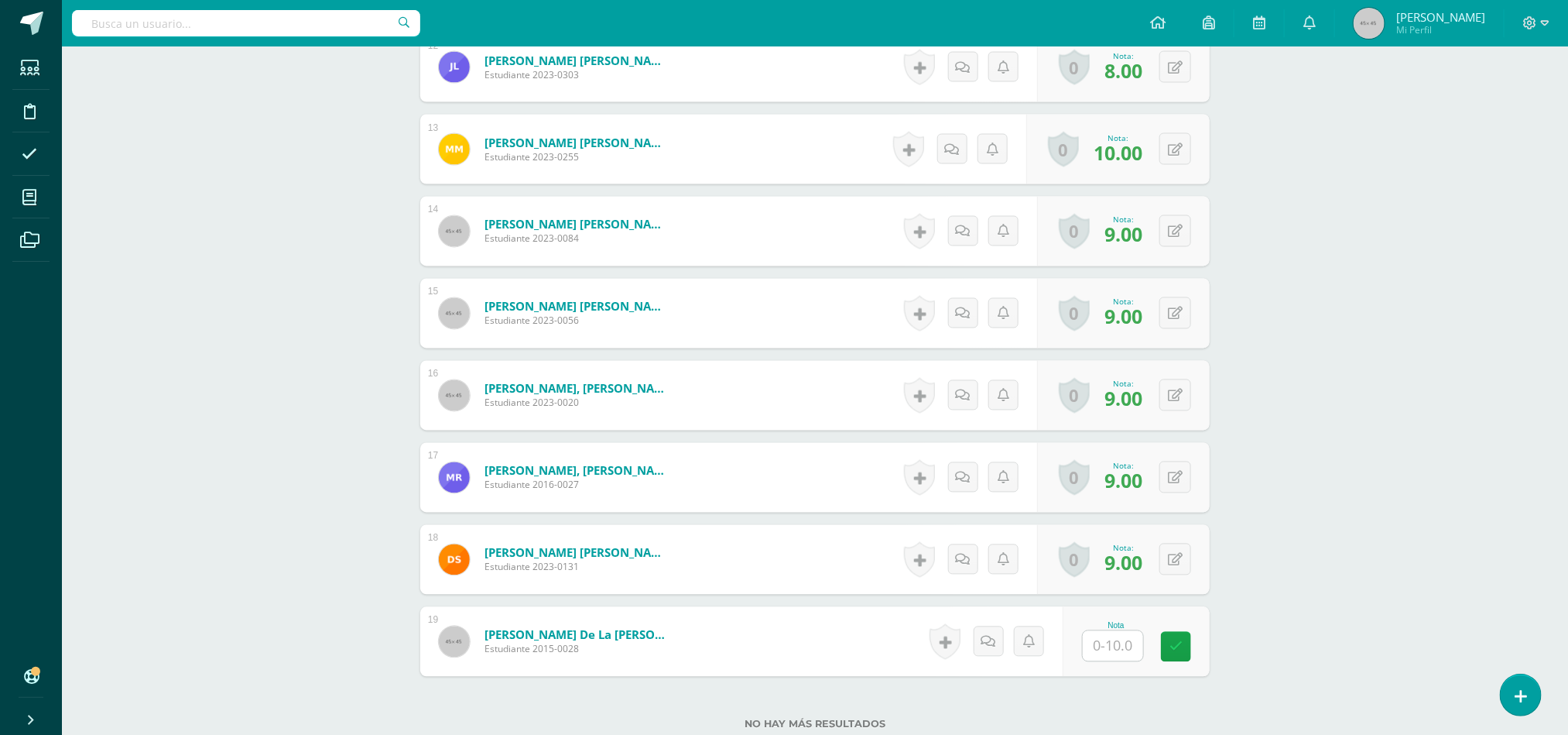
scroll to position [1410, 0]
click at [1175, 572] on button at bounding box center [1175, 558] width 32 height 32
type input "8"
click at [1153, 569] on link at bounding box center [1144, 563] width 31 height 31
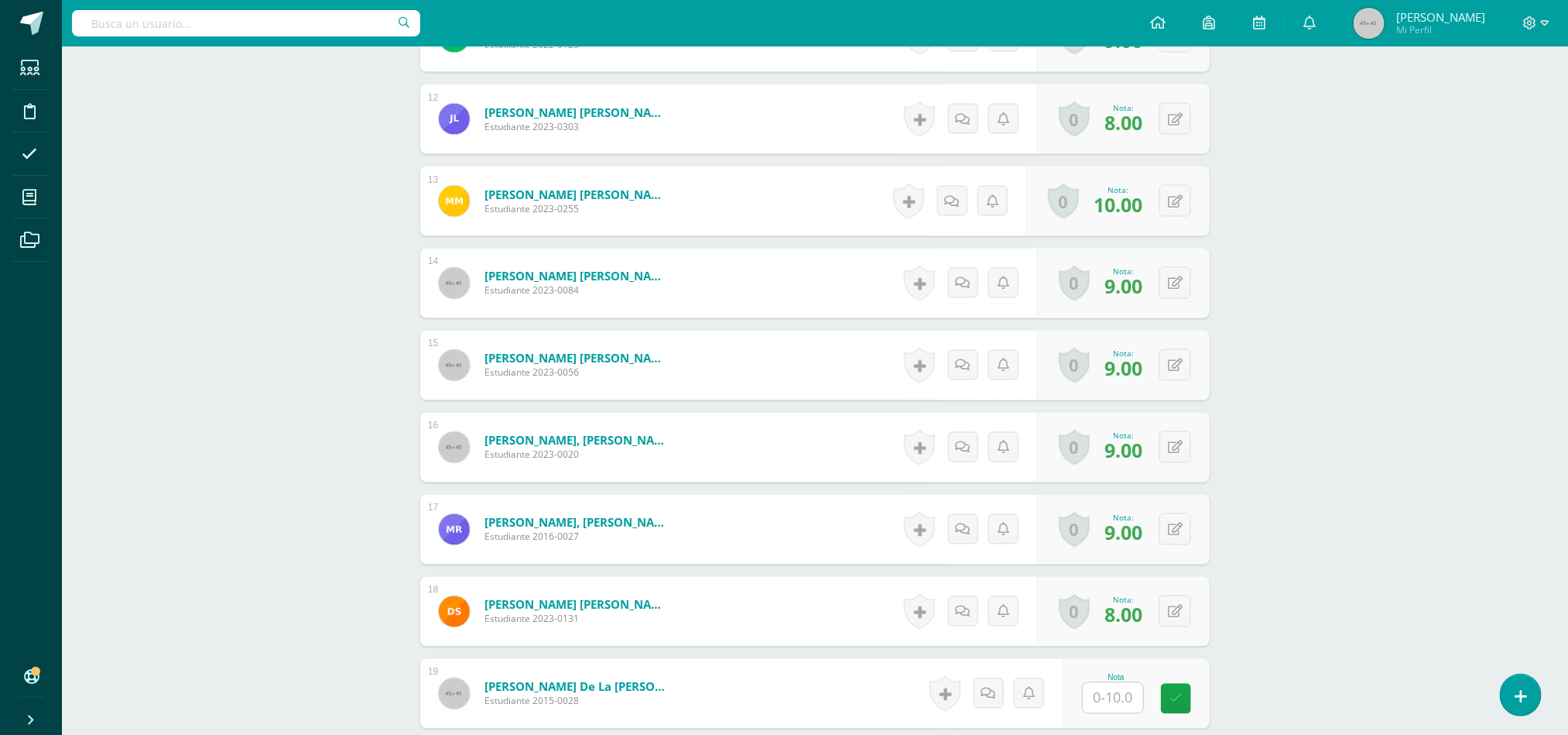
scroll to position [1533, 0]
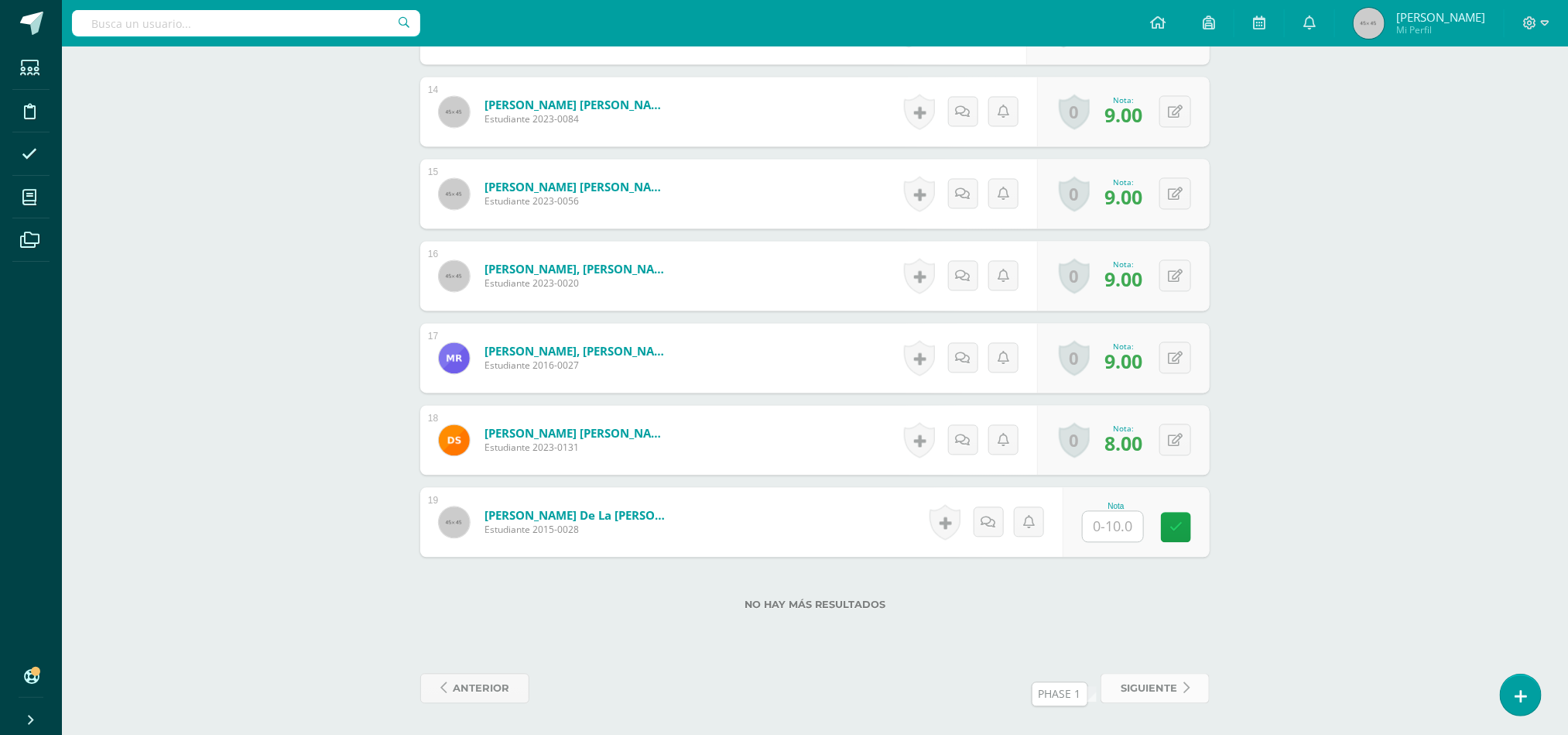
click at [1183, 684] on icon at bounding box center [1186, 688] width 6 height 13
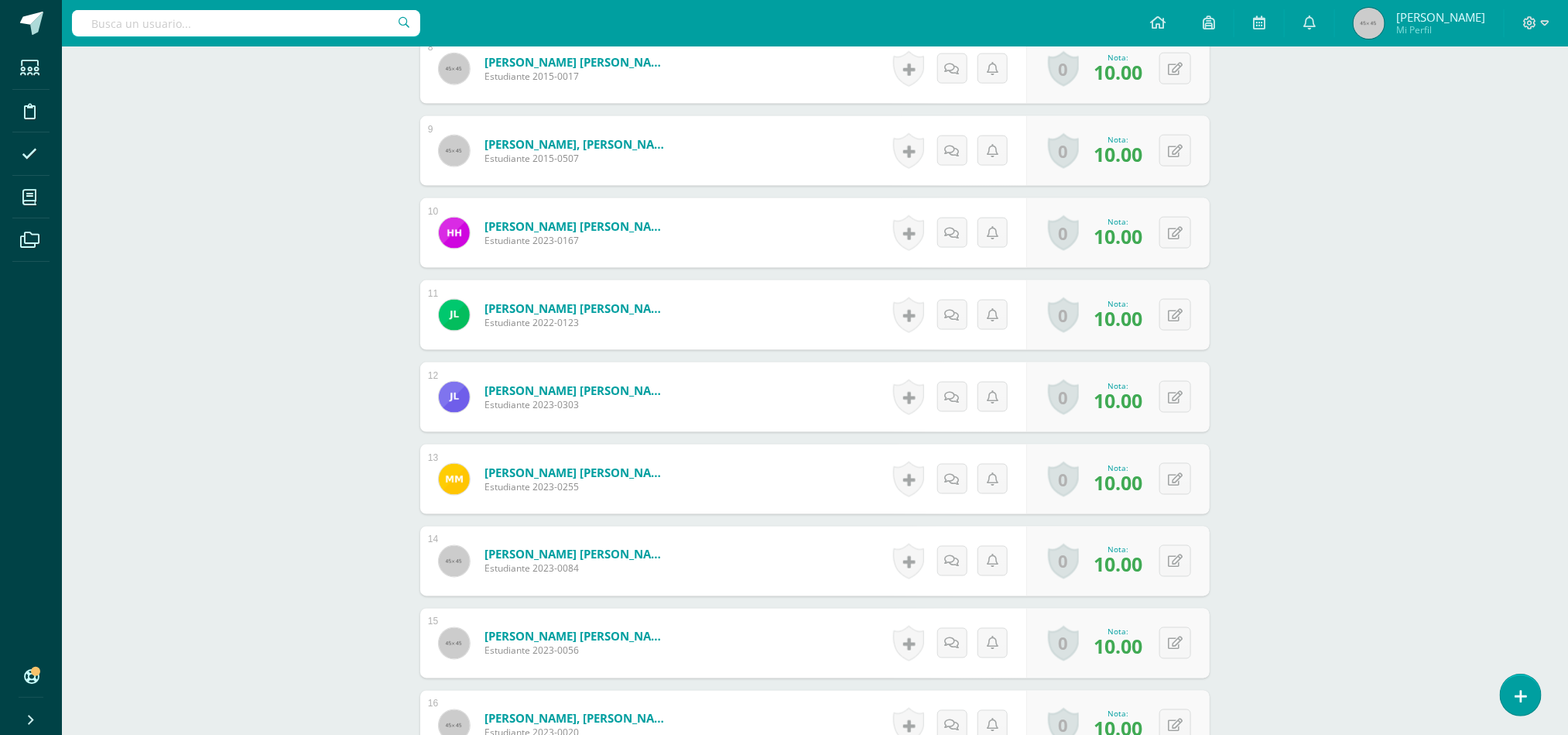
scroll to position [1533, 0]
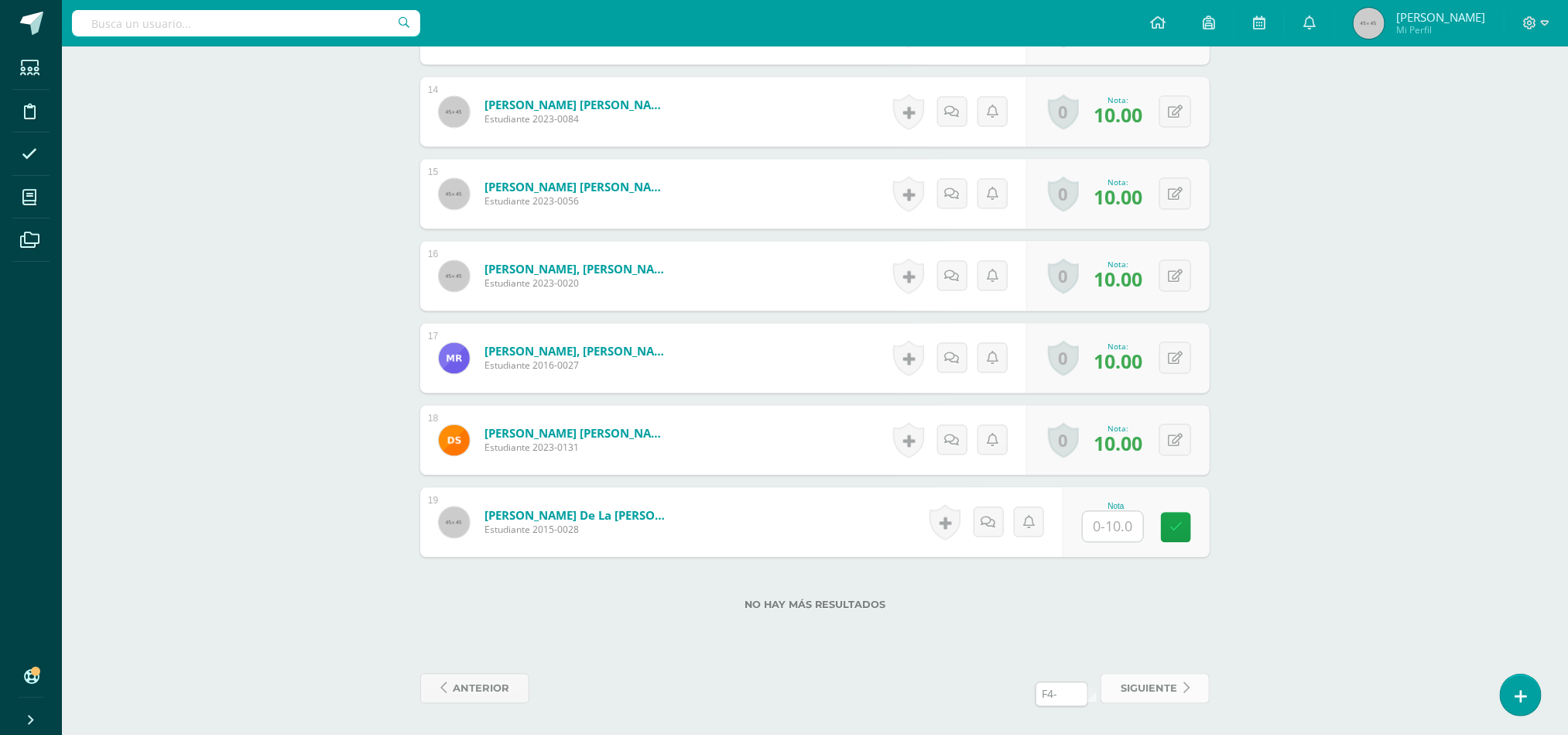
click at [1170, 695] on span "siguiente" at bounding box center [1148, 688] width 57 height 29
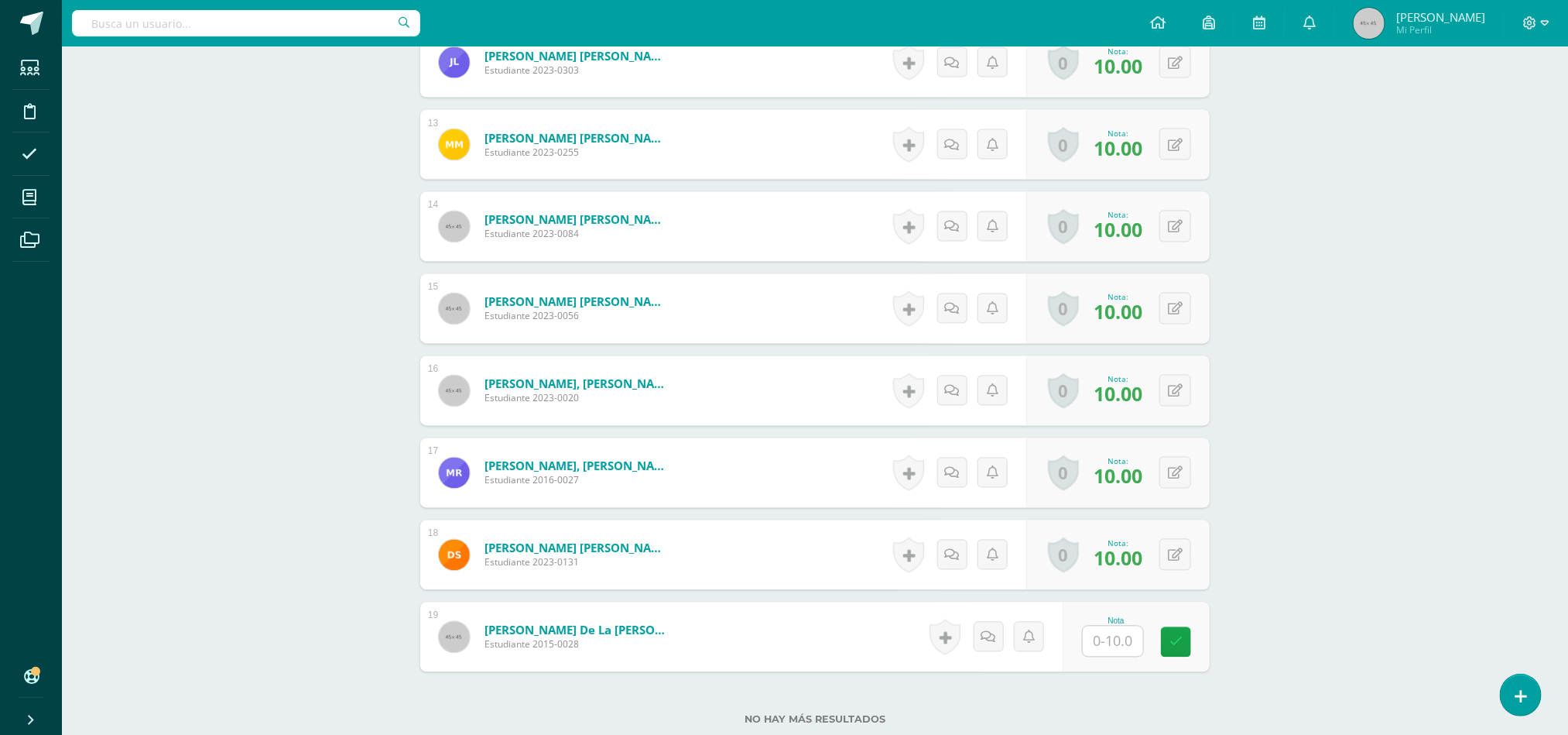
scroll to position [1533, 0]
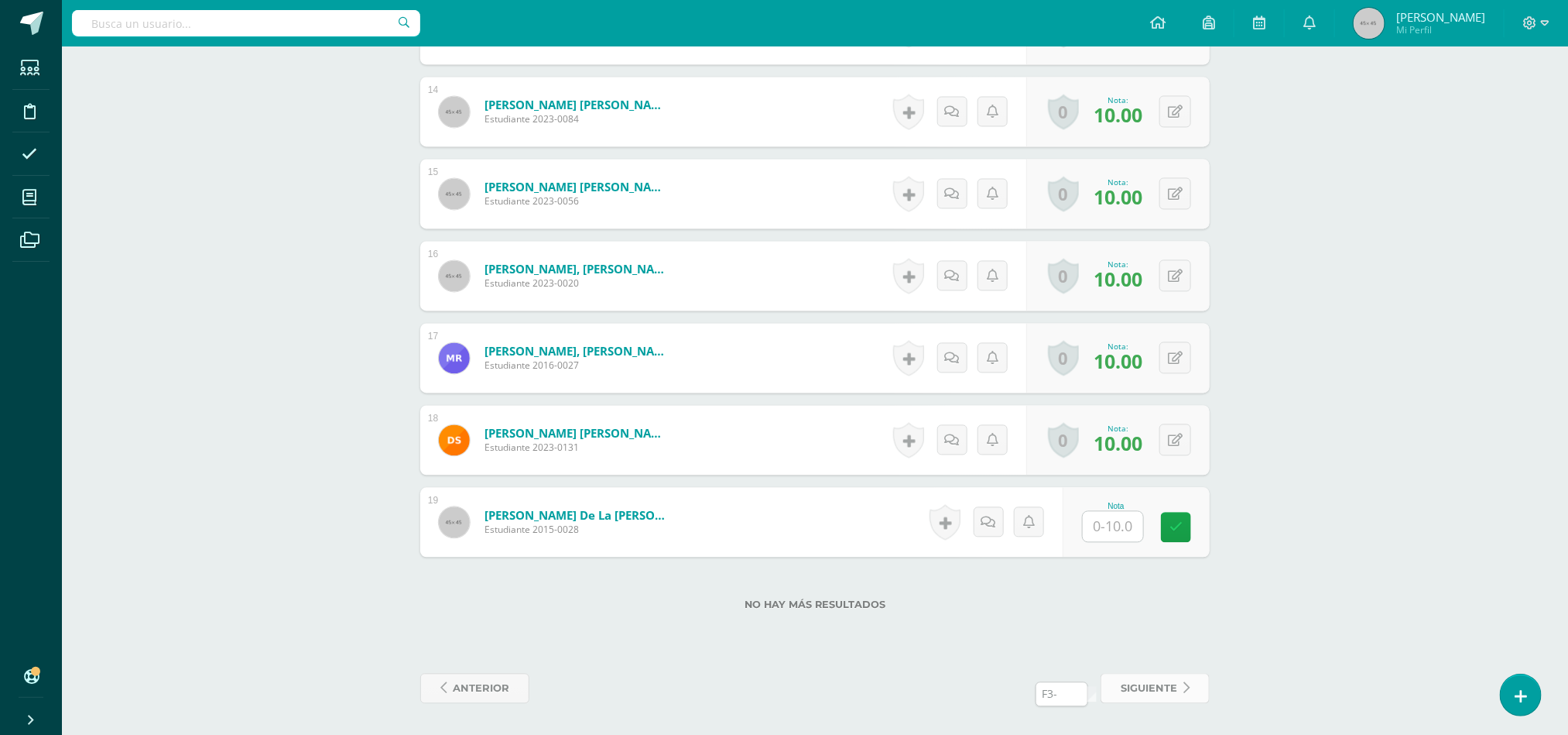
click at [1177, 691] on link "siguiente" at bounding box center [1154, 689] width 109 height 30
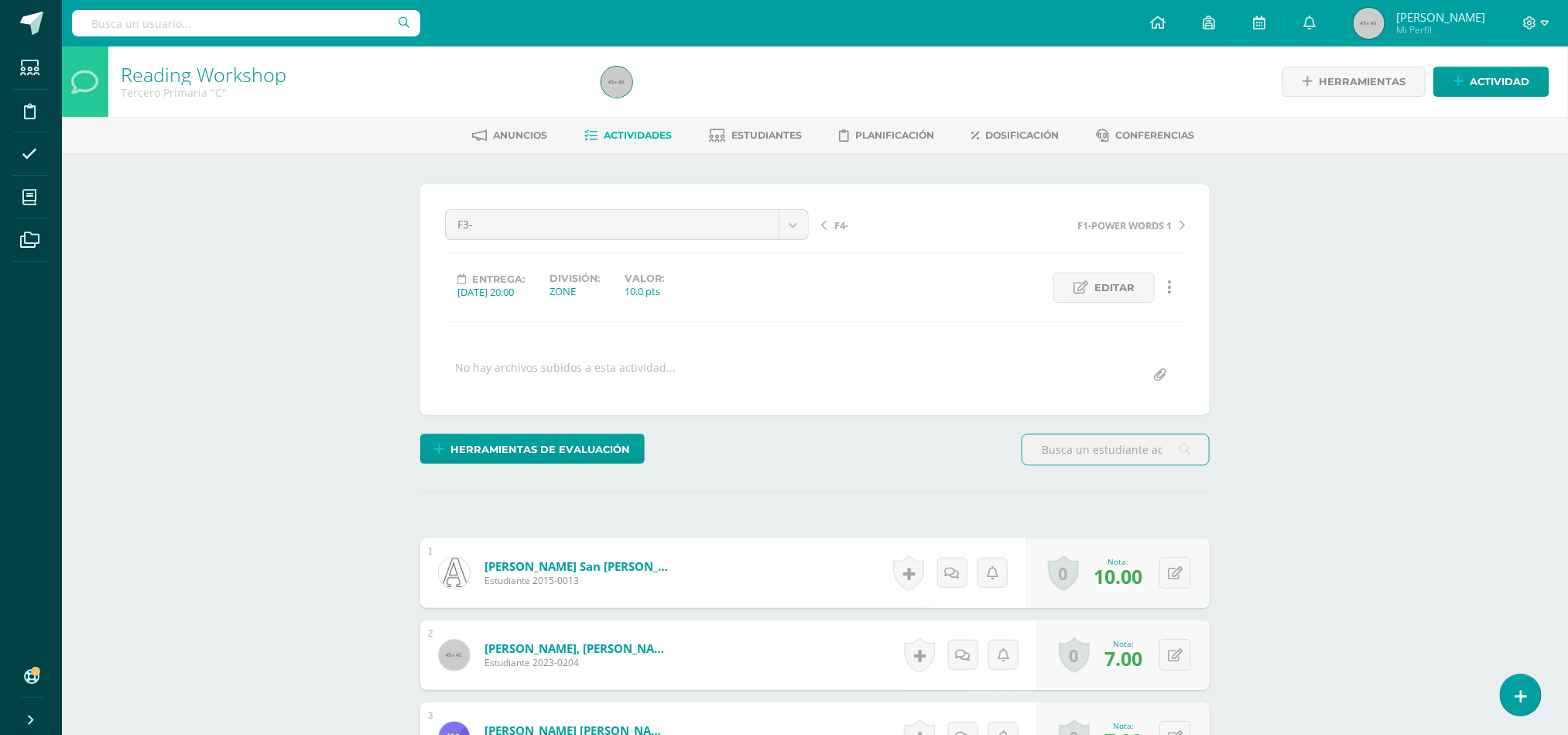
click at [609, 132] on span "Actividades" at bounding box center [639, 135] width 68 height 12
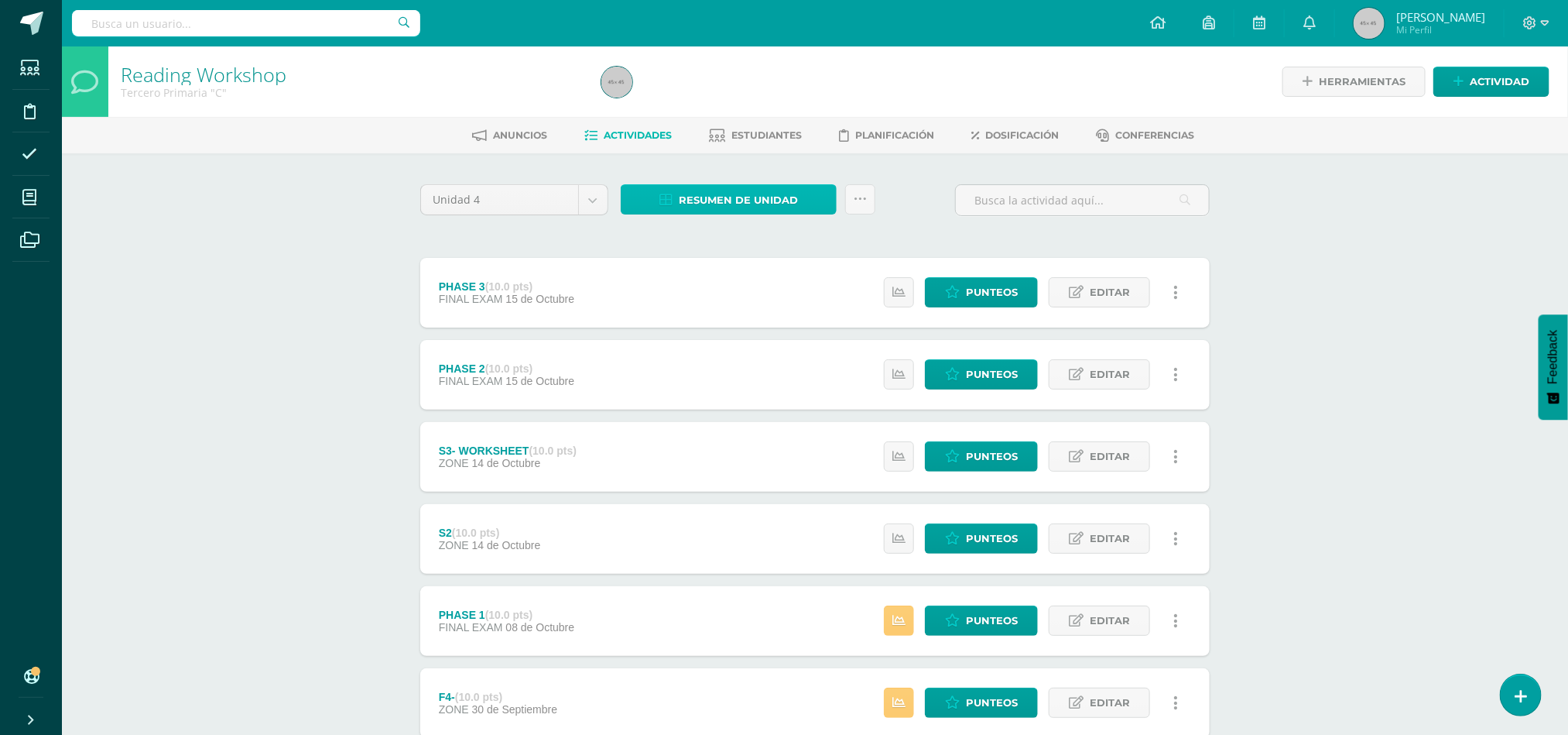
click at [748, 208] on span "Resumen de unidad" at bounding box center [738, 200] width 119 height 29
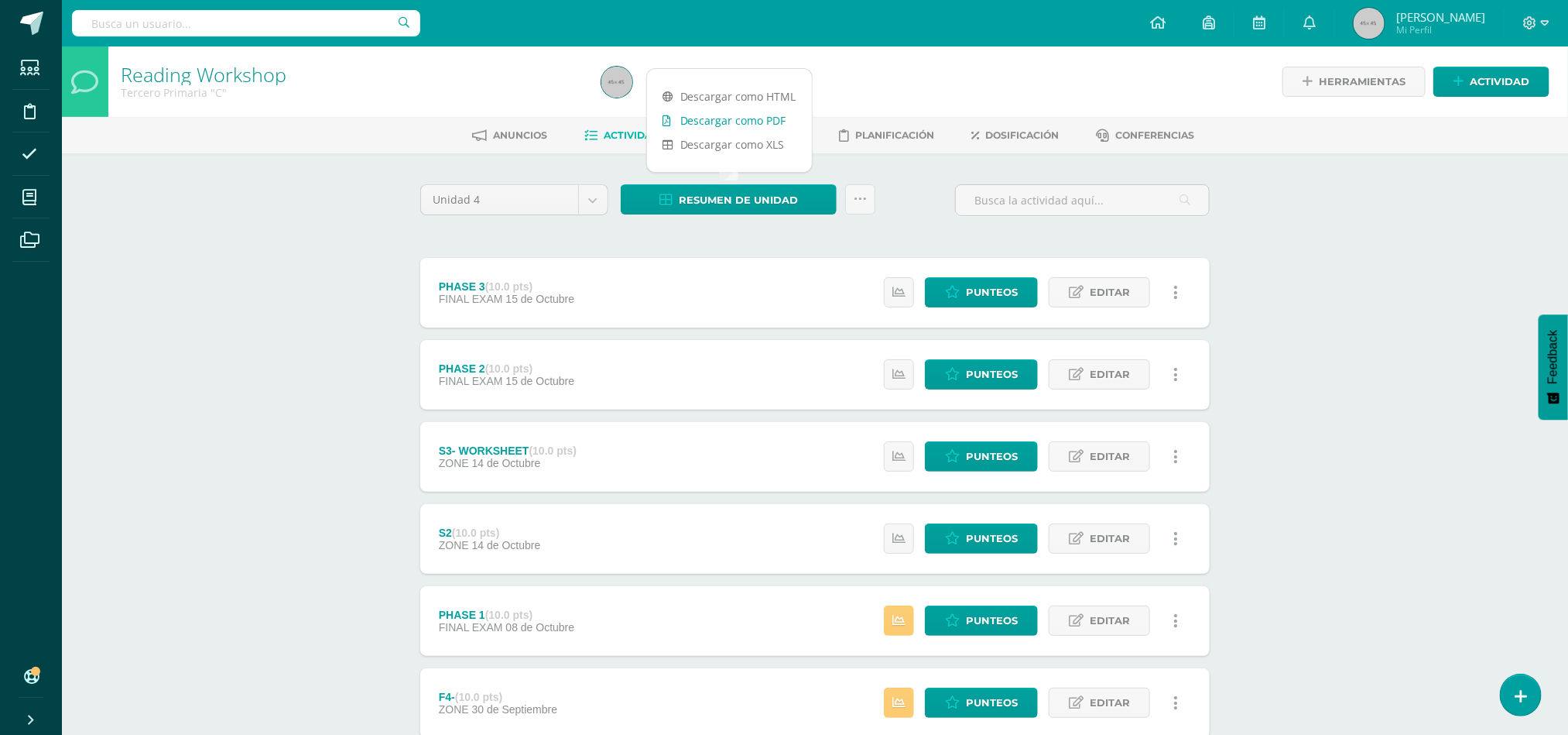
click at [719, 117] on link "Descargar como PDF" at bounding box center [729, 120] width 165 height 24
click at [1035, 44] on div "Configuración Cerrar sesión Isabel Mi Perfil Avisos 346 avisos sin leer Avisos …" at bounding box center [814, 23] width 1506 height 46
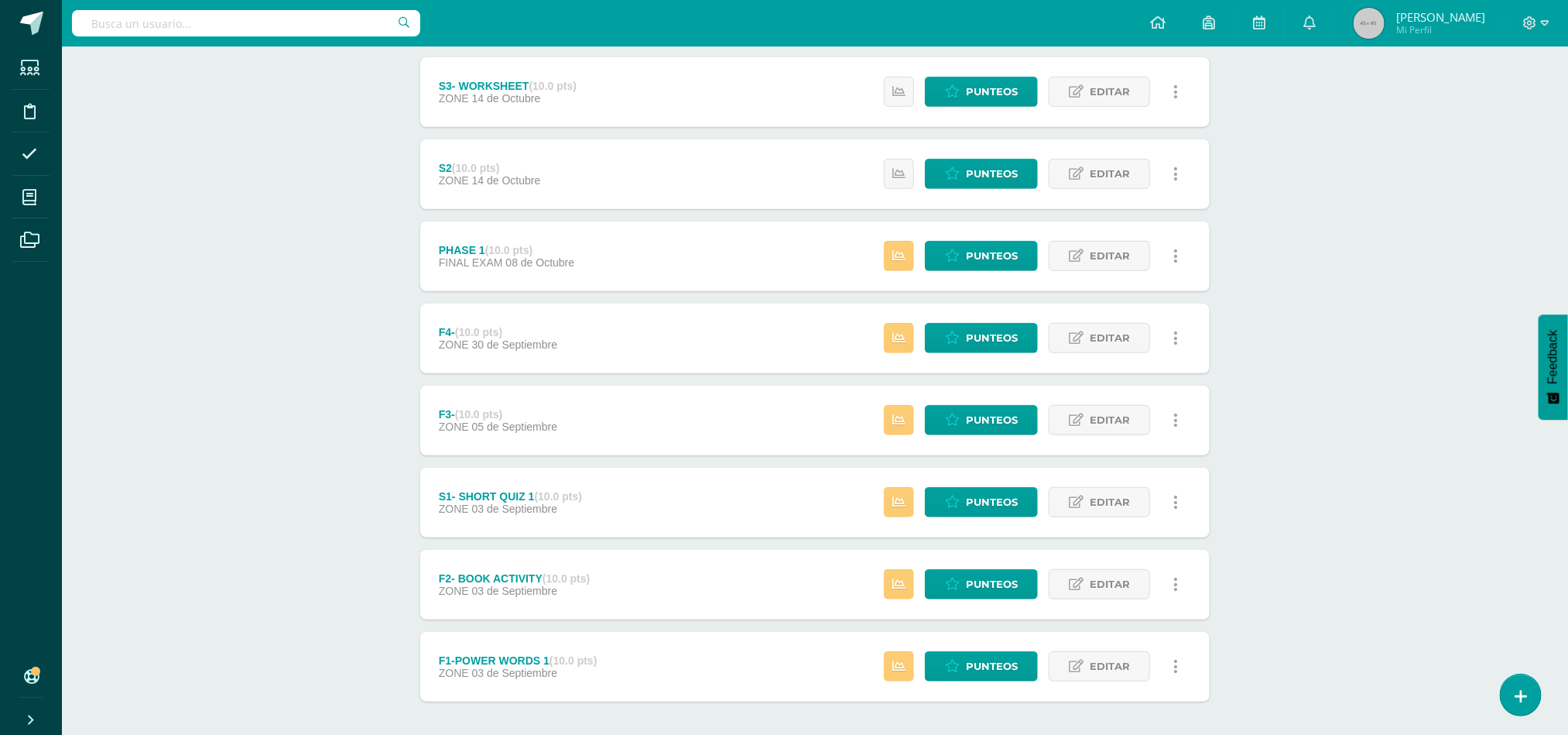
scroll to position [288, 0]
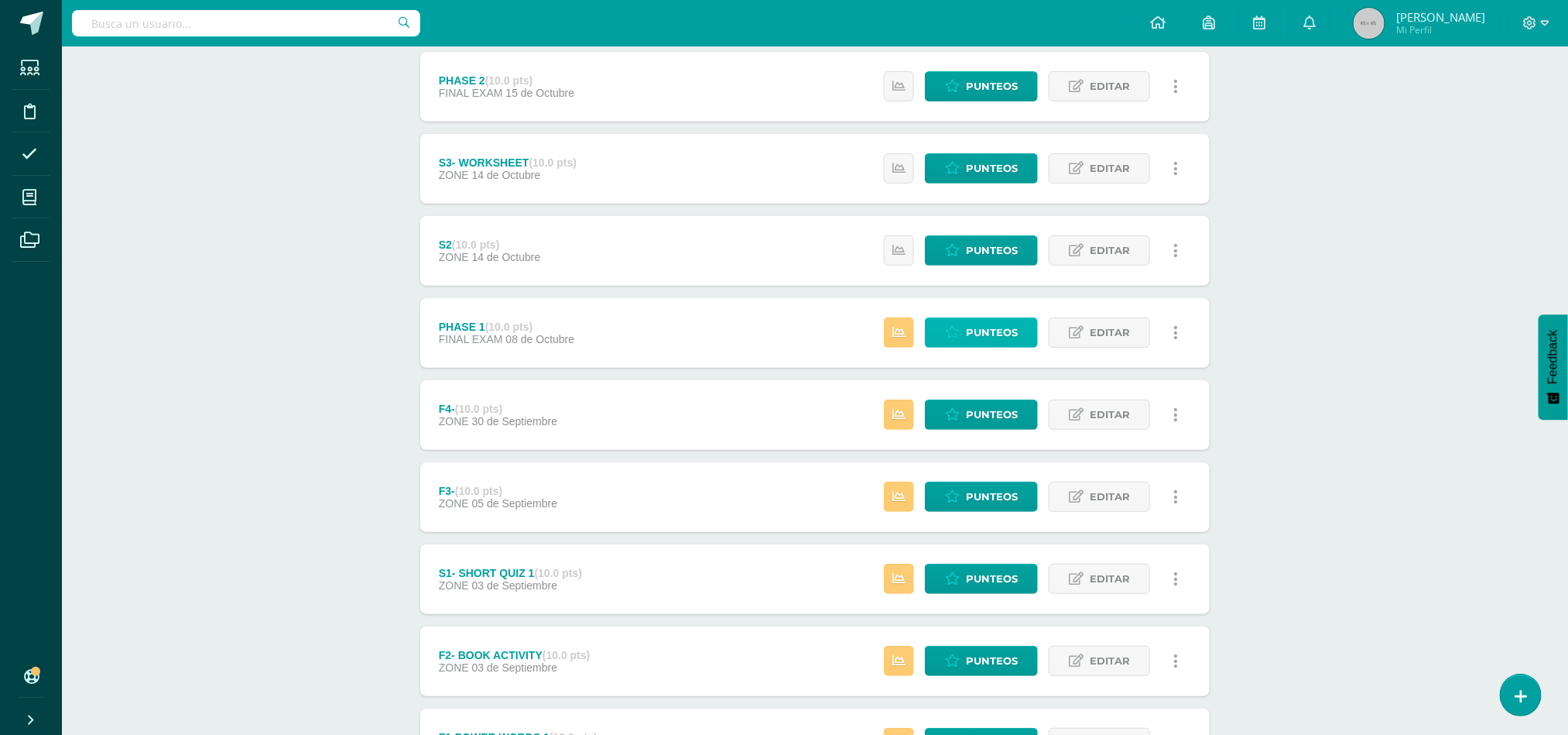
click at [994, 325] on span "Punteos" at bounding box center [991, 332] width 52 height 29
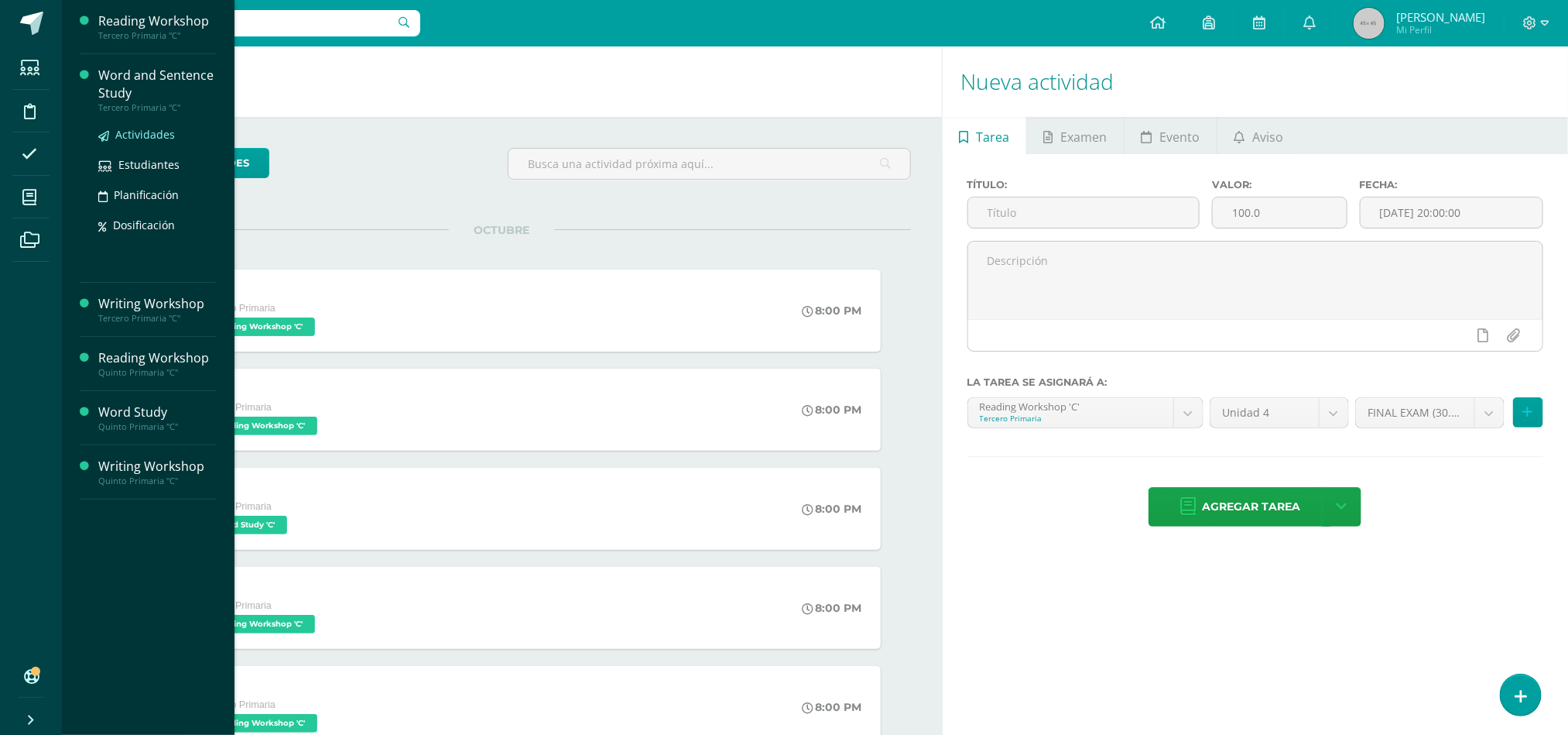
click at [139, 142] on link "Actividades" at bounding box center [157, 134] width 118 height 18
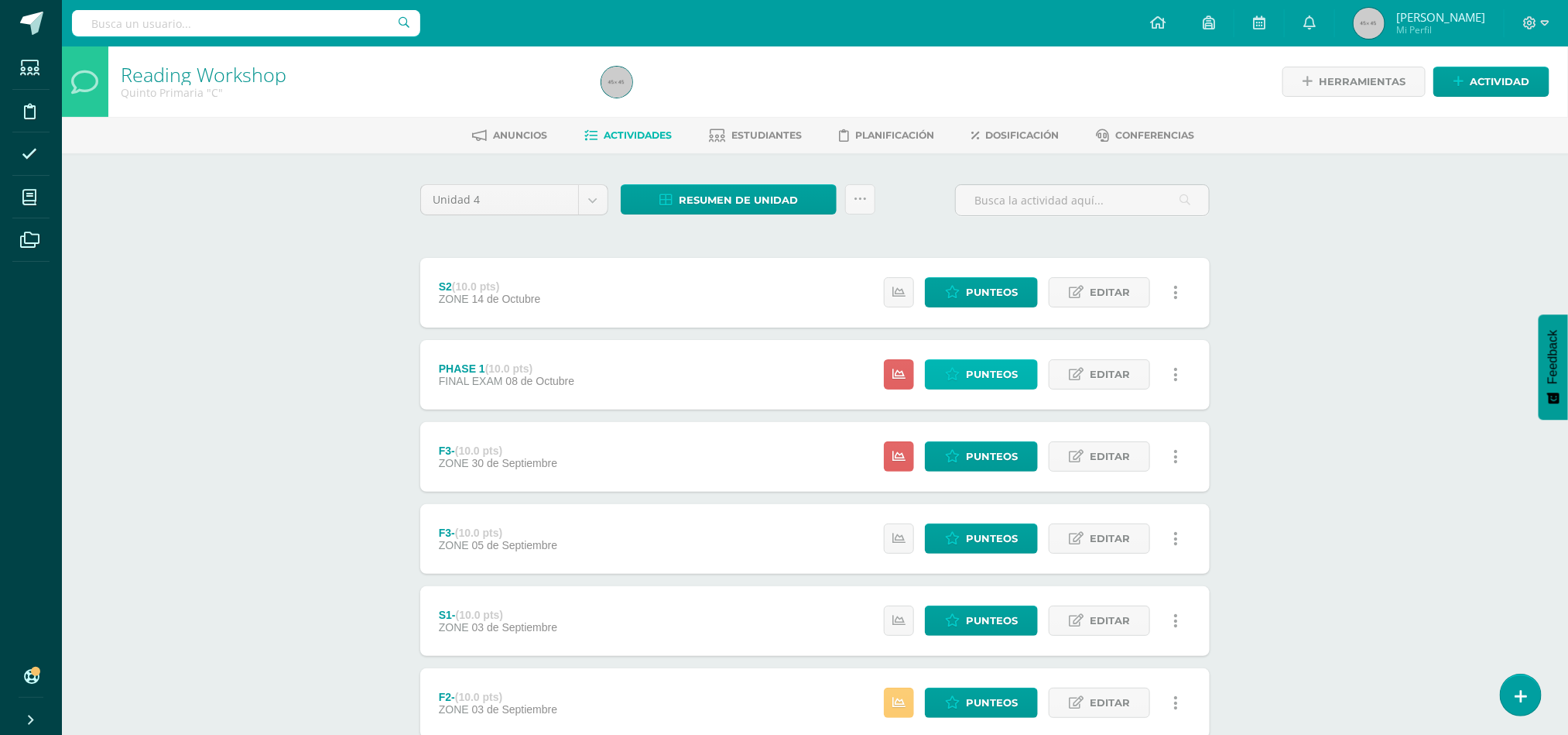
click at [954, 388] on link "Punteos" at bounding box center [980, 374] width 113 height 30
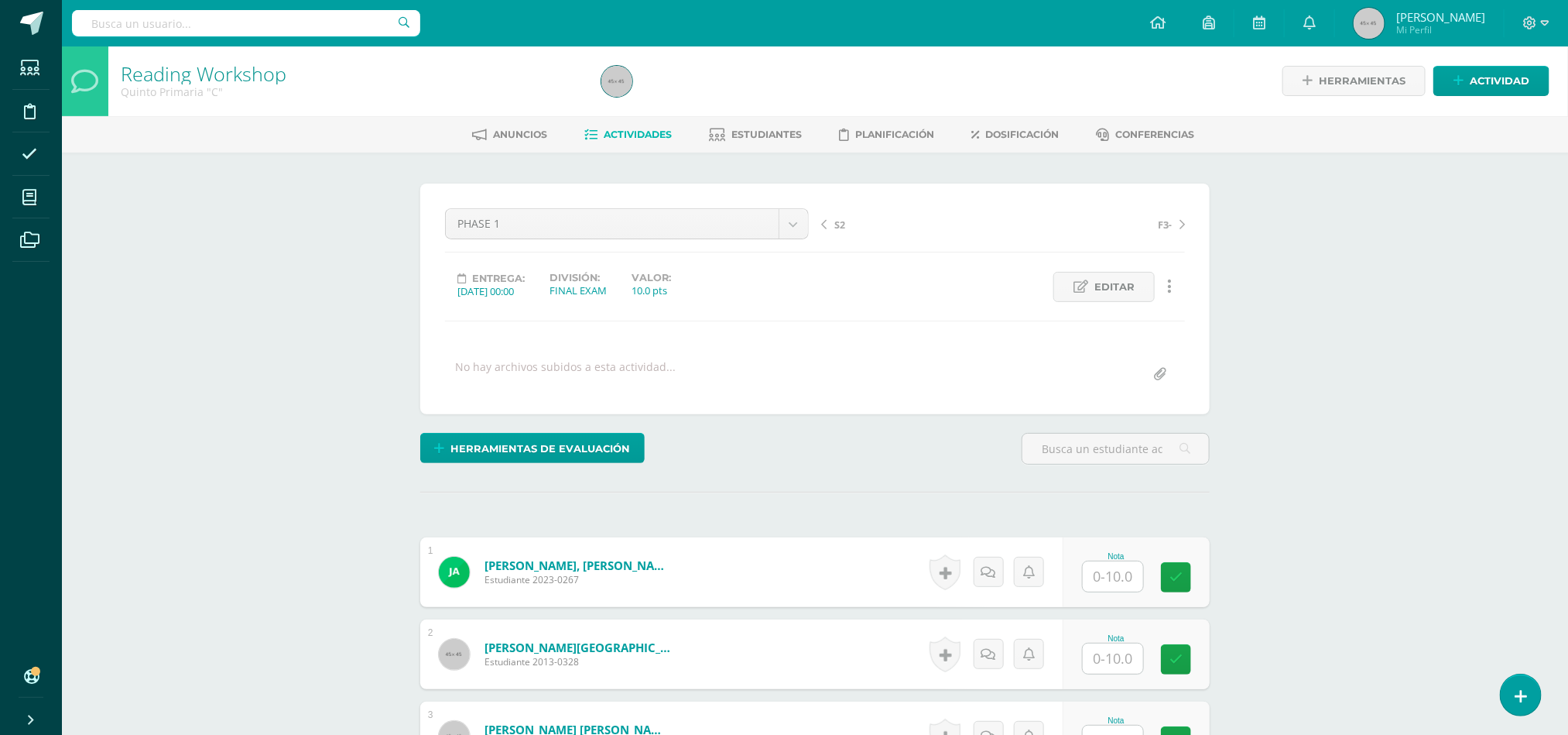
scroll to position [2, 0]
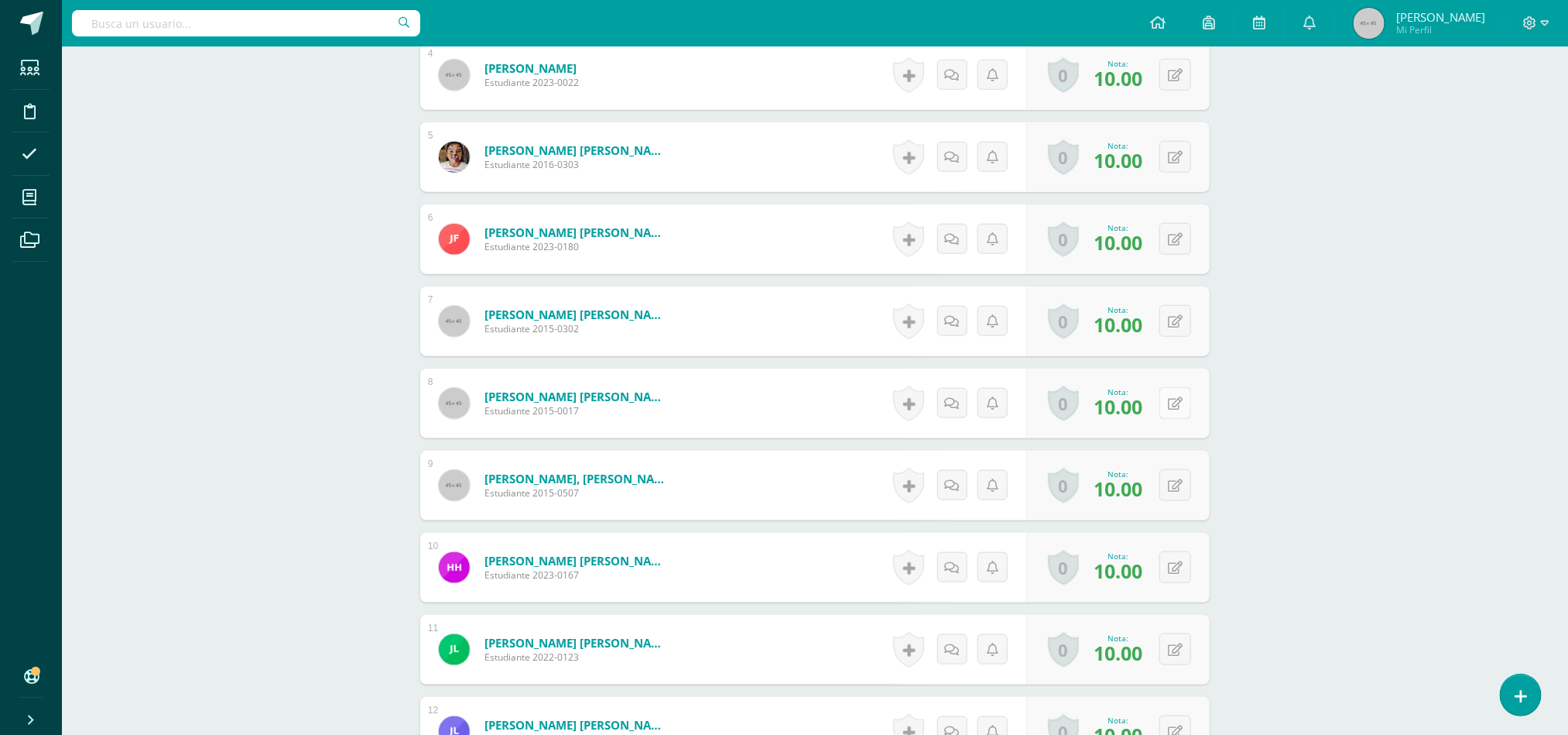
scroll to position [746, 0]
click at [1169, 410] on button at bounding box center [1185, 402] width 33 height 33
type input "7"
click at [1145, 404] on icon at bounding box center [1144, 406] width 14 height 13
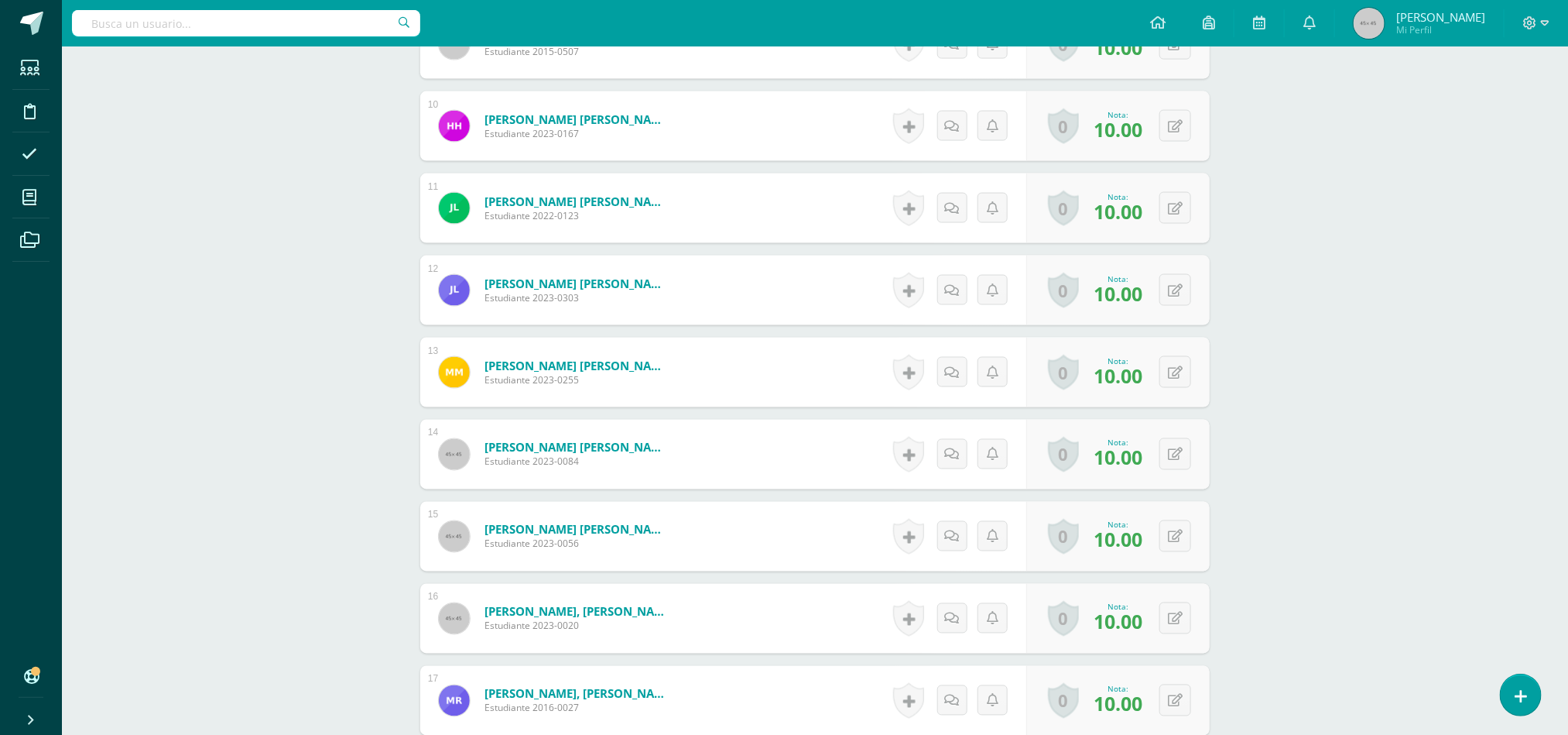
scroll to position [1533, 0]
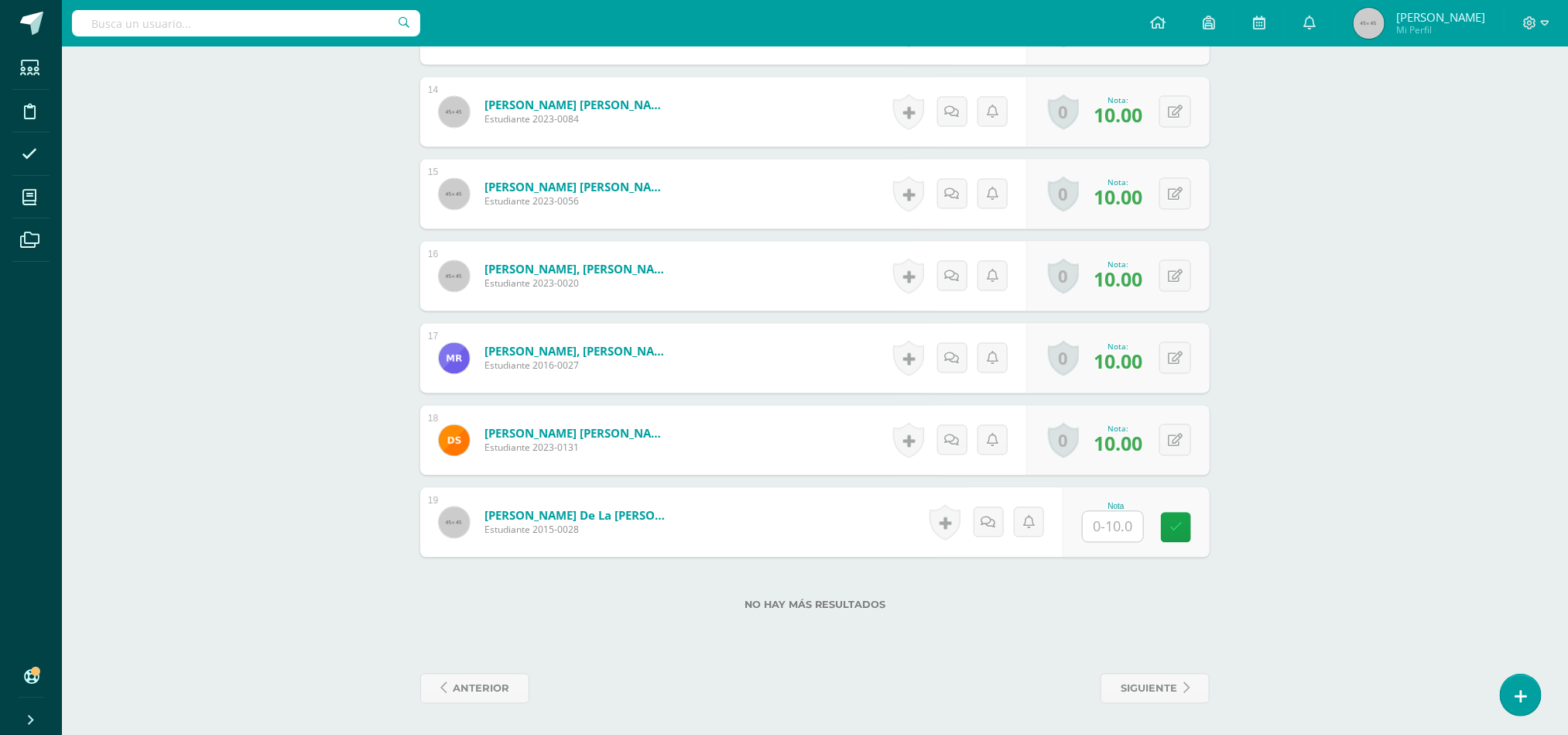
click at [1191, 458] on div "0 Logros Logros obtenidos Aún no hay logros agregados Nota: 10.00" at bounding box center [1118, 441] width 184 height 70
click at [1184, 451] on button at bounding box center [1175, 440] width 32 height 32
type input "7"
click at [1140, 444] on icon at bounding box center [1144, 445] width 14 height 13
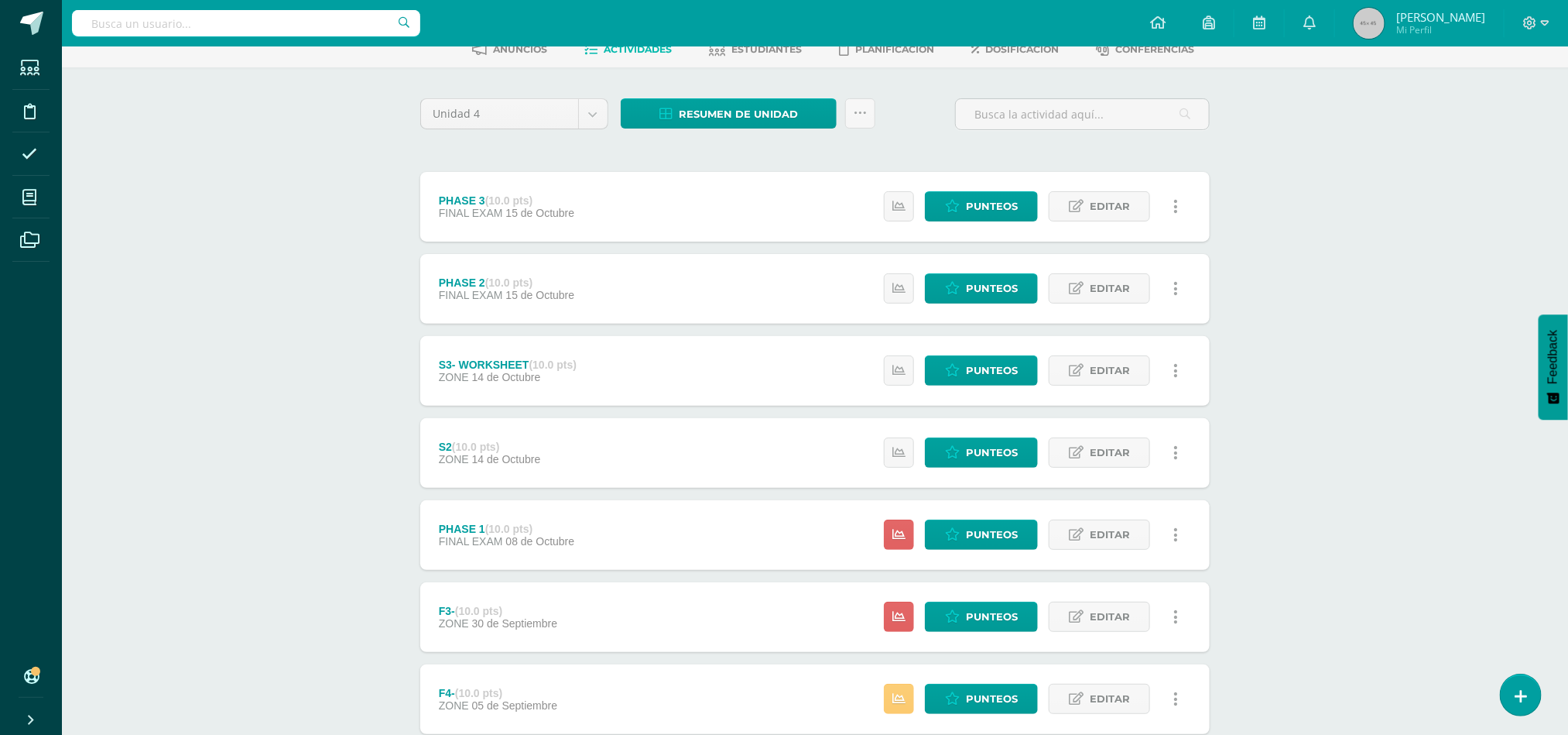
scroll to position [100, 0]
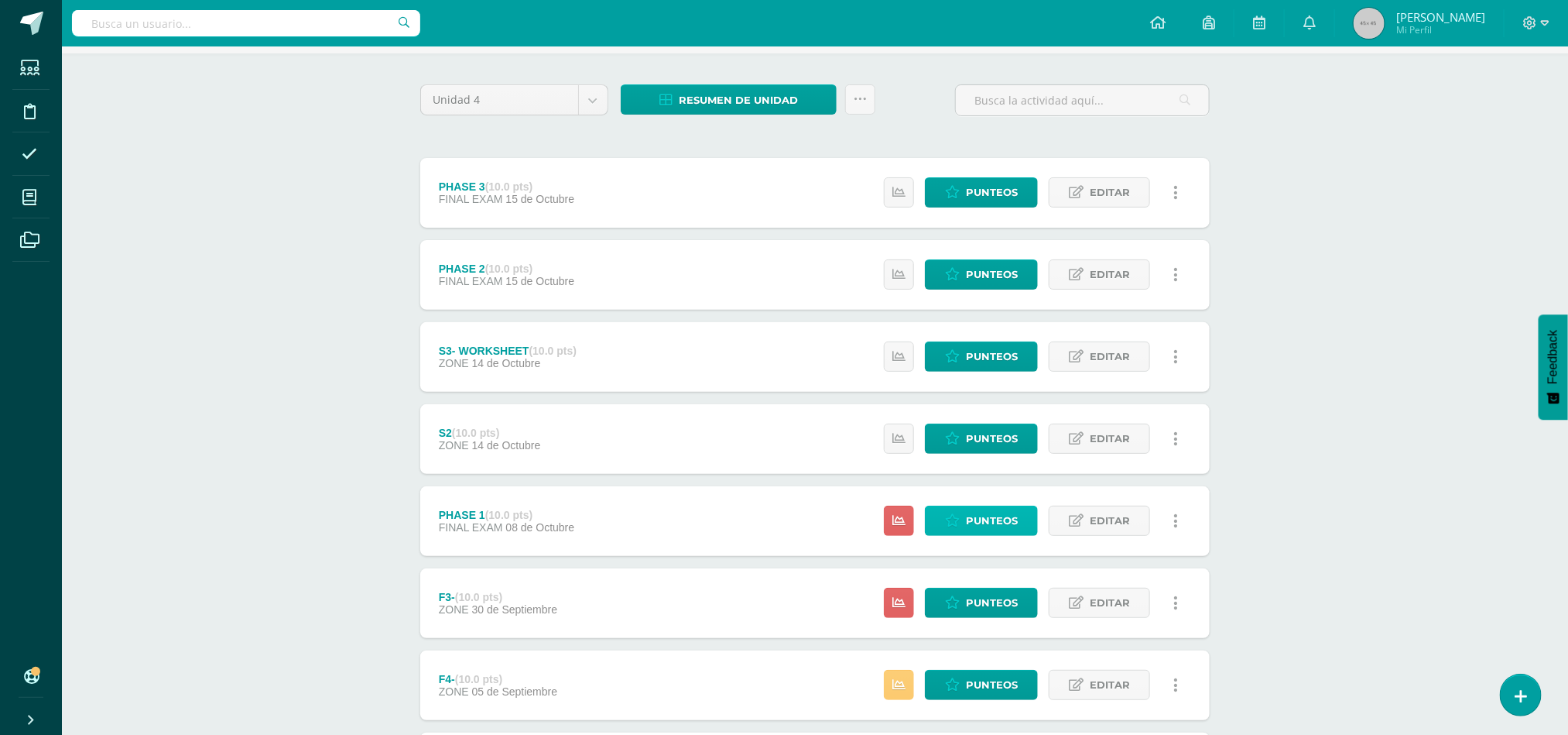
click at [972, 523] on span "Punteos" at bounding box center [991, 520] width 52 height 29
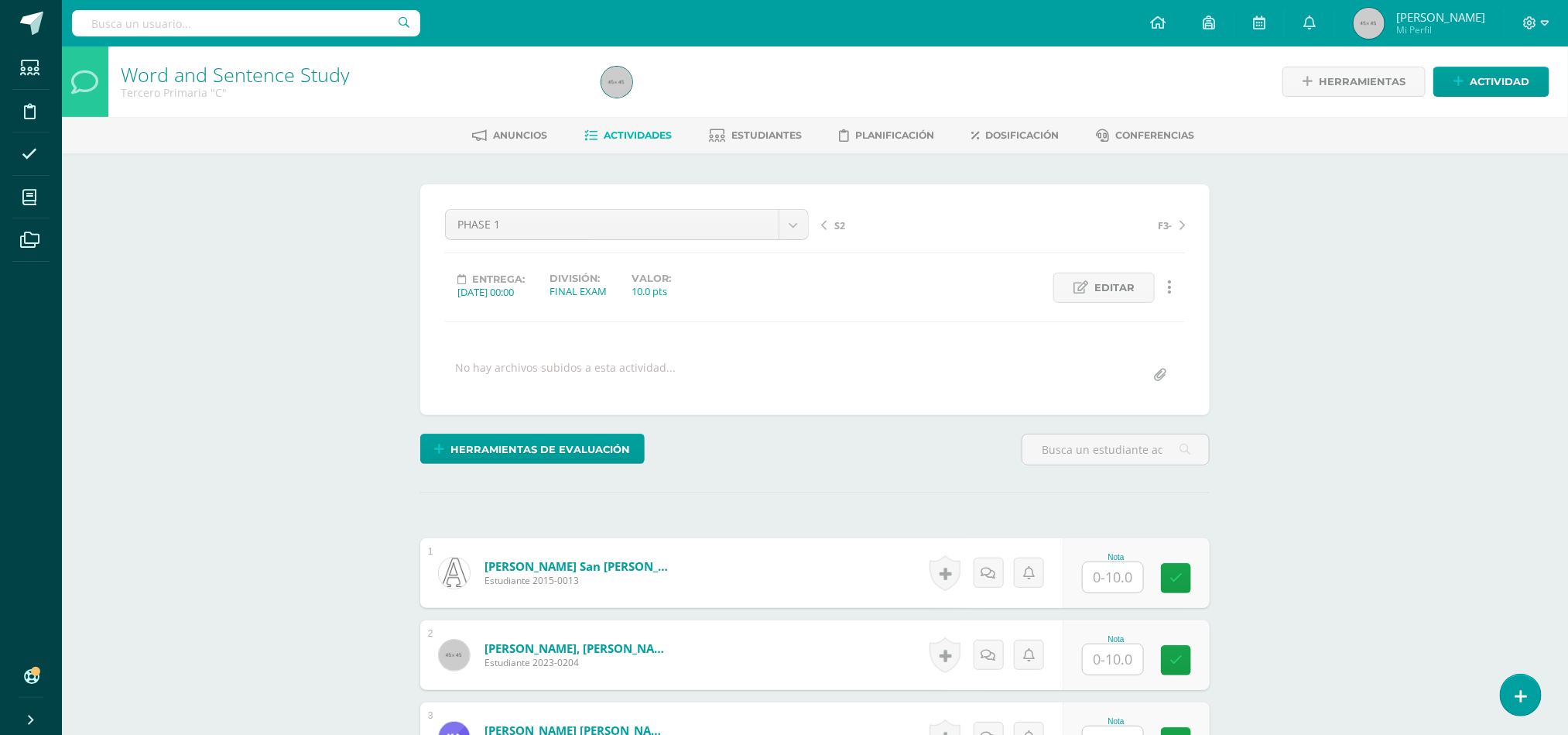
scroll to position [1, 0]
click at [1126, 584] on input "text" at bounding box center [1112, 576] width 60 height 30
type input "10"
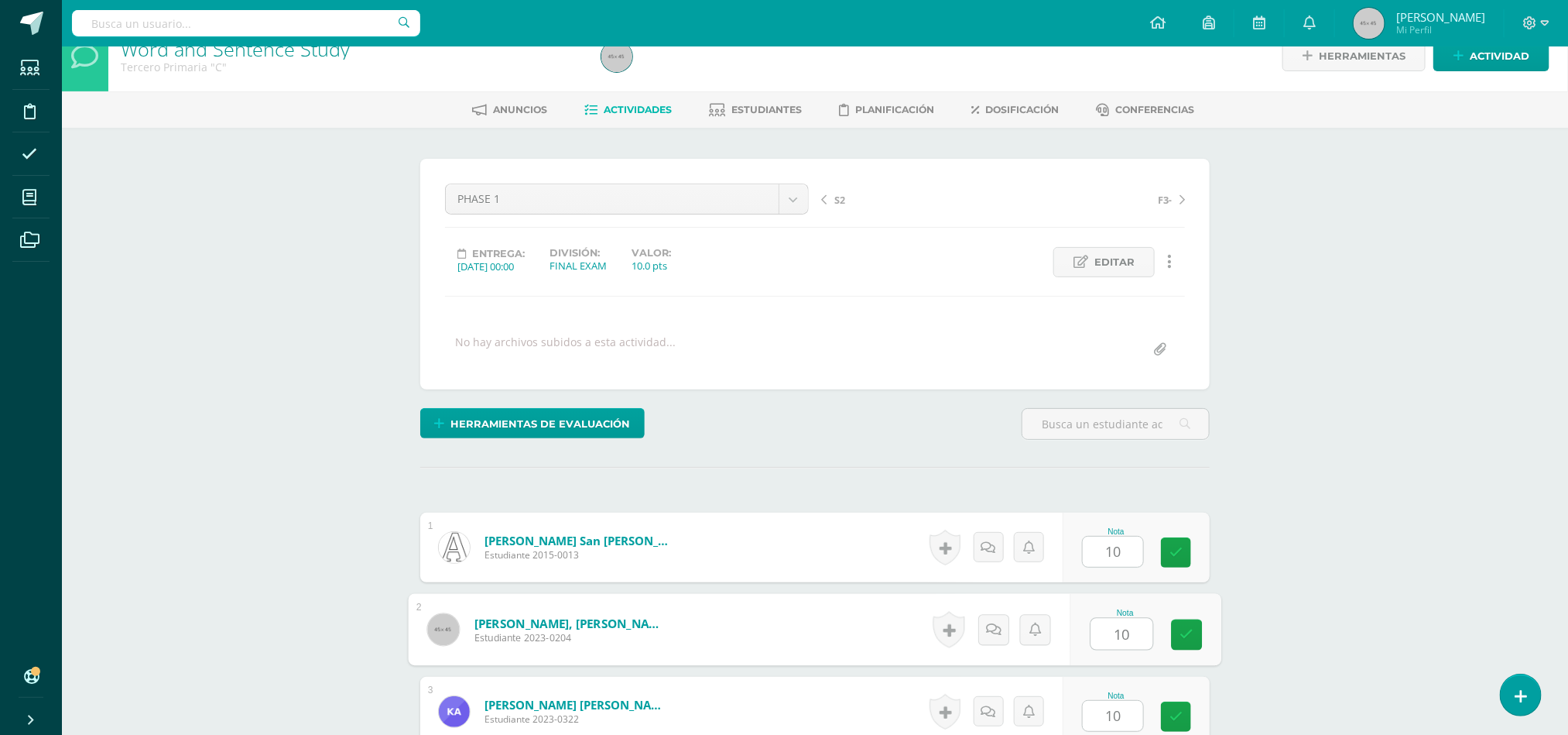
type input "10"
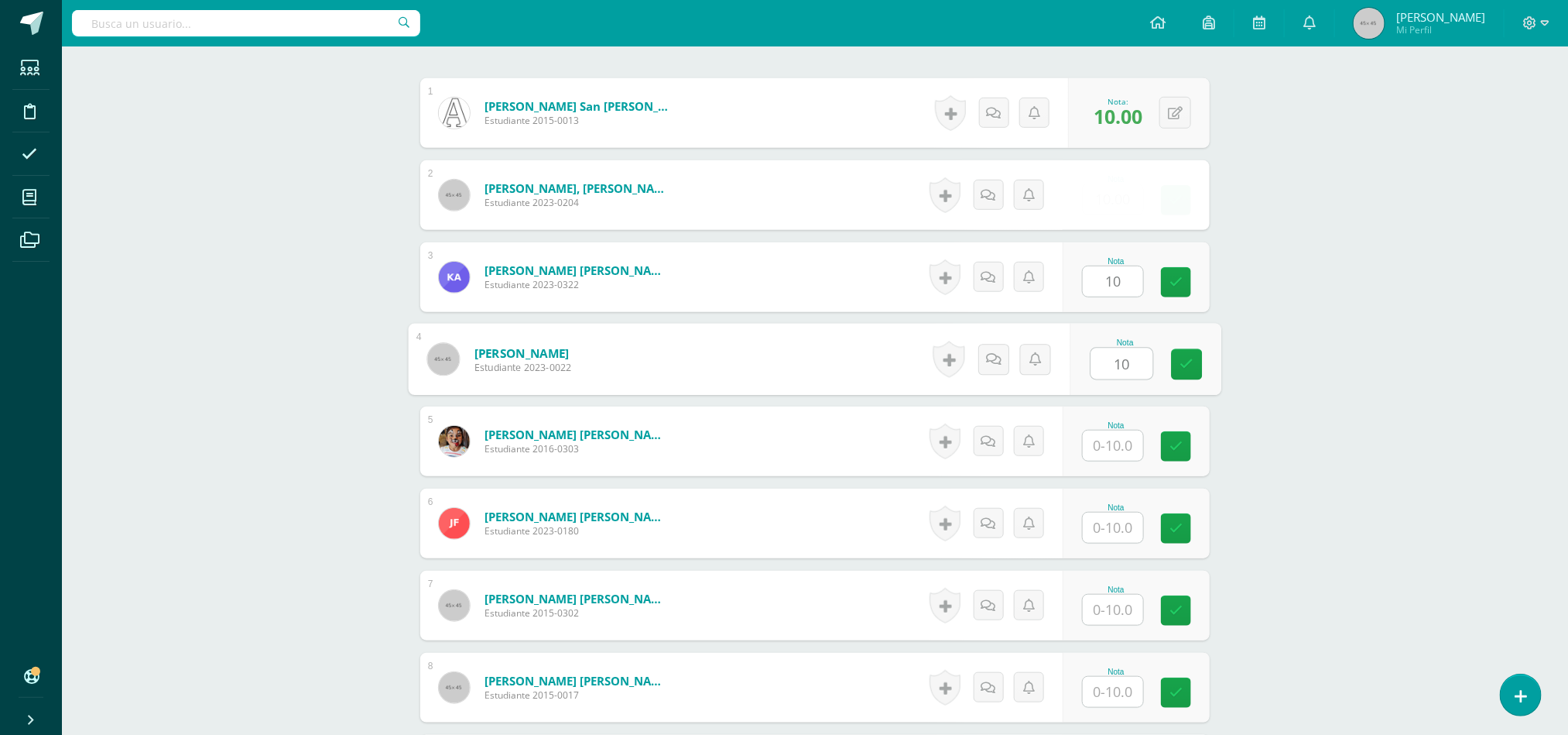
type input "10"
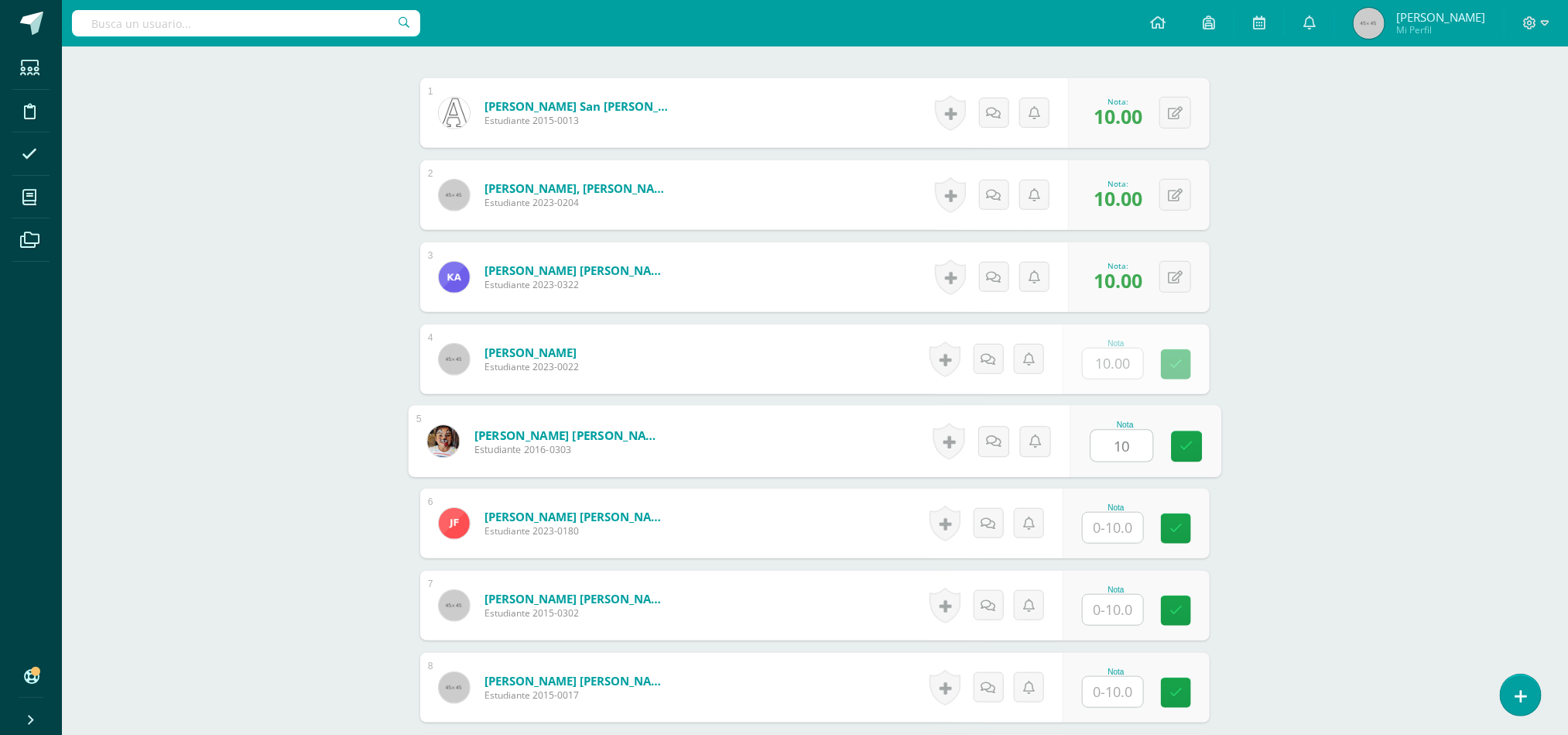
type input "10"
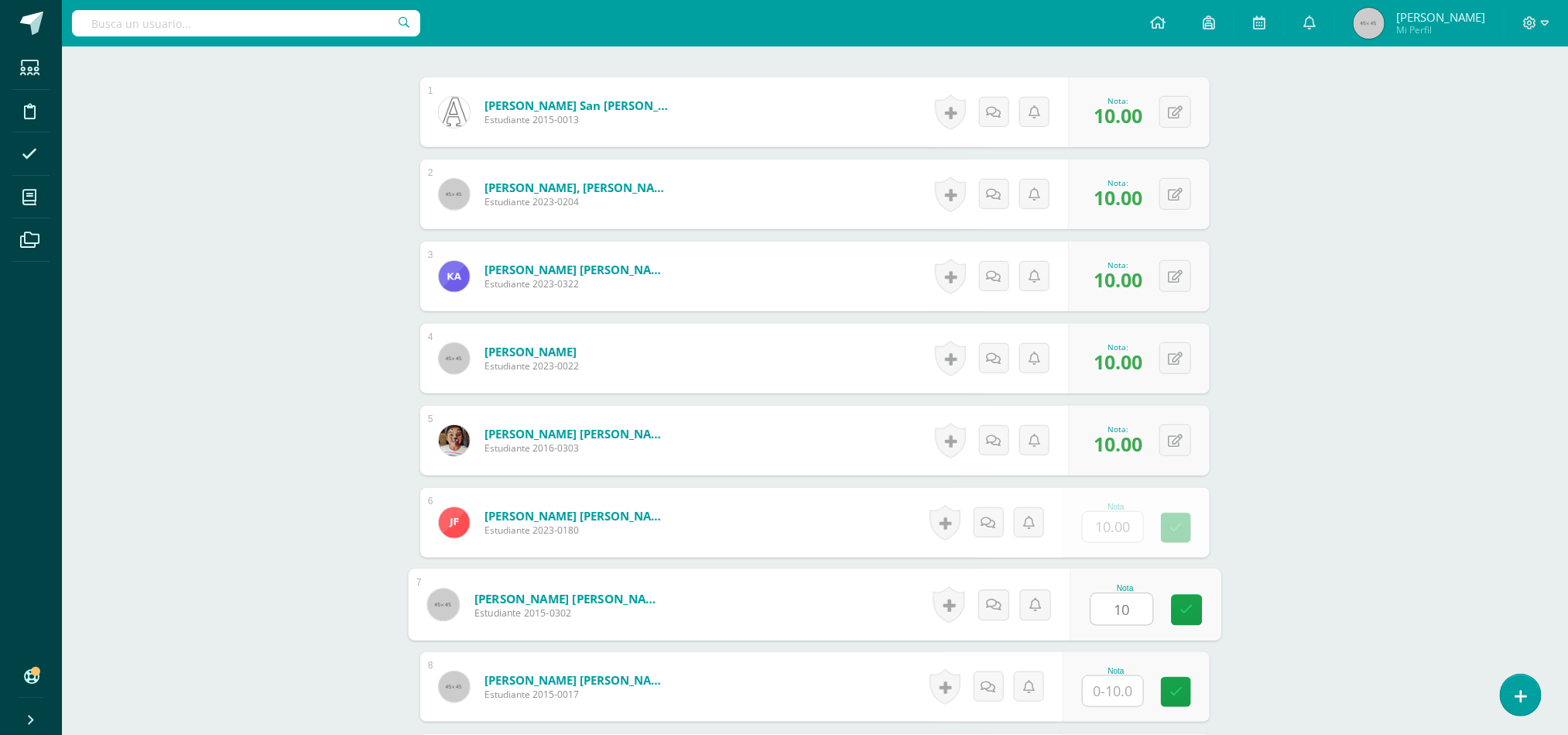
type input "10"
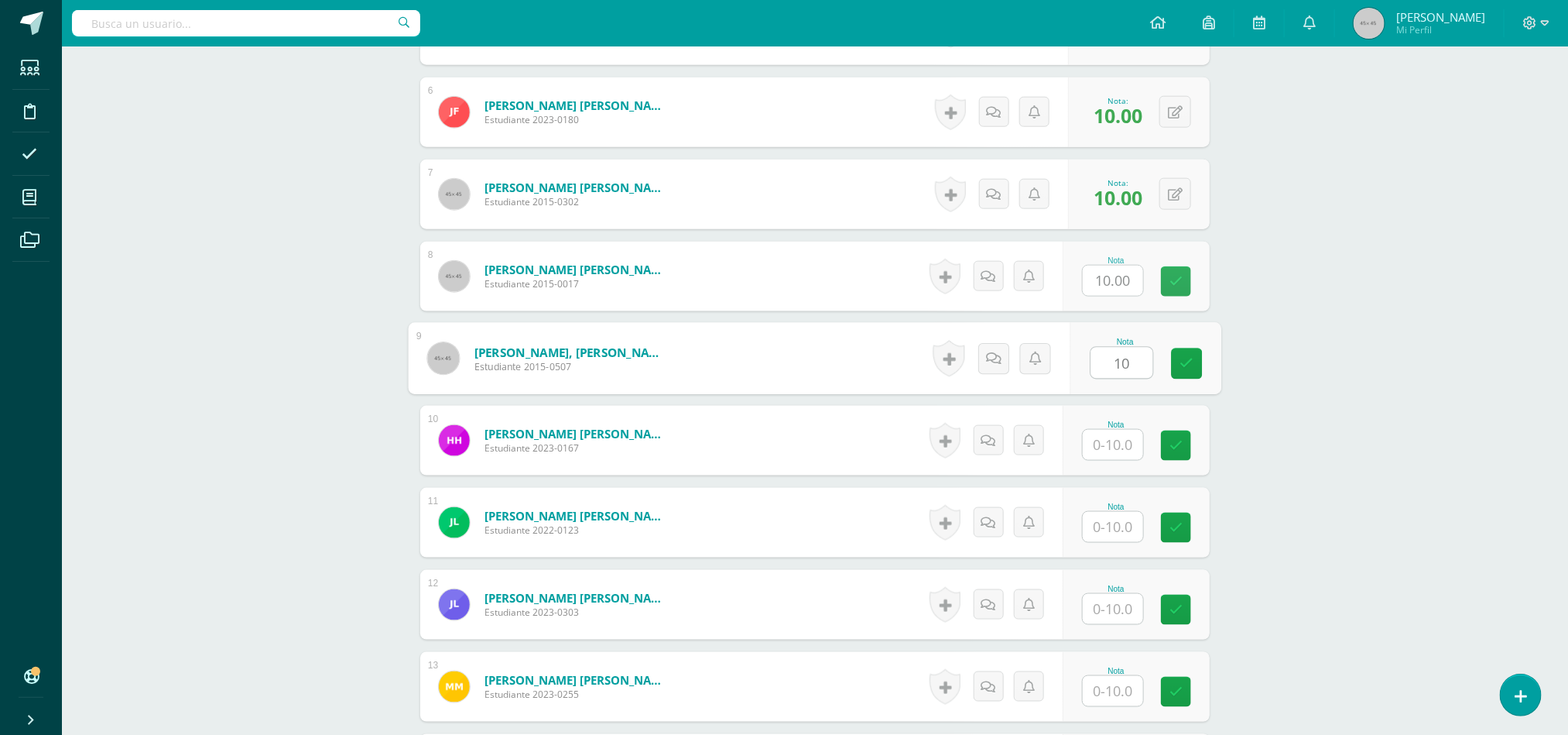
type input "10"
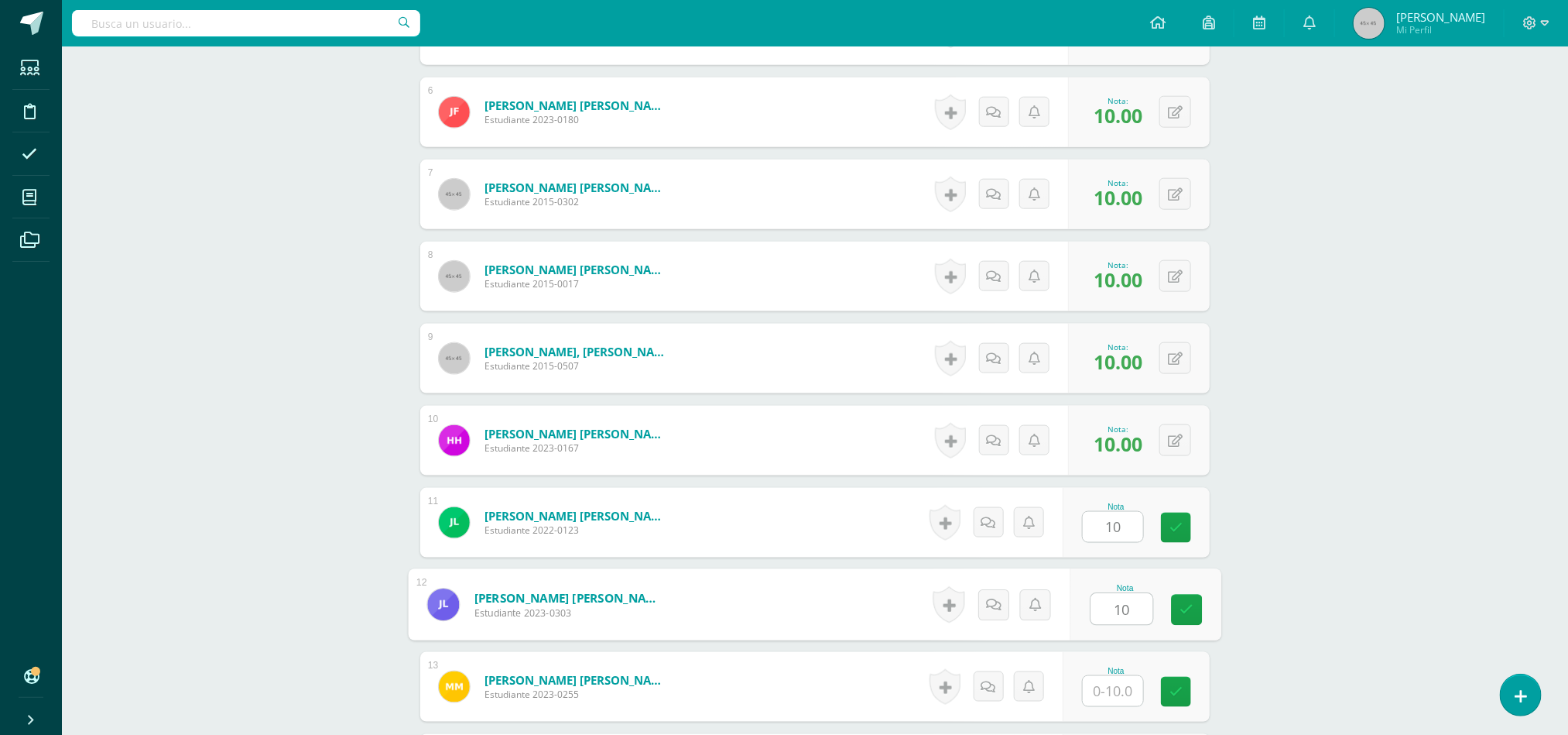
type input "10"
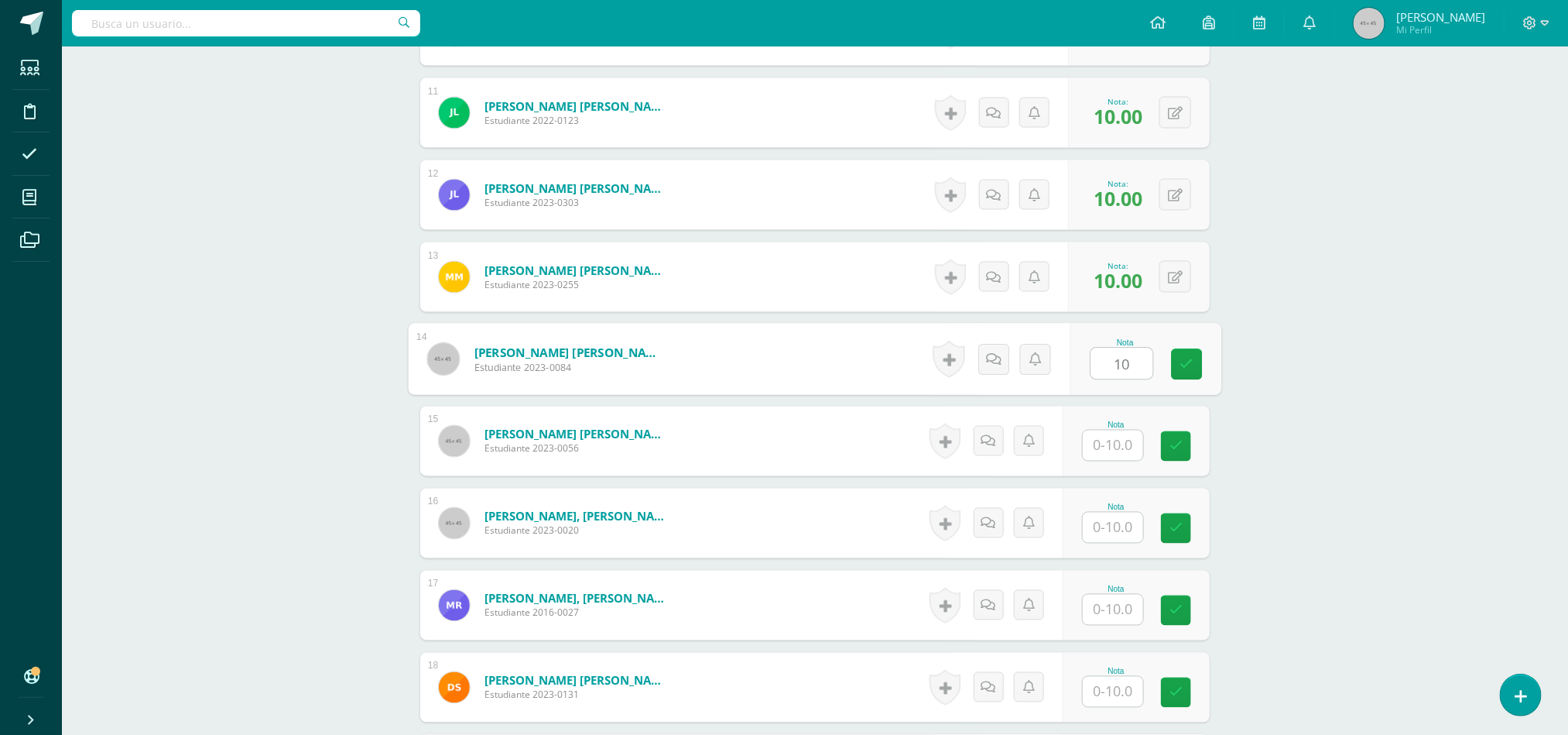
type input "10"
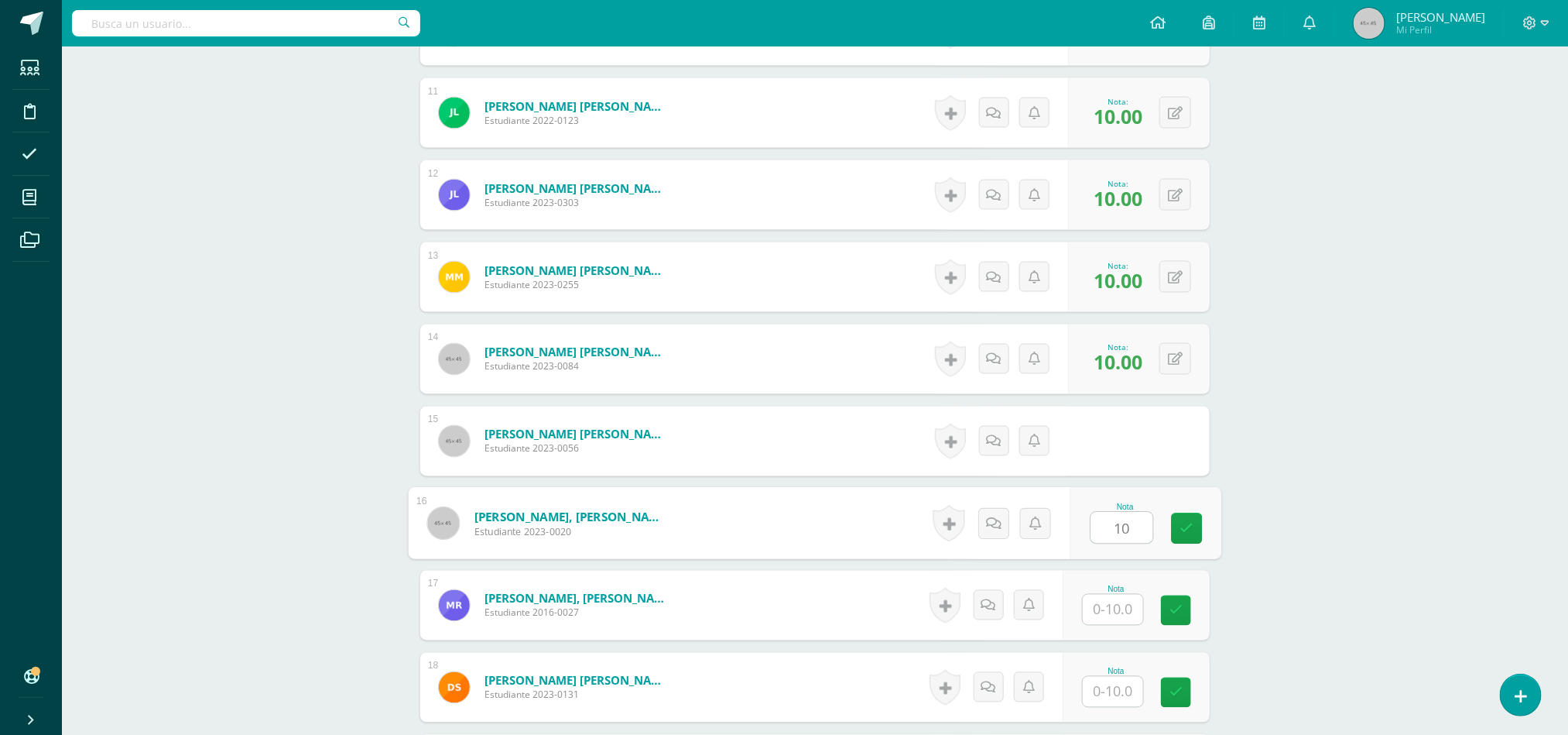
type input "10"
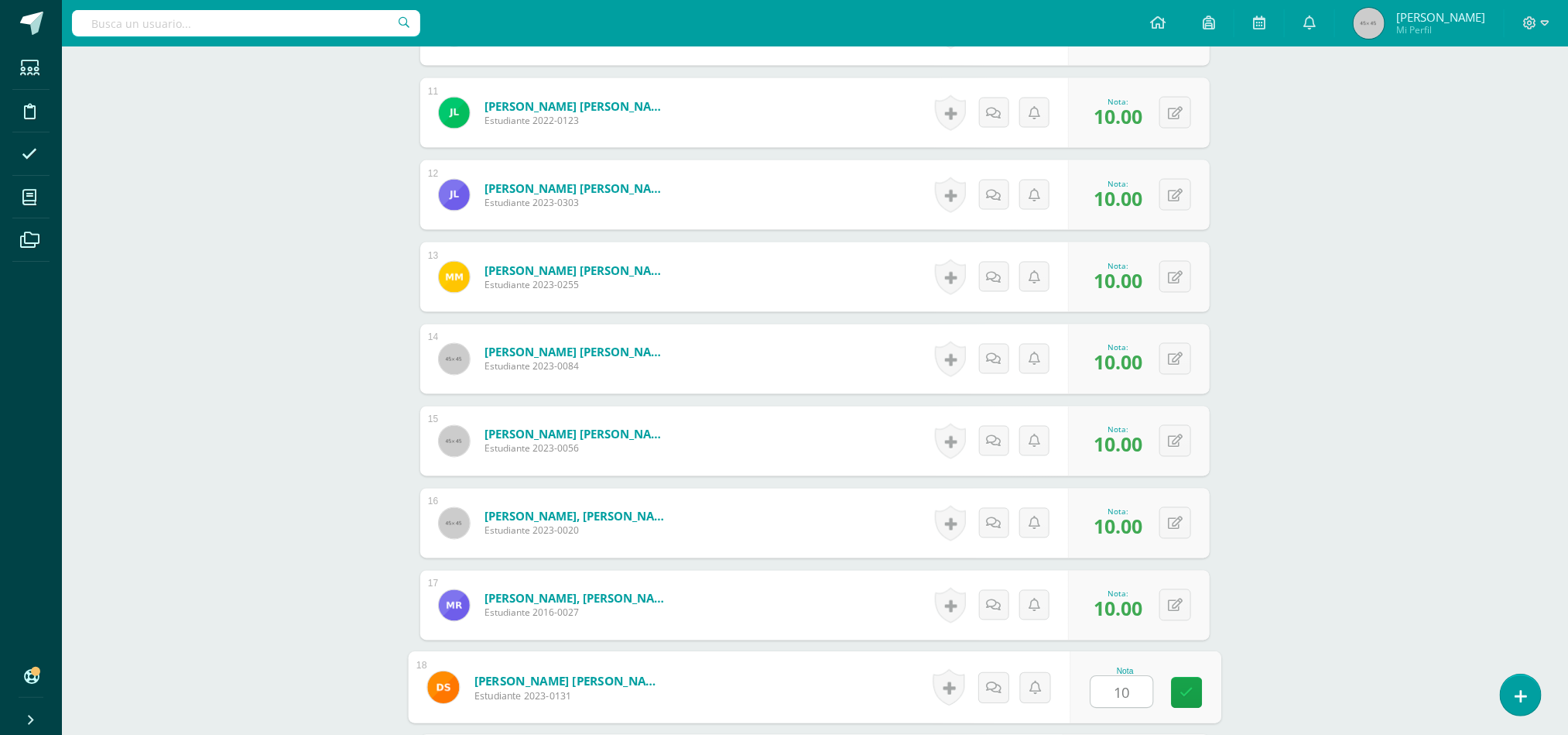
type input "1"
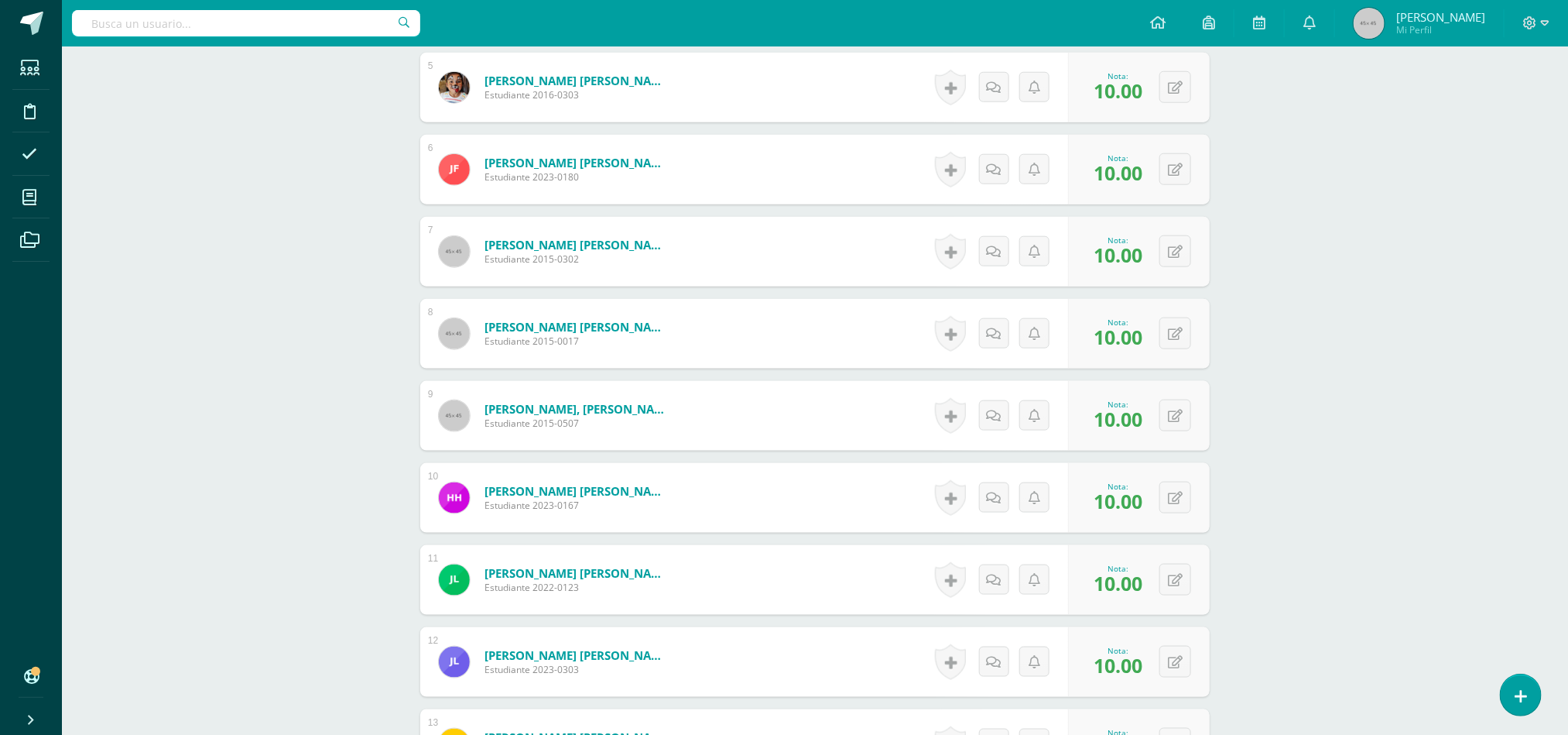
scroll to position [806, 0]
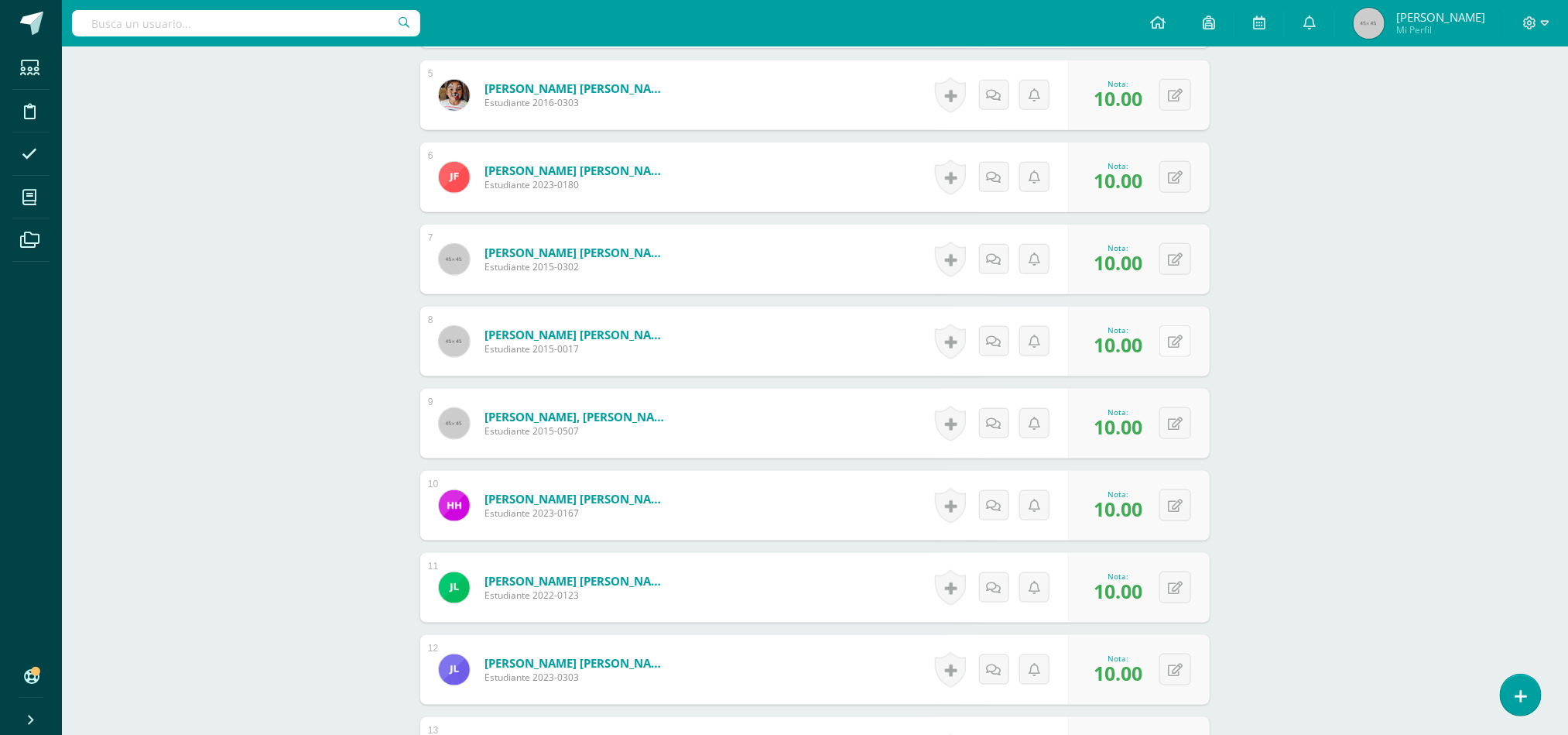
type input "7"
click at [1172, 355] on button at bounding box center [1175, 341] width 32 height 32
type input "7"
click at [1151, 351] on link at bounding box center [1144, 346] width 31 height 31
click at [1358, 333] on div "Word and Sentence Study Tercero Primaria "C" Herramientas Detalle de asistencia…" at bounding box center [814, 348] width 1506 height 2216
